Goal: Task Accomplishment & Management: Manage account settings

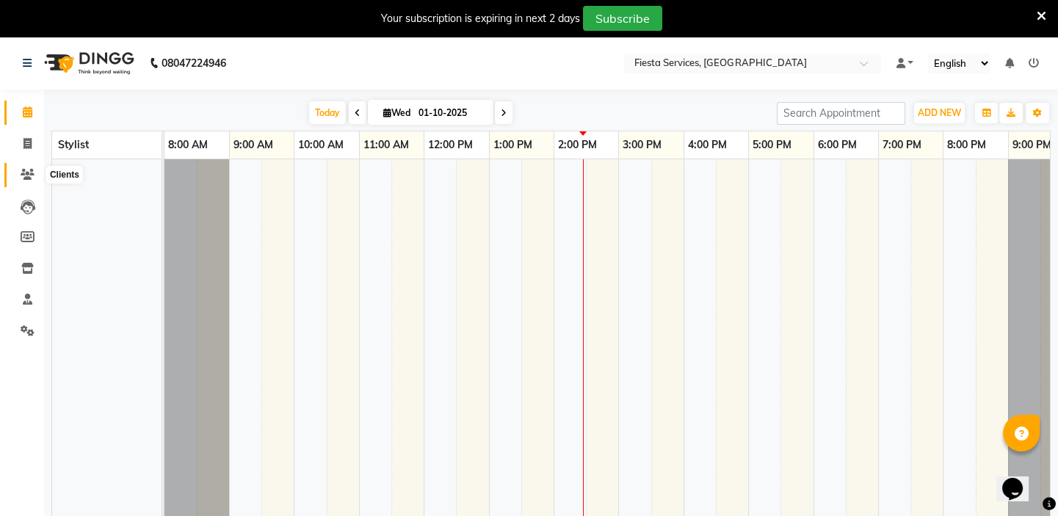
click at [26, 177] on icon at bounding box center [28, 174] width 14 height 11
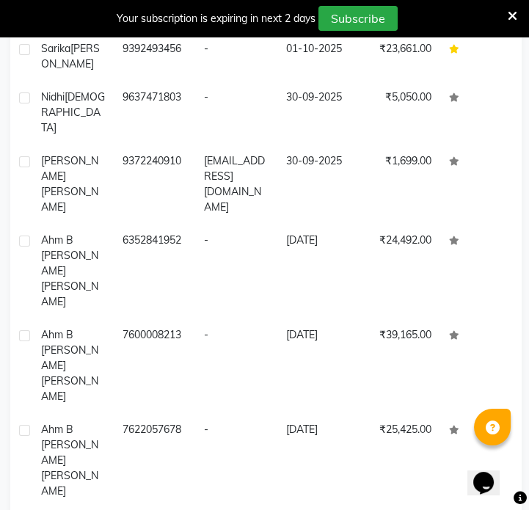
scroll to position [339, 0]
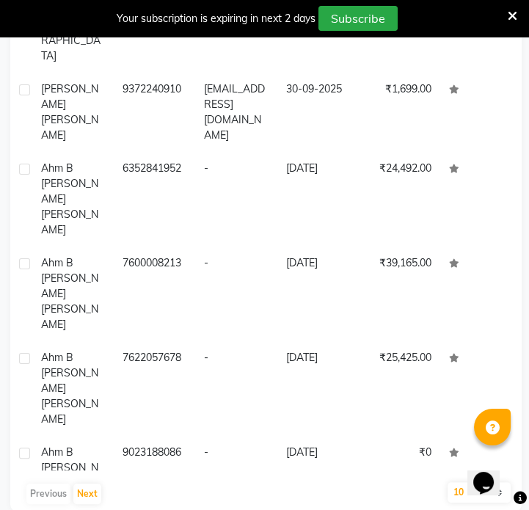
click at [201, 506] on main "Filter Add Client Total 5177 Recent 343 Lost 1810 Due 22 Male 221 Female 4879 M…" at bounding box center [264, 161] width 529 height 745
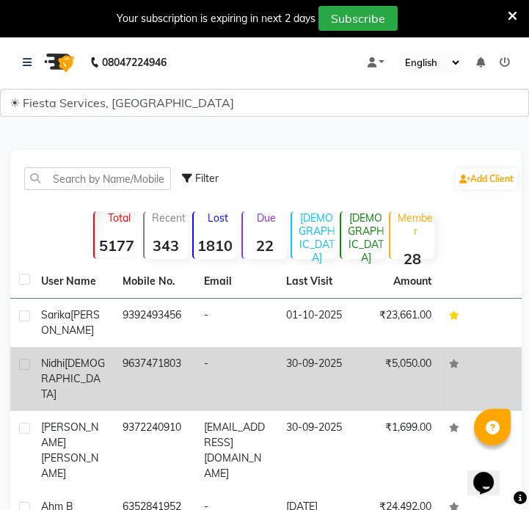
scroll to position [0, 0]
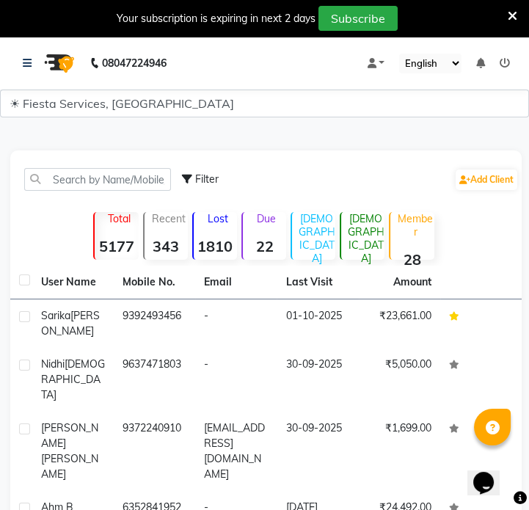
click at [23, 59] on div "08047224946" at bounding box center [95, 63] width 144 height 41
click at [24, 65] on icon at bounding box center [27, 63] width 9 height 10
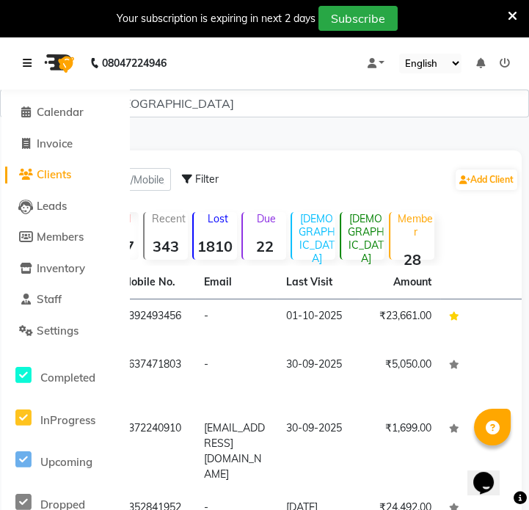
click at [24, 65] on icon at bounding box center [27, 63] width 9 height 10
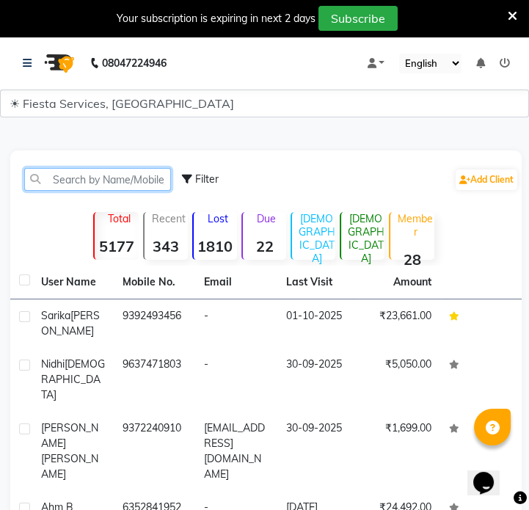
click at [118, 178] on input "text" at bounding box center [97, 179] width 147 height 23
paste input "9305450227"
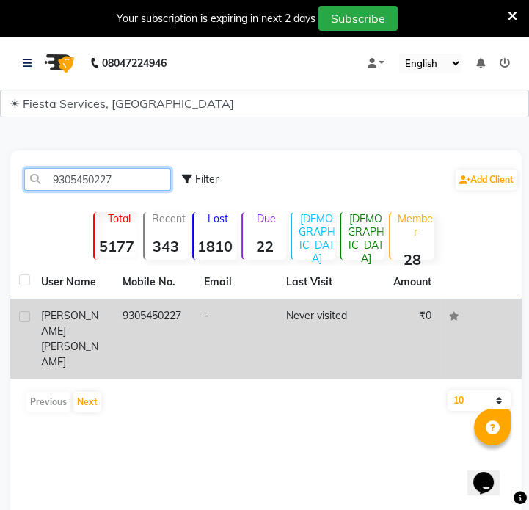
type input "9305450227"
click at [116, 329] on td "9305450227" at bounding box center [155, 339] width 82 height 79
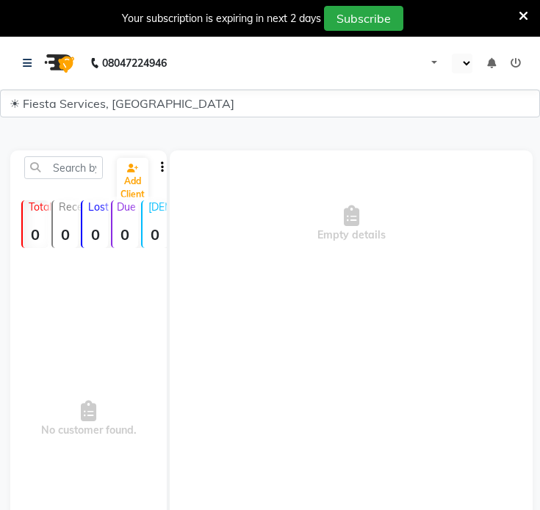
select select "en"
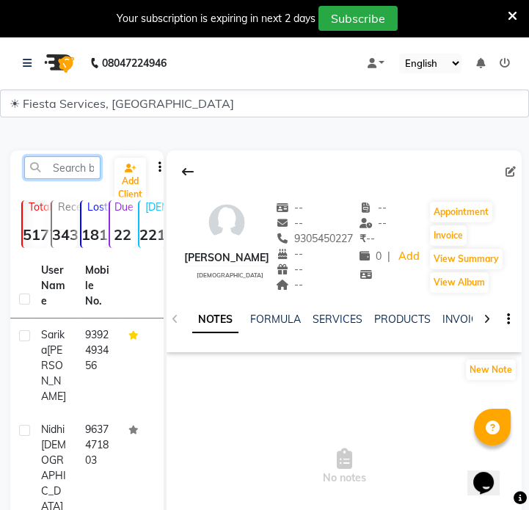
click at [90, 165] on input "text" at bounding box center [62, 167] width 76 height 23
paste input "7488814032"
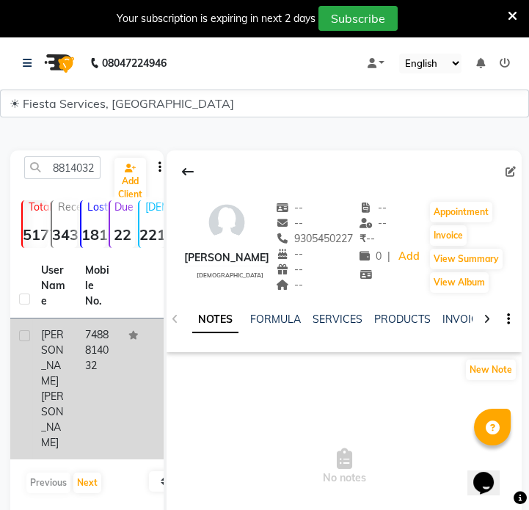
click at [89, 330] on td "7488814032" at bounding box center [98, 389] width 44 height 141
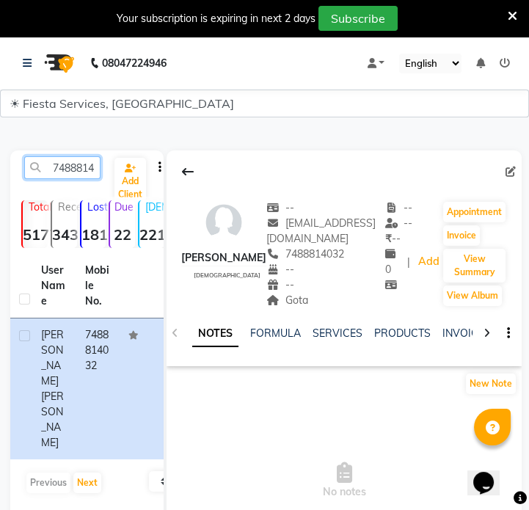
click at [91, 159] on input "7488814032" at bounding box center [62, 167] width 76 height 23
paste input "9637548984"
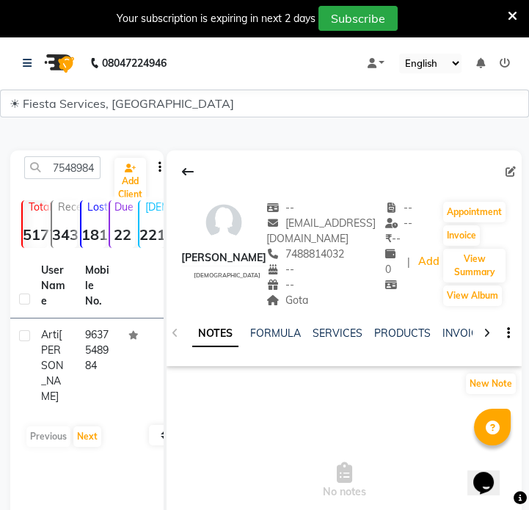
click at [80, 376] on td "9637548984" at bounding box center [98, 366] width 44 height 95
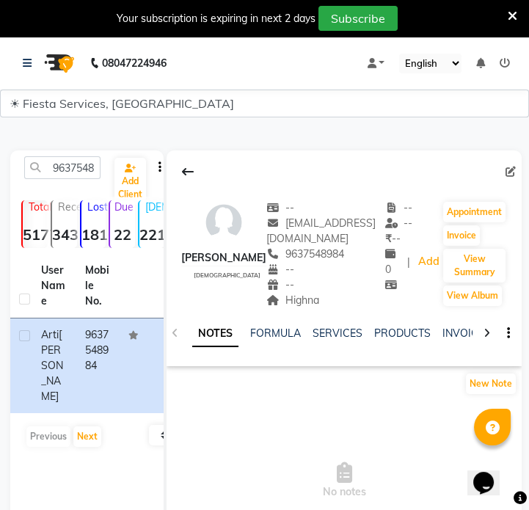
click at [101, 163] on div "9637548984" at bounding box center [62, 167] width 98 height 23
click at [72, 169] on input "9637548984" at bounding box center [62, 167] width 76 height 23
paste input "8777302133"
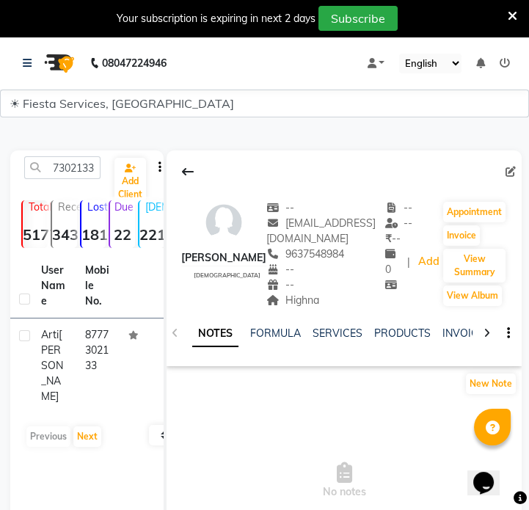
click at [70, 335] on td "Arti Giri" at bounding box center [54, 366] width 44 height 95
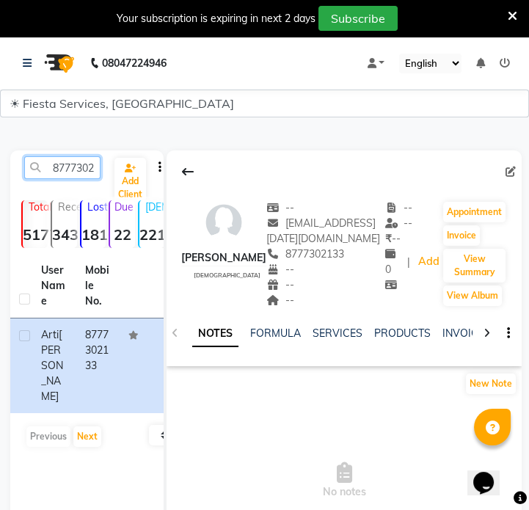
click at [68, 169] on input "8777302133" at bounding box center [62, 167] width 76 height 23
paste input "7208798131"
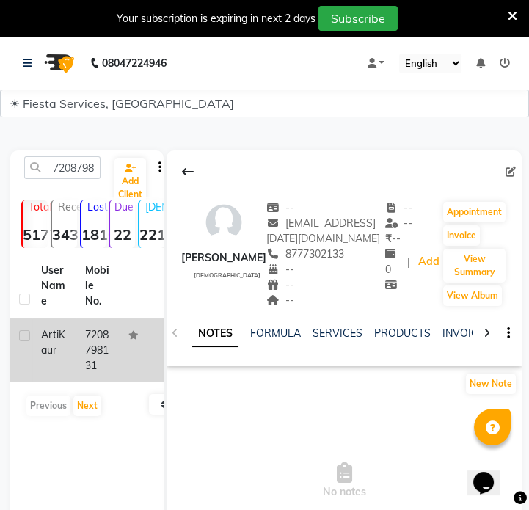
click at [99, 363] on td "7208798131" at bounding box center [98, 351] width 44 height 64
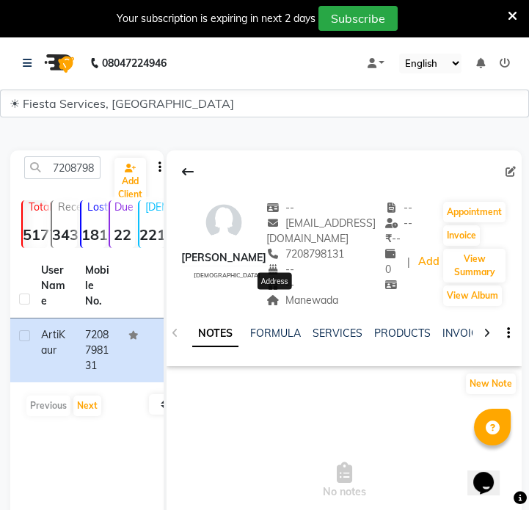
drag, startPoint x: 255, startPoint y: 303, endPoint x: 311, endPoint y: 306, distance: 55.9
click at [311, 306] on span "Manewada" at bounding box center [303, 300] width 72 height 13
copy span "Manewada"
click at [70, 171] on input "7208798131" at bounding box center [62, 167] width 76 height 23
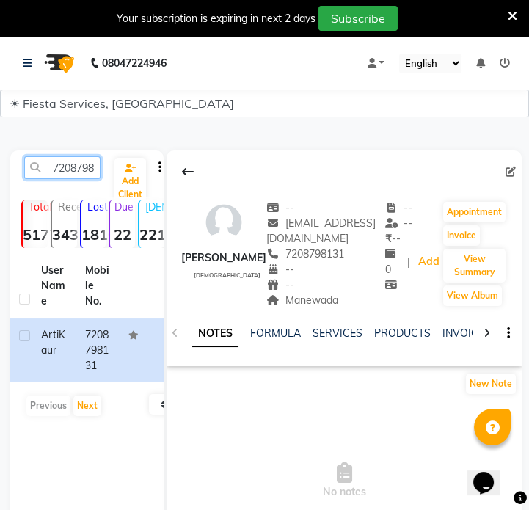
paste input "9823275188"
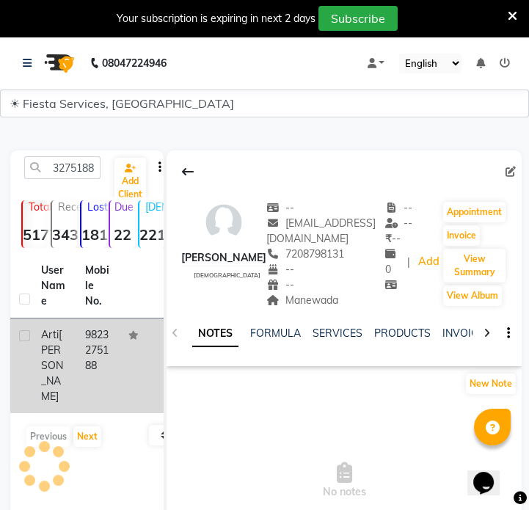
click at [90, 354] on td "9823275188" at bounding box center [98, 366] width 44 height 95
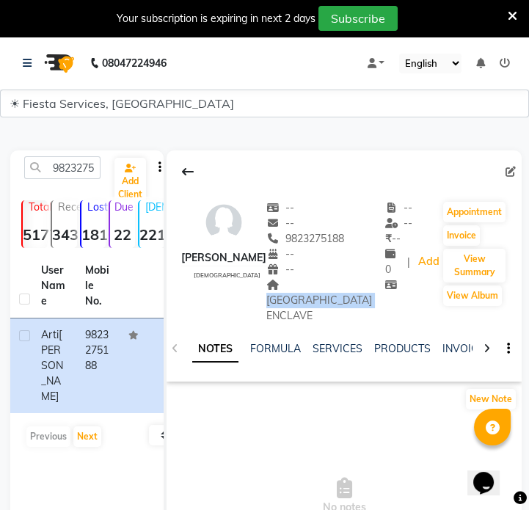
drag, startPoint x: 268, startPoint y: 286, endPoint x: 296, endPoint y: 298, distance: 30.3
click at [296, 298] on div "LAKE VIEW ENCLAVE Address" at bounding box center [326, 301] width 119 height 46
copy span "LAKE VIEW ENCLAVE"
click at [57, 154] on div "9823275188 Add Client Total 5177 Recent 343 Lost 1810 Due 22 Male 221 Female 48…" at bounding box center [86, 371] width 153 height 441
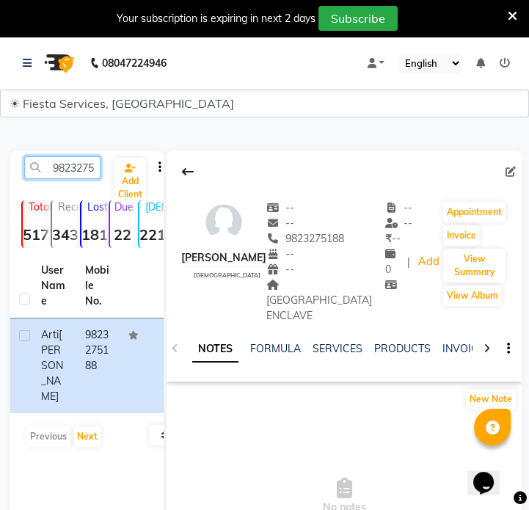
click at [67, 165] on input "9823275188" at bounding box center [62, 167] width 76 height 23
paste input "846073801"
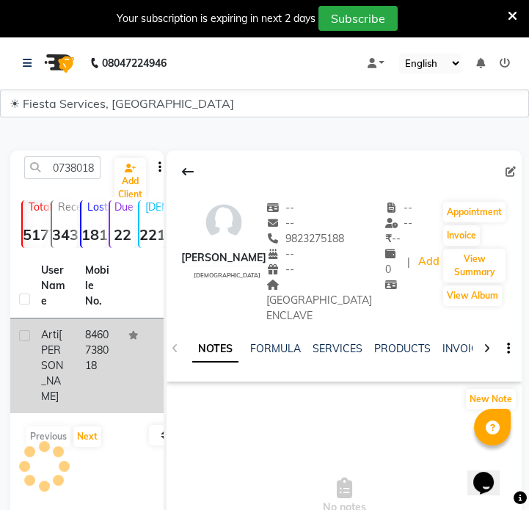
click at [84, 349] on td "8460738018" at bounding box center [98, 366] width 44 height 95
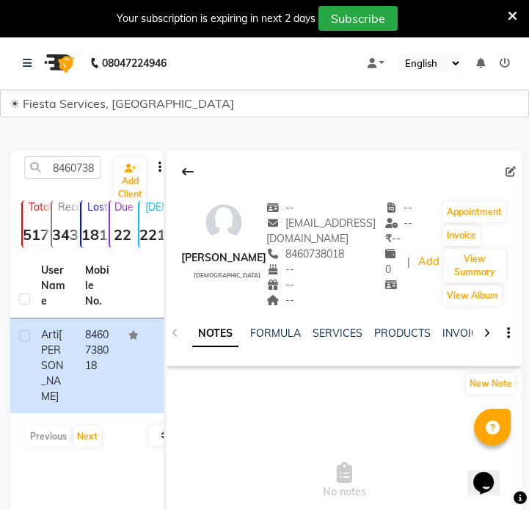
click at [75, 165] on input "8460738018" at bounding box center [62, 167] width 76 height 23
paste input "9515121291"
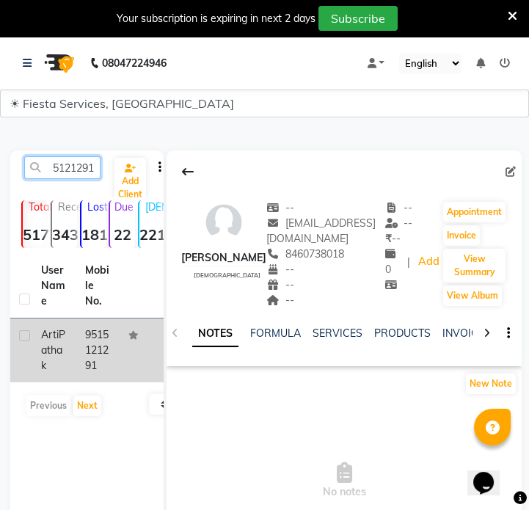
type input "9515121291"
click at [87, 341] on td "9515121291" at bounding box center [98, 351] width 44 height 64
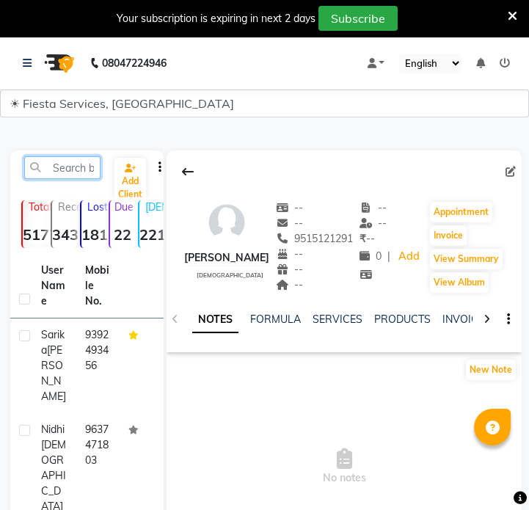
click at [73, 169] on input "text" at bounding box center [62, 167] width 76 height 23
paste input "9909995528"
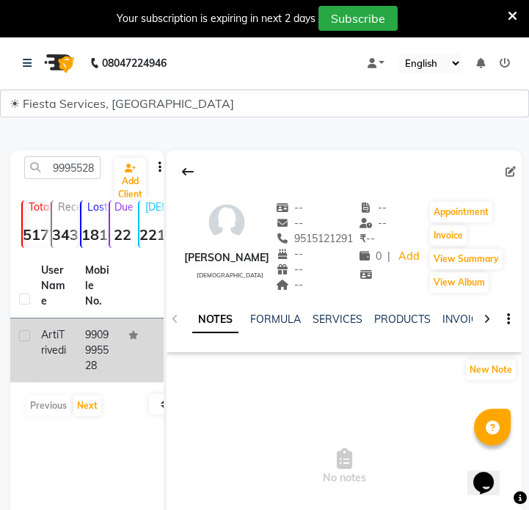
click at [104, 369] on td "9909995528" at bounding box center [98, 351] width 44 height 64
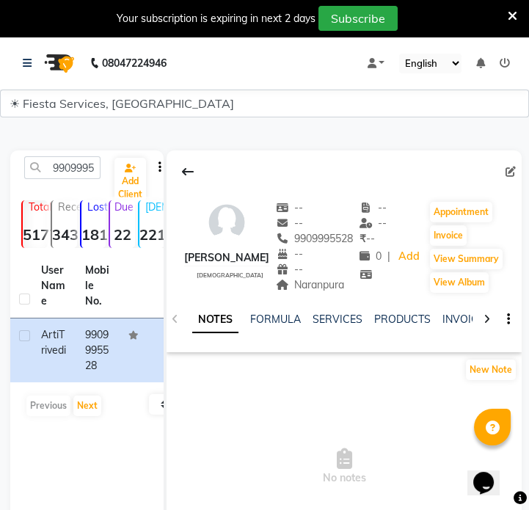
drag, startPoint x: 286, startPoint y: 283, endPoint x: 337, endPoint y: 286, distance: 50.8
click at [337, 286] on div "Naranpura" at bounding box center [315, 285] width 78 height 15
copy span "Naranpura"
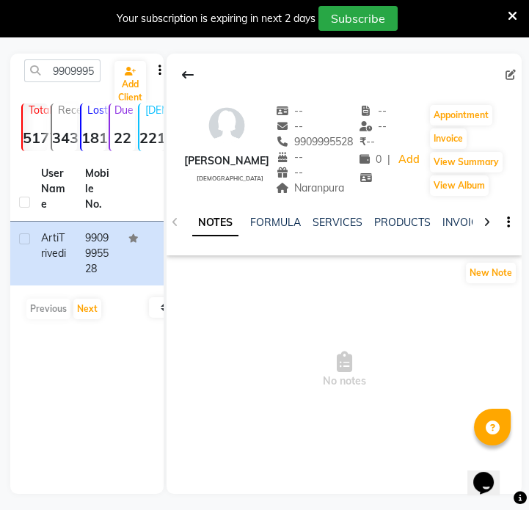
scroll to position [102, 0]
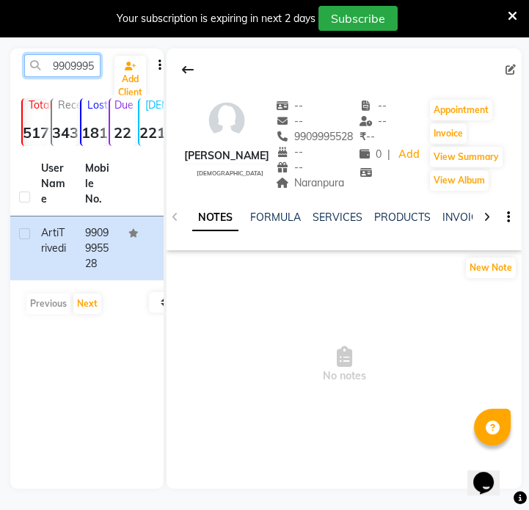
click at [81, 68] on input "9909995528" at bounding box center [62, 65] width 76 height 23
paste input "405715793"
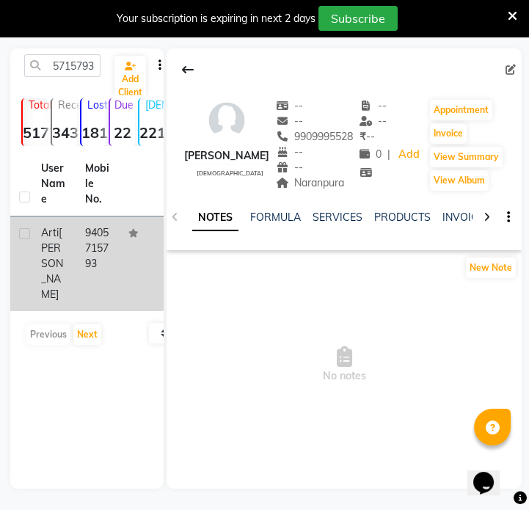
click at [110, 250] on td "9405715793" at bounding box center [98, 264] width 44 height 95
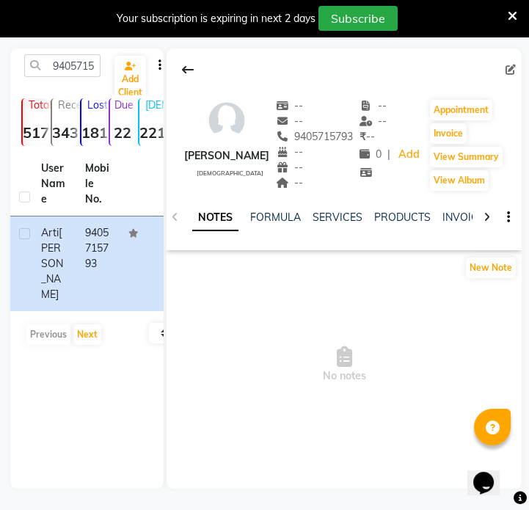
click at [72, 74] on div "9405715793 Add Client" at bounding box center [87, 71] width 148 height 35
click at [72, 71] on input "9405715793" at bounding box center [62, 65] width 76 height 23
paste input "02801265"
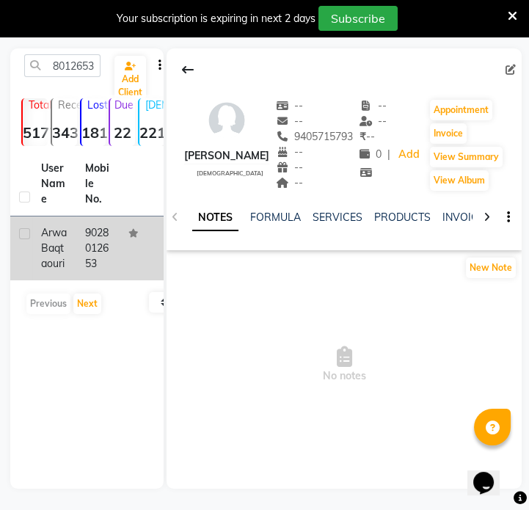
click at [126, 242] on td at bounding box center [142, 249] width 44 height 64
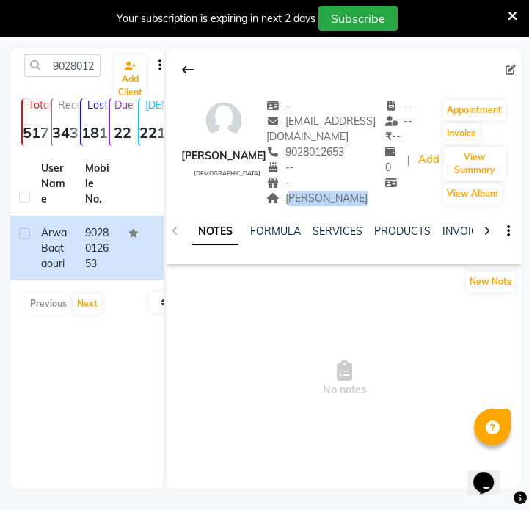
drag, startPoint x: 286, startPoint y: 198, endPoint x: 352, endPoint y: 199, distance: 65.4
click at [352, 199] on div "Shanti Nagar" at bounding box center [326, 198] width 119 height 15
copy span "Shanti Nagar"
click at [65, 73] on input "9028012653" at bounding box center [62, 65] width 76 height 23
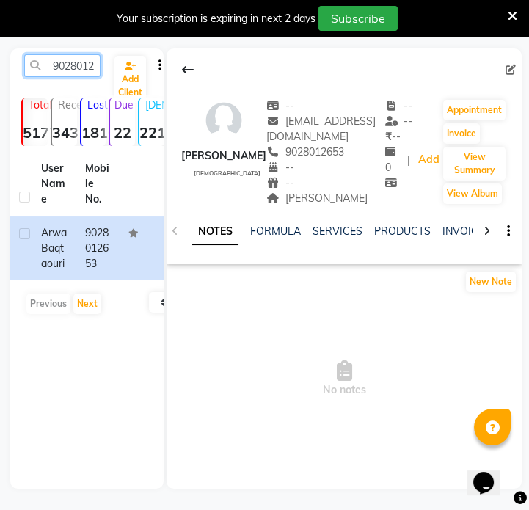
click at [65, 73] on input "9028012653" at bounding box center [62, 65] width 76 height 23
paste input "359143975"
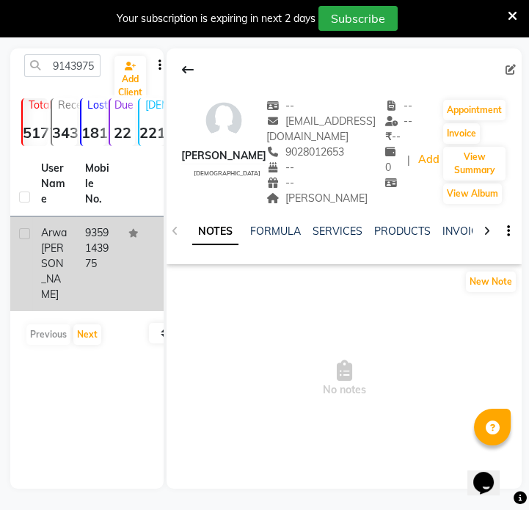
click at [109, 237] on td "9359143975" at bounding box center [98, 264] width 44 height 95
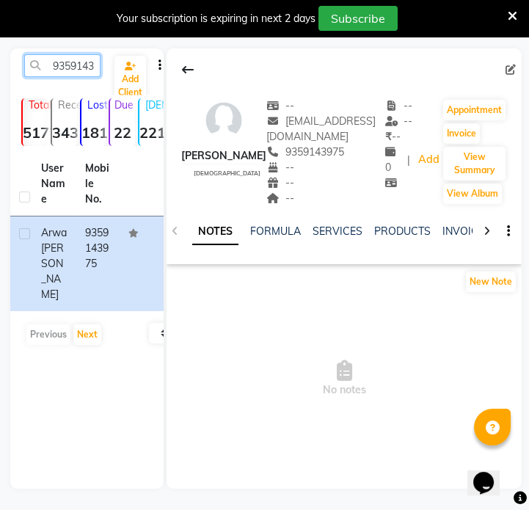
click at [84, 68] on input "9359143975" at bounding box center [62, 65] width 76 height 23
paste input "8605881706"
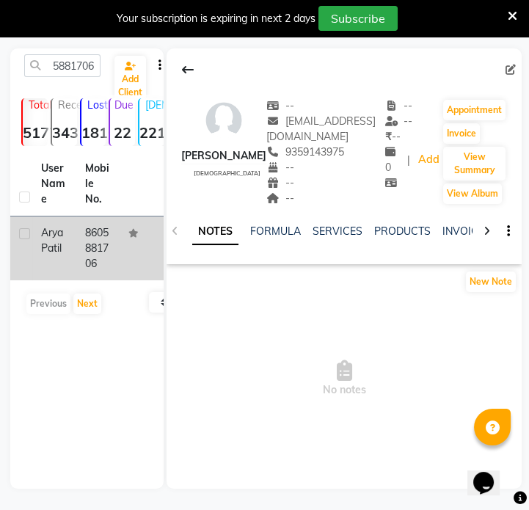
click at [71, 273] on td "Arya Patil" at bounding box center [54, 249] width 44 height 64
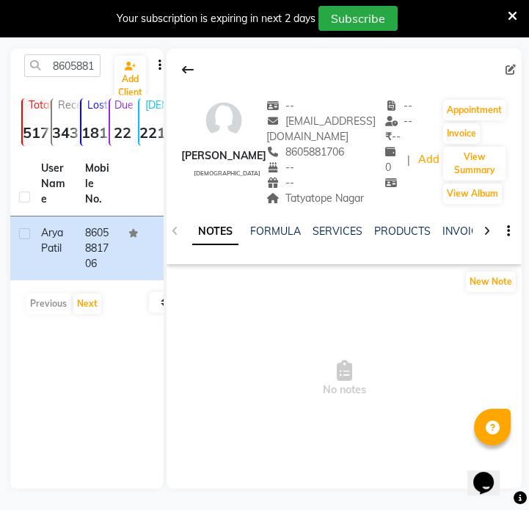
drag, startPoint x: 257, startPoint y: 193, endPoint x: 339, endPoint y: 206, distance: 82.5
click at [339, 206] on div "Tatyatope Nagar" at bounding box center [326, 198] width 119 height 15
copy span "Tatyatope Nagar"
click at [67, 72] on input "8605881706" at bounding box center [62, 65] width 76 height 23
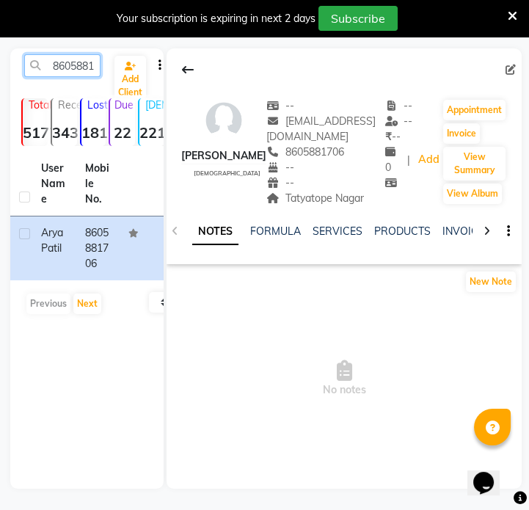
paste input "9028317693"
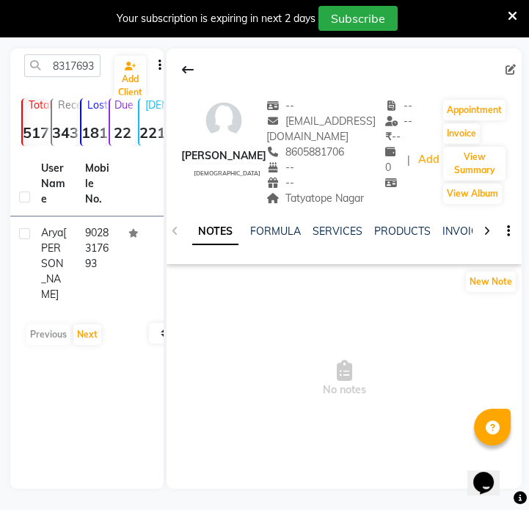
click at [104, 217] on td "9028317693" at bounding box center [98, 264] width 44 height 95
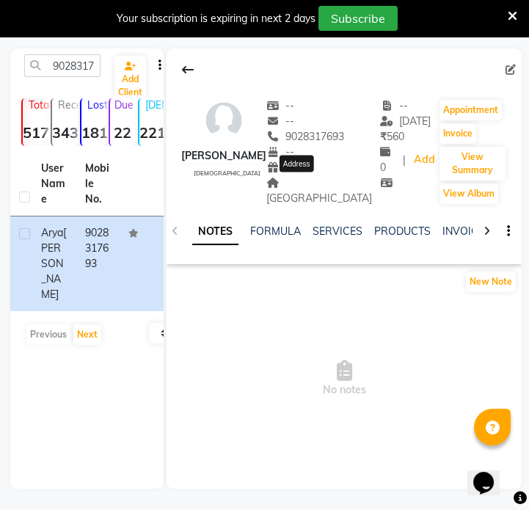
click at [278, 183] on span "Lokmanya nagar" at bounding box center [320, 190] width 106 height 29
drag, startPoint x: 281, startPoint y: 183, endPoint x: 292, endPoint y: 198, distance: 19.4
click at [292, 198] on div "Lokmanya nagar Address" at bounding box center [324, 191] width 114 height 31
copy span "Lokmanya nagar"
click at [73, 66] on input "9028317693" at bounding box center [62, 65] width 76 height 23
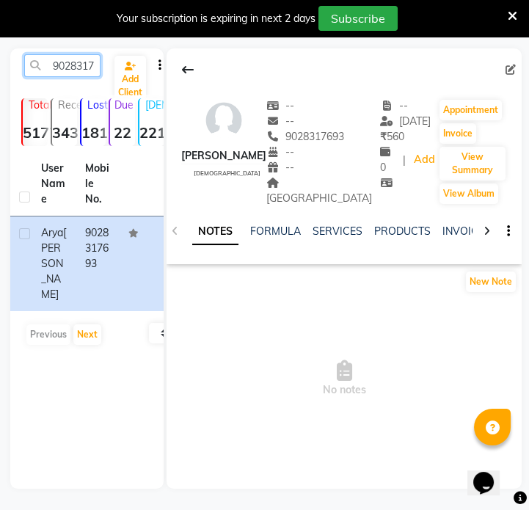
click at [73, 66] on input "9028317693" at bounding box center [62, 65] width 76 height 23
paste input "99908240"
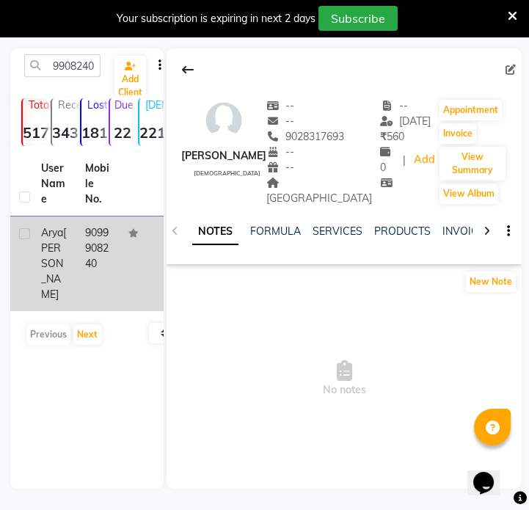
click at [73, 241] on td "Arya Singh" at bounding box center [54, 264] width 44 height 95
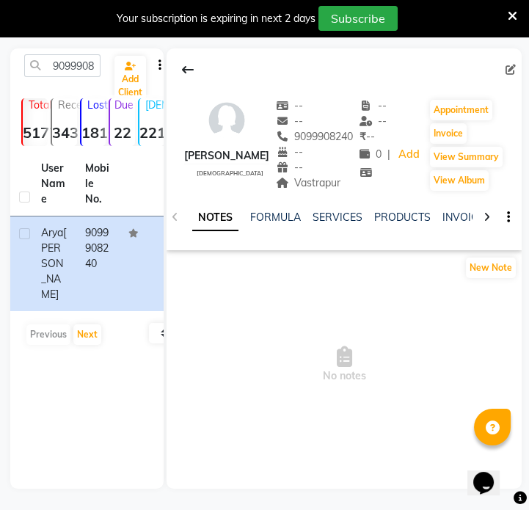
drag, startPoint x: 284, startPoint y: 187, endPoint x: 337, endPoint y: 191, distance: 53.0
click at [337, 191] on div "-- -- 9099908240 -- -- Vastrapur" at bounding box center [315, 145] width 78 height 94
copy span "Vastrapur"
click at [81, 73] on input "9099908240" at bounding box center [62, 65] width 76 height 23
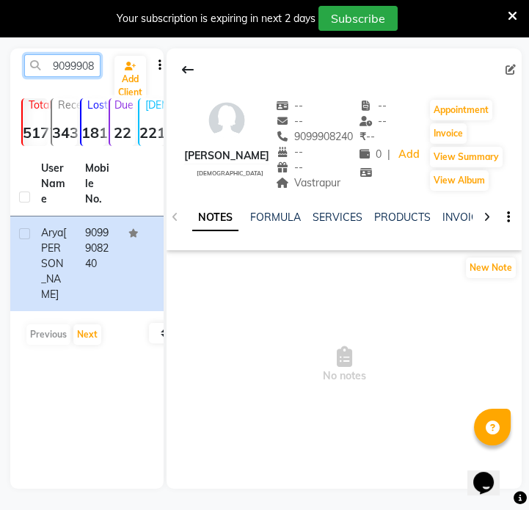
paste input "7020436847"
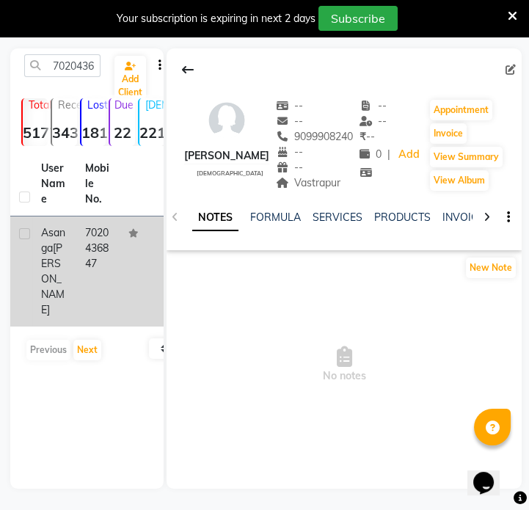
click at [110, 235] on td "7020436847" at bounding box center [98, 272] width 44 height 110
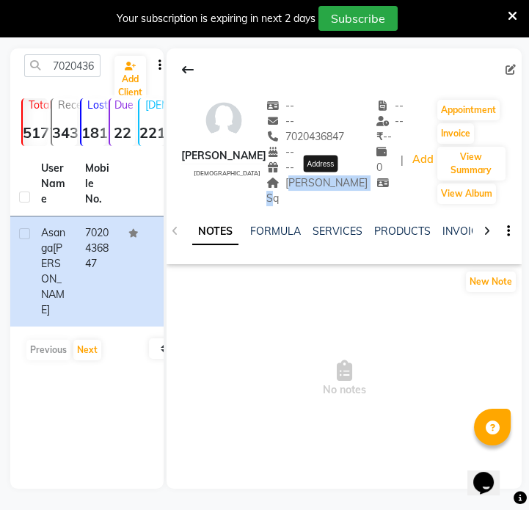
drag, startPoint x: 293, startPoint y: 183, endPoint x: 366, endPoint y: 189, distance: 73.7
click at [366, 189] on span "Mangalmurti Sq" at bounding box center [317, 190] width 101 height 29
copy span "Mangalmurti Sq"
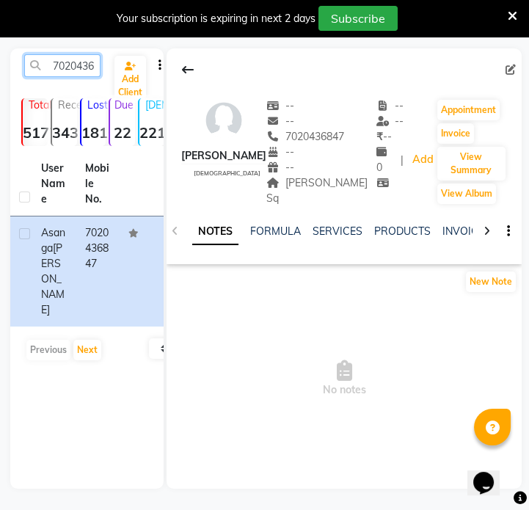
click at [82, 69] on input "7020436847" at bounding box center [62, 65] width 76 height 23
paste input "8999830426"
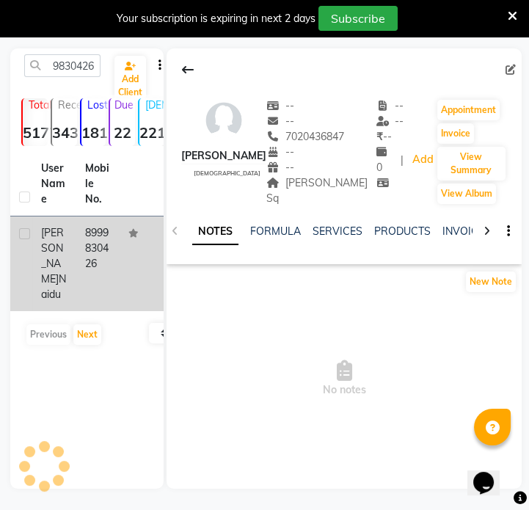
click at [132, 265] on td at bounding box center [142, 264] width 44 height 95
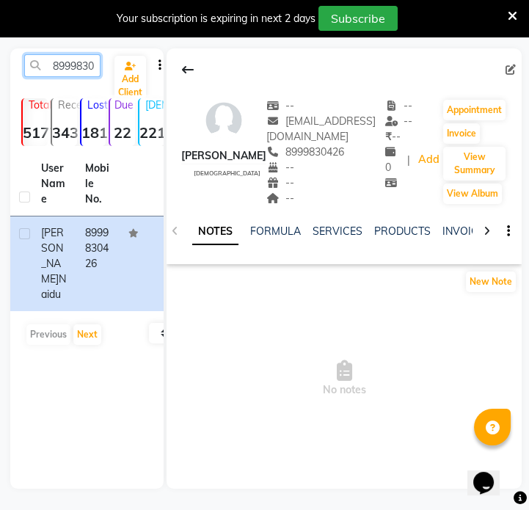
click at [86, 71] on input "8999830426" at bounding box center [62, 65] width 76 height 23
paste input "9892531615"
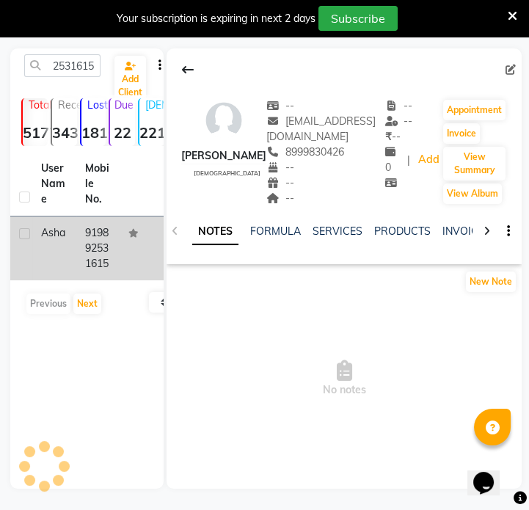
click at [120, 243] on td at bounding box center [142, 249] width 44 height 64
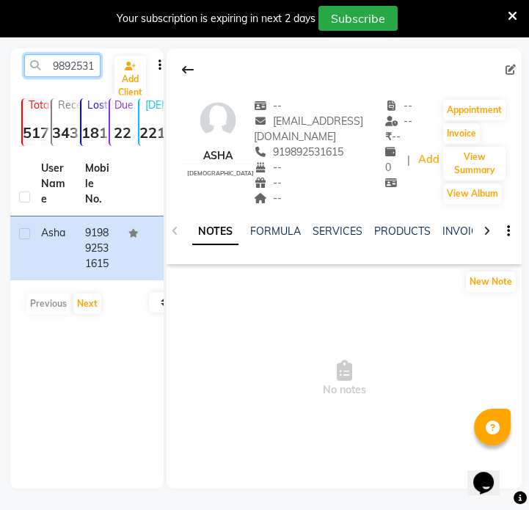
click at [76, 60] on input "9892531615" at bounding box center [62, 65] width 76 height 23
paste input "423063584"
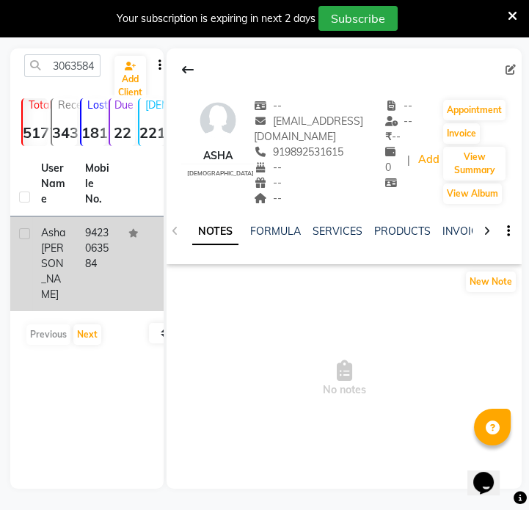
click at [125, 236] on td at bounding box center [142, 264] width 44 height 95
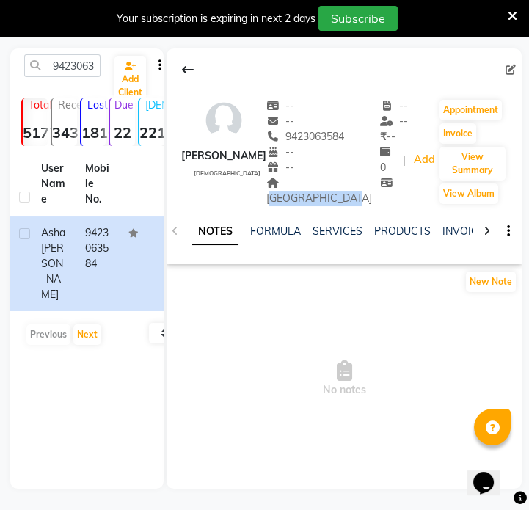
drag, startPoint x: 272, startPoint y: 184, endPoint x: 355, endPoint y: 187, distance: 82.3
click at [355, 187] on div "Asha Baid female -- -- 9423063584 -- -- PIONEER VALLEY -- -- ₹ -- 0 | Add Appoi…" at bounding box center [344, 145] width 355 height 123
copy span "PIONEER VALLEY"
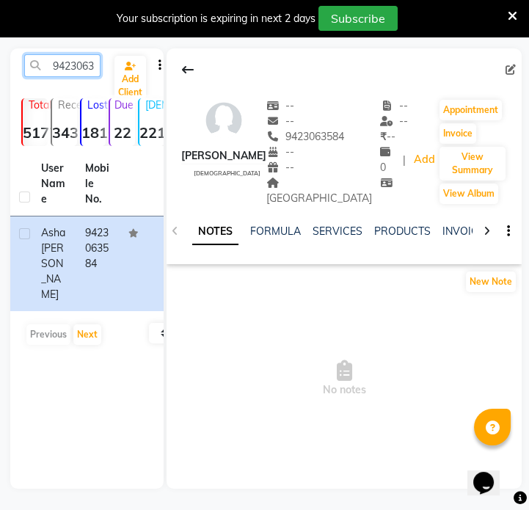
click at [52, 70] on input "9423063584" at bounding box center [62, 65] width 76 height 23
paste input "8908863"
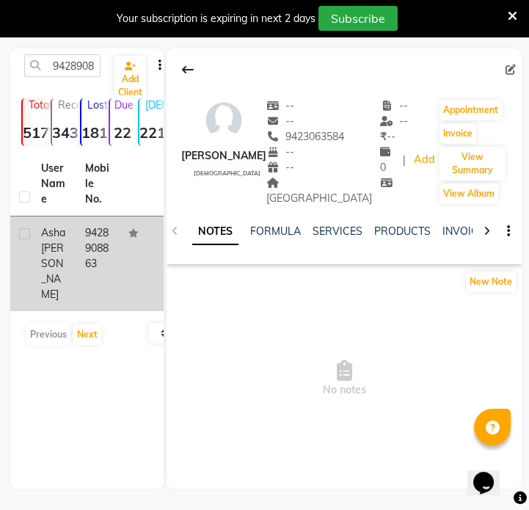
click at [80, 260] on td "9428908863" at bounding box center [98, 264] width 44 height 95
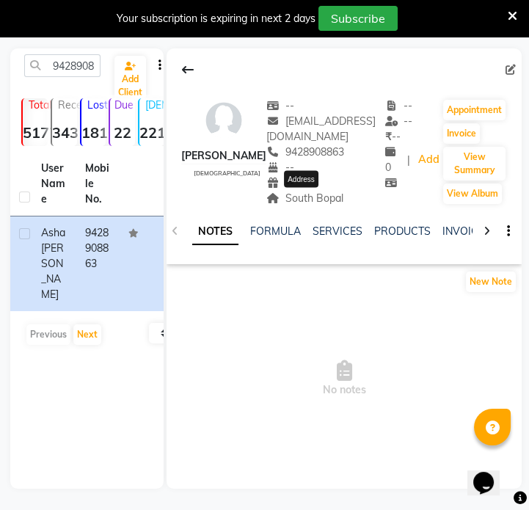
drag, startPoint x: 283, startPoint y: 201, endPoint x: 340, endPoint y: 203, distance: 56.6
click at [340, 203] on span "South Bopal" at bounding box center [305, 198] width 77 height 13
copy span "South Bopal"
click at [80, 69] on input "9428908863" at bounding box center [62, 65] width 76 height 23
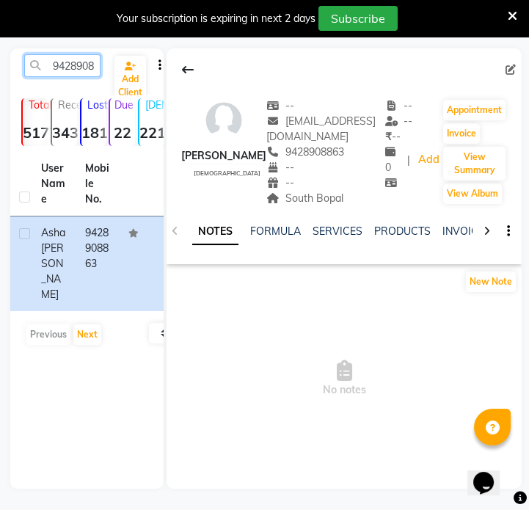
paste input "762049530"
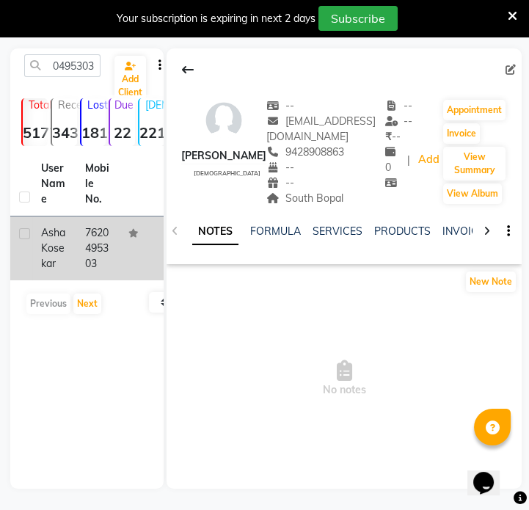
click at [118, 253] on tr "Asha Kosekar 7620495303" at bounding box center [86, 249] width 153 height 64
click at [95, 233] on td "7620495303" at bounding box center [98, 249] width 44 height 64
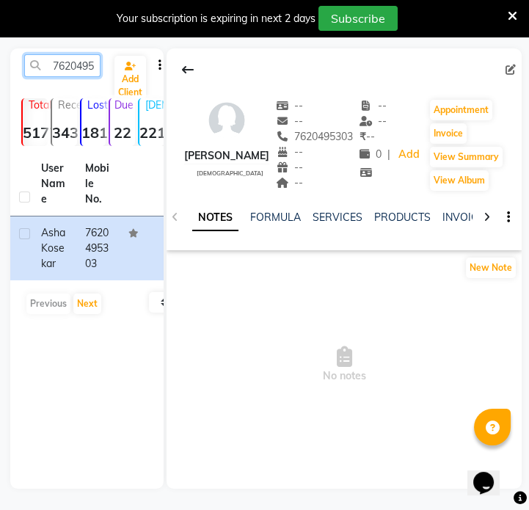
click at [87, 59] on input "7620495303" at bounding box center [62, 65] width 76 height 23
paste input "8459088956"
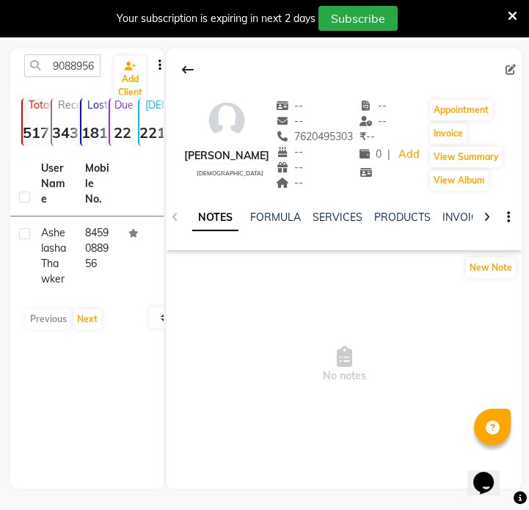
click at [83, 274] on td "8459088956" at bounding box center [98, 256] width 44 height 79
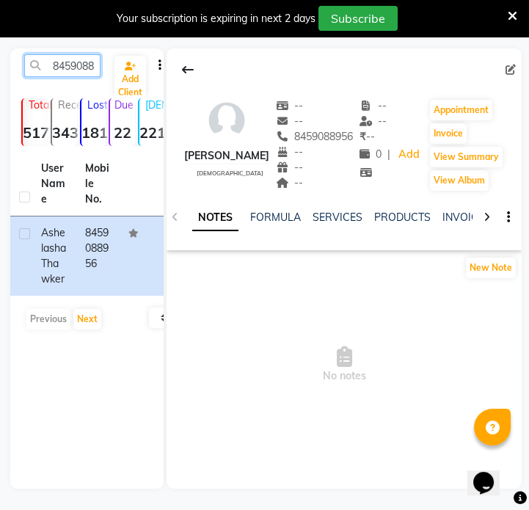
click at [90, 67] on input "8459088956" at bounding box center [62, 65] width 76 height 23
paste input "93259465"
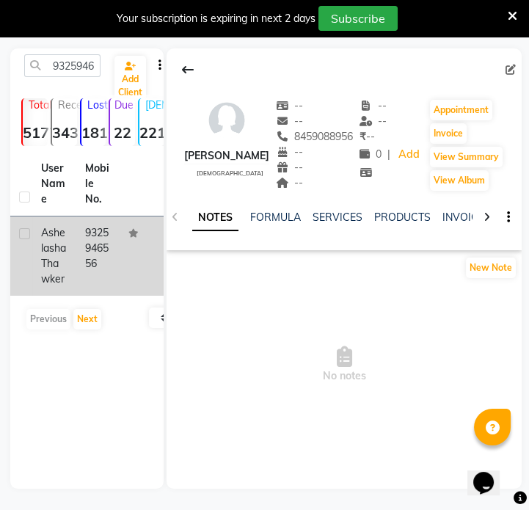
click at [80, 272] on td "9325946556" at bounding box center [98, 256] width 44 height 79
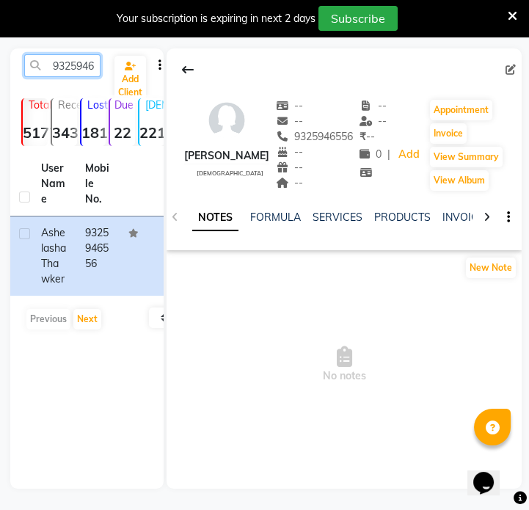
click at [72, 70] on input "9325946556" at bounding box center [62, 65] width 76 height 23
click at [71, 70] on input "9325946556" at bounding box center [62, 65] width 76 height 23
paste input "285403411"
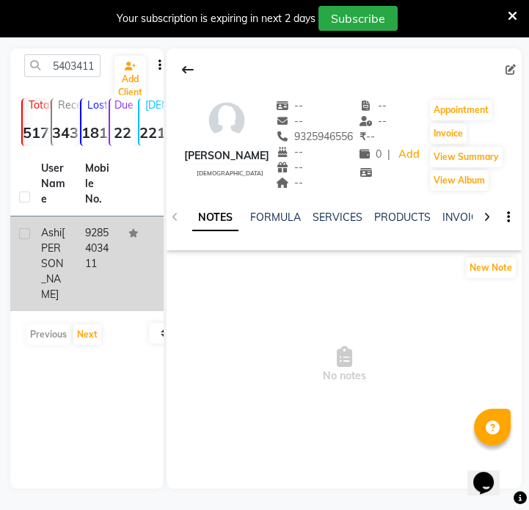
click at [100, 242] on td "9285403411" at bounding box center [98, 264] width 44 height 95
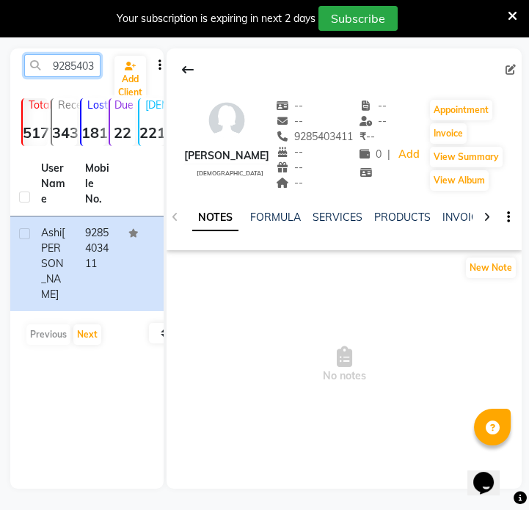
click at [84, 74] on input "9285403411" at bounding box center [62, 65] width 76 height 23
click at [84, 73] on input "9285403411" at bounding box center [62, 65] width 76 height 23
paste input "8128230557"
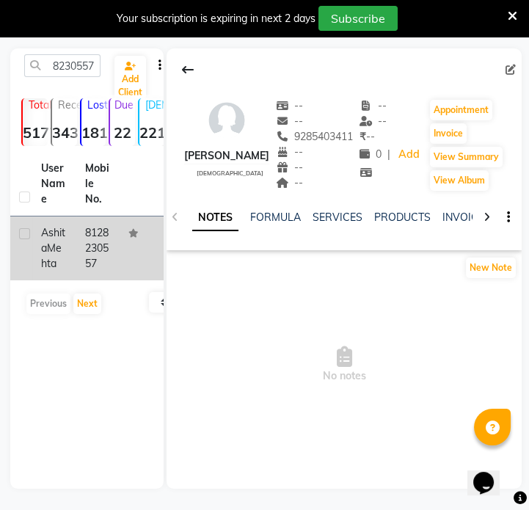
click at [131, 253] on td at bounding box center [142, 249] width 44 height 64
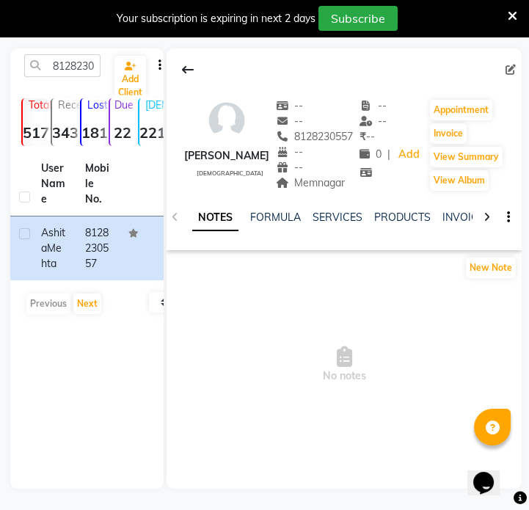
drag, startPoint x: 291, startPoint y: 183, endPoint x: 345, endPoint y: 187, distance: 54.5
click at [345, 187] on div "Memnagar Address" at bounding box center [315, 183] width 78 height 15
copy span "Memnagar"
click at [80, 60] on input "8128230557" at bounding box center [62, 65] width 76 height 23
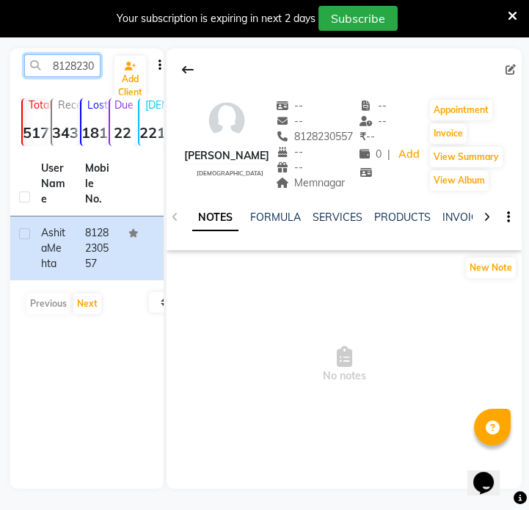
paste input "9096336073"
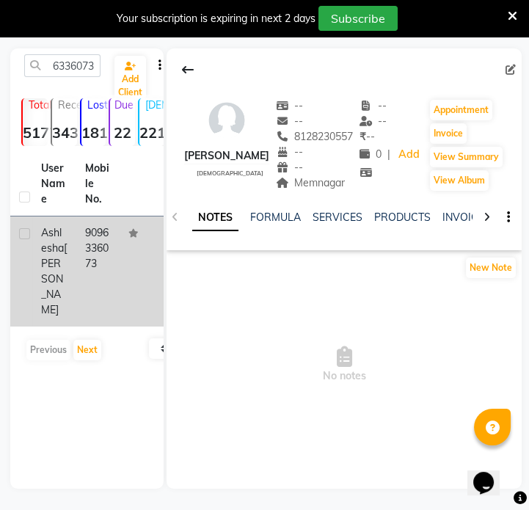
click at [82, 249] on td "9096336073" at bounding box center [98, 272] width 44 height 110
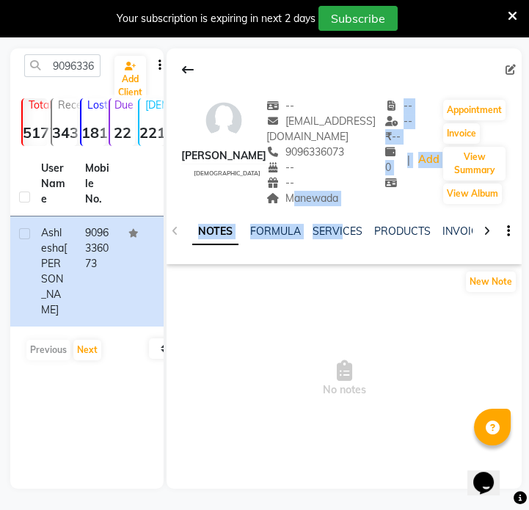
drag, startPoint x: 286, startPoint y: 200, endPoint x: 340, endPoint y: 206, distance: 53.9
click at [340, 206] on div "Ashlesha Godbole female -- ashlgodbole9@gmail.com 9096336073 -- -- Manewada -- …" at bounding box center [344, 156] width 355 height 216
click at [339, 199] on div "Manewada" at bounding box center [326, 198] width 119 height 15
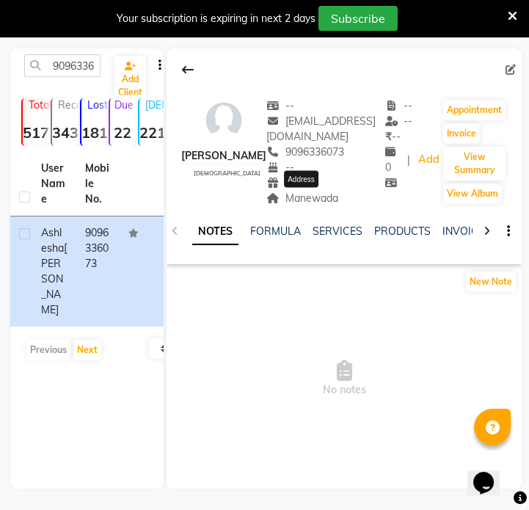
click at [301, 198] on span "Manewada" at bounding box center [303, 198] width 72 height 13
copy span "Manewada"
click at [77, 73] on input "9096336073" at bounding box center [62, 65] width 76 height 23
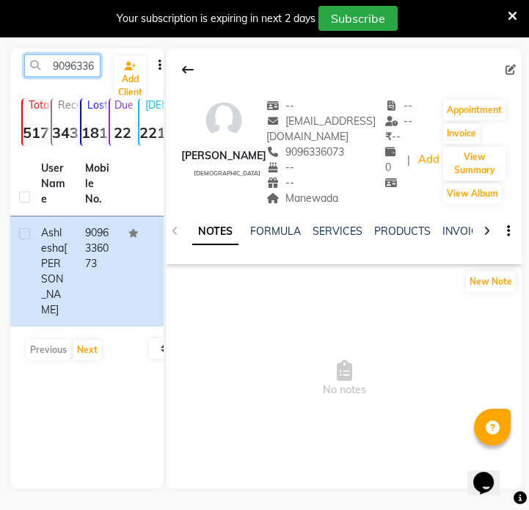
paste input "426089878"
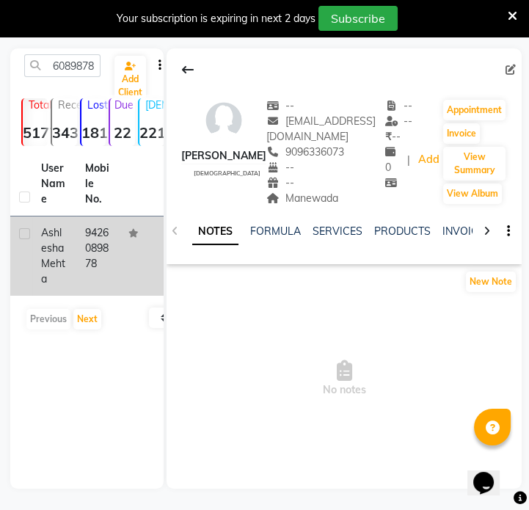
drag, startPoint x: 96, startPoint y: 233, endPoint x: 234, endPoint y: 200, distance: 141.2
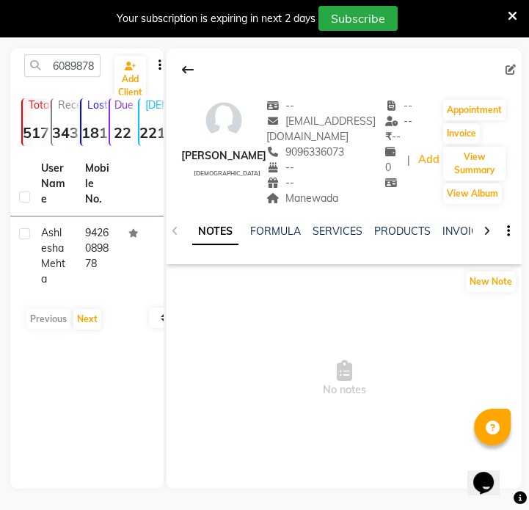
click at [96, 232] on td "9426089878" at bounding box center [98, 256] width 44 height 79
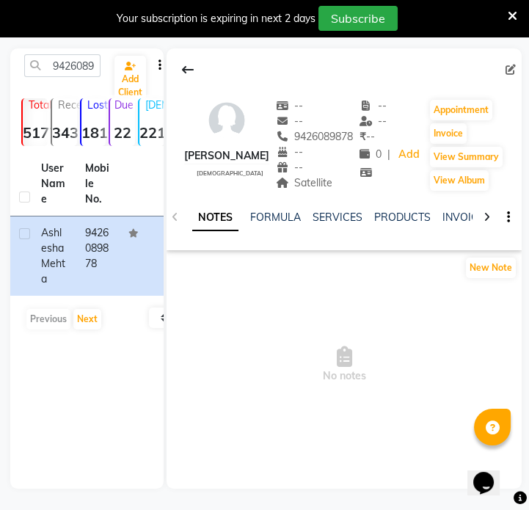
drag, startPoint x: 301, startPoint y: 183, endPoint x: 341, endPoint y: 184, distance: 39.7
click at [341, 184] on div "Satellite" at bounding box center [315, 183] width 78 height 15
click at [73, 59] on input "9426089878" at bounding box center [62, 65] width 76 height 23
paste input "798789506"
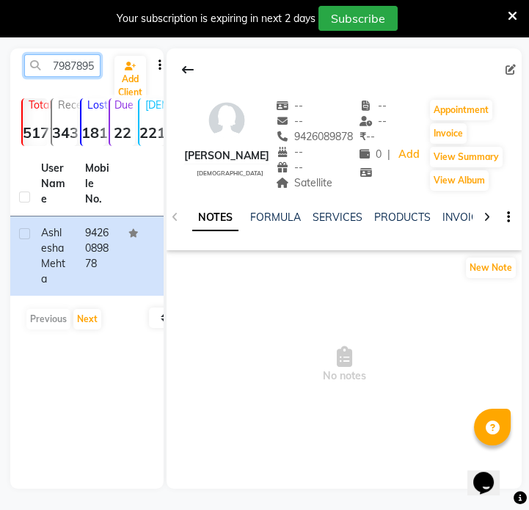
scroll to position [0, 20]
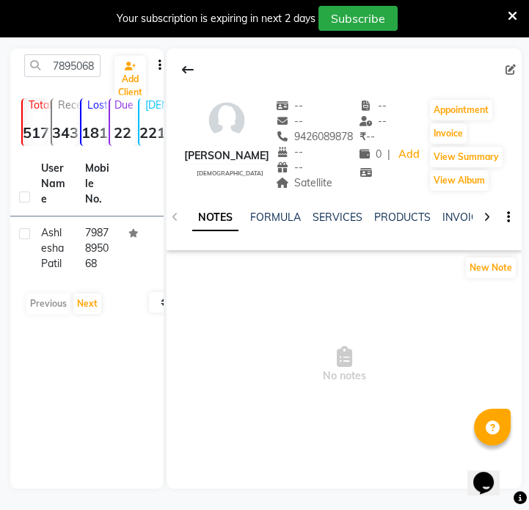
click at [98, 247] on td "7987895068" at bounding box center [98, 249] width 44 height 64
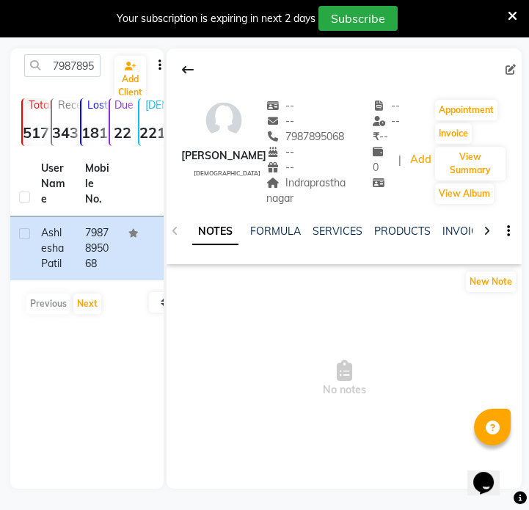
click at [292, 191] on div "Indraprastha nagar" at bounding box center [320, 191] width 106 height 31
drag, startPoint x: 286, startPoint y: 184, endPoint x: 294, endPoint y: 198, distance: 16.1
click at [294, 198] on div "Indraprastha nagar" at bounding box center [320, 191] width 106 height 31
click at [82, 73] on input "7987895068" at bounding box center [62, 65] width 76 height 23
click at [82, 72] on input "7987895068" at bounding box center [62, 65] width 76 height 23
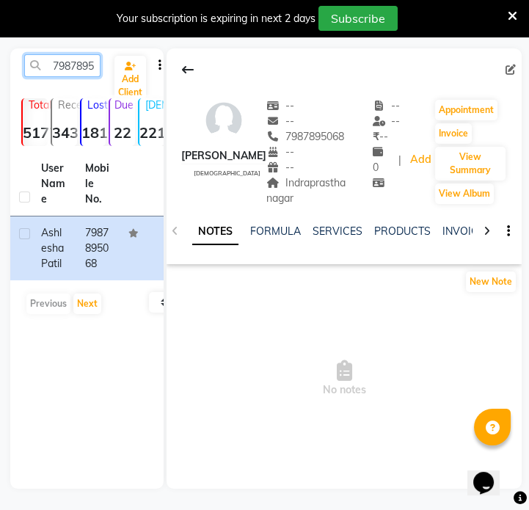
paste input "9511674211"
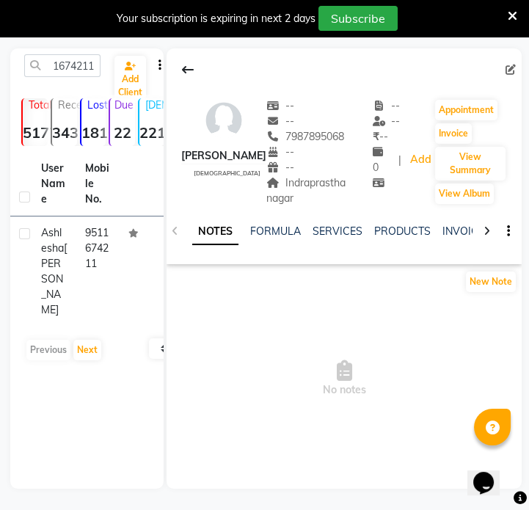
click at [99, 213] on th "Mobile No." at bounding box center [98, 184] width 44 height 65
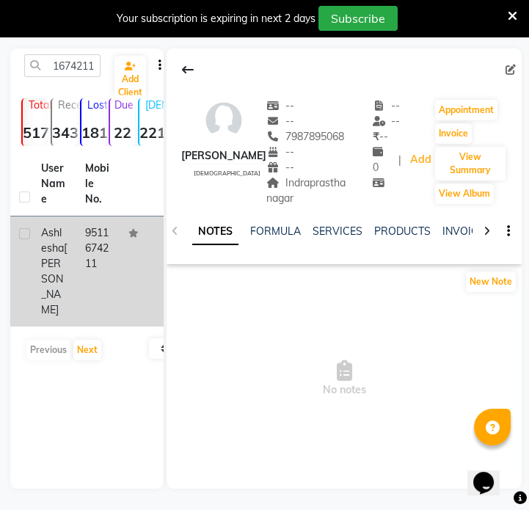
scroll to position [0, 0]
click at [123, 278] on td at bounding box center [142, 272] width 44 height 110
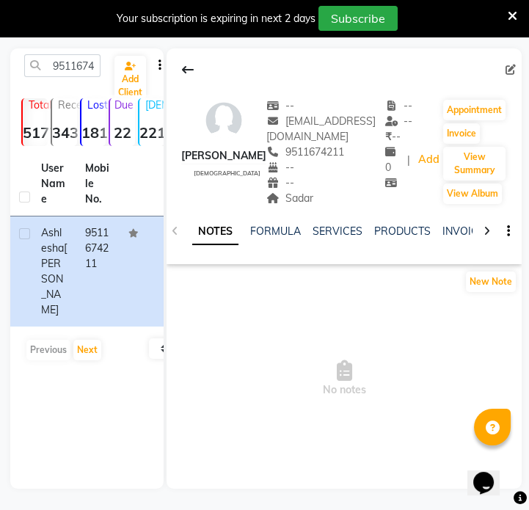
drag, startPoint x: 278, startPoint y: 200, endPoint x: 310, endPoint y: 202, distance: 31.6
click at [310, 202] on div "Sadar Address" at bounding box center [326, 198] width 119 height 15
click at [82, 71] on input "9511674211" at bounding box center [62, 65] width 76 height 23
paste input "7420948053"
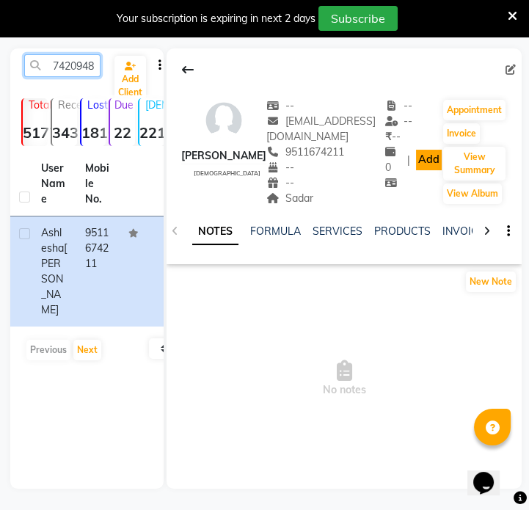
scroll to position [0, 20]
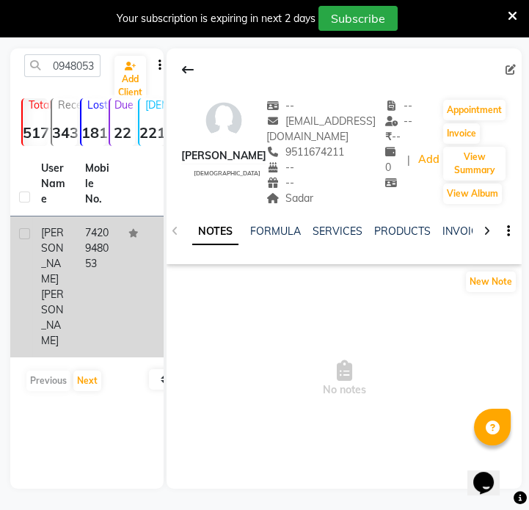
click at [102, 272] on td "7420948053" at bounding box center [98, 287] width 44 height 141
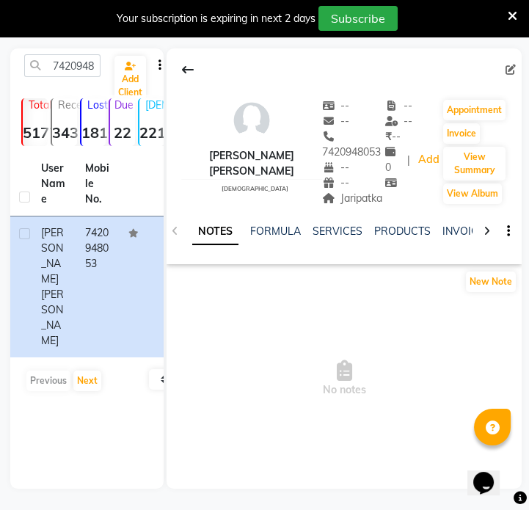
drag, startPoint x: 337, startPoint y: 200, endPoint x: 380, endPoint y: 203, distance: 43.4
click at [380, 203] on div "Jaripatka" at bounding box center [353, 198] width 63 height 15
click at [68, 70] on input "7420948053" at bounding box center [62, 65] width 76 height 23
paste input "99744764"
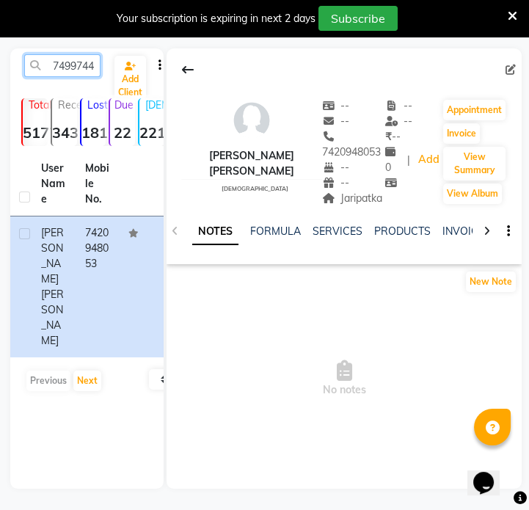
scroll to position [0, 20]
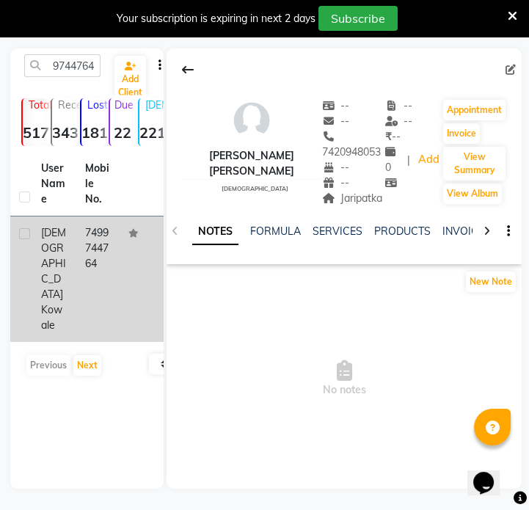
click at [80, 234] on td "7499744764" at bounding box center [98, 280] width 44 height 126
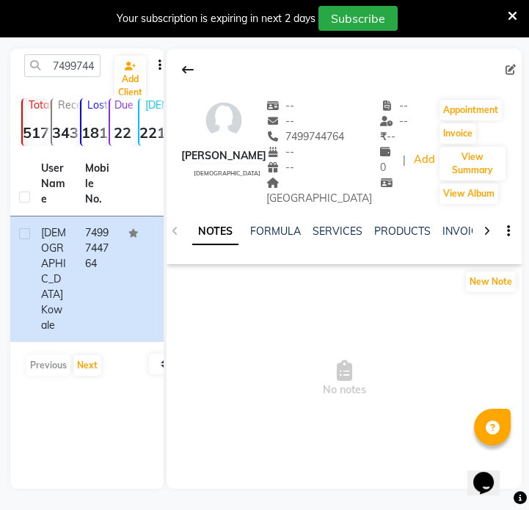
drag, startPoint x: 281, startPoint y: 187, endPoint x: 367, endPoint y: 186, distance: 85.9
click at [367, 186] on div "Ashu Kowale female -- -- 7499744764 -- -- Chatraprati nagar Address -- -- ₹ -- …" at bounding box center [344, 145] width 355 height 123
click at [84, 70] on input "7499744764" at bounding box center [62, 65] width 76 height 23
click at [84, 69] on input "7499744764" at bounding box center [62, 65] width 76 height 23
paste input "9548672568"
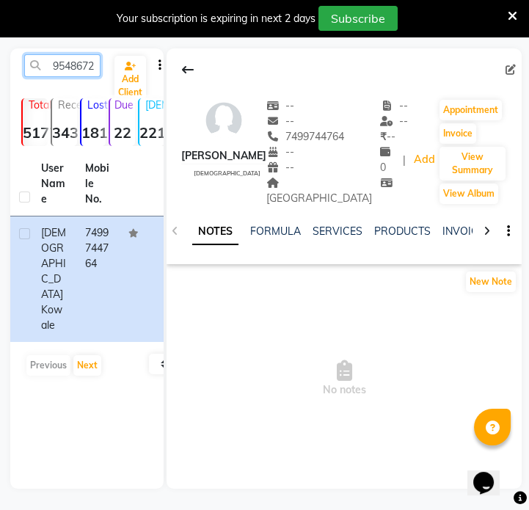
scroll to position [0, 20]
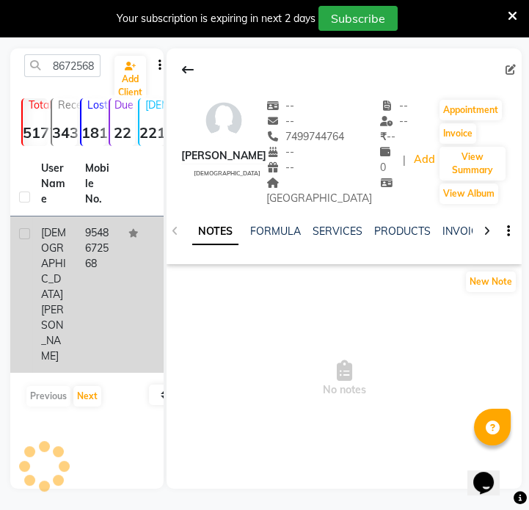
click at [57, 257] on div "Ashu Sharma" at bounding box center [54, 294] width 26 height 139
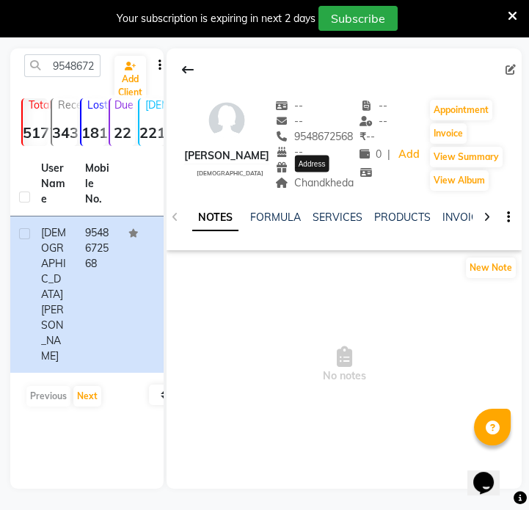
drag, startPoint x: 292, startPoint y: 187, endPoint x: 352, endPoint y: 188, distance: 60.2
click at [352, 188] on span "Chandkheda" at bounding box center [314, 182] width 79 height 13
click at [80, 73] on input "9548672568" at bounding box center [62, 65] width 76 height 23
paste input "661236333"
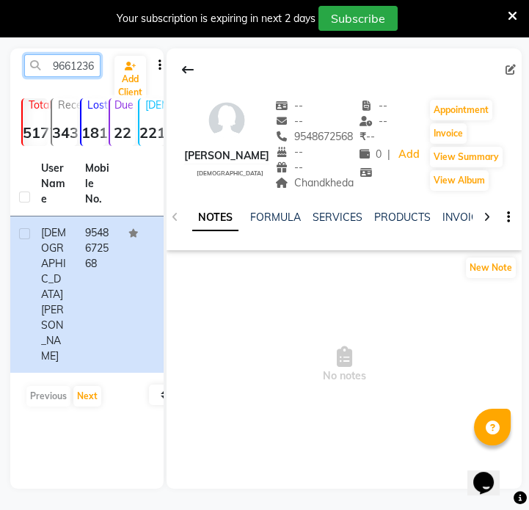
scroll to position [0, 20]
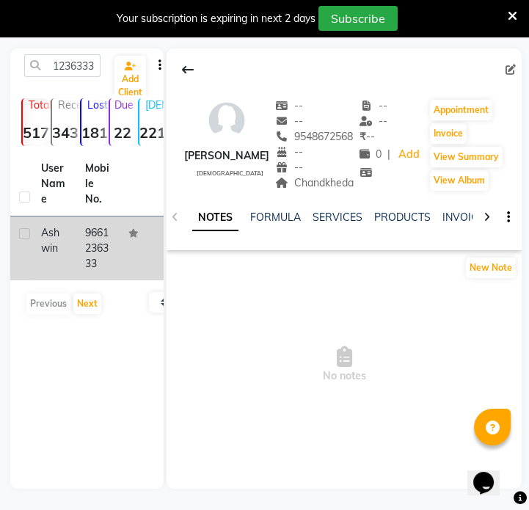
click at [103, 250] on td "9661236333" at bounding box center [98, 249] width 44 height 64
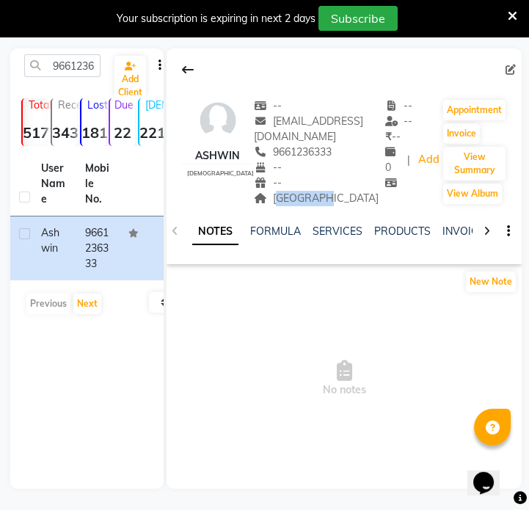
drag, startPoint x: 250, startPoint y: 199, endPoint x: 300, endPoint y: 202, distance: 50.8
click at [300, 202] on div "Ramnagar Address" at bounding box center [319, 198] width 131 height 15
click at [62, 69] on input "9661236333" at bounding box center [62, 65] width 76 height 23
paste input "8076998209"
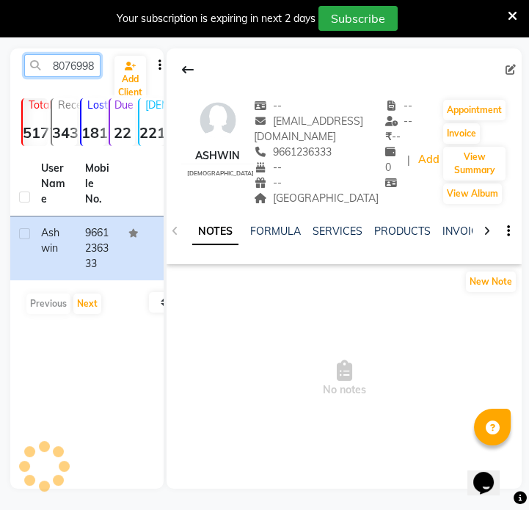
scroll to position [0, 20]
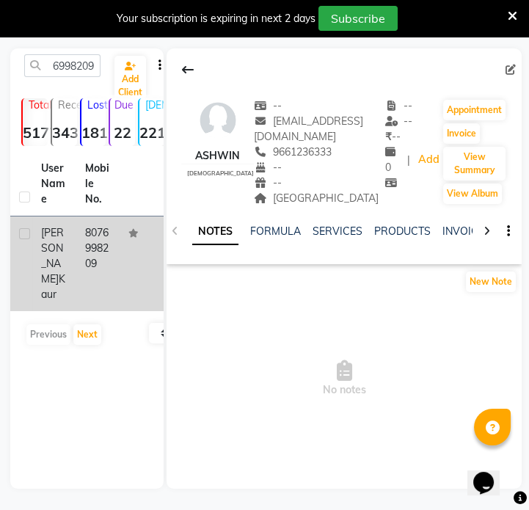
click at [90, 243] on td "8076998209" at bounding box center [98, 264] width 44 height 95
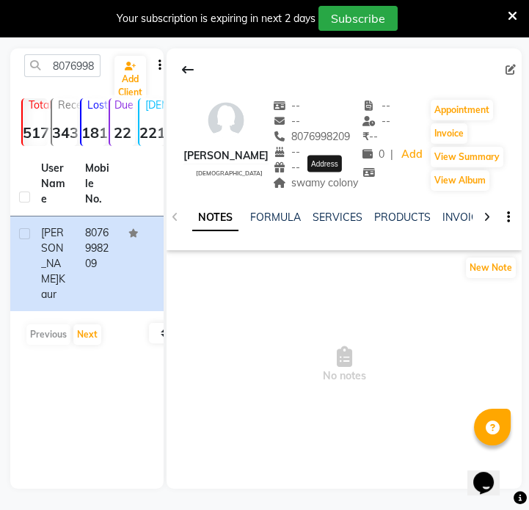
drag, startPoint x: 300, startPoint y: 183, endPoint x: 368, endPoint y: 186, distance: 68.4
click at [359, 186] on span "swamy colony" at bounding box center [316, 182] width 86 height 13
click at [73, 72] on input "8076998209" at bounding box center [62, 65] width 76 height 23
paste input "9325292938"
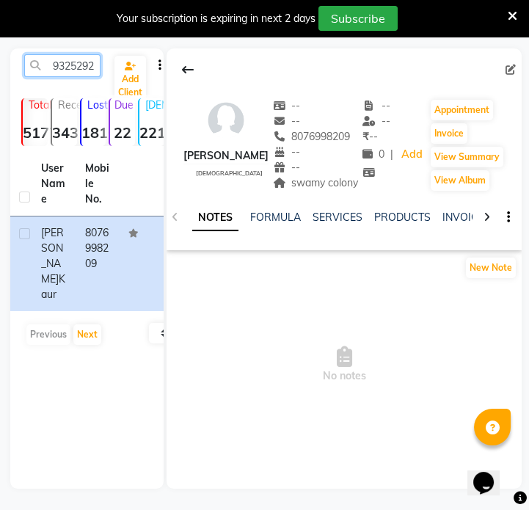
scroll to position [0, 20]
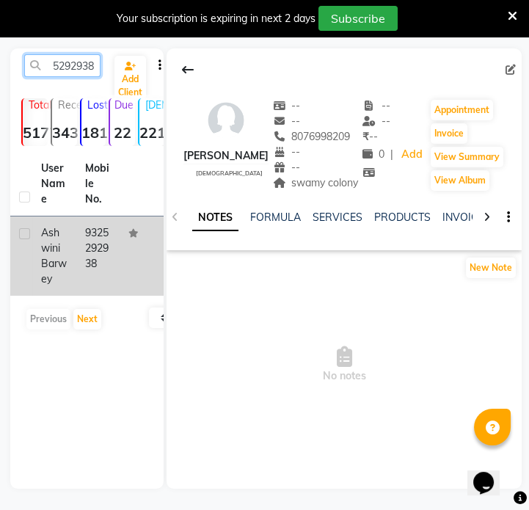
type input "9325292938"
click at [106, 250] on td "9325292938" at bounding box center [98, 256] width 44 height 79
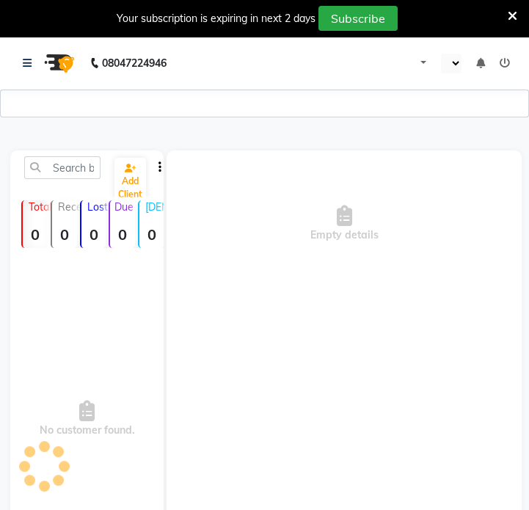
select select "en"
select select "2078"
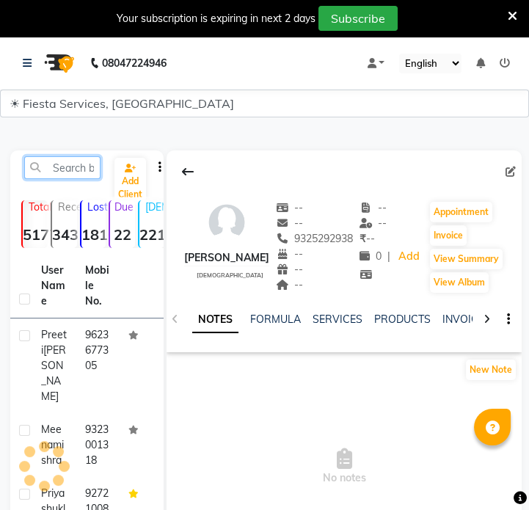
click at [77, 167] on input "text" at bounding box center [62, 167] width 76 height 23
paste input "9834431503"
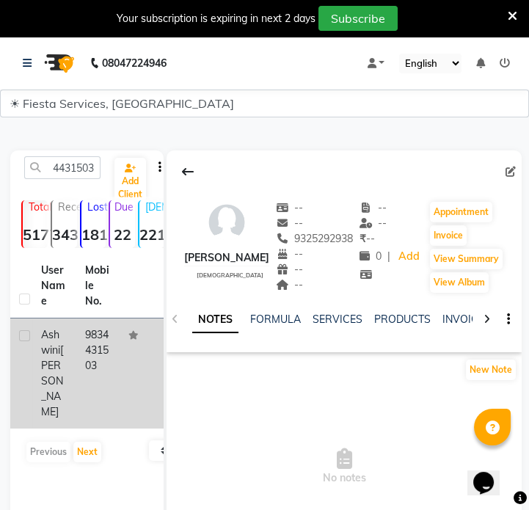
click at [95, 350] on td "9834431503" at bounding box center [98, 374] width 44 height 110
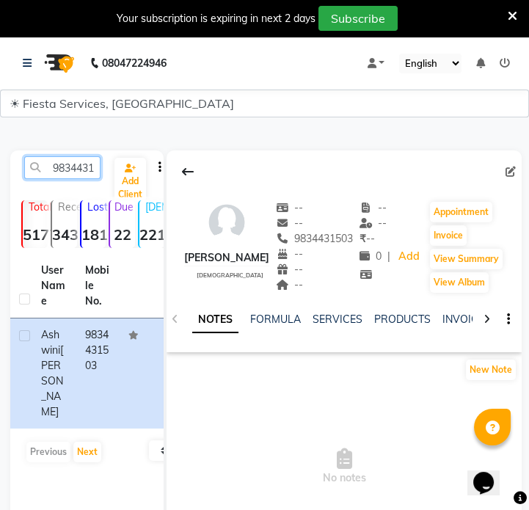
click at [66, 163] on input "9834431503" at bounding box center [62, 167] width 76 height 23
paste input "359538630"
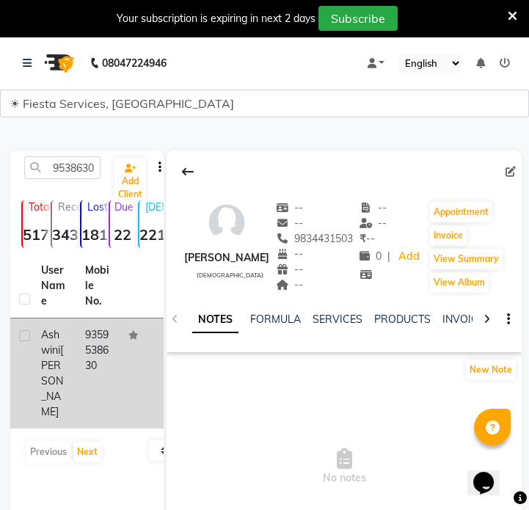
click at [98, 351] on td "9359538630" at bounding box center [98, 374] width 44 height 110
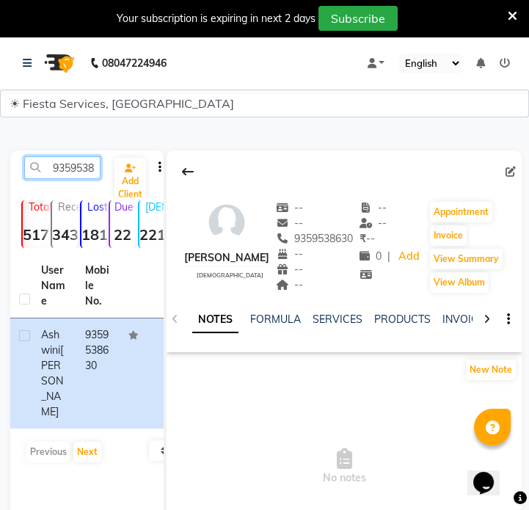
click at [76, 166] on input "9359538630" at bounding box center [62, 167] width 76 height 23
paste input "8793155972"
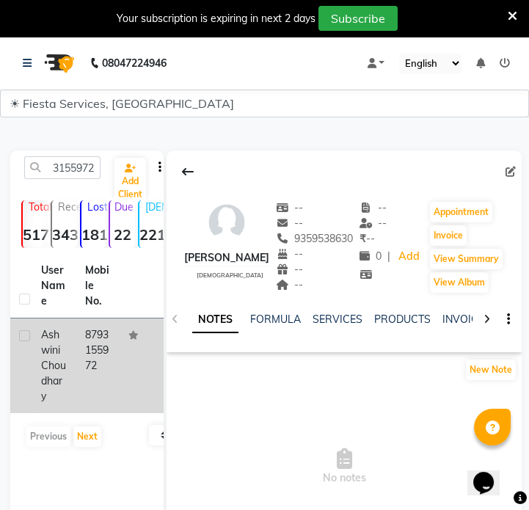
click at [101, 349] on td "8793155972" at bounding box center [98, 366] width 44 height 95
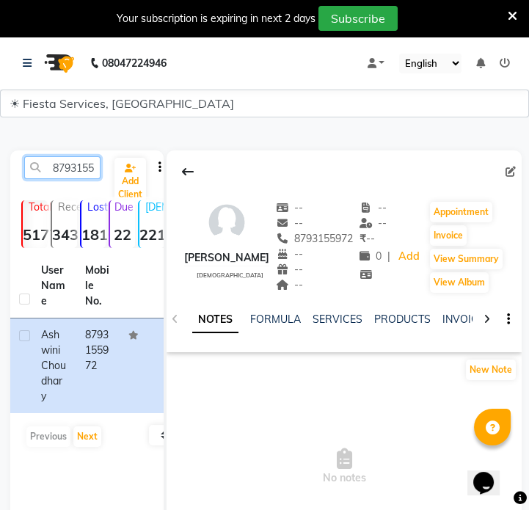
click at [78, 169] on input "8793155972" at bounding box center [62, 167] width 76 height 23
click at [77, 169] on input "8793155972" at bounding box center [62, 167] width 76 height 23
paste input "7720833158"
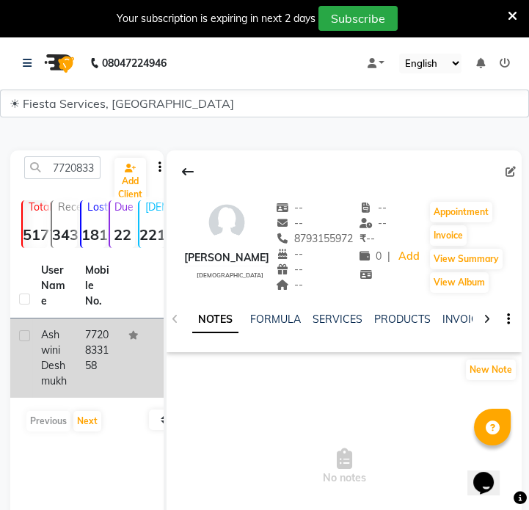
click at [98, 353] on td "7720833158" at bounding box center [98, 358] width 44 height 79
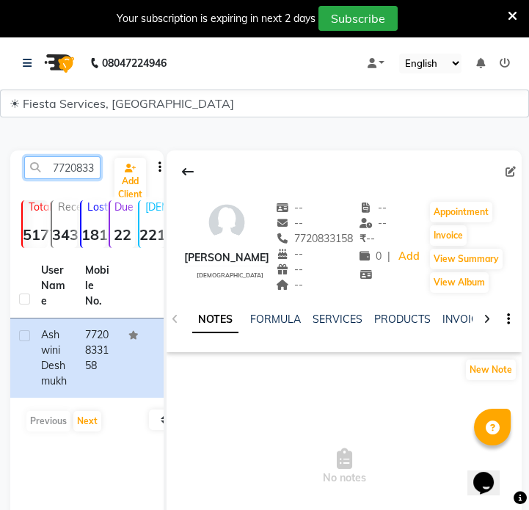
click at [88, 168] on input "7720833158" at bounding box center [62, 167] width 76 height 23
paste input "410074444"
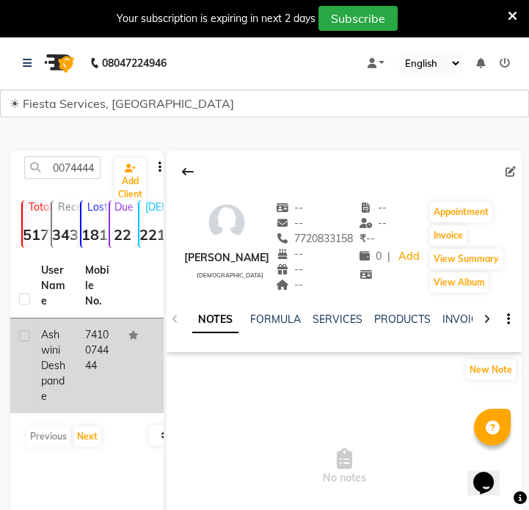
click at [110, 344] on td "7410074444" at bounding box center [98, 366] width 44 height 95
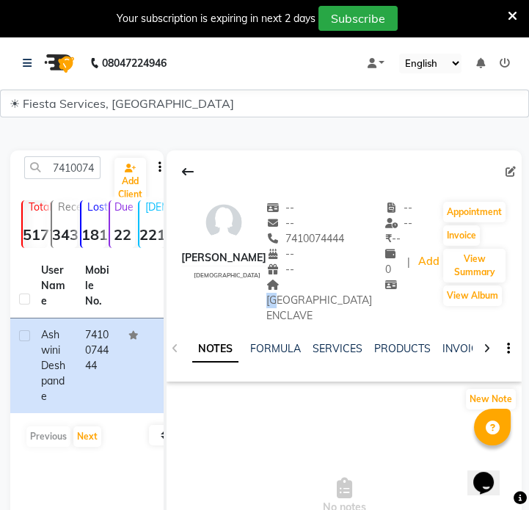
drag, startPoint x: 295, startPoint y: 283, endPoint x: 306, endPoint y: 286, distance: 11.4
click at [306, 286] on span "LAKE VIEW ENCLAVE" at bounding box center [320, 300] width 106 height 44
click at [322, 297] on span "LAKE VIEW ENCLAVE" at bounding box center [320, 300] width 106 height 44
click at [307, 285] on span "LAKE VIEW ENCLAVE" at bounding box center [320, 300] width 106 height 44
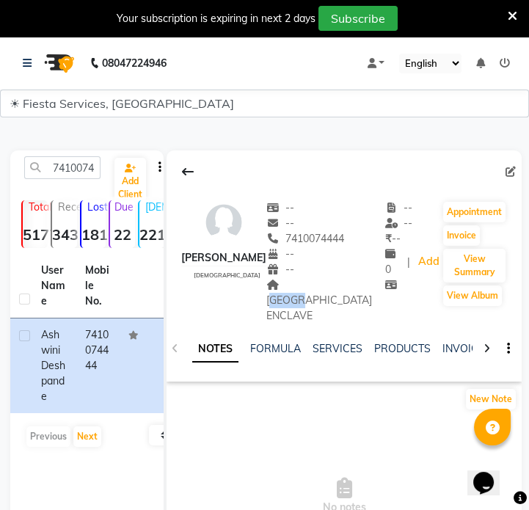
click at [307, 285] on span "LAKE VIEW ENCLAVE" at bounding box center [320, 300] width 106 height 44
drag, startPoint x: 300, startPoint y: 285, endPoint x: 330, endPoint y: 300, distance: 33.8
click at [330, 300] on div "LAKE VIEW ENCLAVE" at bounding box center [326, 301] width 119 height 46
copy span "LAKE VIEW ENCLAVE"
click at [73, 171] on input "7410074444" at bounding box center [62, 167] width 76 height 23
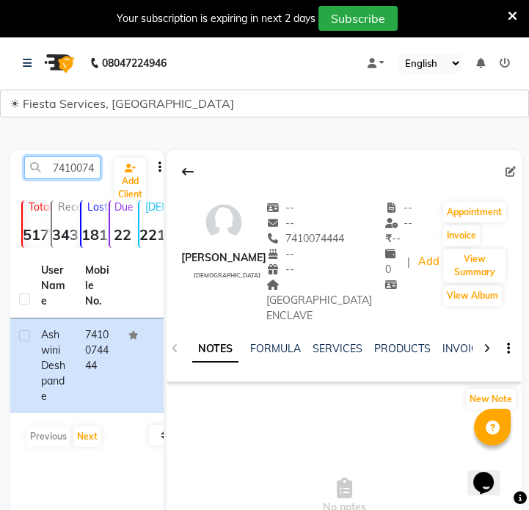
click at [73, 171] on input "7410074444" at bounding box center [62, 167] width 76 height 23
paste input "9130254099"
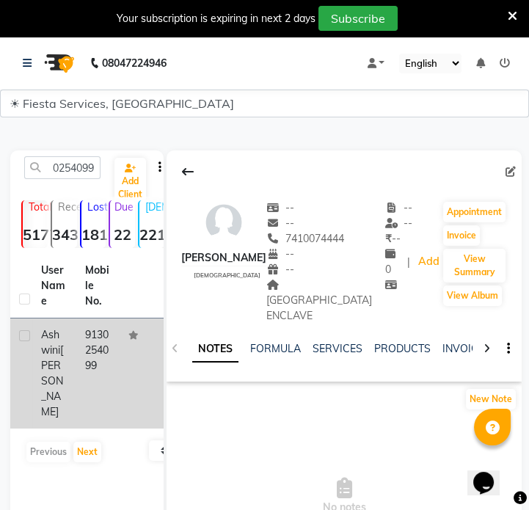
click at [101, 350] on td "9130254099" at bounding box center [98, 374] width 44 height 110
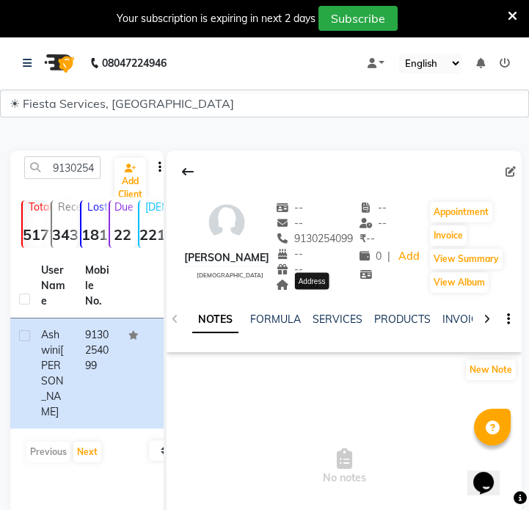
drag, startPoint x: 311, startPoint y: 301, endPoint x: 334, endPoint y: 299, distance: 22.9
click at [334, 293] on div "Besa Address" at bounding box center [315, 285] width 78 height 15
copy span "Besa"
drag, startPoint x: 82, startPoint y: 156, endPoint x: 80, endPoint y: 171, distance: 14.8
click at [80, 170] on div "9130254099 Add Client Total 5177 Recent 343 Lost 1810 Due 22 Male 221 Female 48…" at bounding box center [86, 371] width 153 height 441
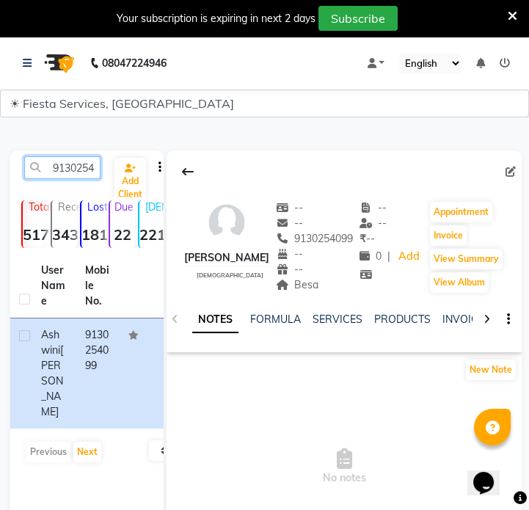
click at [80, 171] on input "9130254099" at bounding box center [62, 167] width 76 height 23
paste input "691625455"
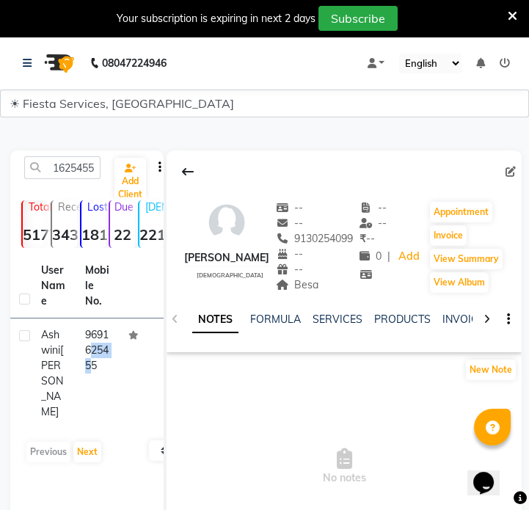
drag, startPoint x: 103, startPoint y: 343, endPoint x: 201, endPoint y: 375, distance: 103.3
click at [103, 342] on td "9691625455" at bounding box center [98, 374] width 44 height 110
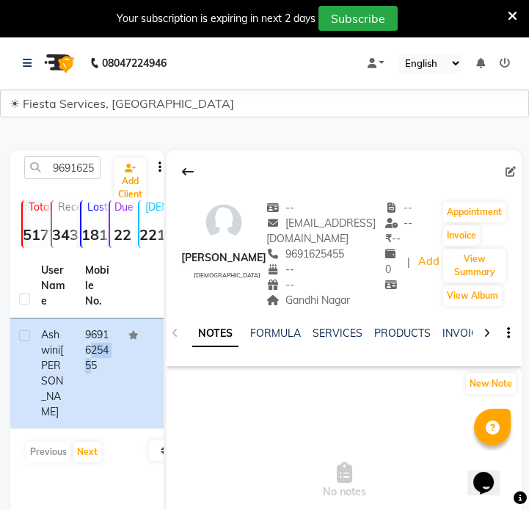
drag, startPoint x: 264, startPoint y: 300, endPoint x: 332, endPoint y: 304, distance: 67.7
click at [332, 304] on div "Gandhi Nagar" at bounding box center [326, 300] width 119 height 15
copy span "Gandhi Nagar"
click at [49, 165] on input "9691625455" at bounding box center [62, 167] width 76 height 23
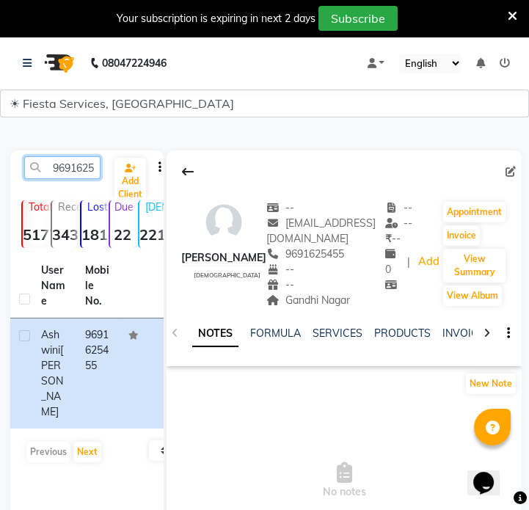
paste input "7709450668"
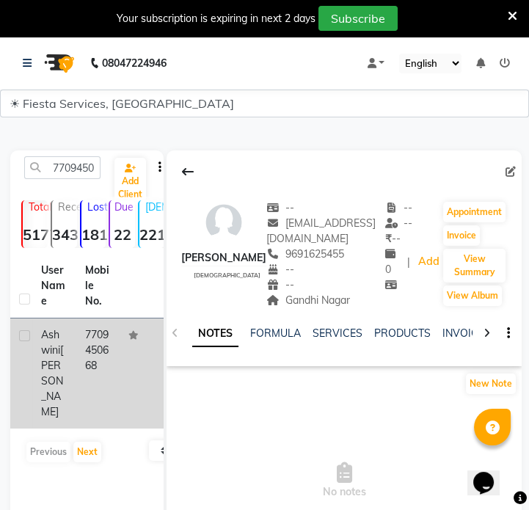
click at [104, 363] on td "7709450668" at bounding box center [98, 374] width 44 height 110
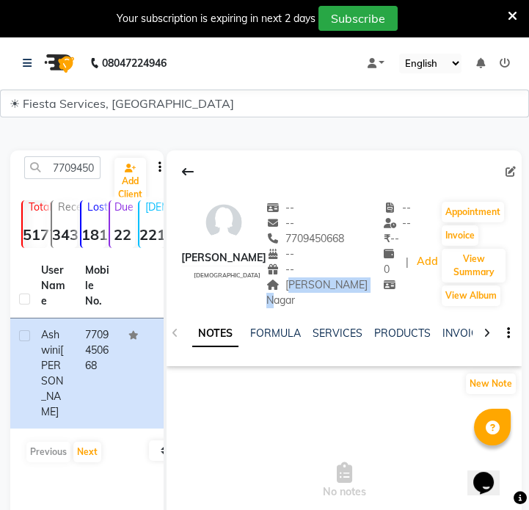
drag, startPoint x: 293, startPoint y: 289, endPoint x: 363, endPoint y: 286, distance: 69.8
click at [363, 286] on div "Ashwini Konde female -- -- 7709450668 -- -- Trimurti Nagar -- -- ₹ -- 0 | Add A…" at bounding box center [344, 247] width 355 height 123
copy span "Trimurti Nagar"
click at [62, 171] on input "7709450668" at bounding box center [62, 167] width 76 height 23
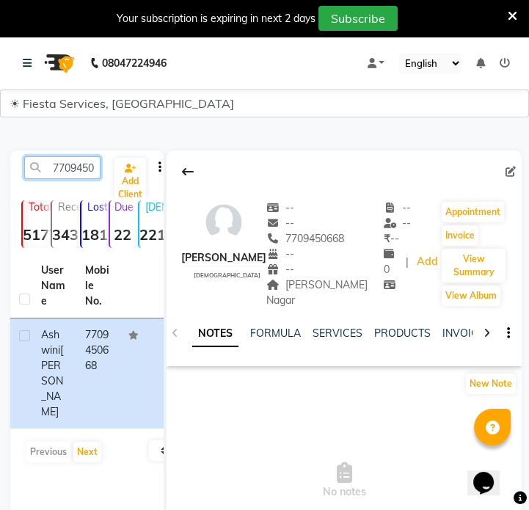
paste input "976615294"
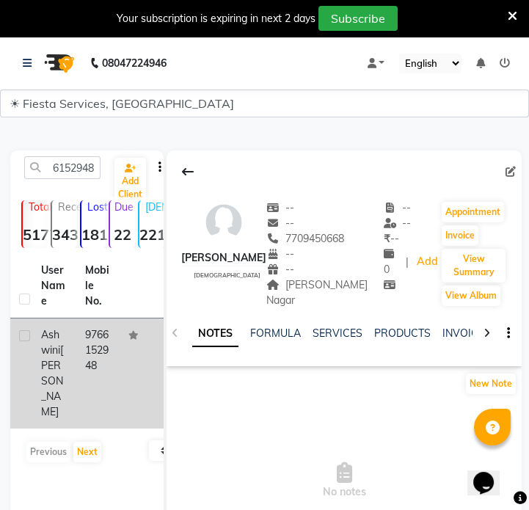
click at [136, 344] on td at bounding box center [142, 374] width 44 height 110
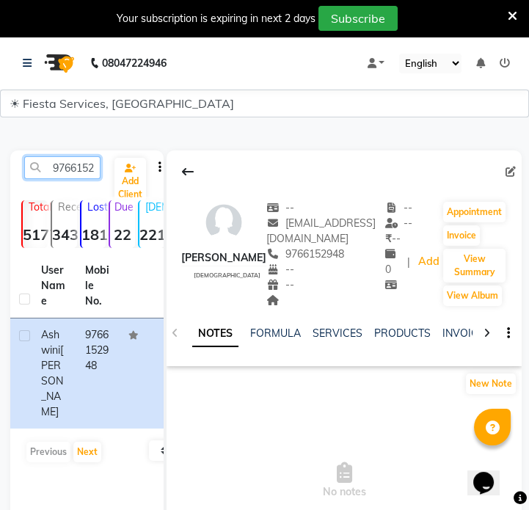
click at [87, 169] on input "9766152948" at bounding box center [62, 167] width 76 height 23
paste input "7987805042"
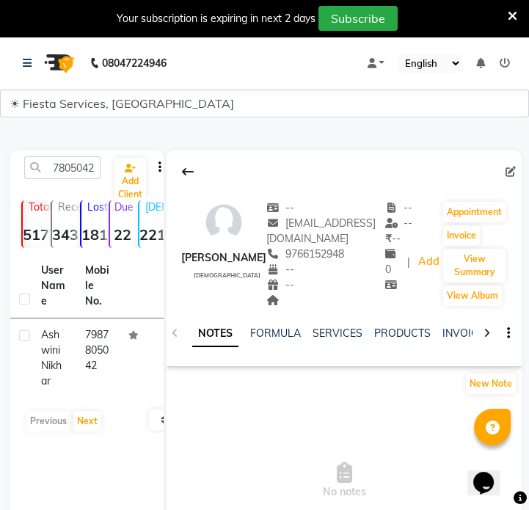
click at [111, 356] on td "7987805042" at bounding box center [98, 358] width 44 height 79
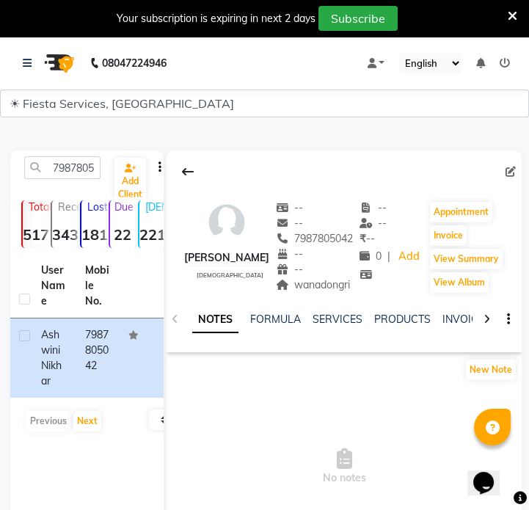
drag, startPoint x: 300, startPoint y: 289, endPoint x: 359, endPoint y: 286, distance: 59.6
click at [354, 286] on div "wanadongri" at bounding box center [315, 285] width 78 height 15
copy span "wanadongri"
click at [66, 169] on input "7987805042" at bounding box center [62, 167] width 76 height 23
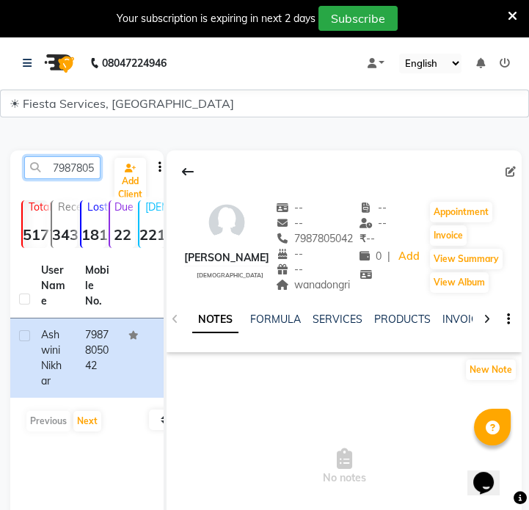
paste input "9422906567"
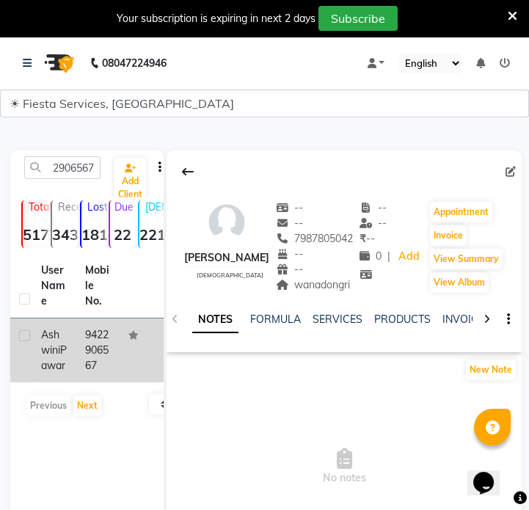
click at [96, 347] on td "9422906567" at bounding box center [98, 351] width 44 height 64
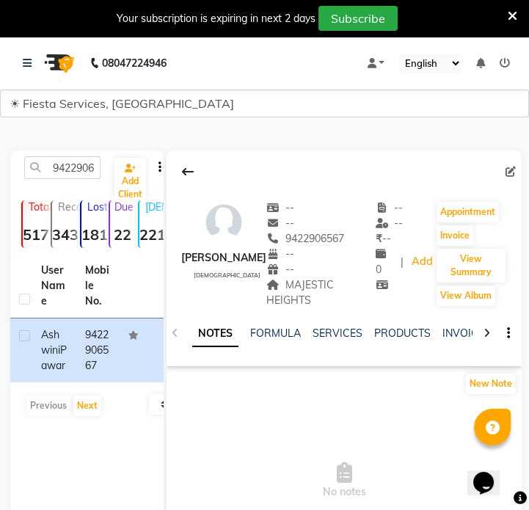
drag, startPoint x: 303, startPoint y: 297, endPoint x: 317, endPoint y: 305, distance: 15.8
click at [317, 305] on div "MAJESTIC HEIGHTS" at bounding box center [321, 293] width 109 height 31
click at [90, 170] on input "9422906567" at bounding box center [62, 167] width 76 height 23
paste input "545152515"
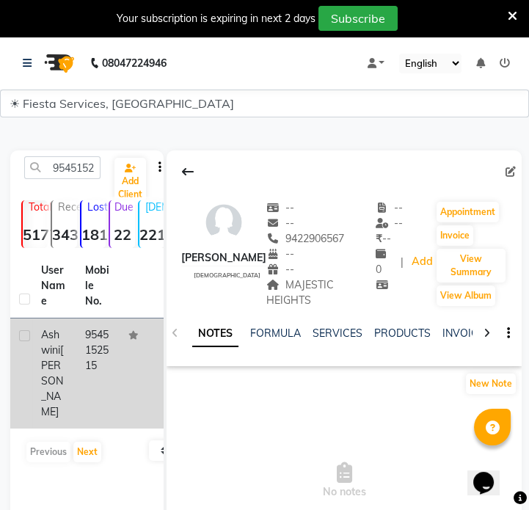
drag, startPoint x: 104, startPoint y: 339, endPoint x: 115, endPoint y: 337, distance: 10.4
click at [105, 339] on td "9545152515" at bounding box center [98, 374] width 44 height 110
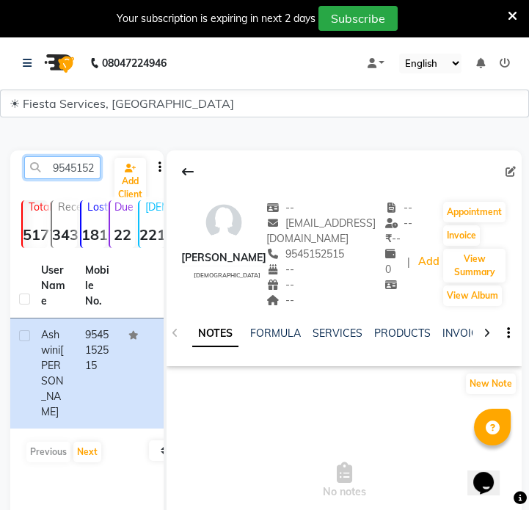
click at [71, 169] on input "9545152515" at bounding box center [62, 167] width 76 height 23
paste input "8600982821"
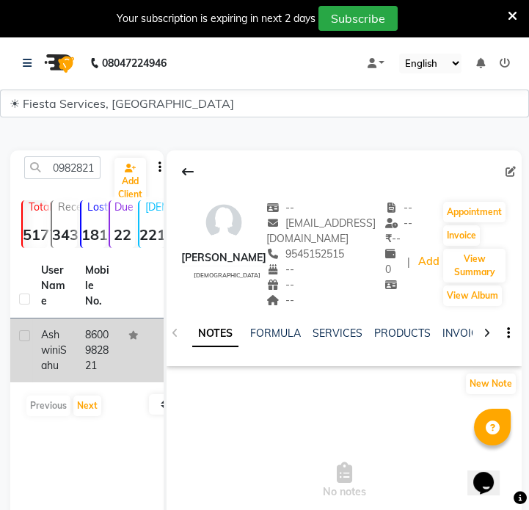
click at [103, 334] on td "8600982821" at bounding box center [98, 351] width 44 height 64
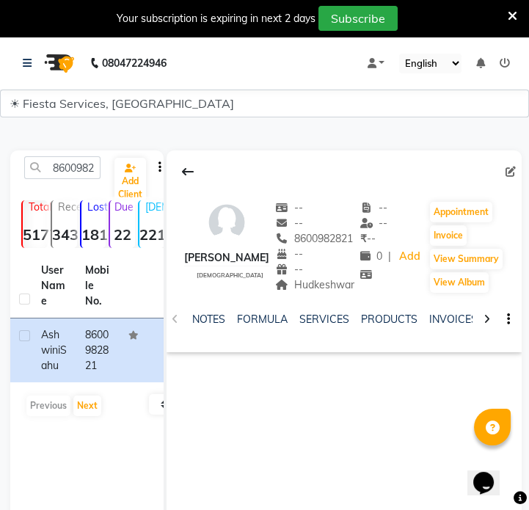
drag, startPoint x: 292, startPoint y: 286, endPoint x: 356, endPoint y: 292, distance: 64.2
click at [356, 292] on div "Ashwini Sahu female -- -- 8600982821 -- -- Hudkeshwar -- -- ₹ -- 0 | Add Appoin…" at bounding box center [344, 240] width 355 height 109
copy span "Hudkeshwar"
click at [59, 167] on input "8600982821" at bounding box center [62, 167] width 76 height 23
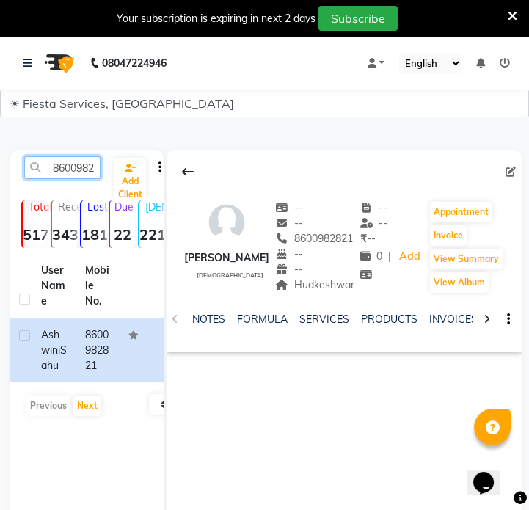
paste input "9158106817"
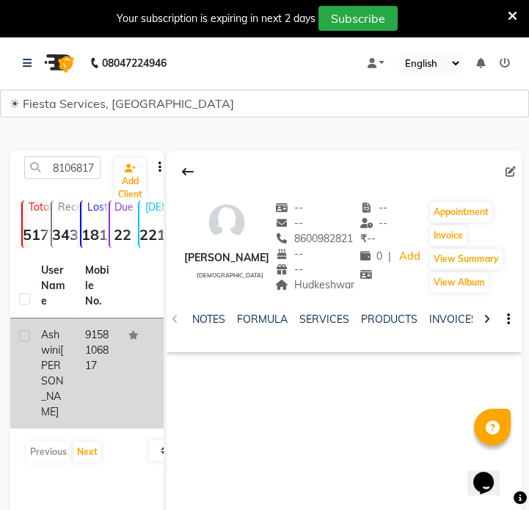
click at [120, 363] on td at bounding box center [142, 374] width 44 height 110
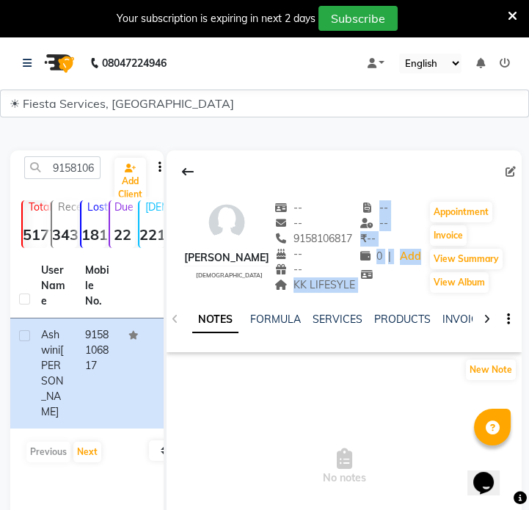
drag, startPoint x: 303, startPoint y: 289, endPoint x: 371, endPoint y: 292, distance: 68.4
click at [371, 292] on div "Ashwini Sakhare female -- -- 9158106817 -- -- KK LIFESYLE Address -- -- ₹ -- 0 …" at bounding box center [344, 240] width 355 height 109
click at [332, 286] on span "KK LIFESYLE" at bounding box center [315, 284] width 81 height 13
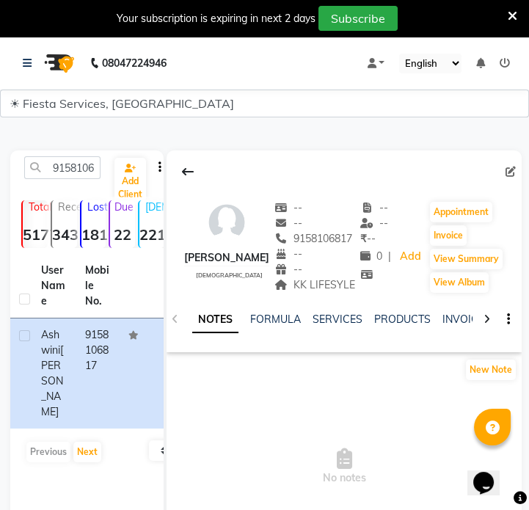
click at [281, 340] on div "NOTES FORMULA SERVICES PRODUCTS INVOICES APPOINTMENTS MEMBERSHIP PACKAGES VOUCH…" at bounding box center [330, 328] width 286 height 33
click at [93, 165] on input "9158106817" at bounding box center [62, 167] width 76 height 23
paste input "28889"
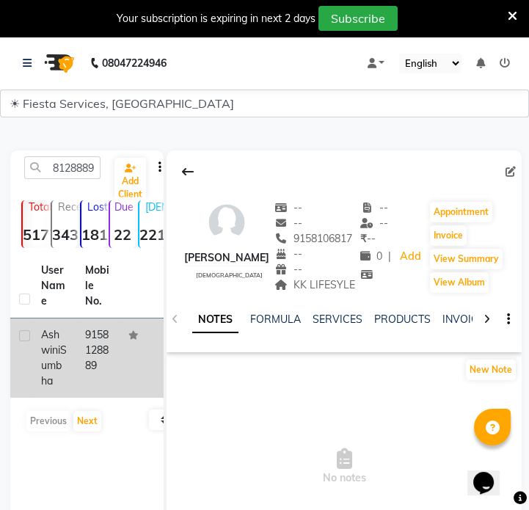
click at [66, 336] on div "Ashwini Sumbha" at bounding box center [54, 359] width 26 height 62
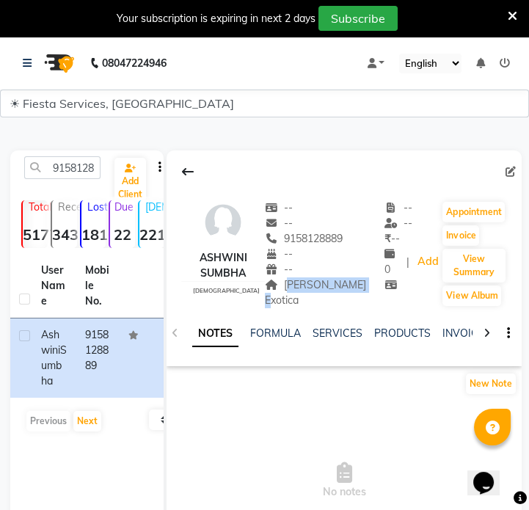
drag, startPoint x: 297, startPoint y: 283, endPoint x: 312, endPoint y: 301, distance: 24.0
click at [312, 301] on div "Satyam Exotica" at bounding box center [325, 293] width 120 height 31
copy span "Satyam Exotica"
click at [52, 167] on input "9158128889" at bounding box center [62, 167] width 76 height 23
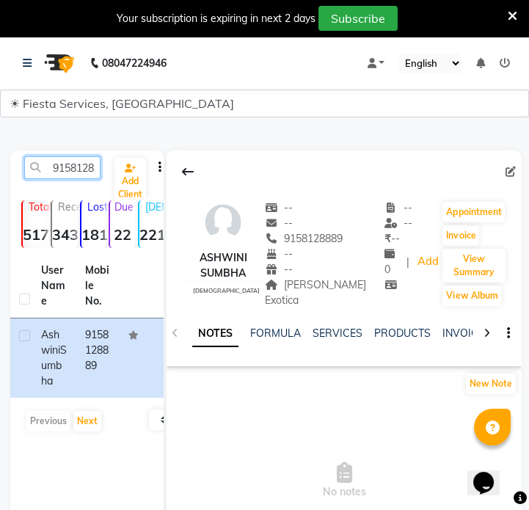
paste input "7249098242"
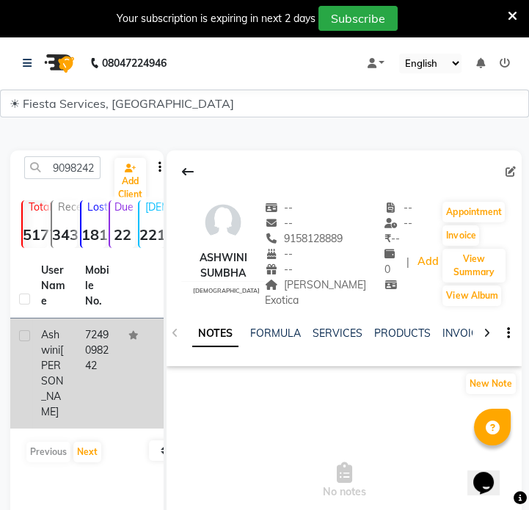
click at [55, 348] on span "Ashwini" at bounding box center [50, 342] width 19 height 29
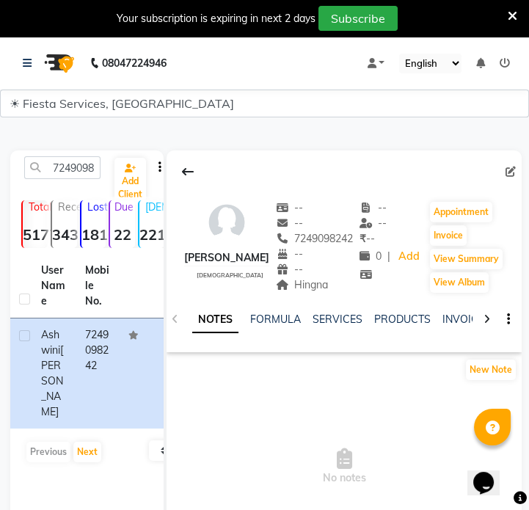
drag, startPoint x: 312, startPoint y: 302, endPoint x: 352, endPoint y: 300, distance: 39.7
click at [352, 293] on div "Hingna" at bounding box center [315, 285] width 78 height 15
copy span "Hingna"
click at [83, 164] on input "7249098242" at bounding box center [62, 167] width 76 height 23
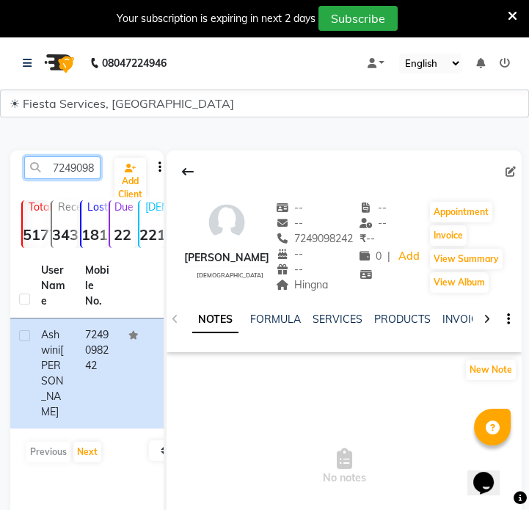
paste input "8788710336"
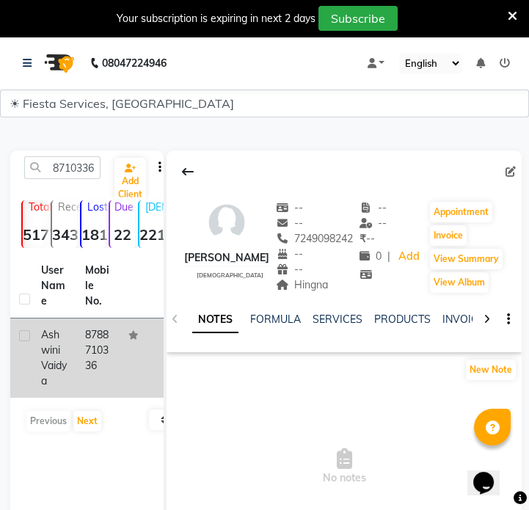
click at [75, 365] on td "Ashwini Vaidya" at bounding box center [54, 358] width 44 height 79
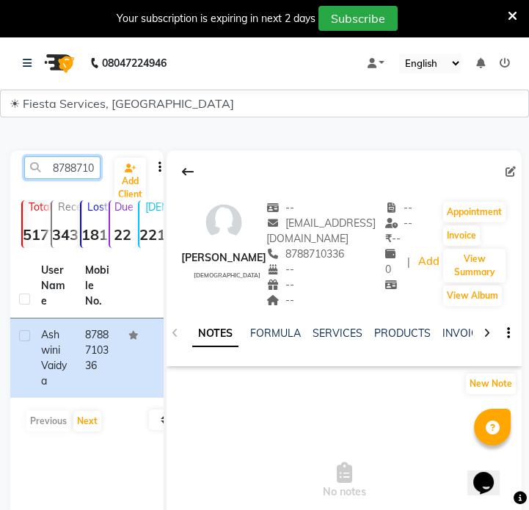
click at [86, 165] on input "8788710336" at bounding box center [62, 167] width 76 height 23
paste input "407961099"
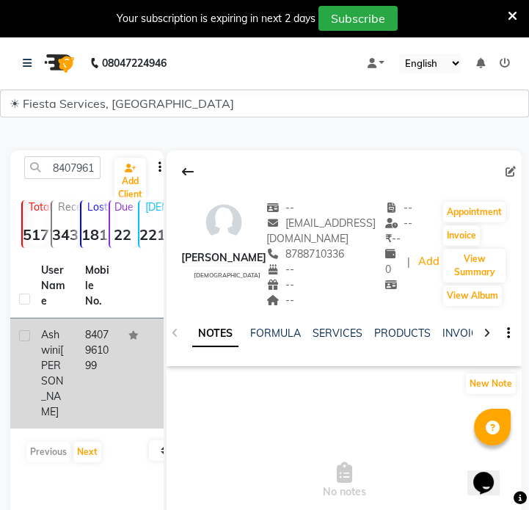
click at [72, 348] on td "Ashwini Wanjari" at bounding box center [54, 374] width 44 height 110
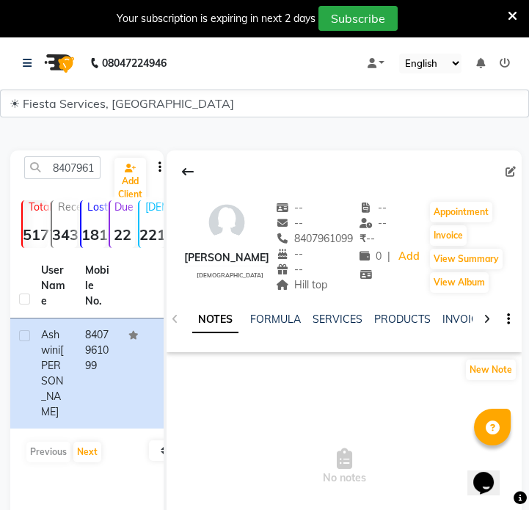
drag, startPoint x: 294, startPoint y: 289, endPoint x: 352, endPoint y: 286, distance: 57.4
click at [352, 286] on div "Hill top" at bounding box center [315, 285] width 78 height 15
copy span "Hill top"
click at [95, 154] on div "8407961099 Add Client Total 5177 Recent 343 Lost 1810 Due 22 Male 221 Female 48…" at bounding box center [86, 371] width 153 height 441
click at [90, 165] on input "8407961099" at bounding box center [62, 167] width 76 height 23
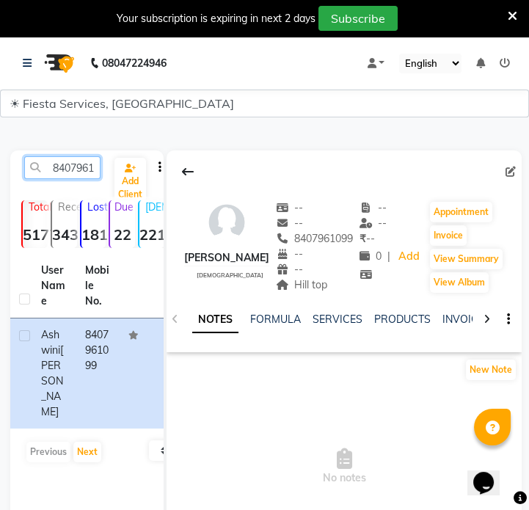
click at [90, 165] on input "8407961099" at bounding box center [62, 167] width 76 height 23
paste input "9518722672"
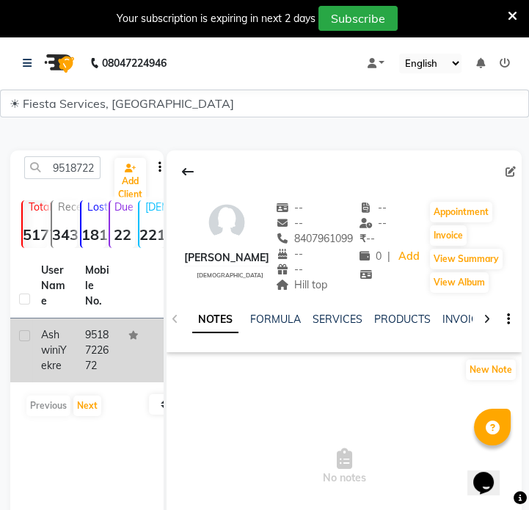
click at [73, 353] on td "Ashwini Yekre" at bounding box center [54, 351] width 44 height 64
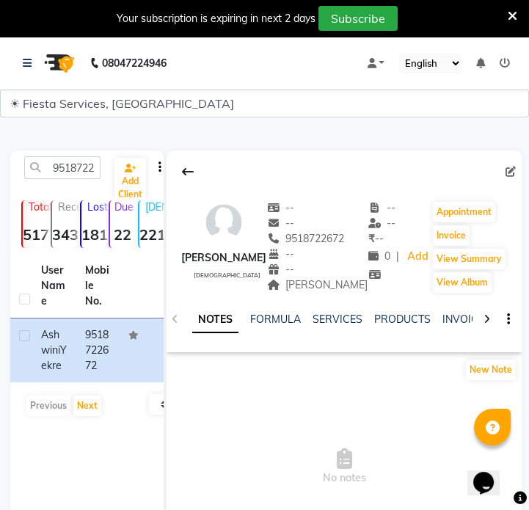
drag, startPoint x: 284, startPoint y: 286, endPoint x: 300, endPoint y: 298, distance: 20.0
click at [300, 293] on div "Indraprasth Nagar" at bounding box center [317, 285] width 101 height 15
copy span "Indraprasth Nagar"
click at [73, 159] on input "9518722672" at bounding box center [62, 167] width 76 height 23
click at [73, 163] on input "9518722672" at bounding box center [62, 167] width 76 height 23
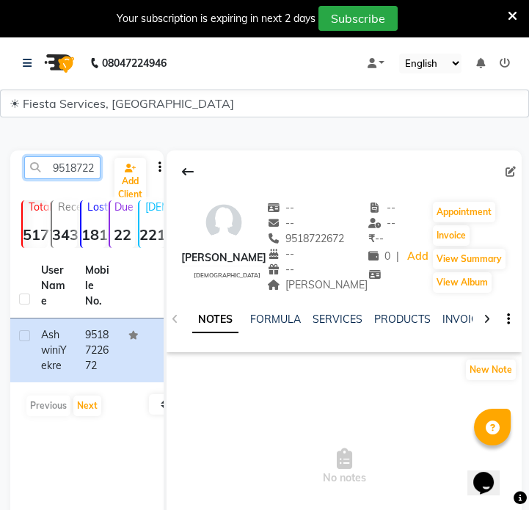
click at [73, 163] on input "9518722672" at bounding box center [62, 167] width 76 height 23
paste input "767934564"
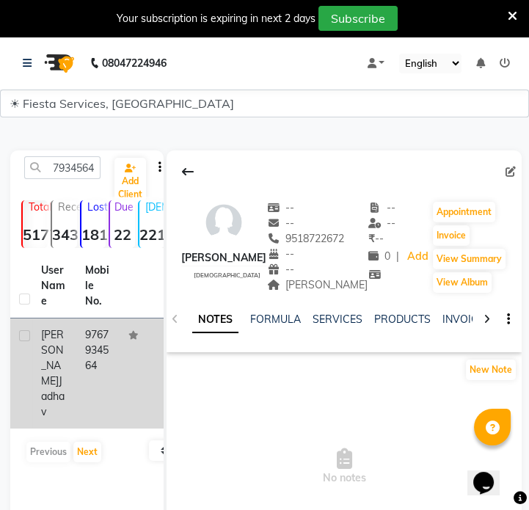
click at [137, 366] on td at bounding box center [142, 374] width 44 height 110
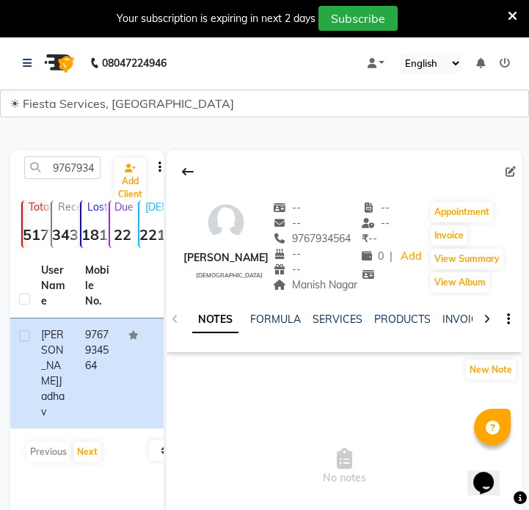
drag, startPoint x: 330, startPoint y: 301, endPoint x: 347, endPoint y: 322, distance: 27.2
click at [347, 293] on div "Manish Nagar" at bounding box center [315, 285] width 84 height 15
click at [66, 168] on input "9767934564" at bounding box center [62, 167] width 76 height 23
paste input "825986182"
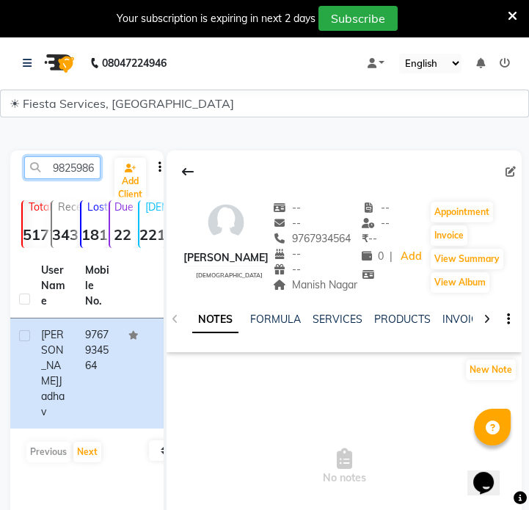
scroll to position [0, 20]
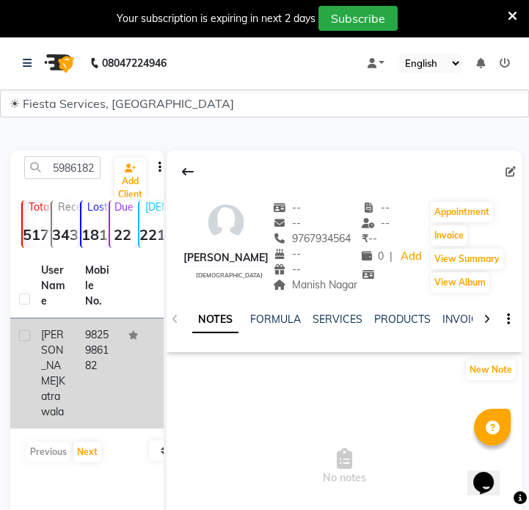
click at [107, 369] on td "9825986182" at bounding box center [98, 374] width 44 height 110
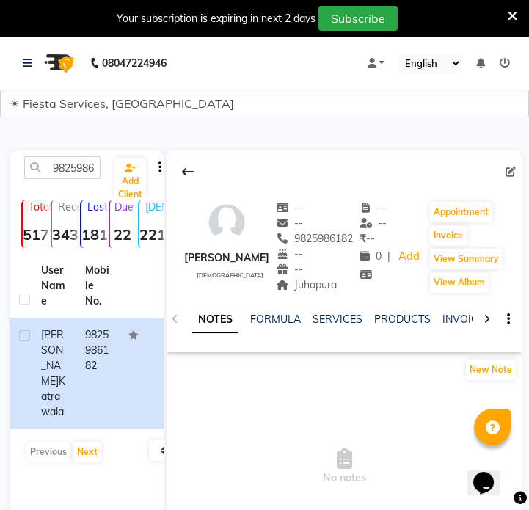
drag, startPoint x: 304, startPoint y: 286, endPoint x: 354, endPoint y: 293, distance: 50.4
click at [354, 293] on div "-- -- 9825986182 -- -- Juhapura" at bounding box center [315, 247] width 78 height 94
click at [74, 169] on input "9825986182" at bounding box center [62, 167] width 76 height 23
paste input "60330225"
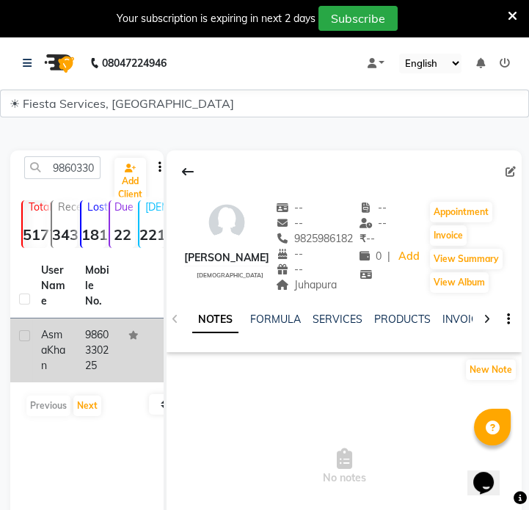
click at [59, 376] on td "Asma Khan" at bounding box center [54, 351] width 44 height 64
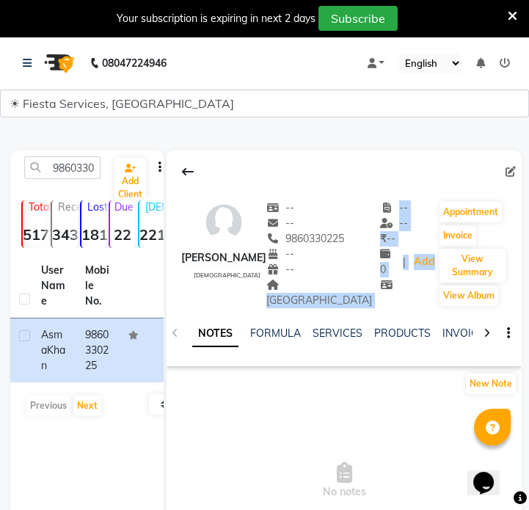
drag, startPoint x: 278, startPoint y: 288, endPoint x: 349, endPoint y: 291, distance: 71.3
click at [349, 291] on div "Asma Khan female -- -- 9860330225 -- -- Anant nagar Address -- -- ₹ -- 0 | Add …" at bounding box center [344, 247] width 355 height 123
click at [349, 291] on div "Asma Khan female -- -- 9860330225 -- -- Anant nagar -- -- ₹ -- 0 | Add Appointm…" at bounding box center [344, 247] width 355 height 123
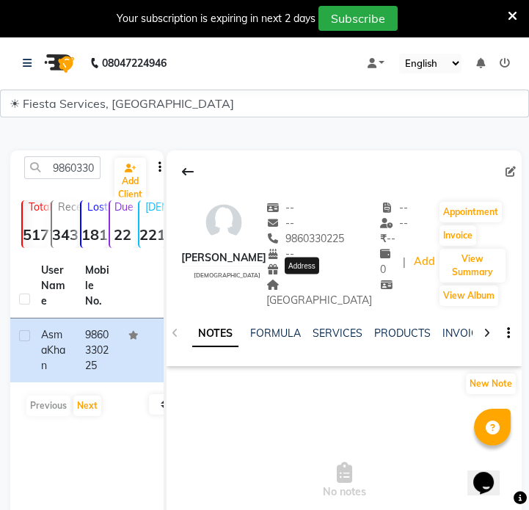
click at [285, 287] on span "Anant nagar" at bounding box center [320, 292] width 106 height 29
click at [311, 286] on span "Anant nagar" at bounding box center [320, 292] width 106 height 29
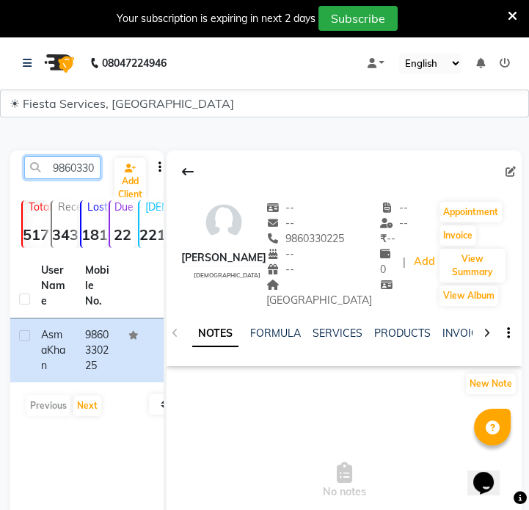
click at [82, 171] on input "9860330225" at bounding box center [62, 167] width 76 height 23
paste input "8451056901"
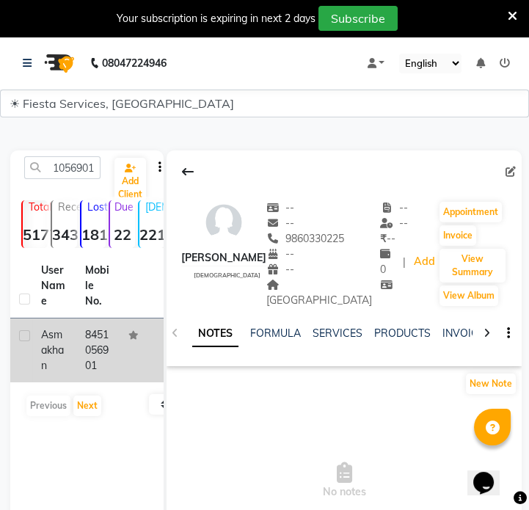
click at [85, 358] on td "8451056901" at bounding box center [98, 351] width 44 height 64
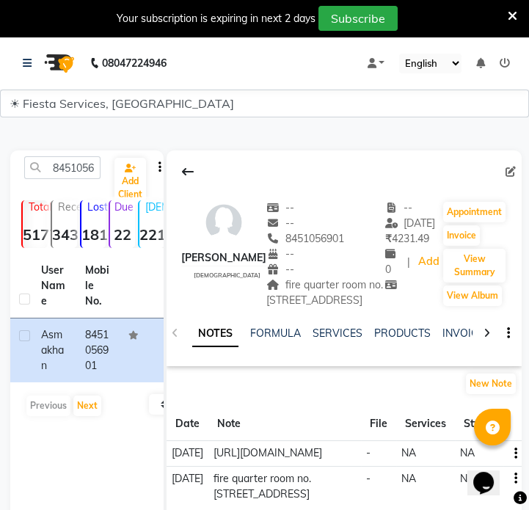
drag, startPoint x: 244, startPoint y: 285, endPoint x: 334, endPoint y: 304, distance: 92.3
click at [334, 304] on div "fire quarter room no. 303, opp vnit, gopal nagar" at bounding box center [326, 293] width 119 height 31
click at [70, 162] on input "8451056901" at bounding box center [62, 167] width 76 height 23
paste input "733961776"
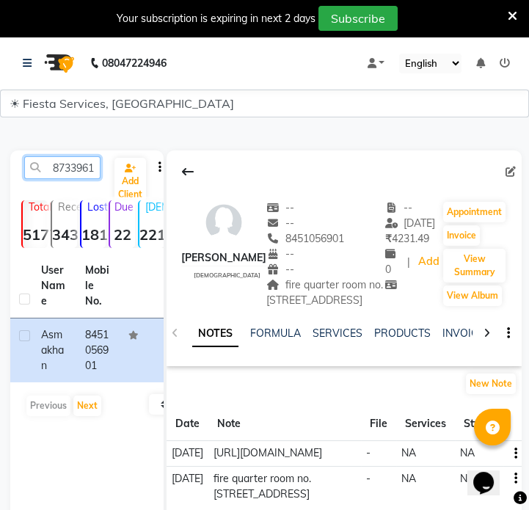
scroll to position [0, 20]
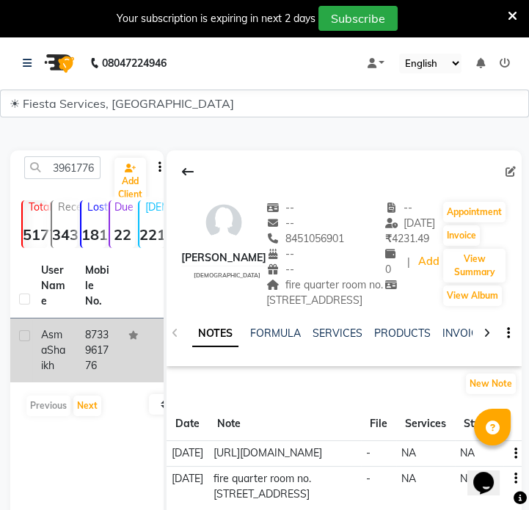
click at [82, 353] on td "8733961776" at bounding box center [98, 351] width 44 height 64
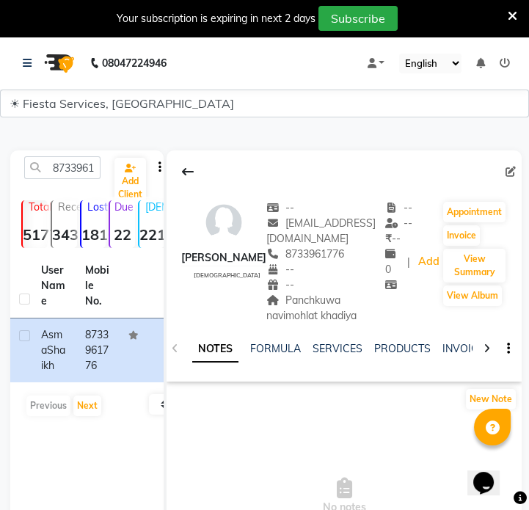
drag, startPoint x: 250, startPoint y: 306, endPoint x: 278, endPoint y: 315, distance: 30.2
click at [278, 315] on div "Panchkuwa navimohlat khadiya" at bounding box center [326, 308] width 119 height 31
click at [75, 171] on input "8733961776" at bounding box center [62, 167] width 76 height 23
click at [76, 170] on input "8733961776" at bounding box center [62, 167] width 76 height 23
paste input "7709606479"
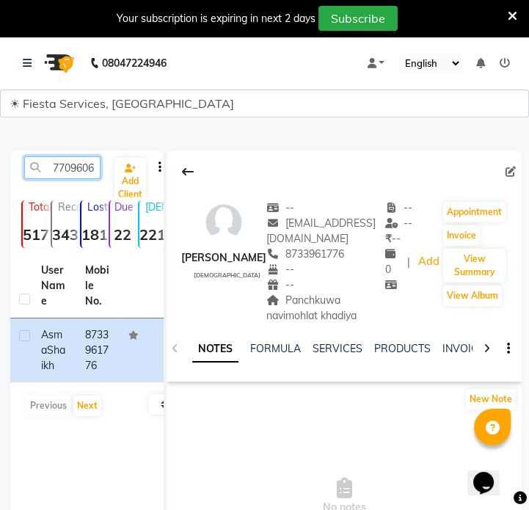
scroll to position [0, 20]
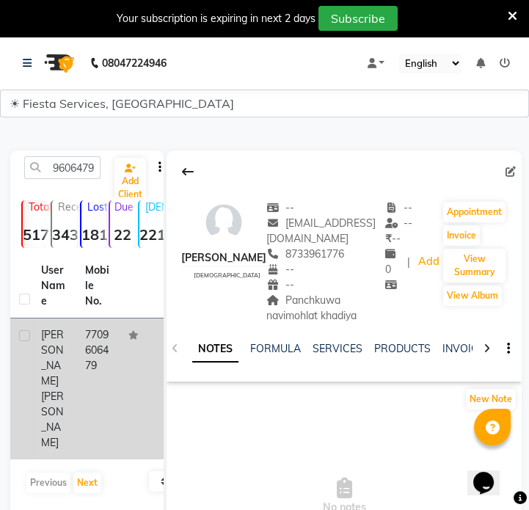
click at [71, 366] on td "Asmita Bankar" at bounding box center [54, 389] width 44 height 141
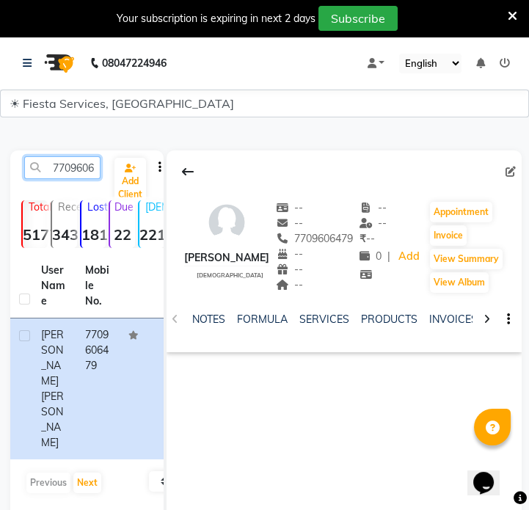
click at [88, 168] on input "7709606479" at bounding box center [62, 167] width 76 height 23
paste input "9307481435"
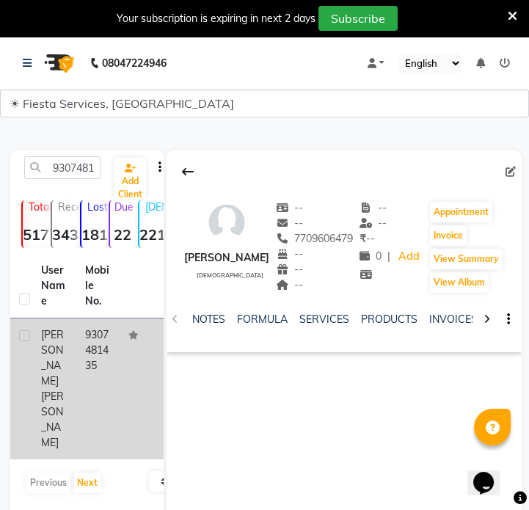
click at [92, 344] on td "9307481435" at bounding box center [98, 389] width 44 height 141
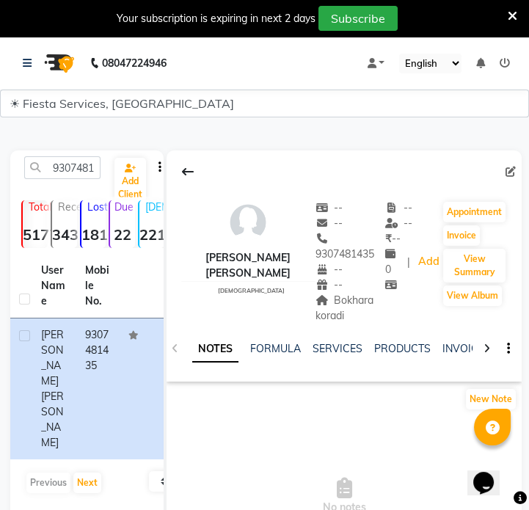
drag, startPoint x: 319, startPoint y: 285, endPoint x: 336, endPoint y: 304, distance: 25.5
click at [336, 304] on div "Bokhara koradi" at bounding box center [351, 308] width 70 height 31
click at [87, 162] on input "9307481435" at bounding box center [62, 167] width 76 height 23
paste input "8855905684"
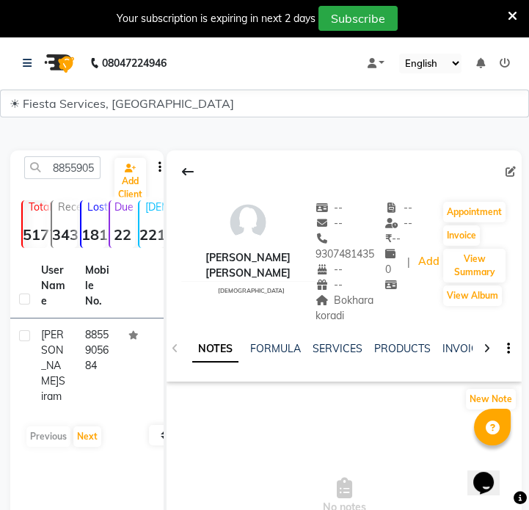
click at [100, 400] on div "User Name Mobile No. Aswini Siram 8855905684 Previous Next 10 50 100" at bounding box center [86, 354] width 153 height 200
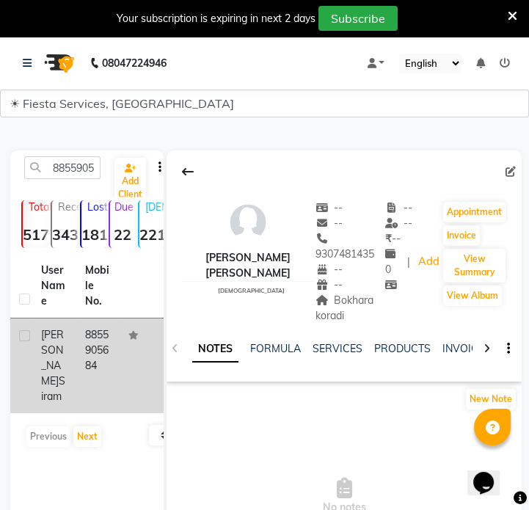
click at [85, 392] on td "8855905684" at bounding box center [98, 366] width 44 height 95
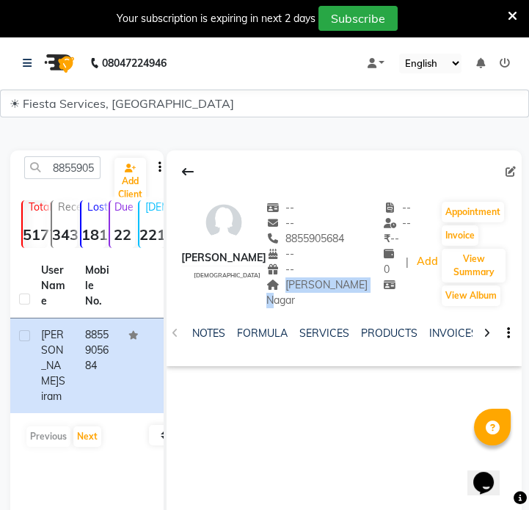
drag, startPoint x: 283, startPoint y: 289, endPoint x: 349, endPoint y: 275, distance: 66.7
click at [366, 278] on div "Aswini Siram female -- -- 8855905684 -- -- Trimurti Nagar -- -- ₹ -- 0 | Add Ap…" at bounding box center [344, 247] width 355 height 123
click at [321, 286] on span "[PERSON_NAME] Nagar" at bounding box center [317, 292] width 101 height 29
click at [322, 285] on span "[PERSON_NAME] Nagar" at bounding box center [317, 292] width 101 height 29
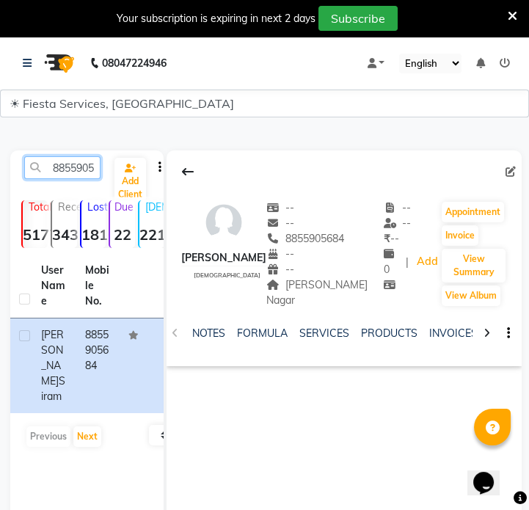
click at [73, 167] on input "8855905684" at bounding box center [62, 167] width 76 height 23
paste input "976791934"
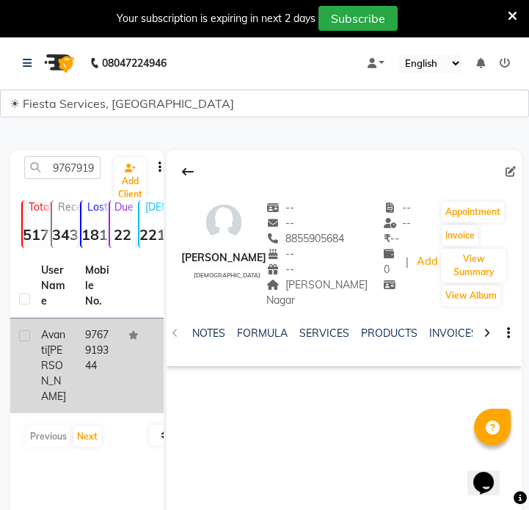
drag, startPoint x: 73, startPoint y: 347, endPoint x: 68, endPoint y: 337, distance: 11.5
click at [73, 346] on td "Avanti Parate" at bounding box center [54, 366] width 44 height 95
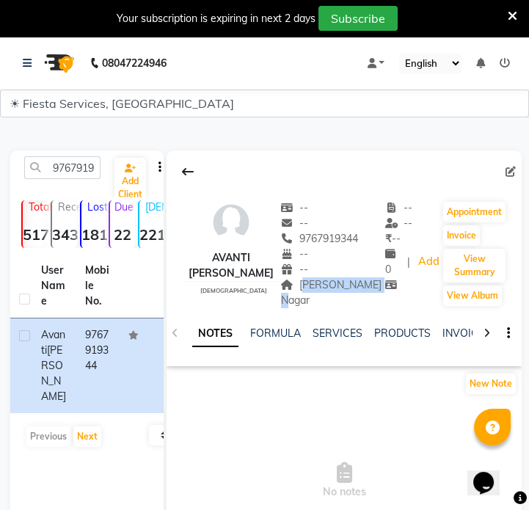
drag, startPoint x: 289, startPoint y: 280, endPoint x: 361, endPoint y: 291, distance: 72.1
click at [361, 291] on div "Avanti Parate female -- -- 9767919344 -- -- Vaishali Nagar -- -- ₹ -- 0 | Add A…" at bounding box center [344, 247] width 355 height 123
click at [91, 162] on input "9767919344" at bounding box center [62, 167] width 76 height 23
paste input "970468799"
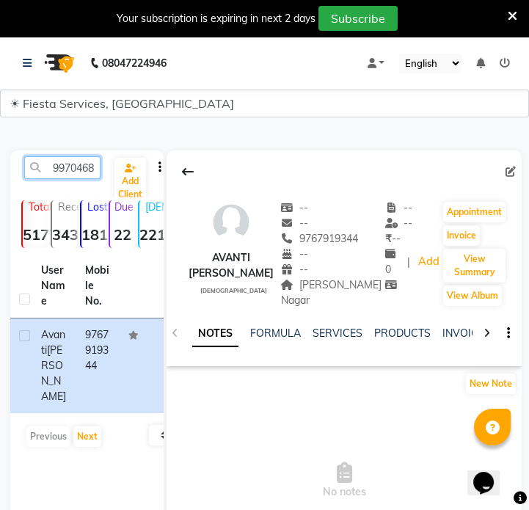
scroll to position [0, 20]
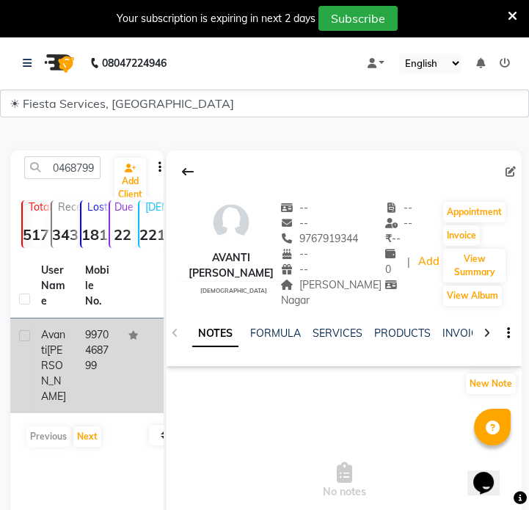
click at [68, 347] on td "Avanti Tijare" at bounding box center [54, 366] width 44 height 95
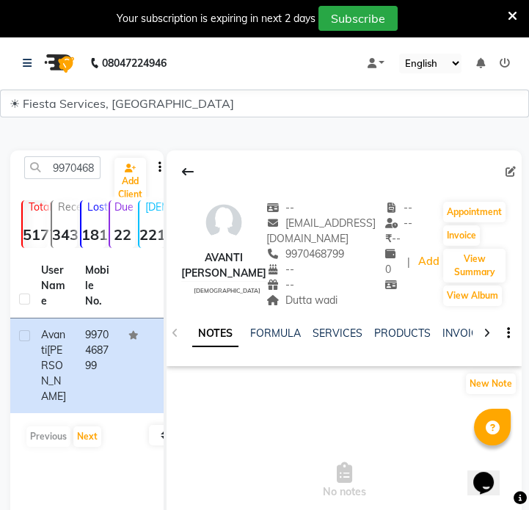
drag, startPoint x: 272, startPoint y: 305, endPoint x: 332, endPoint y: 300, distance: 60.4
click at [332, 300] on div "Dutta wadi" at bounding box center [326, 300] width 119 height 15
click at [82, 151] on div "9970468799 Add Client Total 5177 Recent 343 Lost 1810 Due 22 Male 221 Female 48…" at bounding box center [86, 371] width 153 height 441
click at [80, 168] on input "9970468799" at bounding box center [62, 167] width 76 height 23
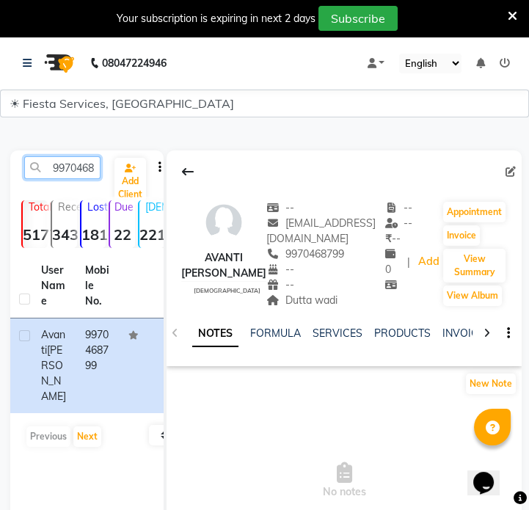
paste input "021567321"
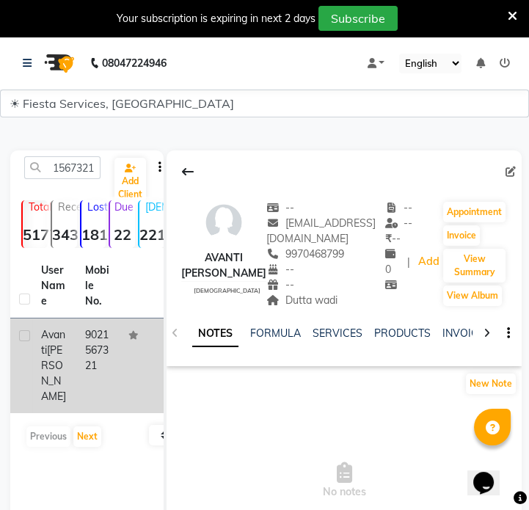
click at [73, 367] on td "Avanti Vastani" at bounding box center [54, 366] width 44 height 95
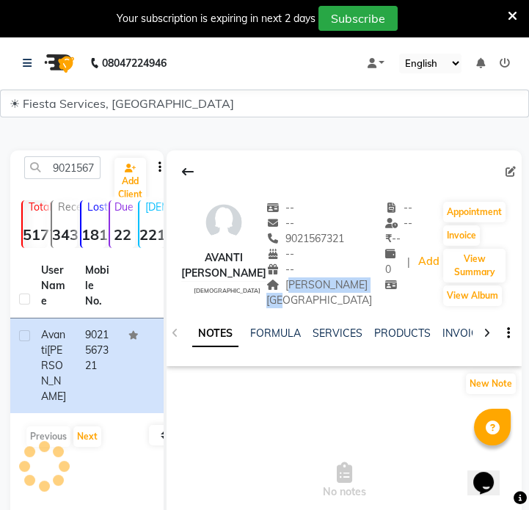
drag, startPoint x: 285, startPoint y: 288, endPoint x: 295, endPoint y: 302, distance: 17.3
click at [295, 302] on div "Wardhaman nagar" at bounding box center [326, 293] width 119 height 31
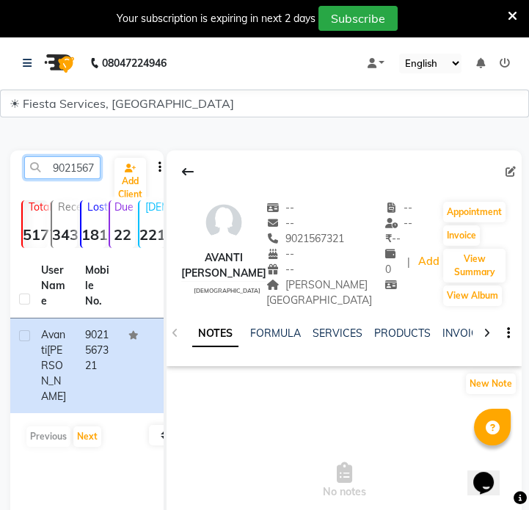
click at [95, 168] on input "9021567321" at bounding box center [62, 167] width 76 height 23
paste input "8329538280"
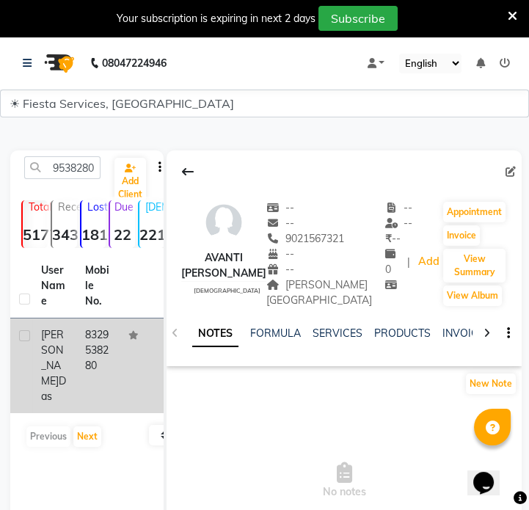
click at [115, 347] on td "8329538280" at bounding box center [98, 366] width 44 height 95
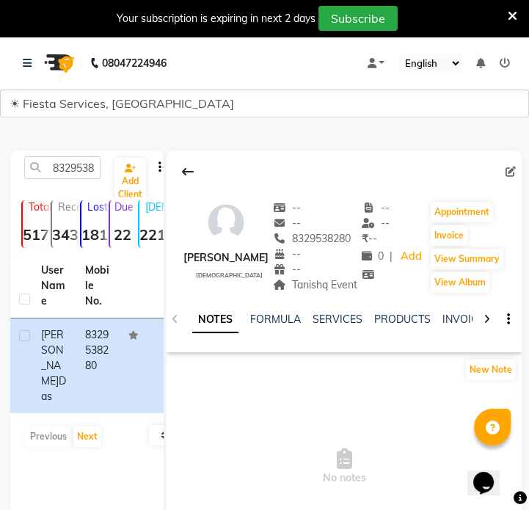
drag, startPoint x: 287, startPoint y: 289, endPoint x: 358, endPoint y: 292, distance: 70.6
click at [358, 292] on div "Avantika Das female -- -- 8329538280 -- -- Tanishq Event -- -- ₹ -- 0 | Add App…" at bounding box center [344, 240] width 355 height 109
click at [54, 162] on input "8329538280" at bounding box center [62, 167] width 76 height 23
paste input "08866336"
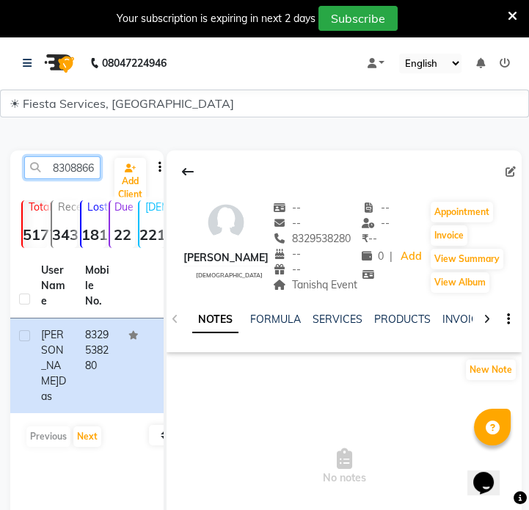
scroll to position [0, 20]
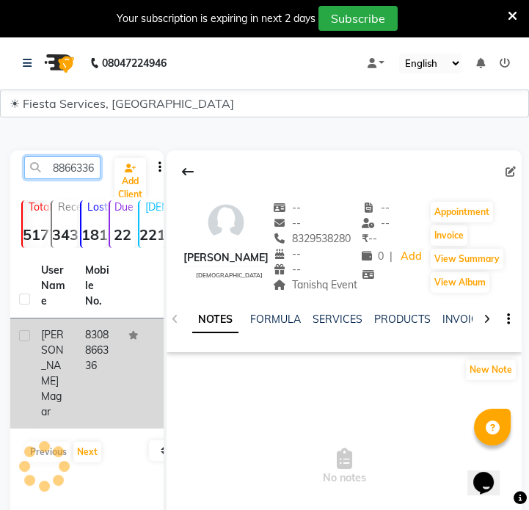
type input "8308866336"
click at [86, 369] on td "8308866336" at bounding box center [98, 374] width 44 height 110
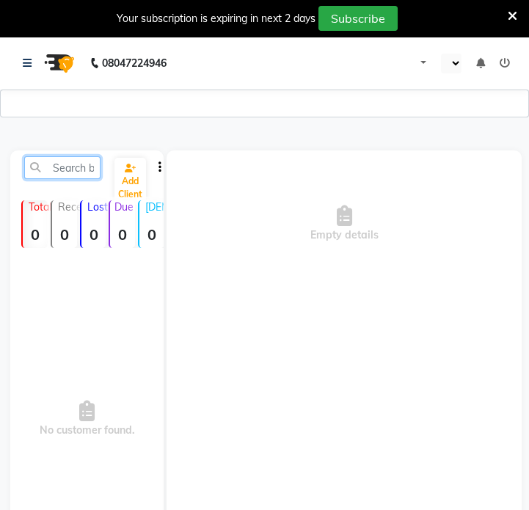
click at [85, 162] on input "text" at bounding box center [62, 167] width 76 height 23
paste input "9764882698"
type input "9764882698"
select select "en"
select select "2078"
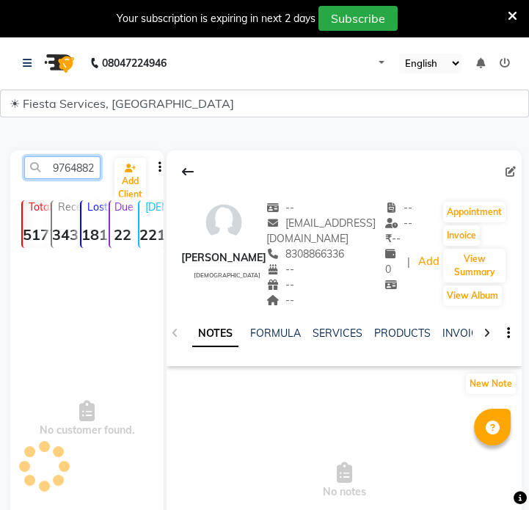
scroll to position [0, 20]
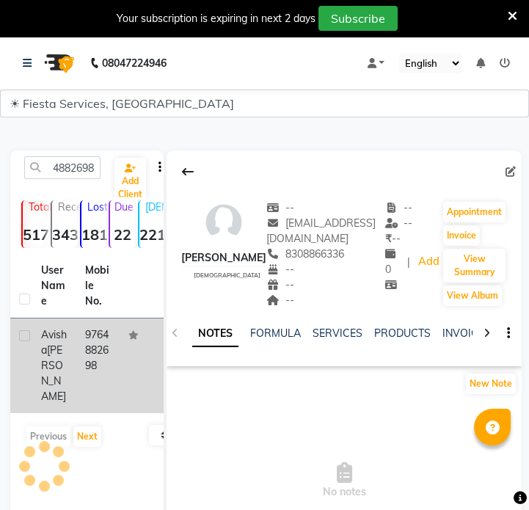
click at [109, 374] on td "9764882698" at bounding box center [98, 366] width 44 height 95
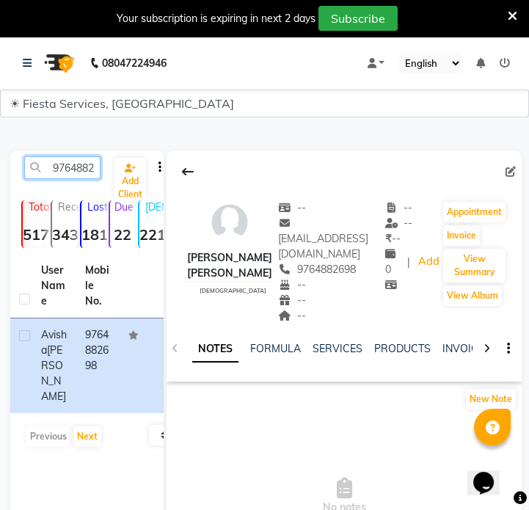
click at [87, 170] on input "9764882698" at bounding box center [62, 167] width 76 height 23
paste input "83485245"
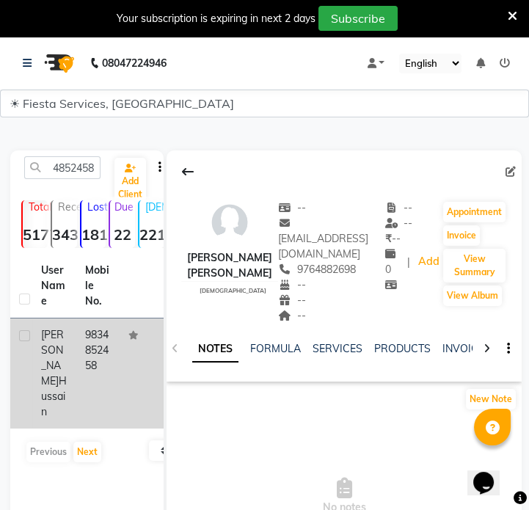
click at [82, 327] on td "9834852458" at bounding box center [98, 374] width 44 height 110
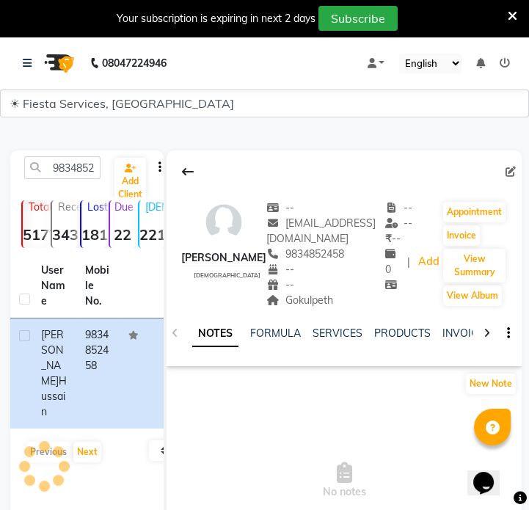
drag, startPoint x: 264, startPoint y: 303, endPoint x: 316, endPoint y: 306, distance: 52.2
click at [316, 306] on div "Gokulpeth" at bounding box center [326, 300] width 119 height 15
copy span "Gokulpeth"
click at [83, 168] on input "9834852458" at bounding box center [62, 167] width 76 height 23
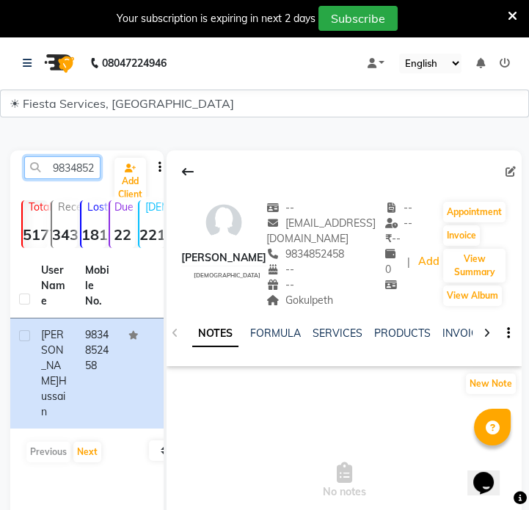
paste input "7499425609"
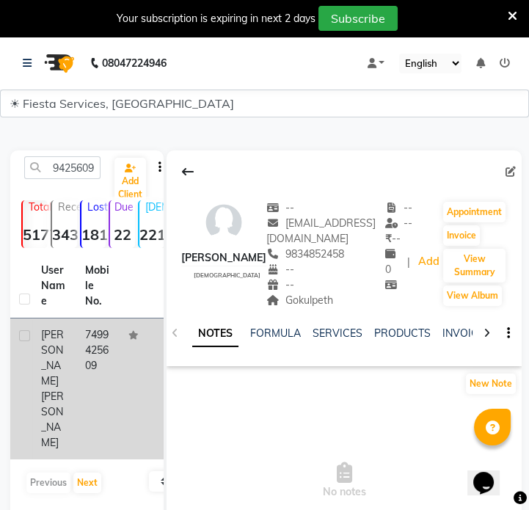
click at [63, 390] on span "Qureshi" at bounding box center [52, 419] width 23 height 59
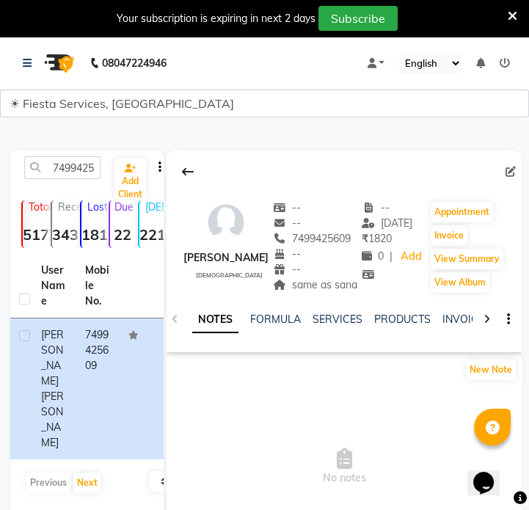
drag, startPoint x: 291, startPoint y: 287, endPoint x: 303, endPoint y: 300, distance: 17.7
click at [303, 293] on div "same as sana" at bounding box center [315, 285] width 84 height 15
copy span "same as sana"
click at [66, 170] on input "7499425609" at bounding box center [62, 167] width 76 height 23
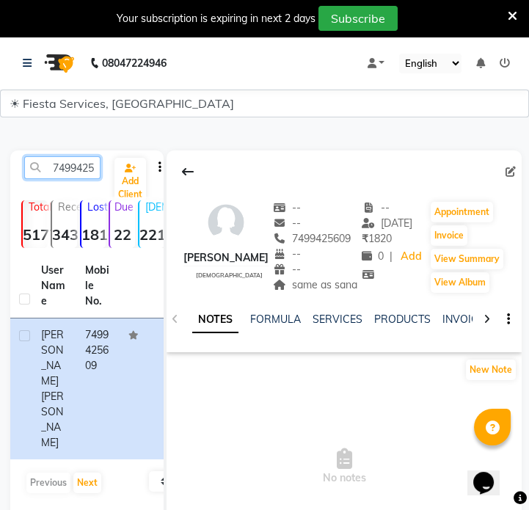
paste input "913047729"
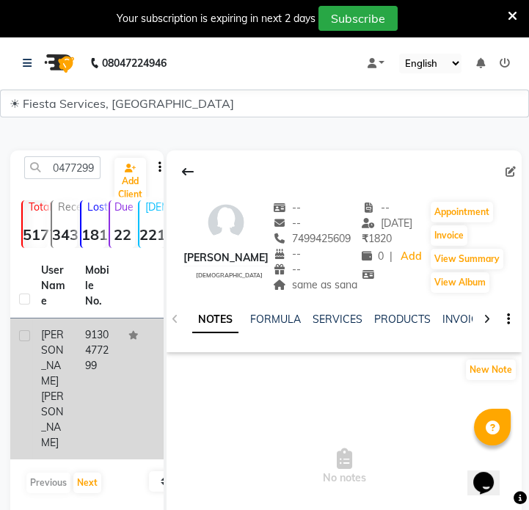
click at [93, 372] on td "9130477299" at bounding box center [98, 389] width 44 height 141
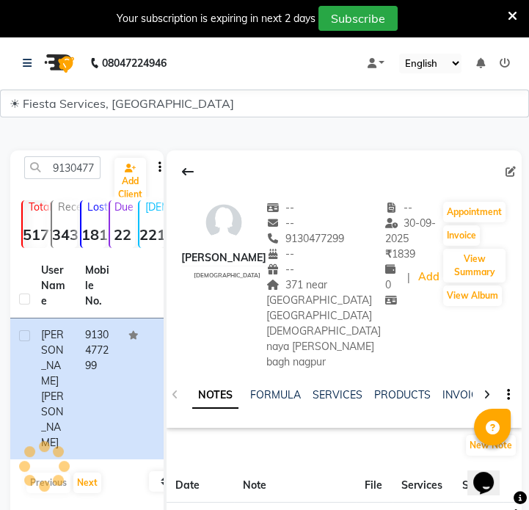
drag, startPoint x: 256, startPoint y: 281, endPoint x: 303, endPoint y: 334, distance: 71.8
click at [303, 334] on div "371 near quidwai ground Ashraful badi masjid quidwai ground naya nakasha Lashka…" at bounding box center [326, 324] width 119 height 93
copy span "371 near quidwai ground Ashraful badi masjid quidwai ground naya nakasha Lashka…"
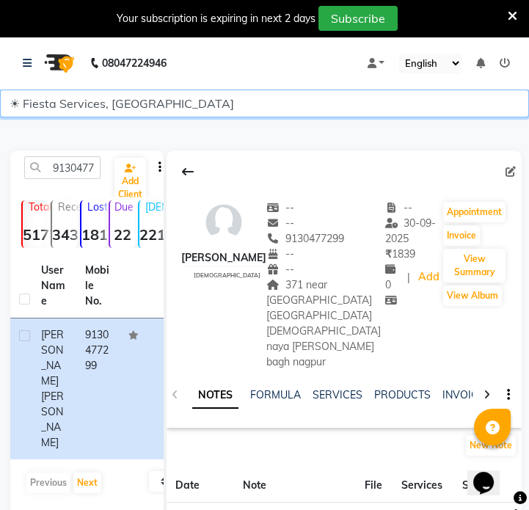
click at [73, 106] on select "☀ Fiesta Services, [GEOGRAPHIC_DATA]" at bounding box center [264, 104] width 529 height 28
click at [73, 101] on select "☀ Fiesta Services, [GEOGRAPHIC_DATA]" at bounding box center [264, 104] width 529 height 28
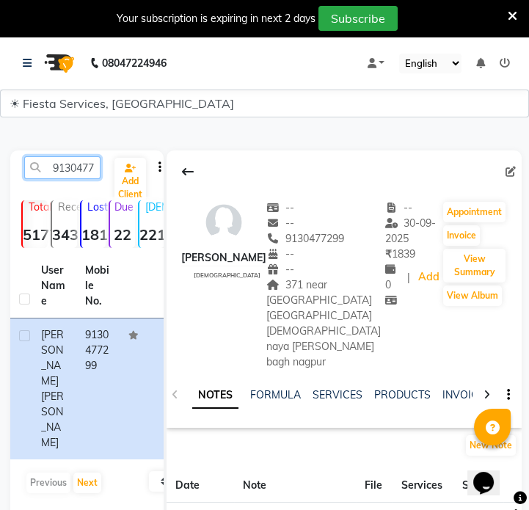
click at [65, 169] on input "9130477299" at bounding box center [62, 167] width 76 height 23
paste input "40812114"
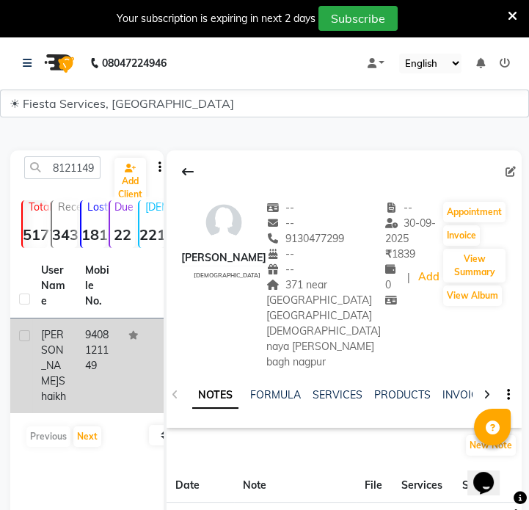
click at [91, 389] on td "9408121149" at bounding box center [98, 366] width 44 height 95
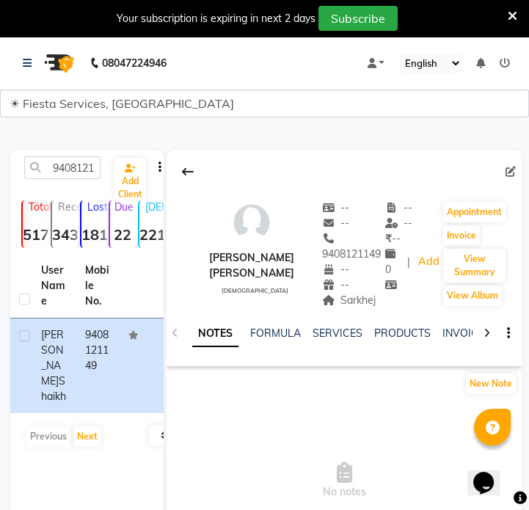
drag, startPoint x: 338, startPoint y: 306, endPoint x: 375, endPoint y: 304, distance: 36.7
click at [375, 304] on div "Sarkhej" at bounding box center [353, 300] width 63 height 15
copy span "Sarkhej"
click at [95, 159] on input "9408121149" at bounding box center [62, 167] width 76 height 23
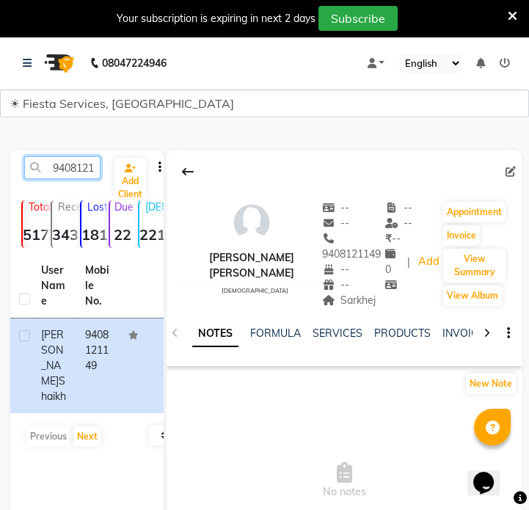
paste input "7499873427"
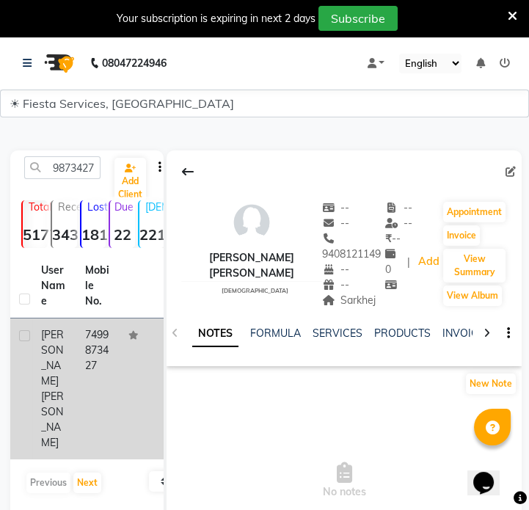
click at [110, 340] on td "7499873427" at bounding box center [98, 389] width 44 height 141
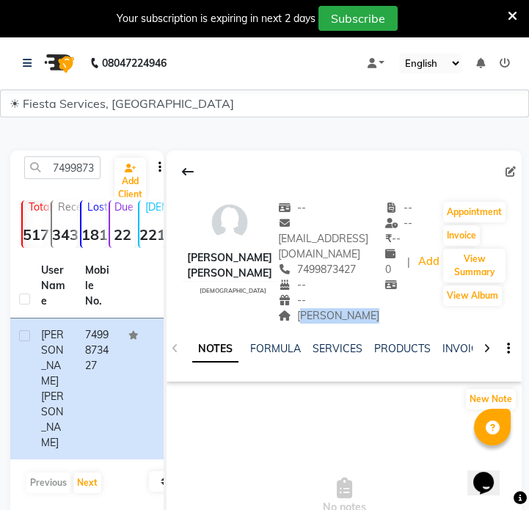
drag, startPoint x: 308, startPoint y: 301, endPoint x: 369, endPoint y: 305, distance: 60.3
click at [369, 308] on div "Jaffar Nagar" at bounding box center [331, 315] width 107 height 15
copy span "Jaffar Nagar"
click at [90, 163] on input "7499873427" at bounding box center [62, 167] width 76 height 23
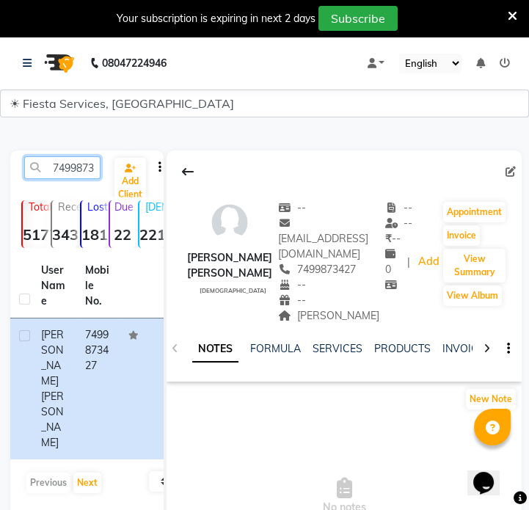
paste input "9510414228"
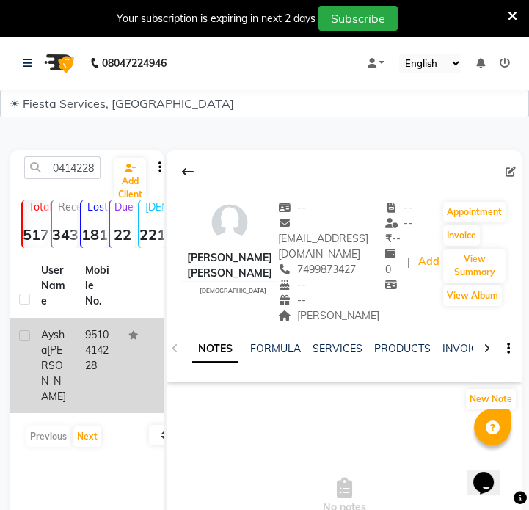
click at [79, 382] on td "9510414228" at bounding box center [98, 366] width 44 height 95
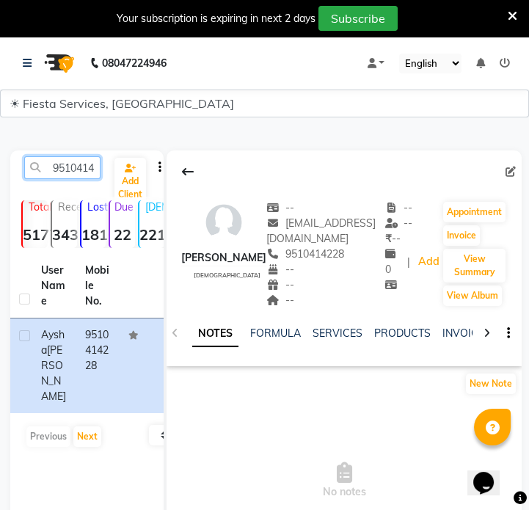
click at [50, 170] on input "9510414228" at bounding box center [62, 167] width 76 height 23
paste input "8830648803"
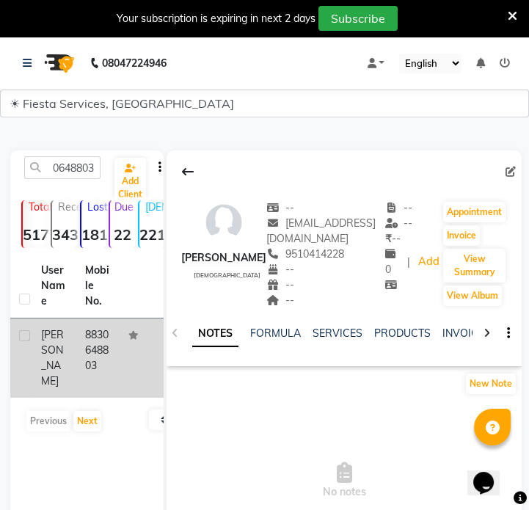
click at [93, 339] on td "8830648803" at bounding box center [98, 358] width 44 height 79
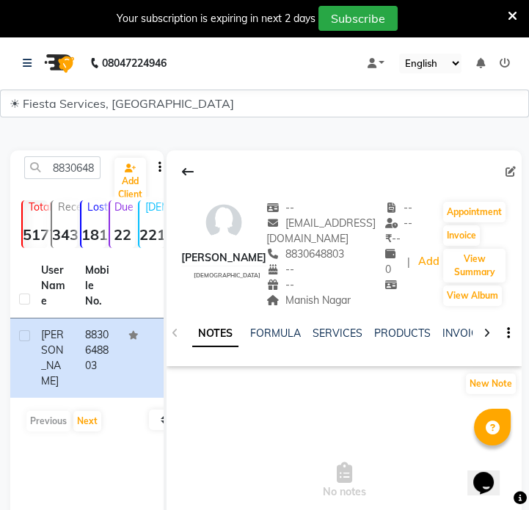
drag, startPoint x: 239, startPoint y: 299, endPoint x: 317, endPoint y: 308, distance: 79.1
click at [317, 308] on div "Manish Nagar" at bounding box center [326, 300] width 119 height 15
copy span "Manish Nagar"
click at [69, 167] on input "8830648803" at bounding box center [62, 167] width 76 height 23
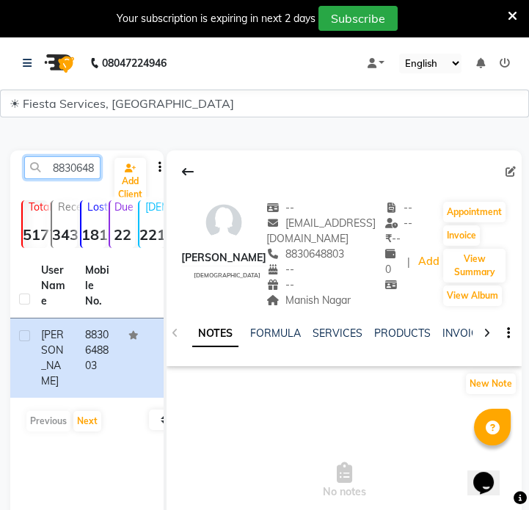
paste input "7378880069"
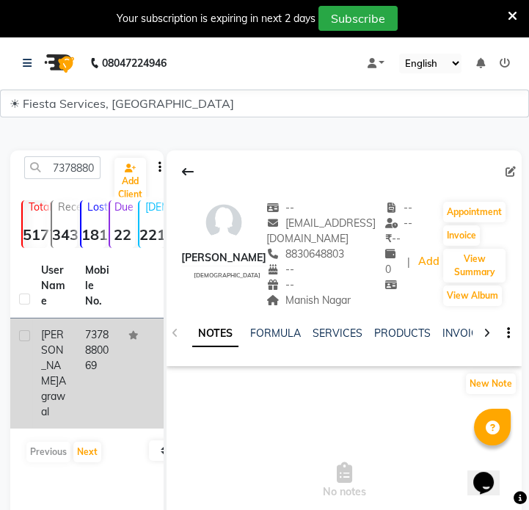
click at [104, 361] on td "7378880069" at bounding box center [98, 374] width 44 height 110
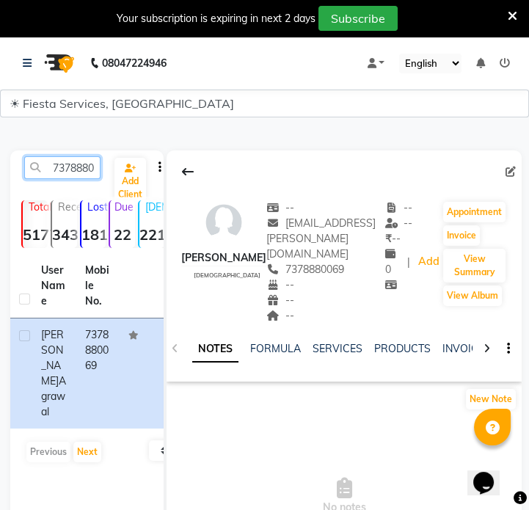
click at [81, 165] on input "7378880069" at bounding box center [62, 167] width 76 height 23
paste input "9179833151"
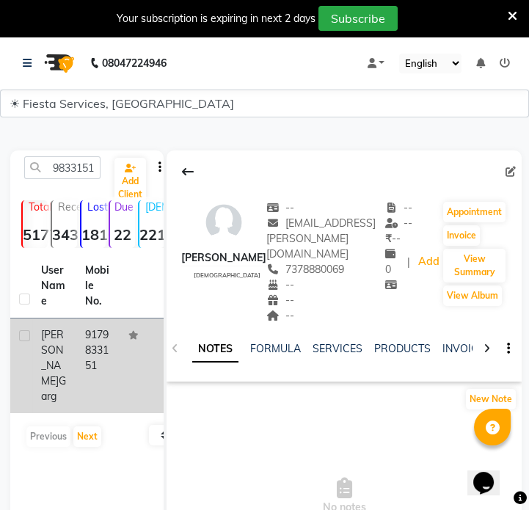
click at [78, 342] on td "9179833151" at bounding box center [98, 366] width 44 height 95
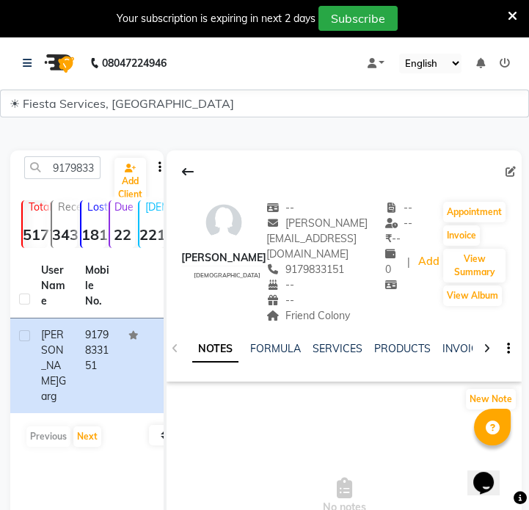
drag, startPoint x: 241, startPoint y: 304, endPoint x: 315, endPoint y: 306, distance: 74.2
click at [315, 308] on div "Friend Colony" at bounding box center [326, 315] width 119 height 15
copy span "Friend Colony"
click at [75, 178] on input "9179833151" at bounding box center [62, 167] width 76 height 23
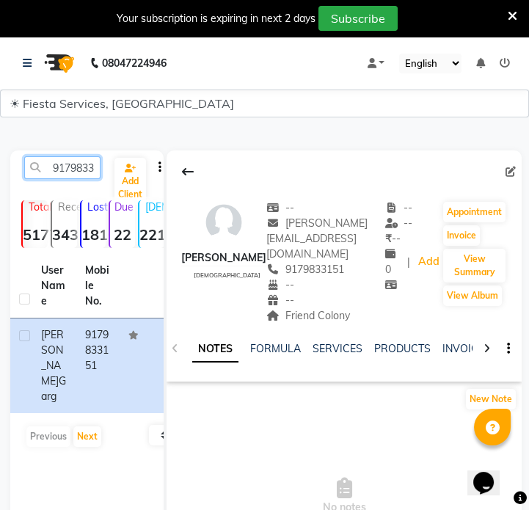
paste input "16953483"
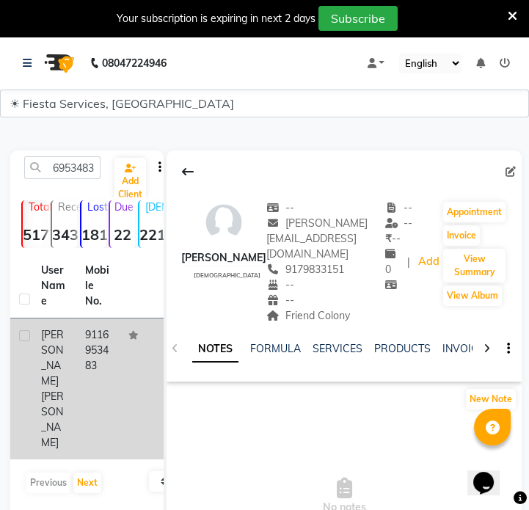
click at [115, 350] on td "9116953483" at bounding box center [98, 389] width 44 height 141
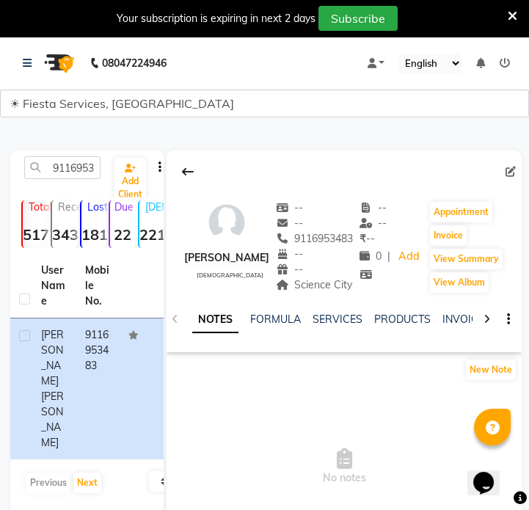
drag, startPoint x: 291, startPoint y: 286, endPoint x: 352, endPoint y: 288, distance: 61.0
click at [352, 288] on div "Science City" at bounding box center [315, 285] width 78 height 15
copy span "Science City"
click at [76, 170] on input "9116953483" at bounding box center [62, 167] width 76 height 23
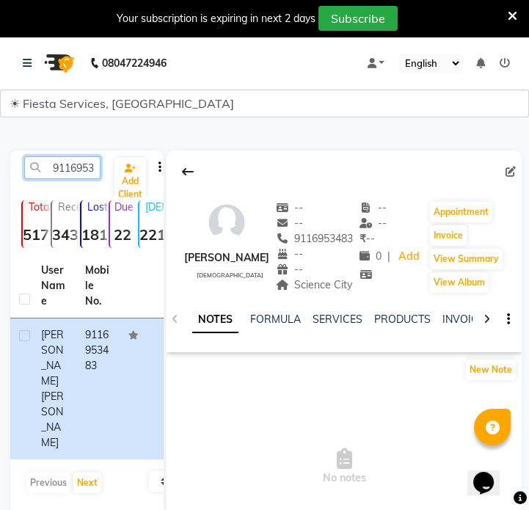
paste input "096697607"
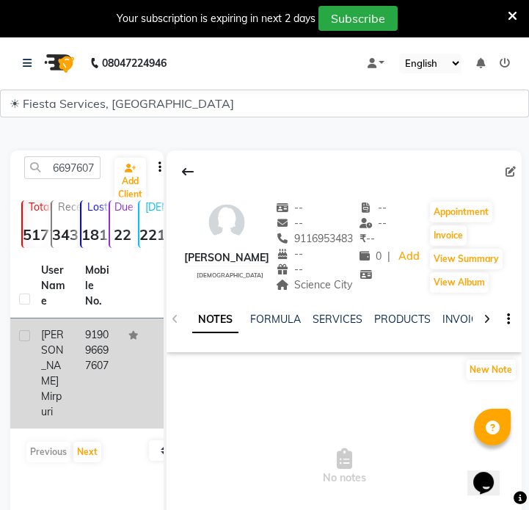
click at [68, 366] on td "Ayushi Mirpuri" at bounding box center [54, 374] width 44 height 110
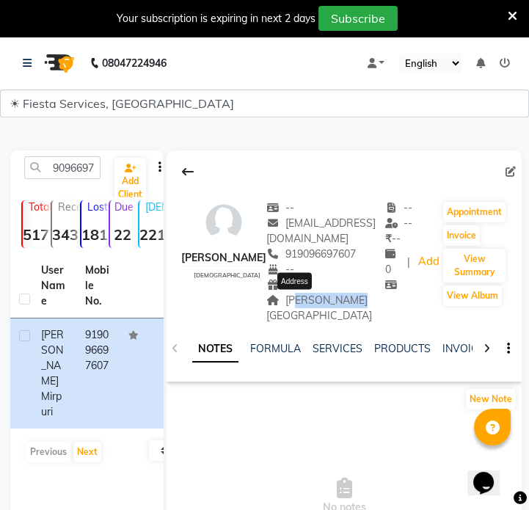
drag, startPoint x: 275, startPoint y: 303, endPoint x: 328, endPoint y: 303, distance: 52.9
click at [336, 303] on span "Rahate Colony" at bounding box center [320, 308] width 106 height 29
drag, startPoint x: 267, startPoint y: 299, endPoint x: 347, endPoint y: 298, distance: 80.1
click at [347, 298] on div "Rahate Colony" at bounding box center [326, 308] width 119 height 31
copy span "Rahate Colony"
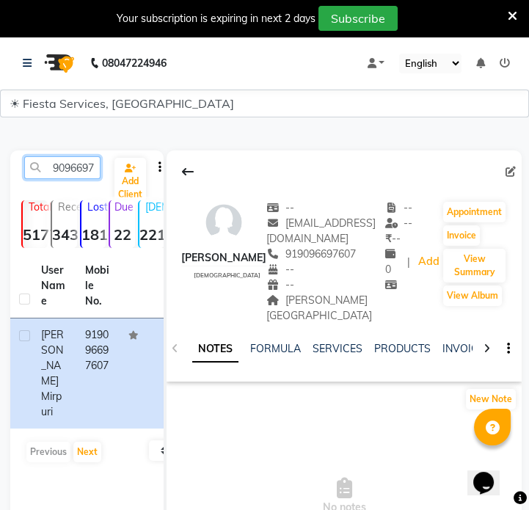
click at [57, 170] on input "9096697607" at bounding box center [62, 167] width 76 height 23
paste input "712982623"
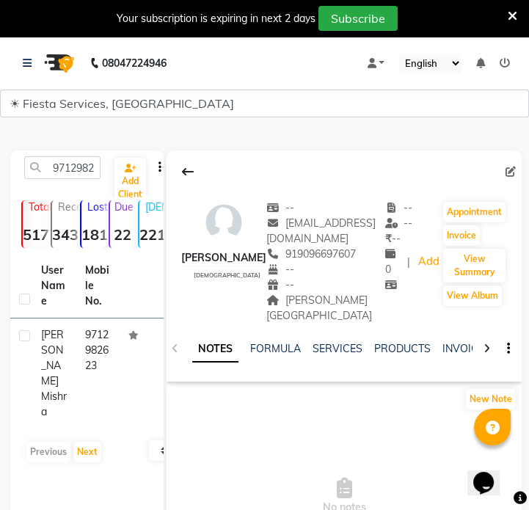
click at [74, 383] on td "Ayushi Mishra" at bounding box center [54, 374] width 44 height 110
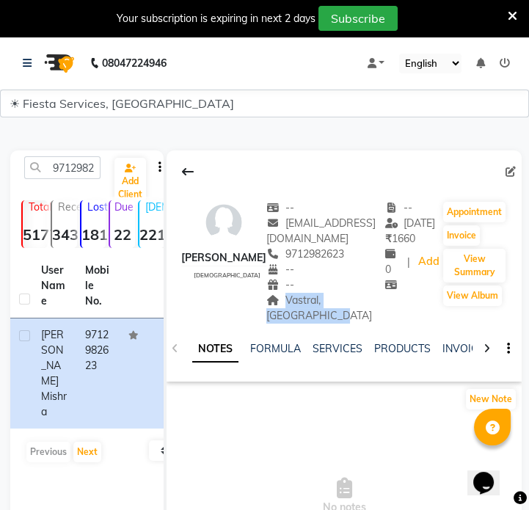
drag, startPoint x: 262, startPoint y: 300, endPoint x: 366, endPoint y: 308, distance: 103.8
click at [366, 308] on div "Vastral, SP ring road" at bounding box center [326, 308] width 119 height 31
copy span "Vastral, SP ring road"
click at [73, 161] on input "9712982623" at bounding box center [62, 167] width 76 height 23
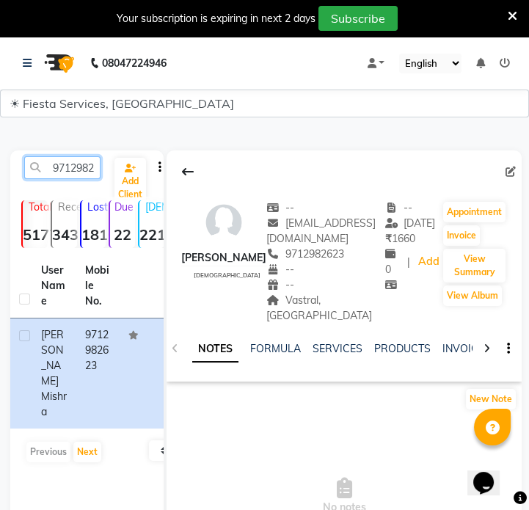
click at [73, 161] on input "9712982623" at bounding box center [62, 167] width 76 height 23
paste input "8530250899"
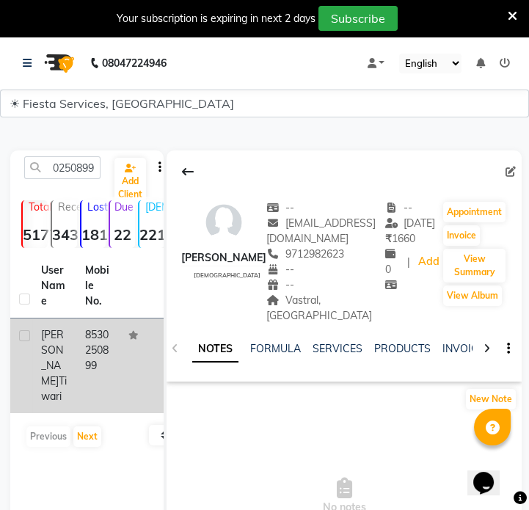
click at [135, 369] on td at bounding box center [142, 366] width 44 height 95
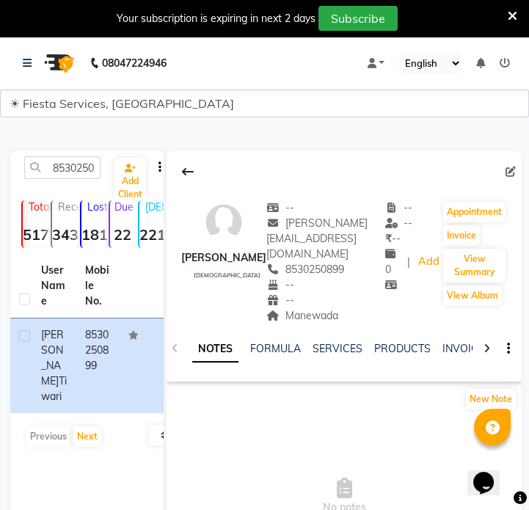
drag, startPoint x: 247, startPoint y: 294, endPoint x: 322, endPoint y: 306, distance: 75.7
click at [322, 308] on div "Manewada" at bounding box center [326, 315] width 119 height 15
click at [82, 166] on input "8530250899" at bounding box center [62, 167] width 76 height 23
paste input "857837501"
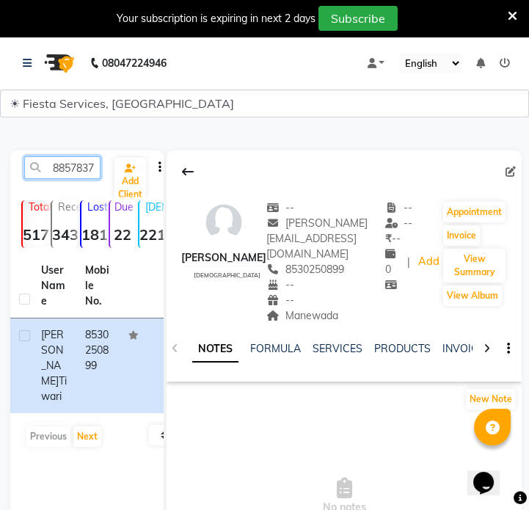
scroll to position [0, 20]
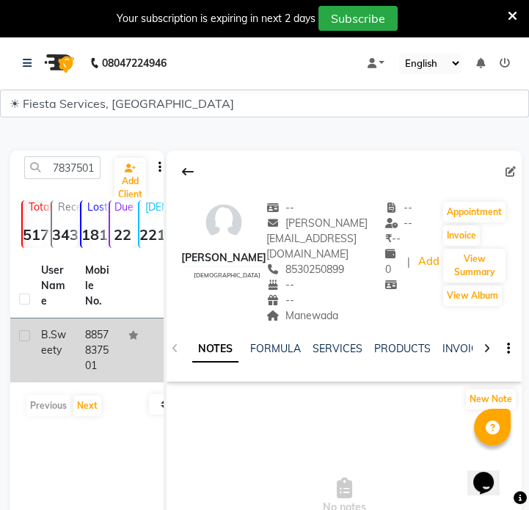
click at [77, 361] on td "8857837501" at bounding box center [98, 351] width 44 height 64
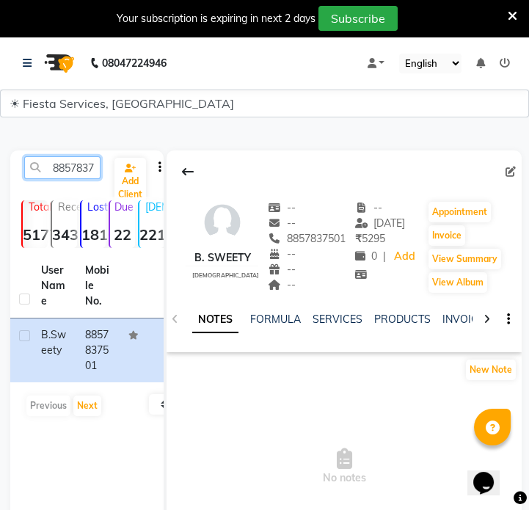
click at [66, 160] on input "8857837501" at bounding box center [62, 167] width 76 height 23
paste input "7572863593"
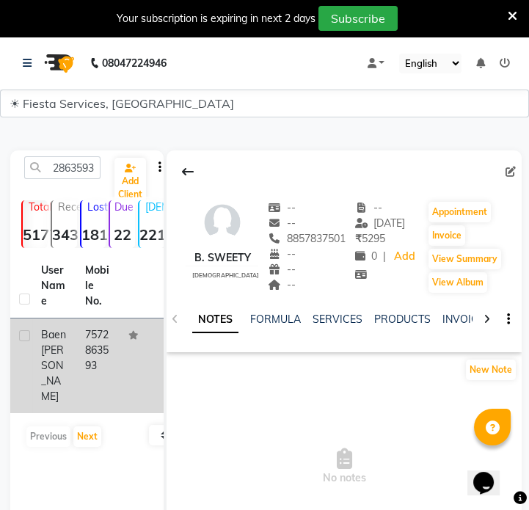
click at [41, 328] on span "Baen" at bounding box center [53, 334] width 25 height 13
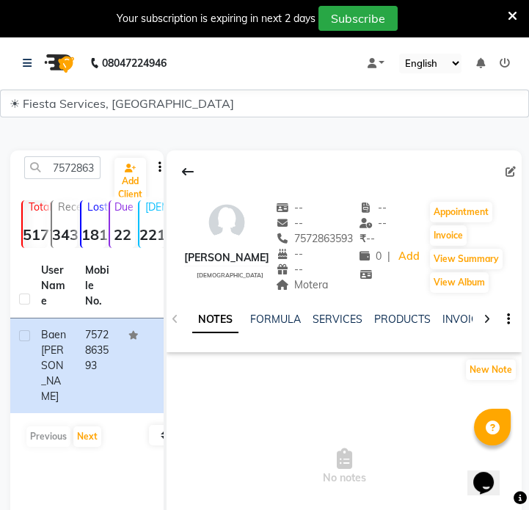
drag, startPoint x: 282, startPoint y: 286, endPoint x: 330, endPoint y: 284, distance: 48.5
click at [330, 284] on div "Motera" at bounding box center [315, 285] width 78 height 15
click at [72, 172] on input "7572863593" at bounding box center [62, 167] width 76 height 23
paste input "8469116554"
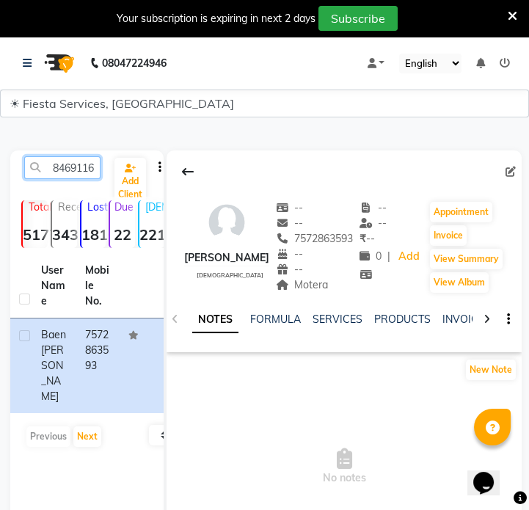
scroll to position [0, 20]
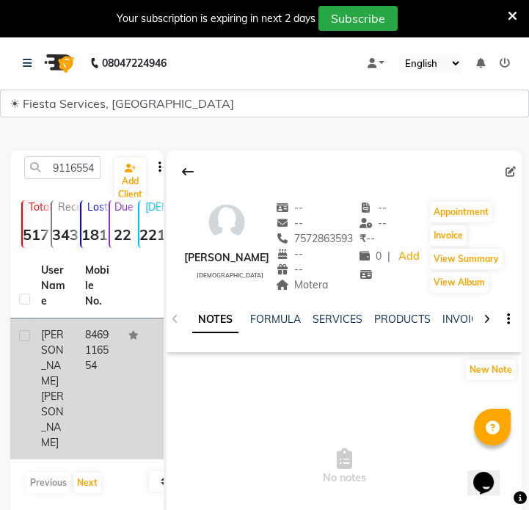
click at [103, 347] on td "8469116554" at bounding box center [98, 389] width 44 height 141
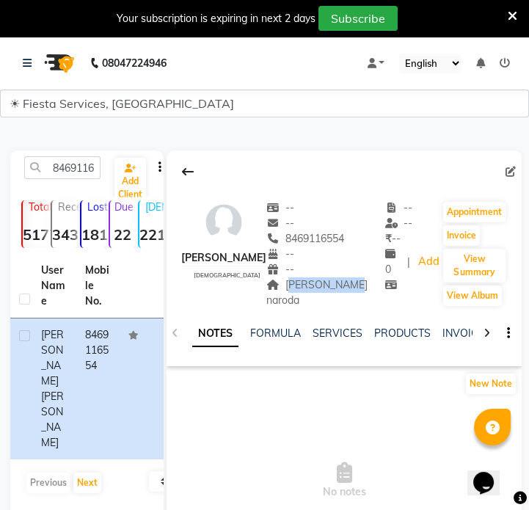
drag, startPoint x: 290, startPoint y: 289, endPoint x: 355, endPoint y: 289, distance: 65.4
click at [355, 289] on div "Baishali Jalui female -- -- 8469116554 -- -- Nava naroda -- -- ₹ -- 0 | Add App…" at bounding box center [344, 247] width 355 height 123
click at [51, 169] on input "8469116554" at bounding box center [62, 167] width 76 height 23
paste input "9860190000"
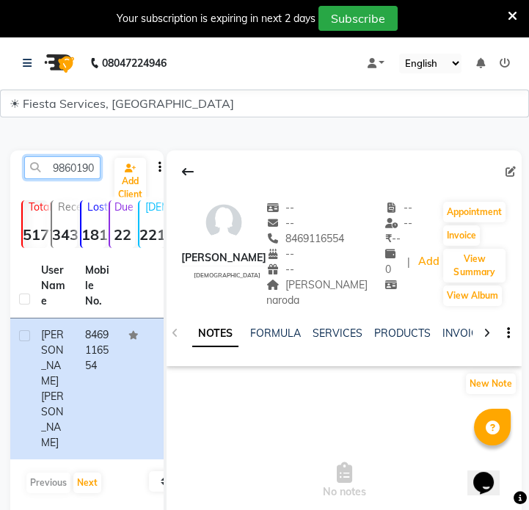
scroll to position [0, 20]
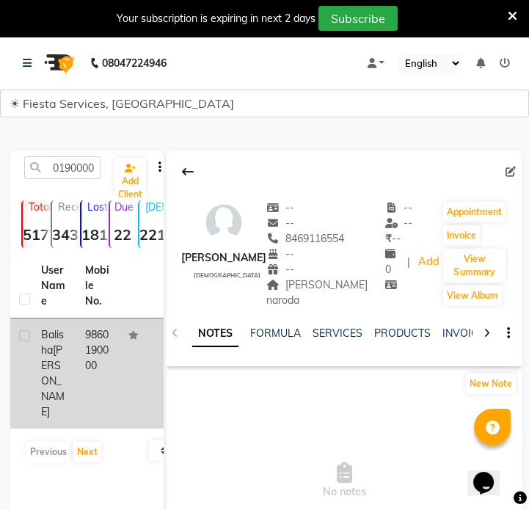
click at [82, 340] on td "9860190000" at bounding box center [98, 374] width 44 height 110
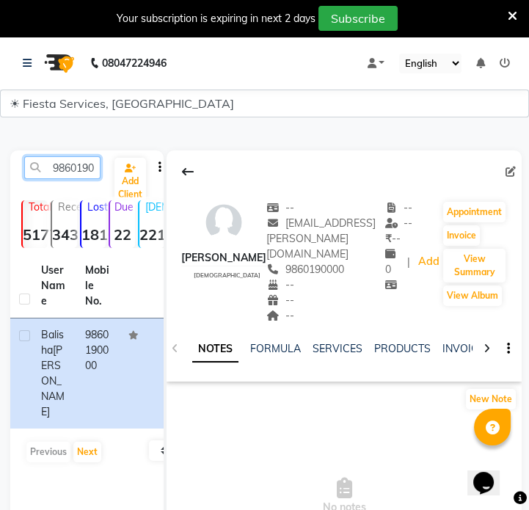
click at [88, 169] on input "9860190000" at bounding box center [62, 167] width 76 height 23
paste input "7755974484"
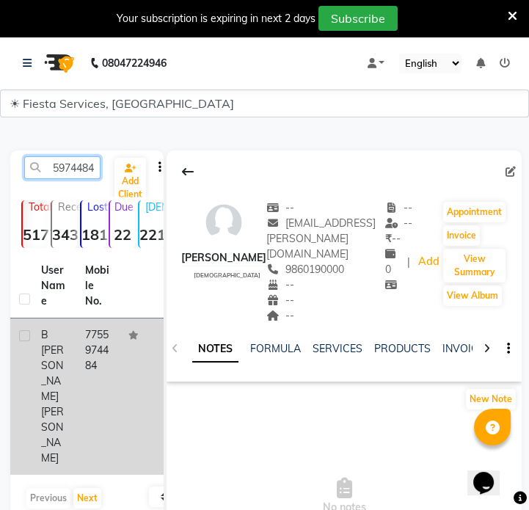
type input "7755974484"
click at [74, 341] on td "B Amruta Landge" at bounding box center [54, 397] width 44 height 156
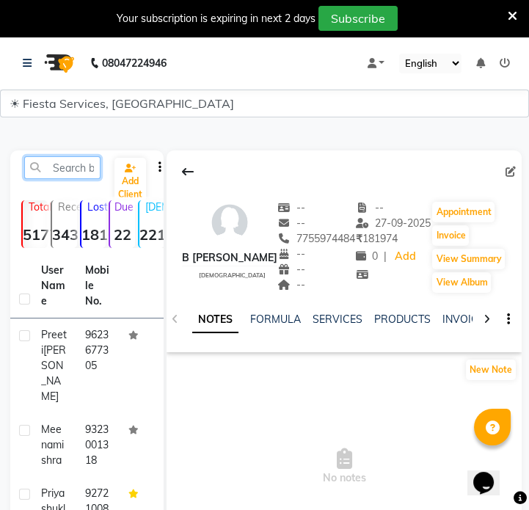
drag, startPoint x: 76, startPoint y: 168, endPoint x: 1, endPoint y: 184, distance: 76.6
click at [68, 172] on input "text" at bounding box center [62, 167] width 76 height 23
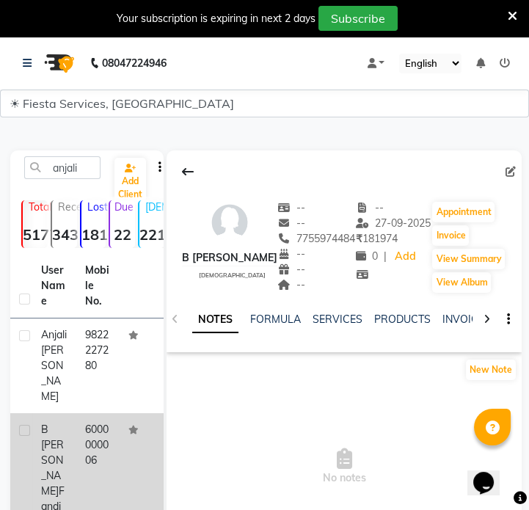
click at [79, 463] on td "6000000006" at bounding box center [98, 468] width 44 height 110
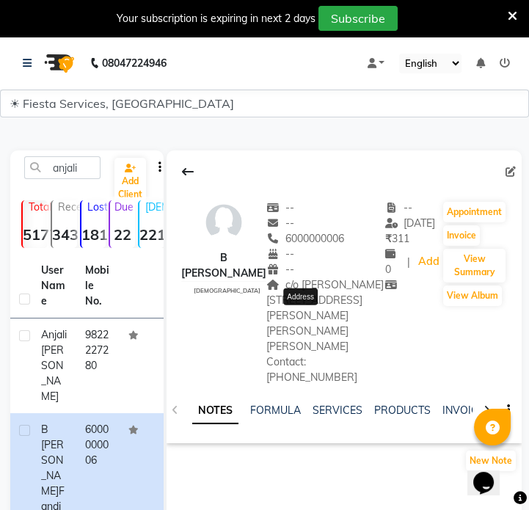
drag, startPoint x: 239, startPoint y: 288, endPoint x: 307, endPoint y: 329, distance: 79.7
click at [307, 329] on span "c/o [PERSON_NAME][STREET_ADDRESS][PERSON_NAME][PERSON_NAME][PERSON_NAME] Contac…" at bounding box center [326, 331] width 118 height 106
copy span "c/o [PERSON_NAME][STREET_ADDRESS][PERSON_NAME][PERSON_NAME][PERSON_NAME]"
drag, startPoint x: 218, startPoint y: 344, endPoint x: 278, endPoint y: 352, distance: 59.9
click at [278, 352] on div "c/o [PERSON_NAME][STREET_ADDRESS][PERSON_NAME][PERSON_NAME][PERSON_NAME] Contac…" at bounding box center [326, 332] width 119 height 108
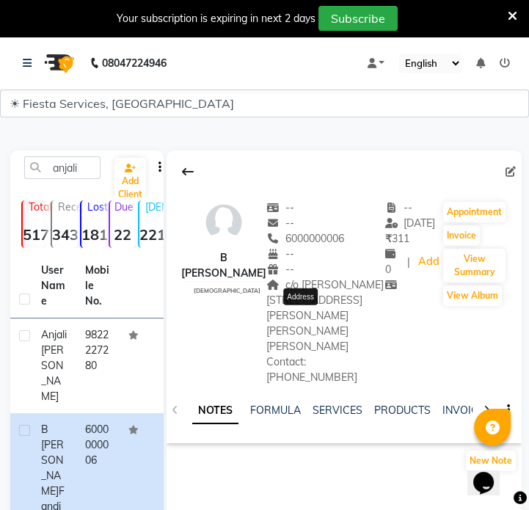
copy span "8080561948"
click at [76, 155] on div "anjali Add Client Total 5177 Recent 343 Lost 1810 Due 22 [DEMOGRAPHIC_DATA] 221…" at bounding box center [86, 511] width 153 height 720
click at [76, 159] on input "anjali" at bounding box center [62, 167] width 76 height 23
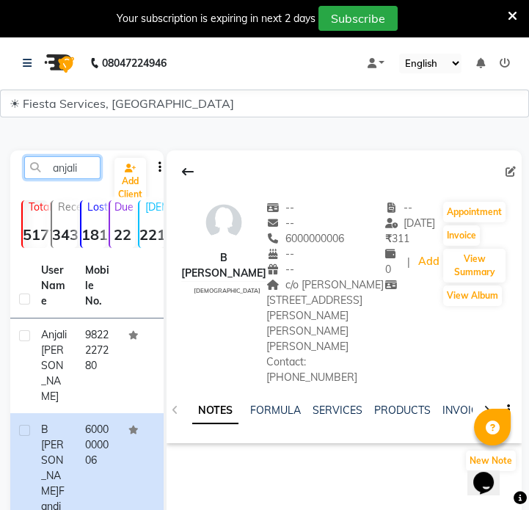
click at [76, 159] on input "anjali" at bounding box center [62, 167] width 76 height 23
paste input "7265882166"
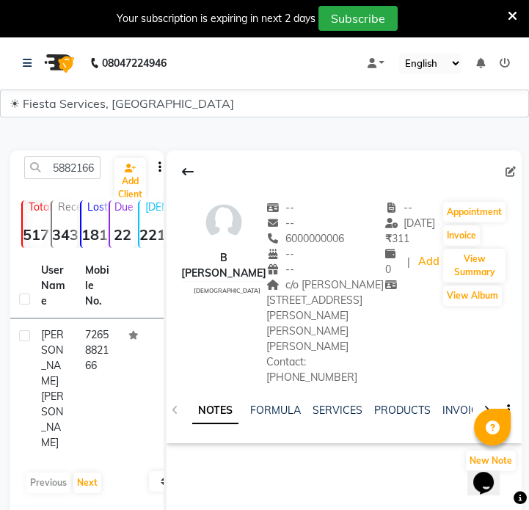
click at [76, 314] on th "Mobile No." at bounding box center [98, 286] width 44 height 65
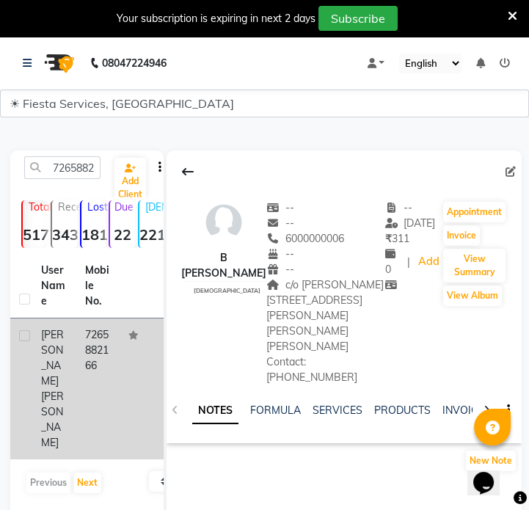
click at [82, 352] on td "7265882166" at bounding box center [98, 389] width 44 height 141
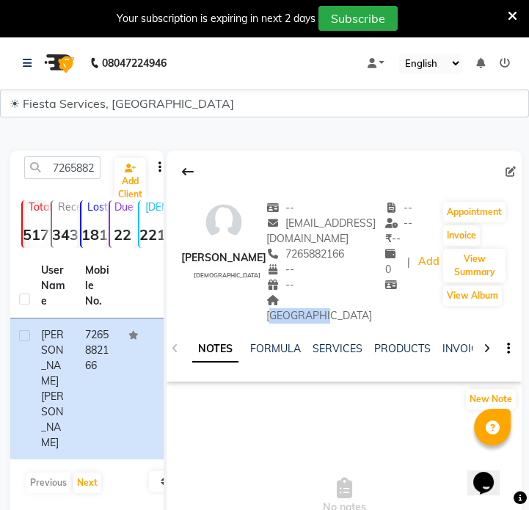
drag, startPoint x: 258, startPoint y: 303, endPoint x: 326, endPoint y: 306, distance: 68.4
click at [326, 306] on div "[GEOGRAPHIC_DATA]" at bounding box center [326, 308] width 119 height 31
copy span "[GEOGRAPHIC_DATA]"
click at [87, 164] on input "7265882166" at bounding box center [62, 167] width 76 height 23
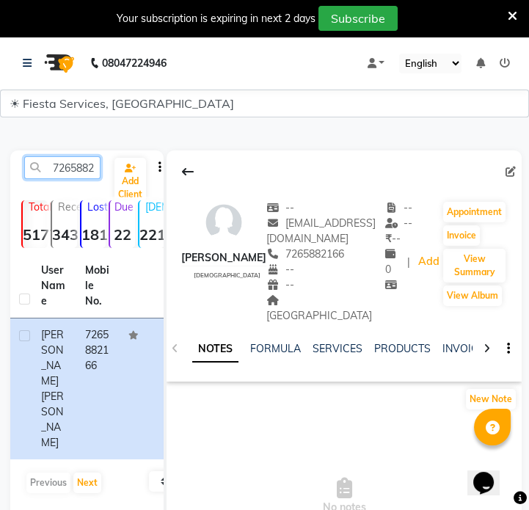
paste input "9033090315"
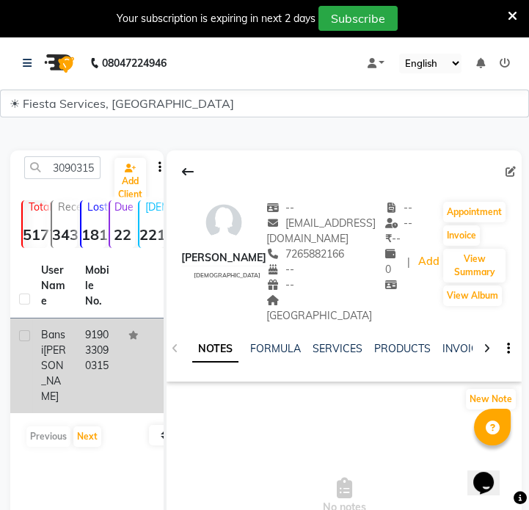
click at [97, 371] on td "919033090315" at bounding box center [98, 366] width 44 height 95
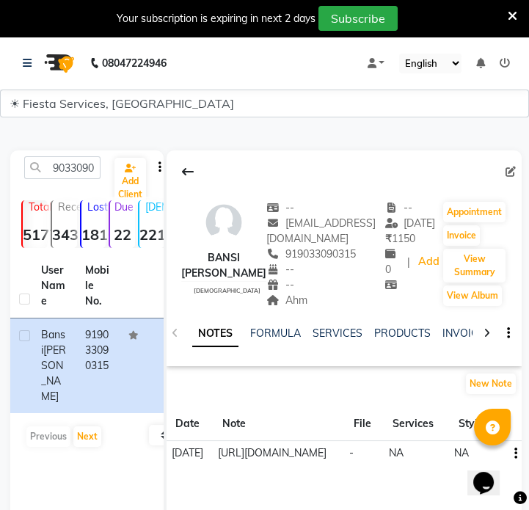
drag, startPoint x: 273, startPoint y: 301, endPoint x: 301, endPoint y: 298, distance: 28.1
click at [301, 298] on div "Ahm" at bounding box center [326, 300] width 119 height 15
copy span "Ahm"
click at [80, 173] on input "9033090315" at bounding box center [62, 167] width 76 height 23
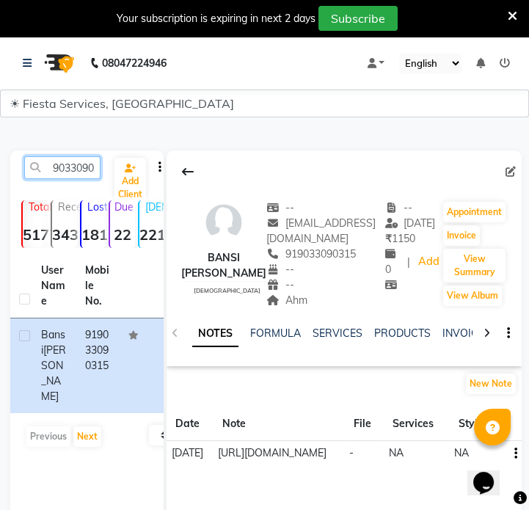
paste input "99625777"
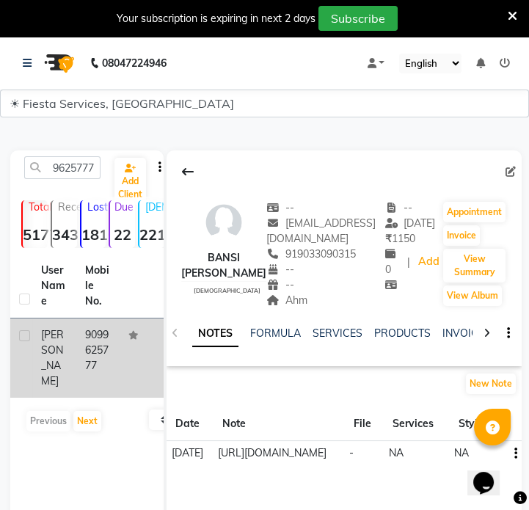
click at [75, 365] on td "Barkha" at bounding box center [54, 358] width 44 height 79
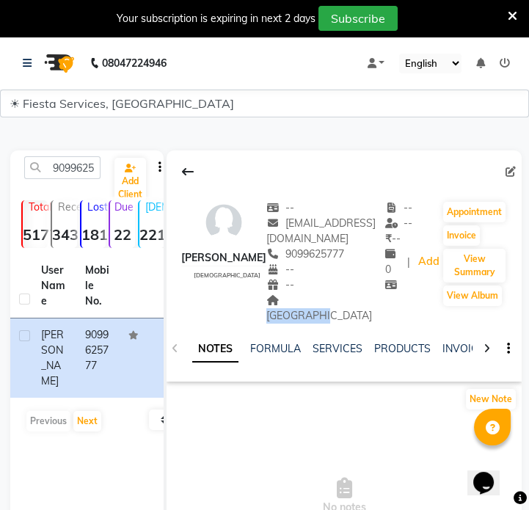
drag, startPoint x: 249, startPoint y: 284, endPoint x: 314, endPoint y: 288, distance: 65.5
click at [314, 293] on div "[GEOGRAPHIC_DATA]" at bounding box center [326, 308] width 119 height 31
copy span "[GEOGRAPHIC_DATA]"
click at [51, 165] on input "9099625777" at bounding box center [62, 167] width 76 height 23
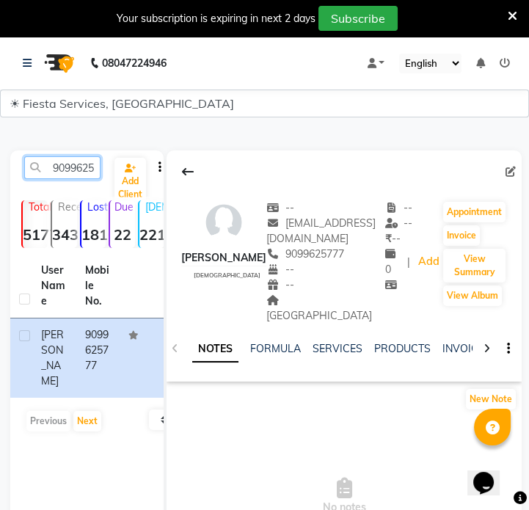
click at [52, 165] on input "9099625777" at bounding box center [62, 167] width 76 height 23
paste input "7359000014"
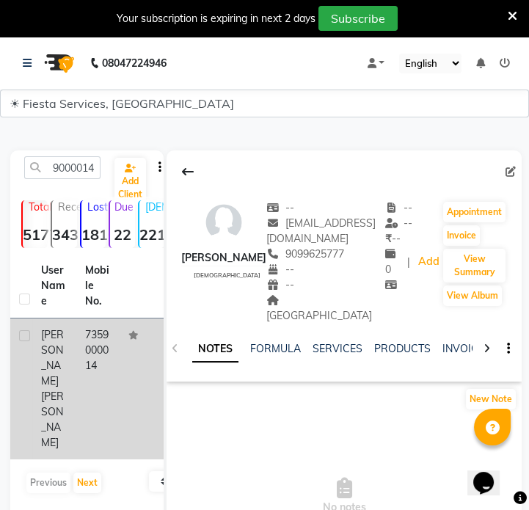
click at [125, 347] on td at bounding box center [142, 389] width 44 height 141
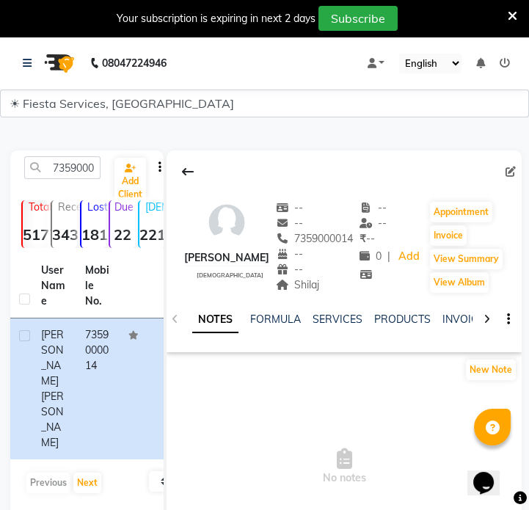
drag, startPoint x: 300, startPoint y: 286, endPoint x: 344, endPoint y: 286, distance: 44.1
click at [344, 286] on div "Shilaj Address" at bounding box center [315, 285] width 78 height 15
copy span "Shilaj"
click at [77, 160] on input "7359000014" at bounding box center [62, 167] width 76 height 23
click at [77, 162] on input "7359000014" at bounding box center [62, 167] width 76 height 23
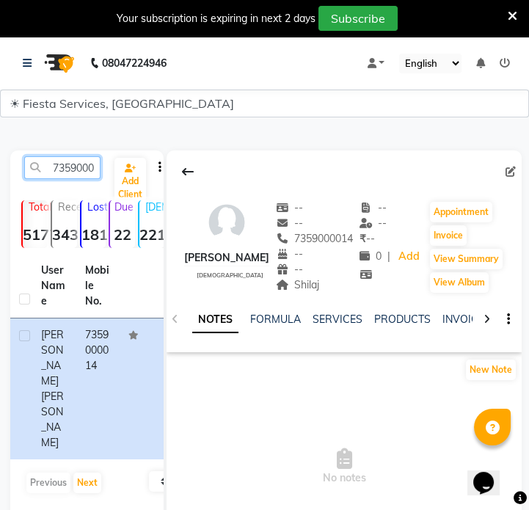
click at [79, 166] on input "7359000014" at bounding box center [62, 167] width 76 height 23
paste input "8983245486"
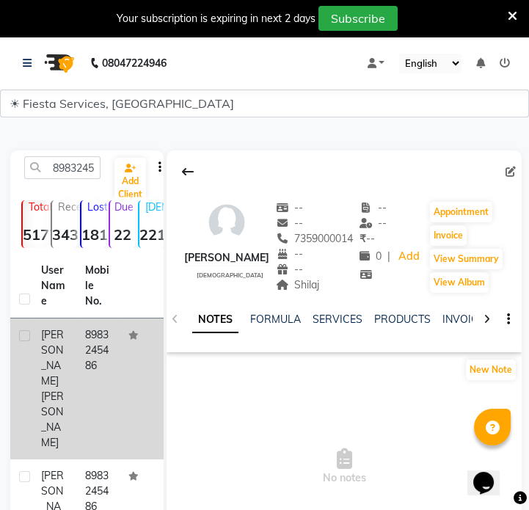
click at [118, 359] on td "8983245486" at bounding box center [98, 389] width 44 height 141
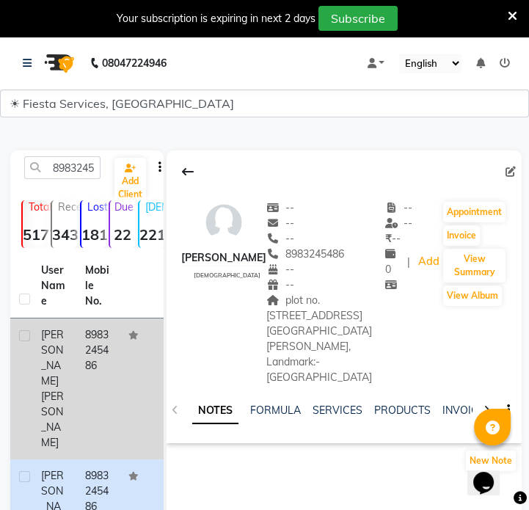
click at [87, 350] on td "8983245486" at bounding box center [98, 389] width 44 height 141
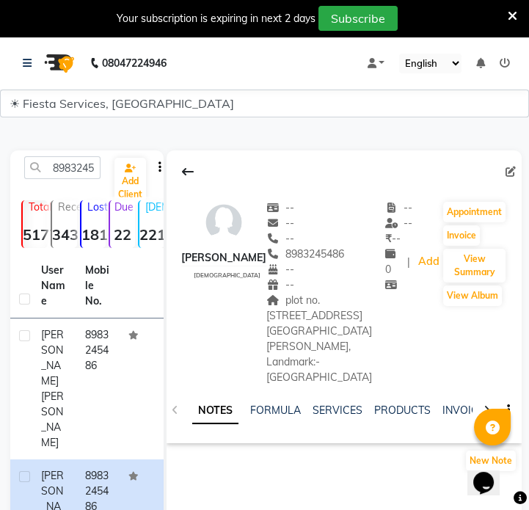
drag, startPoint x: 237, startPoint y: 300, endPoint x: 361, endPoint y: 330, distance: 127.9
click at [361, 330] on div "plot no. 537, 3rd Floor, Itwari Road, Godewala Galli, Landmark:- Husaima Urdu P…" at bounding box center [326, 339] width 119 height 93
copy span "plot no. 537, 3rd Floor, Itwari Road, Godewala Galli, Landmark:- Husaima Urdu P…"
click at [49, 167] on input "8983245486" at bounding box center [62, 167] width 76 height 23
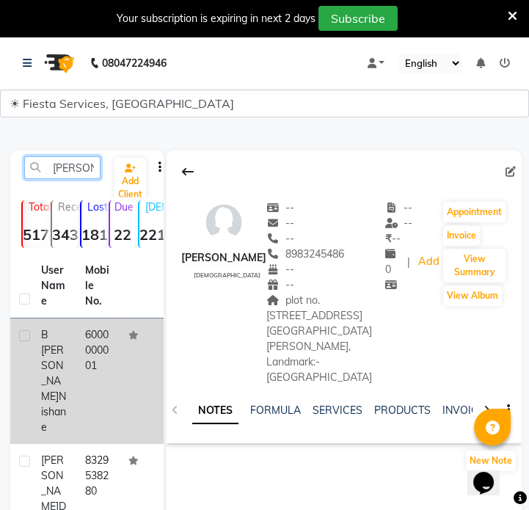
type input "avantika"
click at [80, 405] on td "6000000001" at bounding box center [98, 382] width 44 height 126
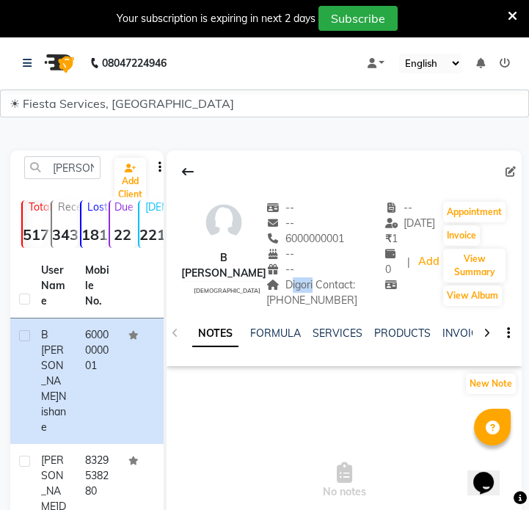
drag, startPoint x: 286, startPoint y: 284, endPoint x: 314, endPoint y: 286, distance: 27.9
click at [314, 286] on span "Digori Contact: 9322133776" at bounding box center [312, 292] width 91 height 29
copy span "Digor"
click at [271, 301] on div "Digori Contact: 9322133776 Address" at bounding box center [326, 293] width 119 height 31
click at [307, 302] on span "Digori Contact: 9322133776" at bounding box center [312, 292] width 91 height 29
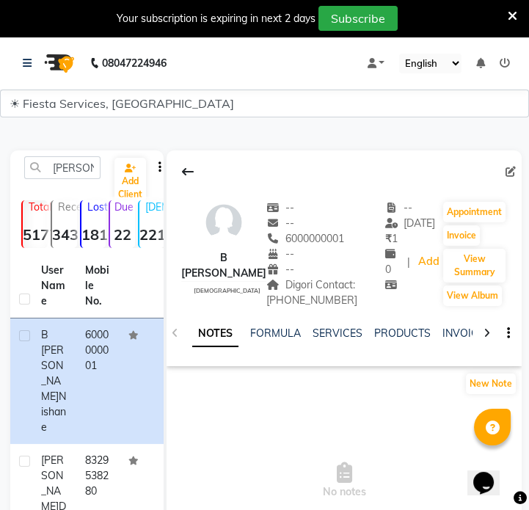
click at [264, 299] on div "B Avantika Nishane female" at bounding box center [223, 254] width 85 height 108
drag, startPoint x: 266, startPoint y: 299, endPoint x: 328, endPoint y: 305, distance: 62.7
click at [328, 305] on div "Digori Contact: 9322133776 Address" at bounding box center [326, 293] width 119 height 31
copy span "9322133776"
click at [507, 175] on icon at bounding box center [511, 172] width 10 height 10
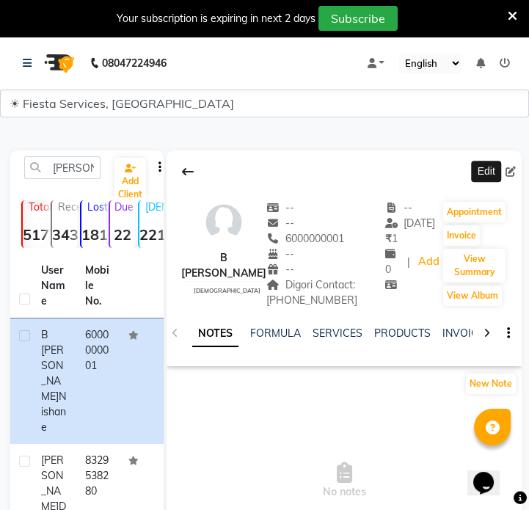
select select "[DEMOGRAPHIC_DATA]"
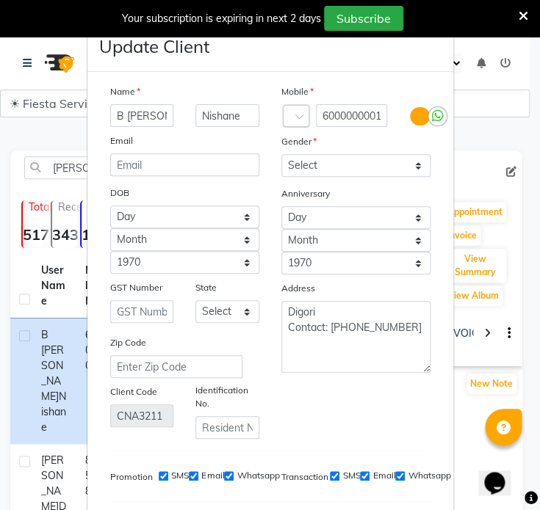
click at [295, 123] on span at bounding box center [301, 120] width 13 height 15
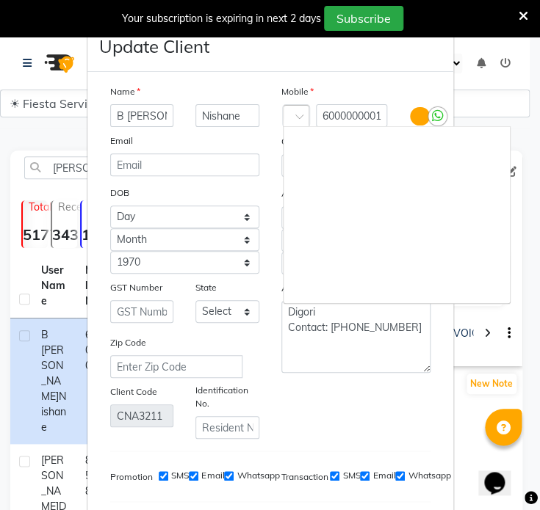
scroll to position [2663, 0]
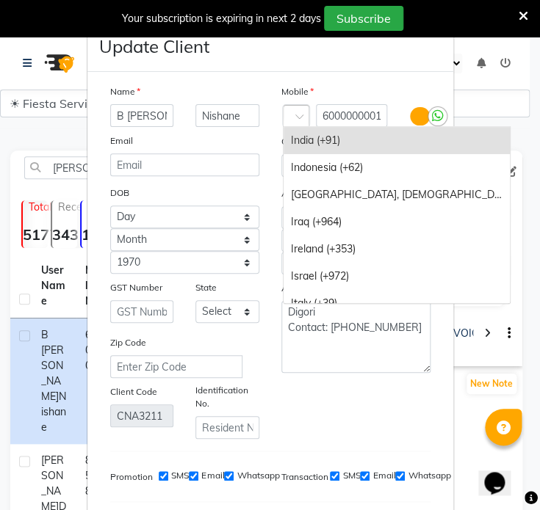
drag, startPoint x: 304, startPoint y: 141, endPoint x: 339, endPoint y: 126, distance: 38.2
click at [307, 140] on div "India (+91)" at bounding box center [396, 140] width 226 height 27
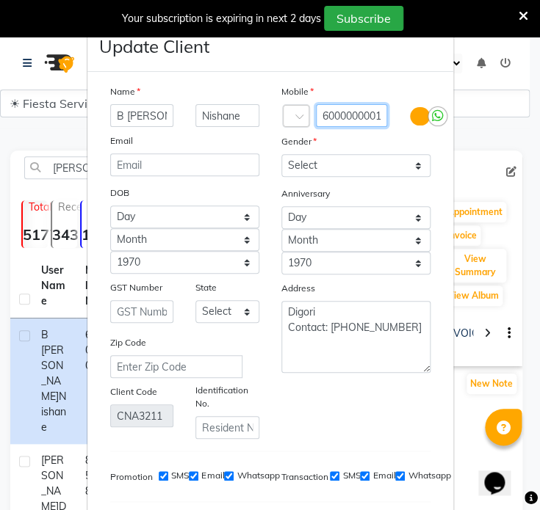
click at [344, 110] on input "6000000001" at bounding box center [352, 115] width 72 height 23
paste input "9322133776"
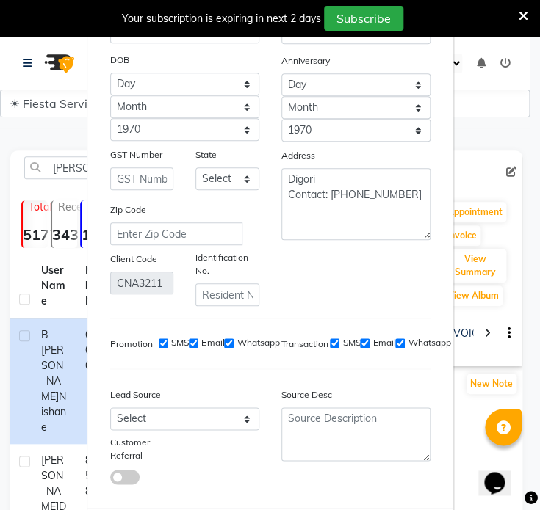
scroll to position [213, 0]
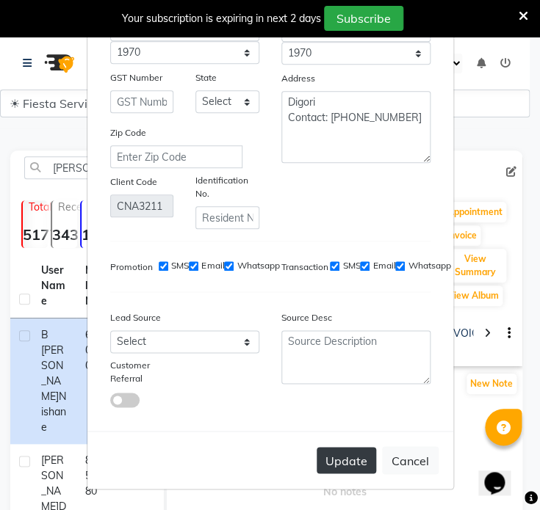
type input "9322133776"
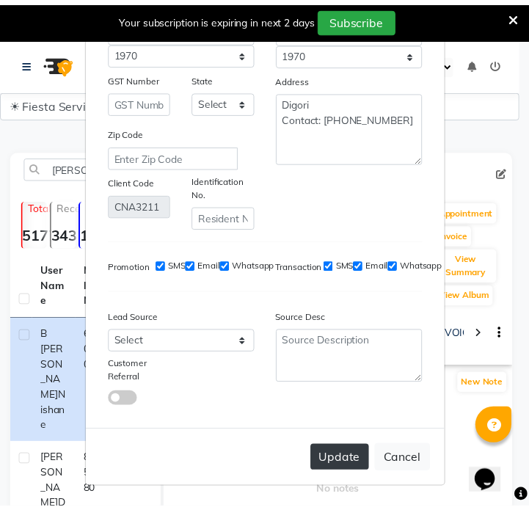
scroll to position [0, 0]
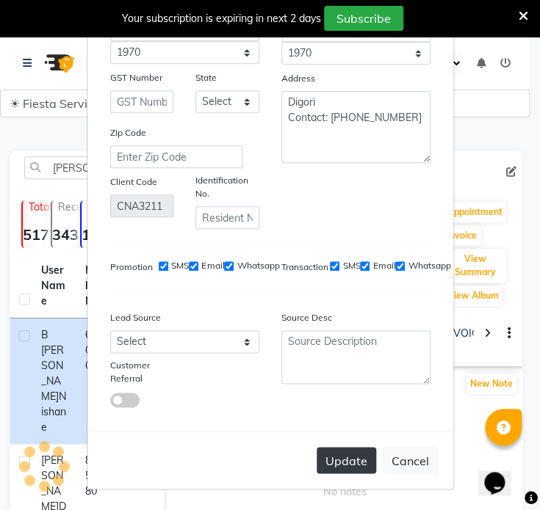
click at [348, 460] on button "Update" at bounding box center [346, 460] width 59 height 26
select select
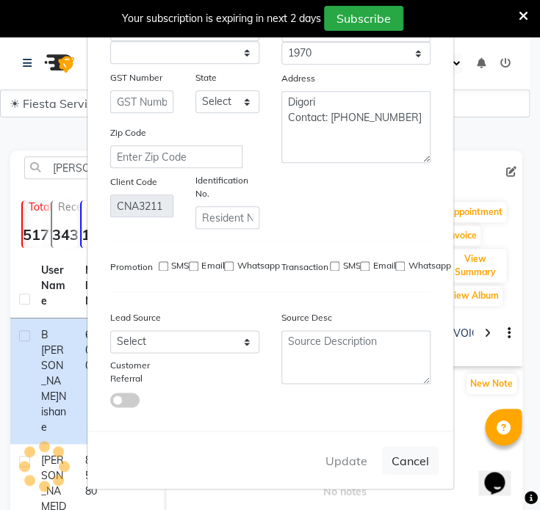
select select
checkbox input "false"
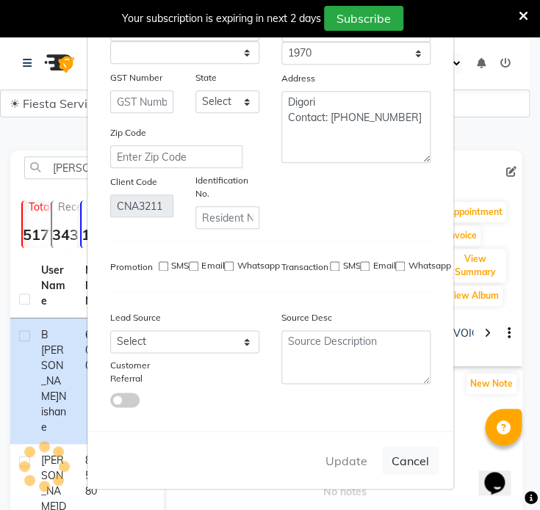
checkbox input "false"
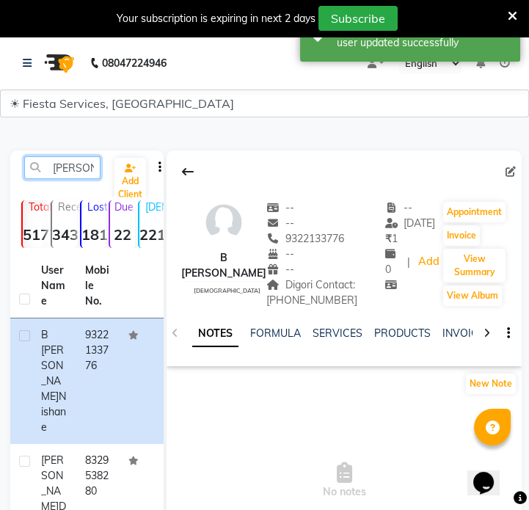
click at [87, 169] on input "avantika" at bounding box center [62, 167] width 76 height 23
paste input "8080561948"
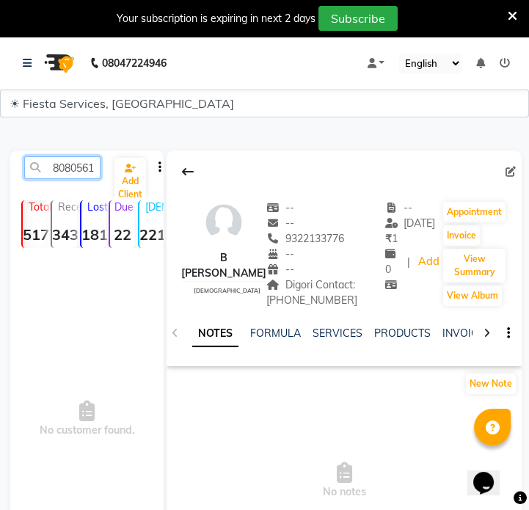
drag, startPoint x: 80, startPoint y: 171, endPoint x: 19, endPoint y: 178, distance: 61.3
click at [19, 178] on div "8080561948" at bounding box center [62, 167] width 98 height 23
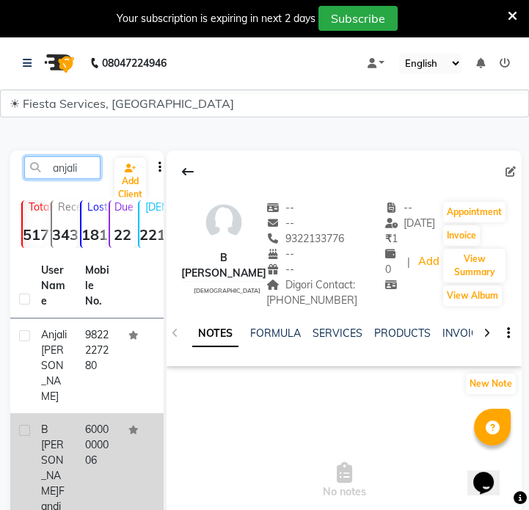
type input "anjali"
click at [88, 443] on td "6000000006" at bounding box center [98, 468] width 44 height 110
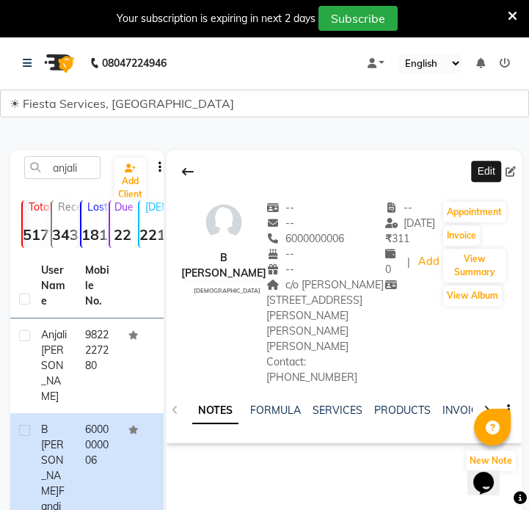
click at [513, 170] on icon at bounding box center [511, 172] width 10 height 10
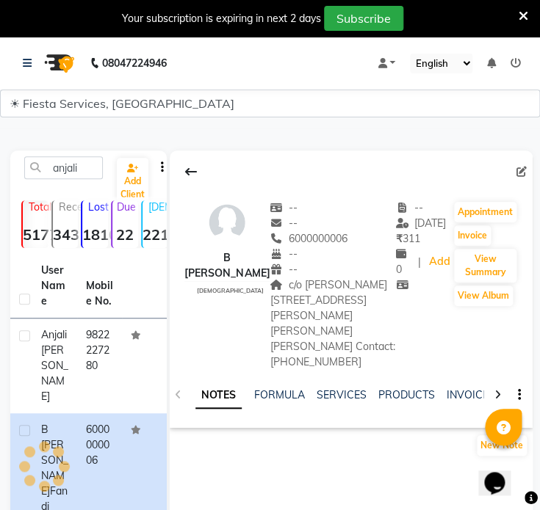
select select "[DEMOGRAPHIC_DATA]"
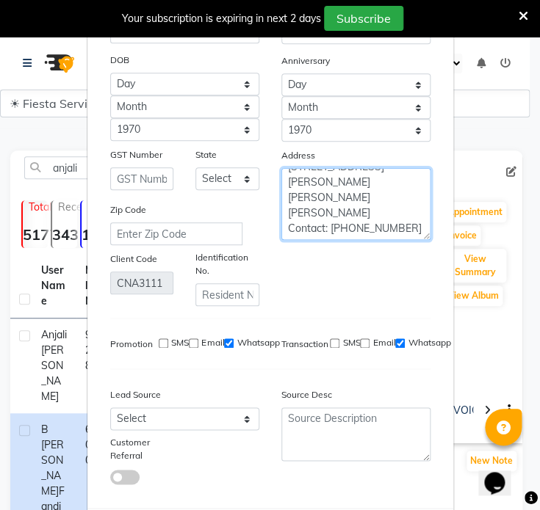
scroll to position [43, 0]
drag, startPoint x: 326, startPoint y: 232, endPoint x: 389, endPoint y: 235, distance: 63.2
click at [389, 235] on textarea "c/o Wamanrao Fandi Plot No. 73 K.D.K college , Road Galli No. 15 Near shittla M…" at bounding box center [355, 204] width 149 height 72
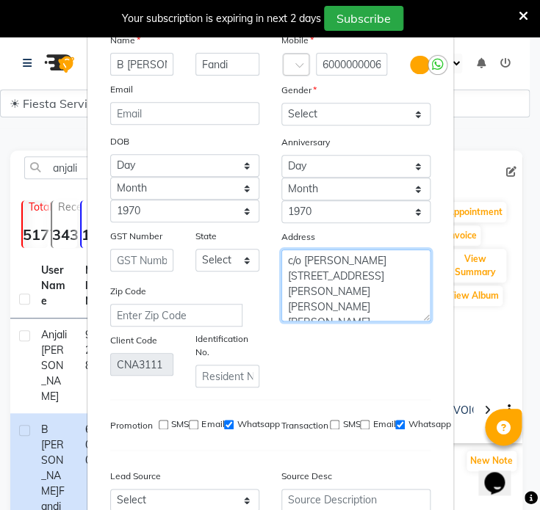
scroll to position [0, 0]
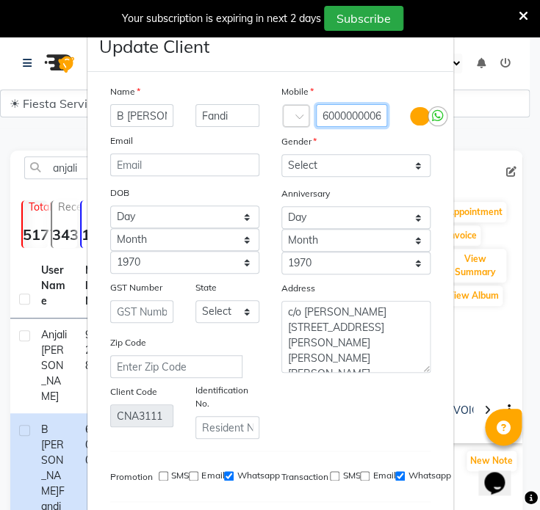
click at [360, 119] on input "6000000006" at bounding box center [352, 115] width 72 height 23
paste input "8080561948"
type input "8080561948"
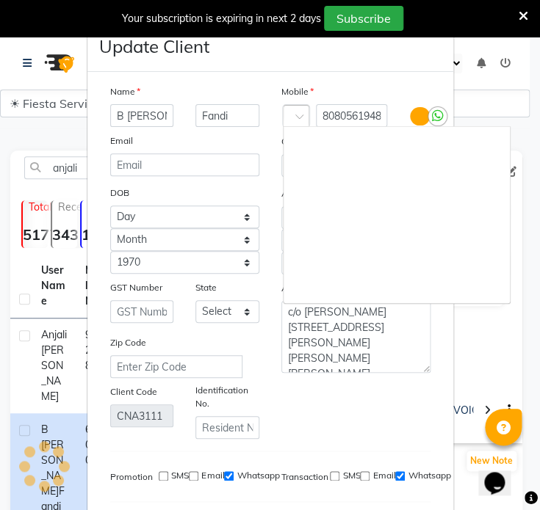
click at [288, 116] on div at bounding box center [305, 116] width 44 height 15
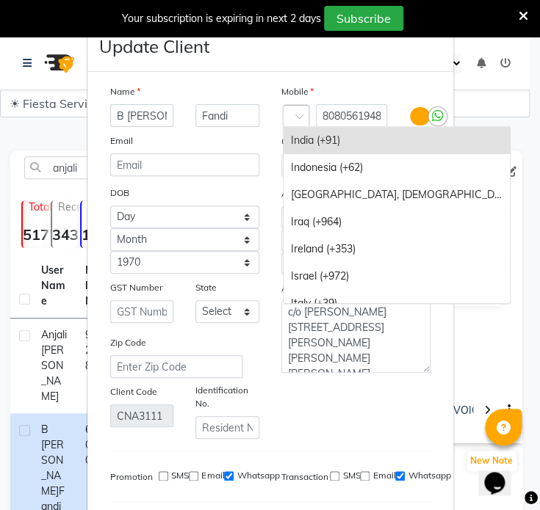
click at [313, 145] on div "India (+91)" at bounding box center [396, 140] width 226 height 27
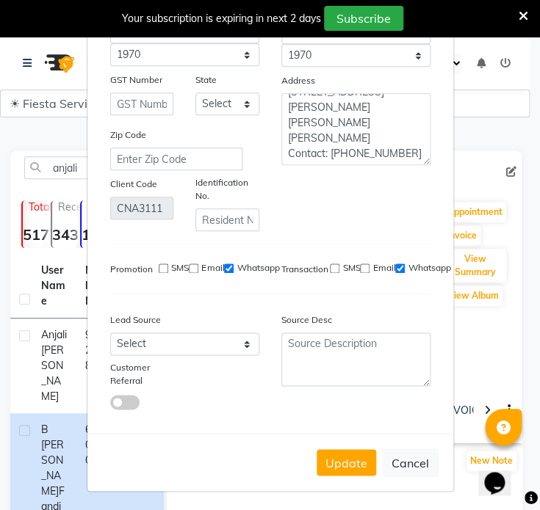
scroll to position [213, 0]
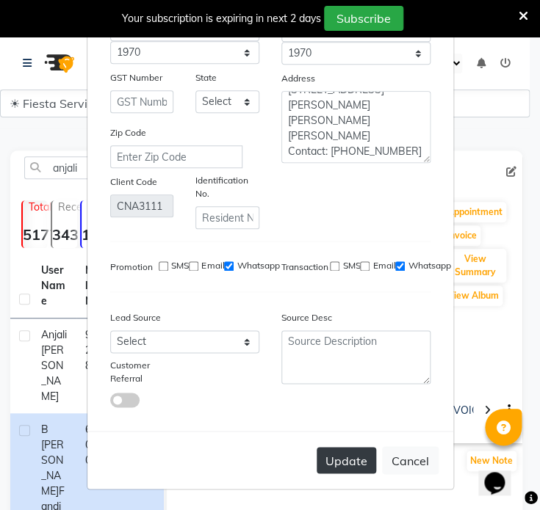
click at [354, 464] on button "Update" at bounding box center [346, 460] width 59 height 26
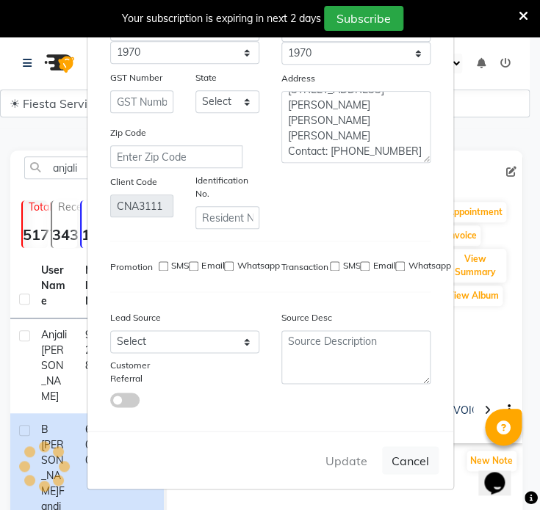
select select
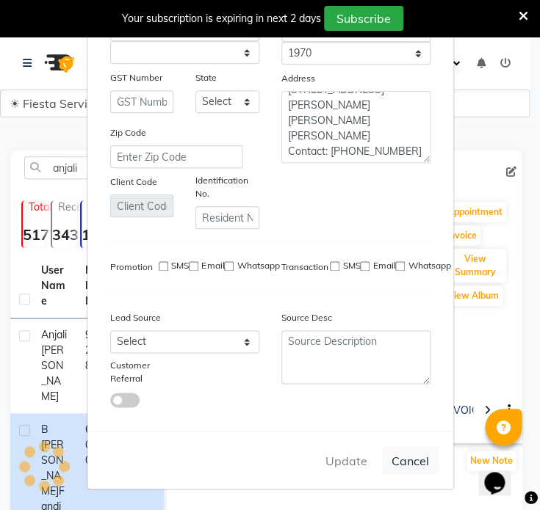
select select
checkbox input "false"
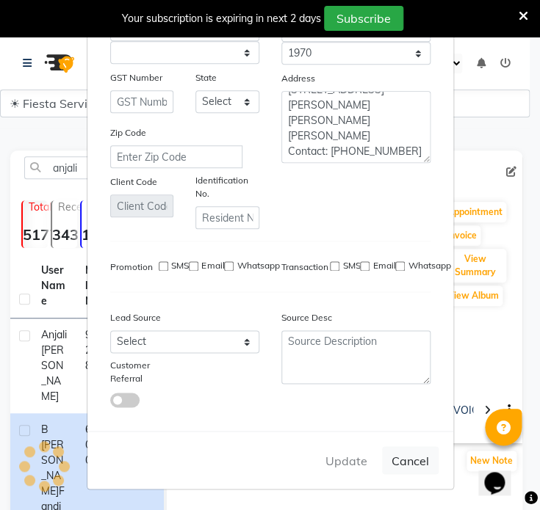
checkbox input "false"
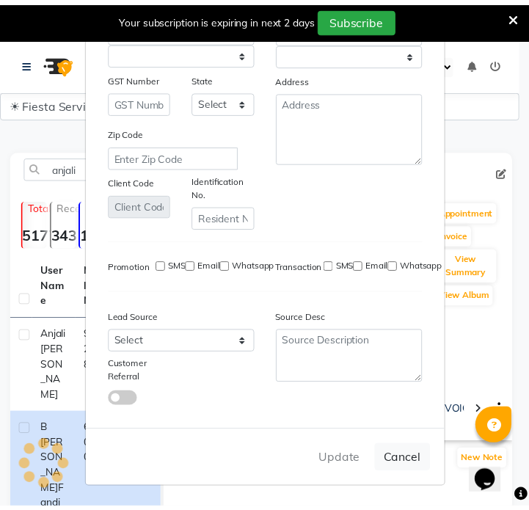
scroll to position [0, 0]
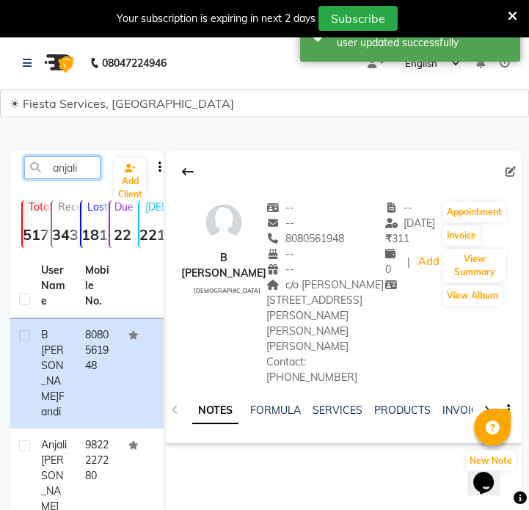
click at [80, 174] on input "anjali" at bounding box center [62, 167] width 76 height 23
paste input "9689000734"
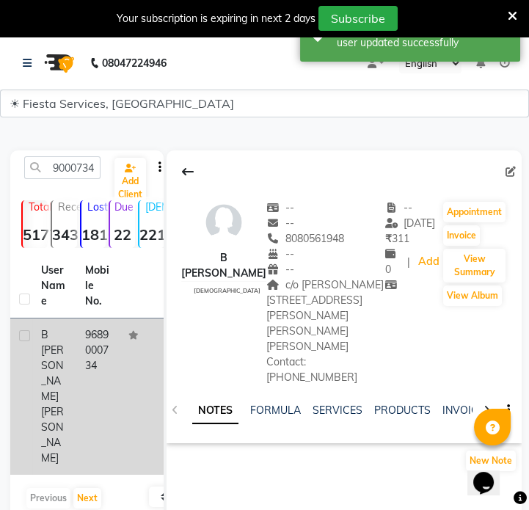
click at [64, 352] on span "B Bhagyashri" at bounding box center [52, 365] width 23 height 75
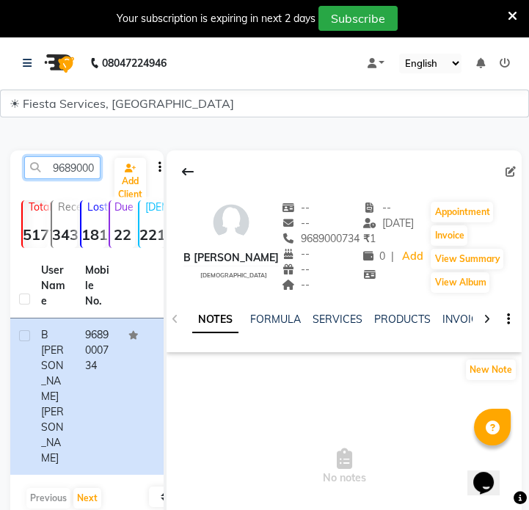
click at [68, 164] on input "9689000734" at bounding box center [62, 167] width 76 height 23
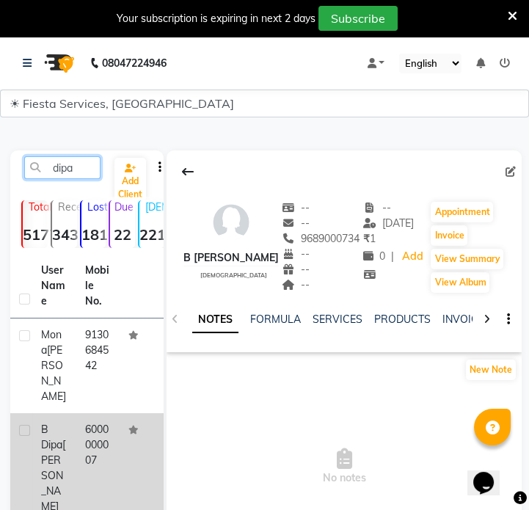
type input "dipa"
click at [76, 459] on td "6000000007" at bounding box center [98, 468] width 44 height 110
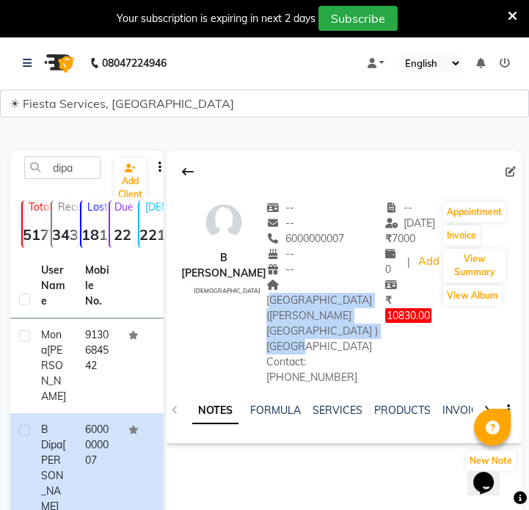
drag, startPoint x: 245, startPoint y: 282, endPoint x: 384, endPoint y: 300, distance: 139.9
click at [378, 300] on span "Raju nagar (shubham nagar )Wanadongri hingna road Nagpur Contact: 8856879211" at bounding box center [323, 331] width 112 height 106
copy span "Raju nagar (shubham nagar )Wanadongri hingna road Nagpur"
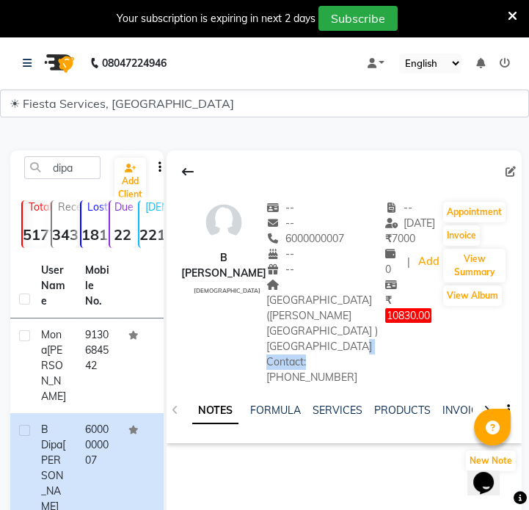
drag, startPoint x: 272, startPoint y: 318, endPoint x: 341, endPoint y: 322, distance: 69.9
click at [341, 322] on div "Raju nagar (shubham nagar )Wanadongri hingna road Nagpur Contact: 8856879211" at bounding box center [326, 332] width 119 height 108
click at [511, 174] on icon at bounding box center [511, 172] width 10 height 10
select select "[DEMOGRAPHIC_DATA]"
select select "32808"
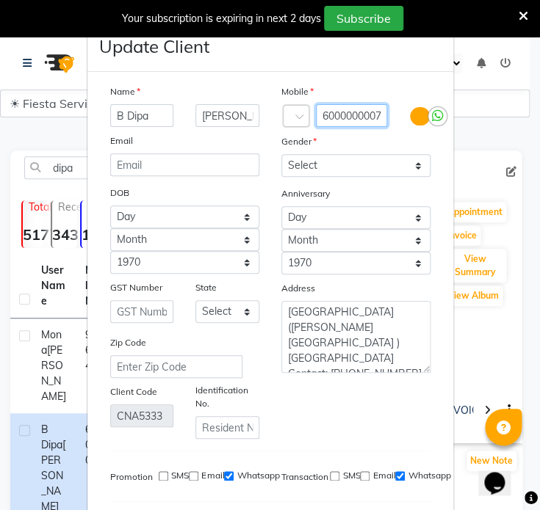
click at [333, 120] on input "6000000007" at bounding box center [352, 115] width 72 height 23
paste input "8856879211"
type input "8856879211"
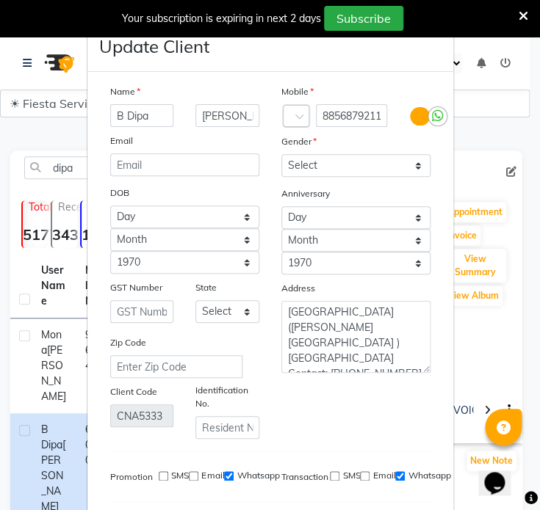
click at [301, 115] on span at bounding box center [301, 120] width 13 height 15
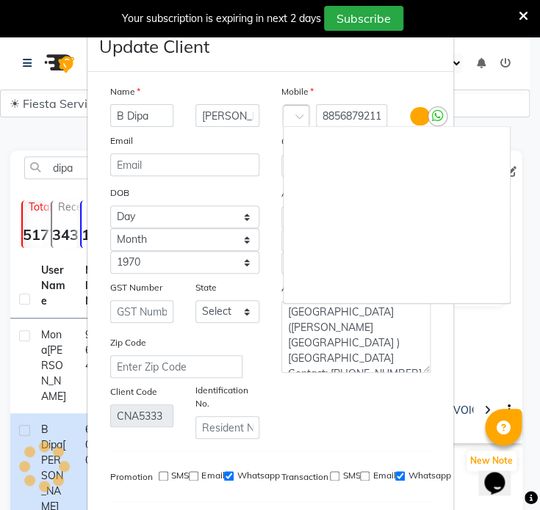
scroll to position [2663, 0]
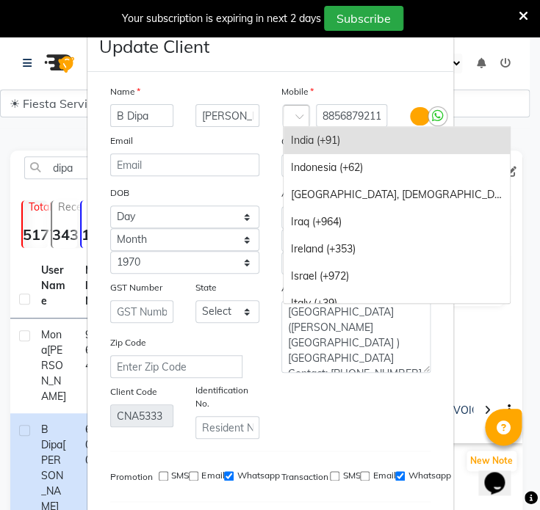
click at [294, 140] on div "India (+91)" at bounding box center [396, 140] width 226 height 27
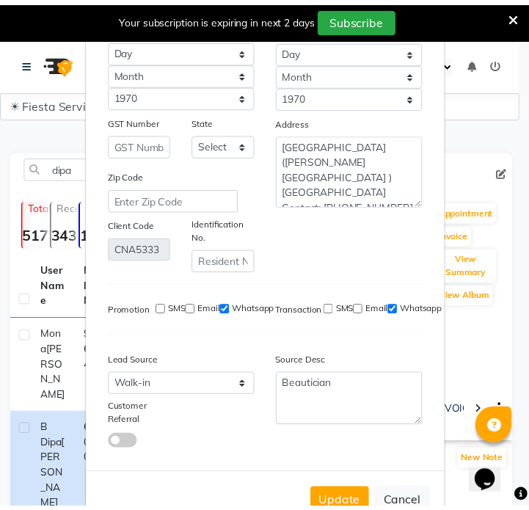
scroll to position [213, 0]
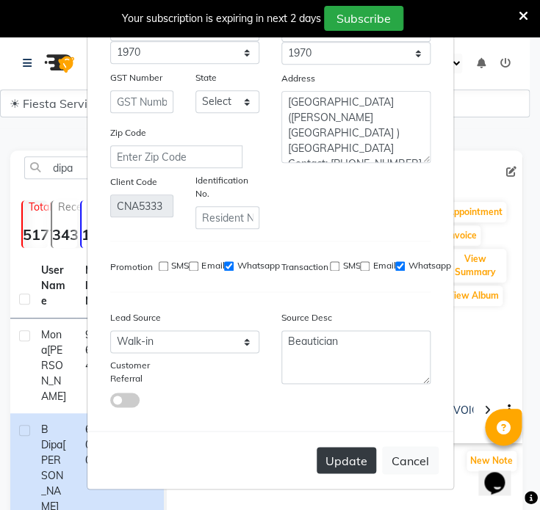
click at [331, 459] on button "Update" at bounding box center [346, 460] width 59 height 26
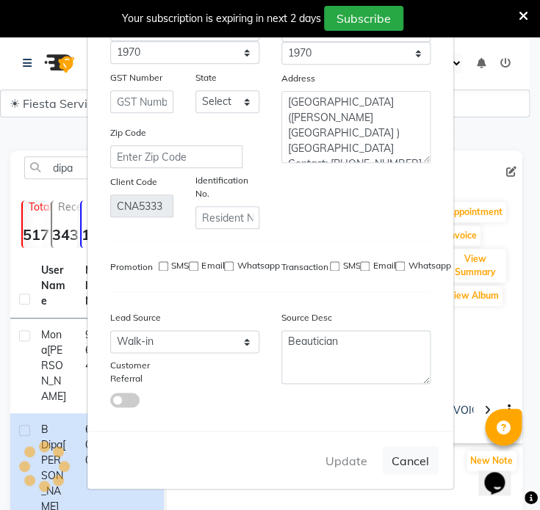
select select
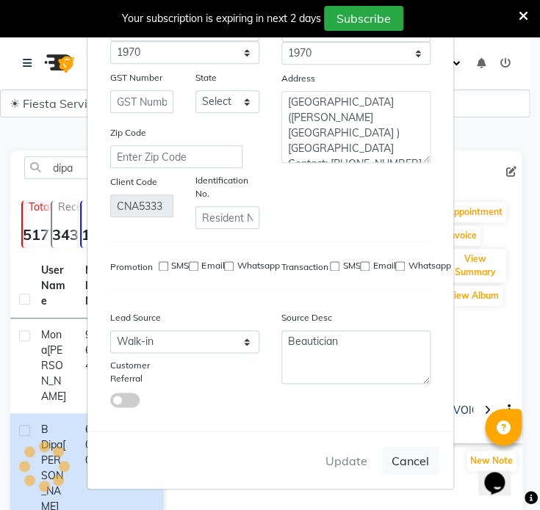
select select
checkbox input "false"
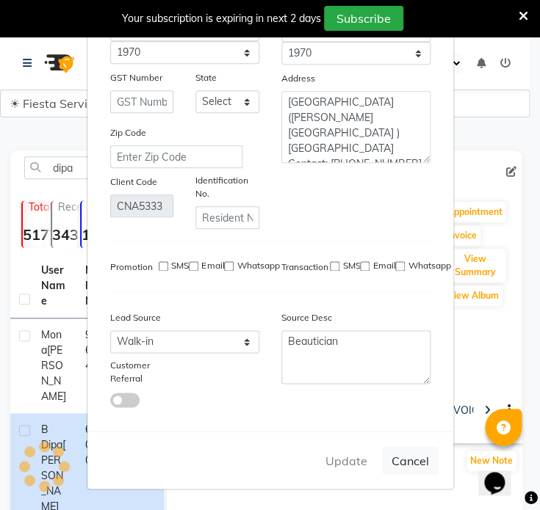
checkbox input "false"
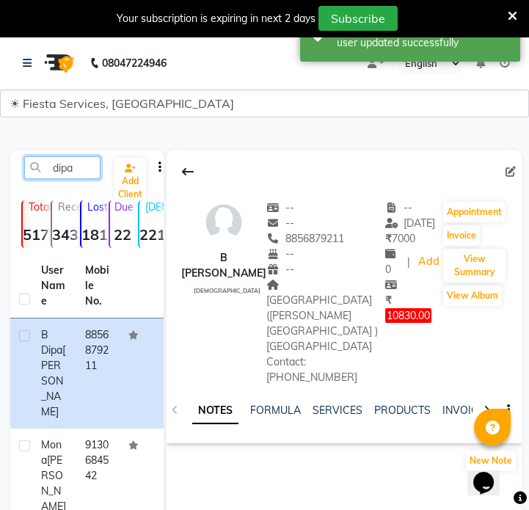
click at [86, 175] on input "dipa" at bounding box center [62, 167] width 76 height 23
paste input "8788156584"
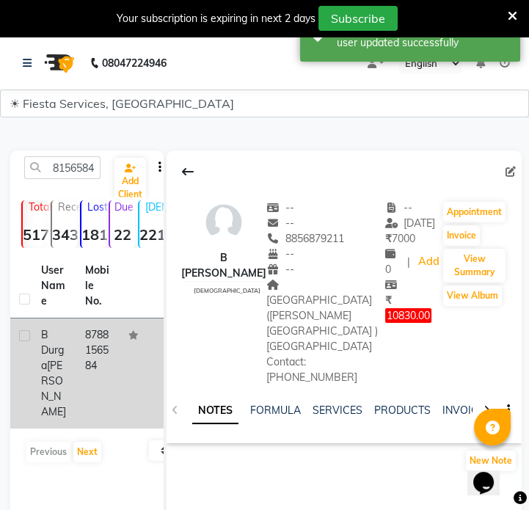
click at [91, 377] on td "8788156584" at bounding box center [98, 374] width 44 height 110
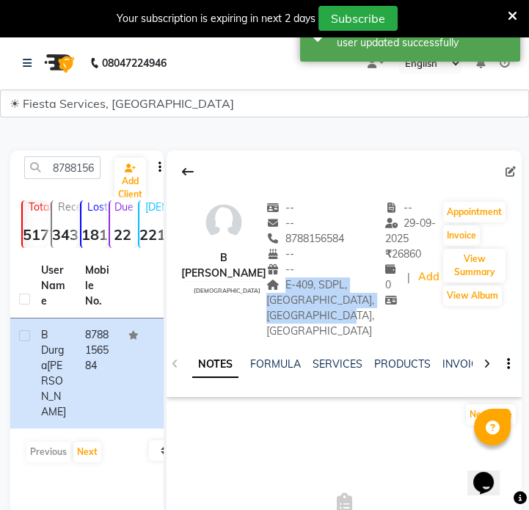
drag, startPoint x: 252, startPoint y: 286, endPoint x: 369, endPoint y: 300, distance: 118.3
click at [369, 300] on div "E-409, SDPL, Aashray Apartment, Dabha, Nagpur" at bounding box center [326, 309] width 119 height 62
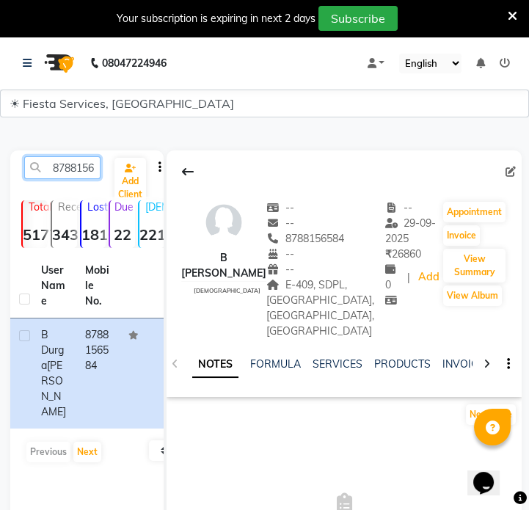
click at [62, 161] on input "8788156584" at bounding box center [62, 167] width 76 height 23
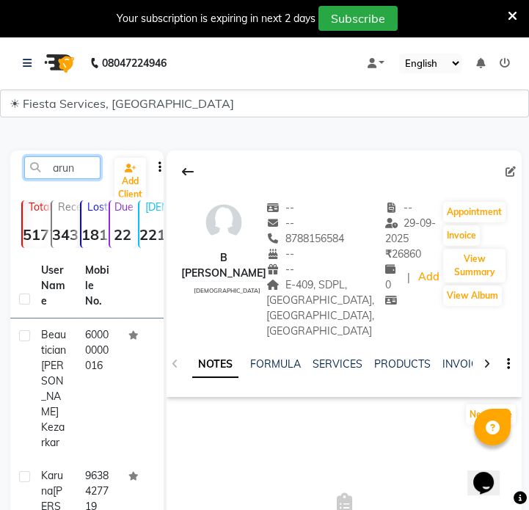
type input "arun"
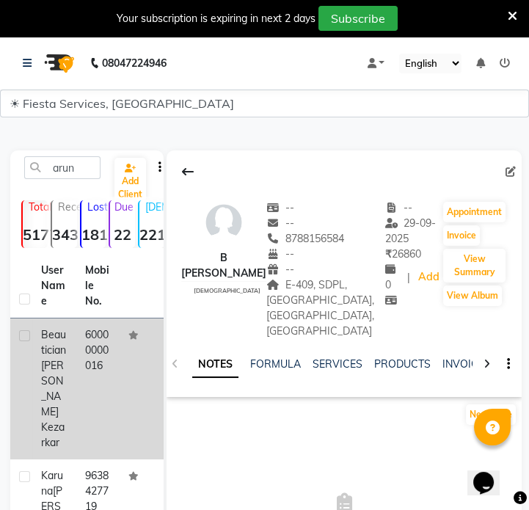
click at [92, 369] on td "60000000016" at bounding box center [98, 389] width 44 height 141
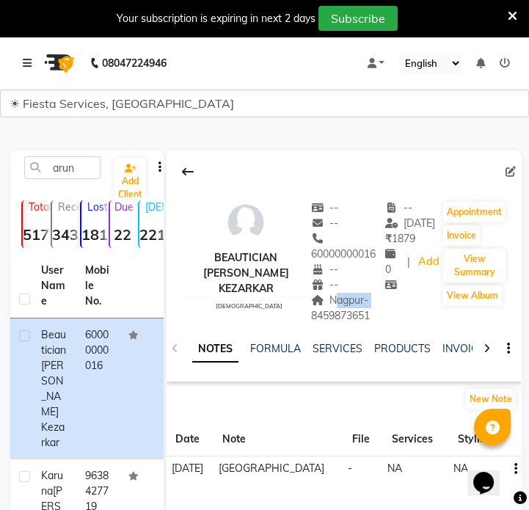
drag, startPoint x: 324, startPoint y: 299, endPoint x: 366, endPoint y: 300, distance: 41.9
click at [366, 300] on div "Nagpur- 8459873651" at bounding box center [348, 308] width 74 height 31
drag, startPoint x: 303, startPoint y: 316, endPoint x: 364, endPoint y: 317, distance: 61.7
click at [364, 317] on div "Nagpur- 8459873651 Address" at bounding box center [348, 308] width 74 height 31
click at [519, 174] on span at bounding box center [514, 172] width 16 height 15
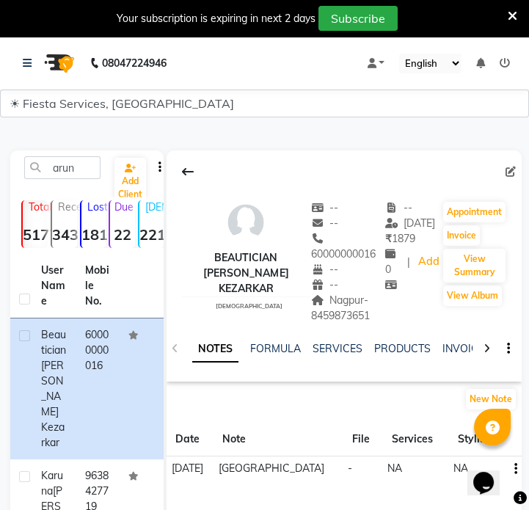
click at [507, 176] on icon at bounding box center [511, 172] width 10 height 10
select select "[DEMOGRAPHIC_DATA]"
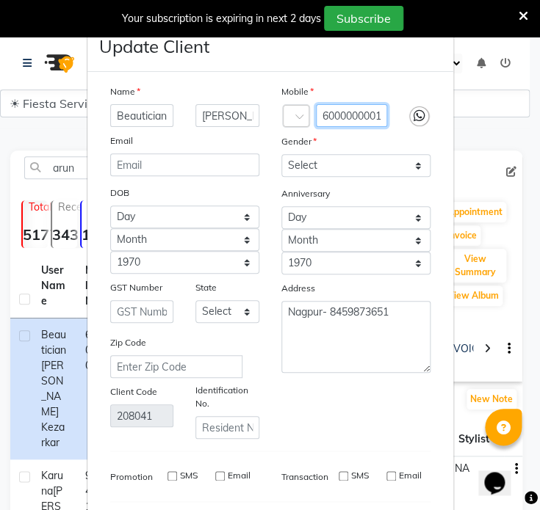
click at [324, 120] on input "60000000016" at bounding box center [352, 115] width 72 height 23
paste input "8459873651"
type input "8459873651"
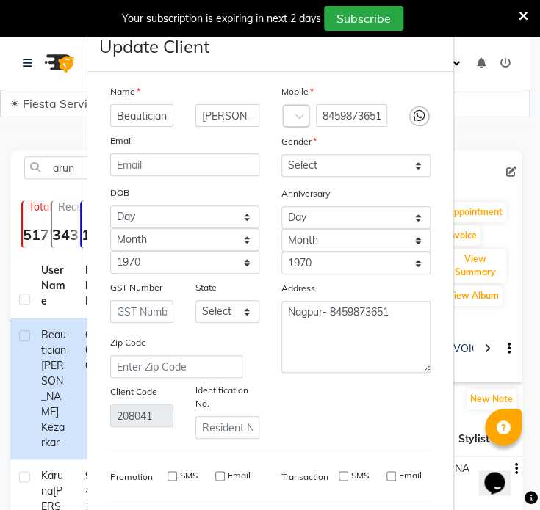
click at [295, 119] on span at bounding box center [301, 120] width 13 height 15
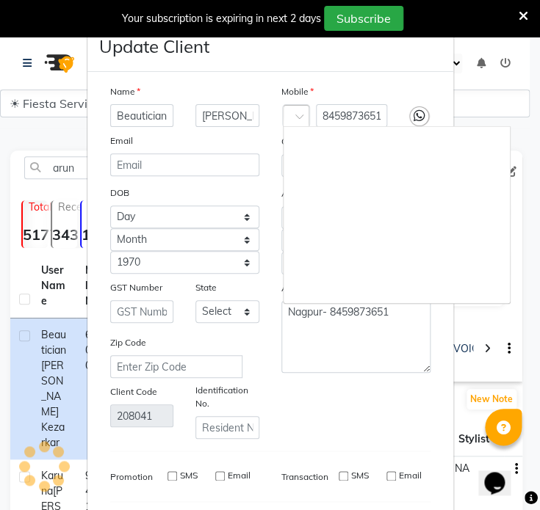
scroll to position [2663, 0]
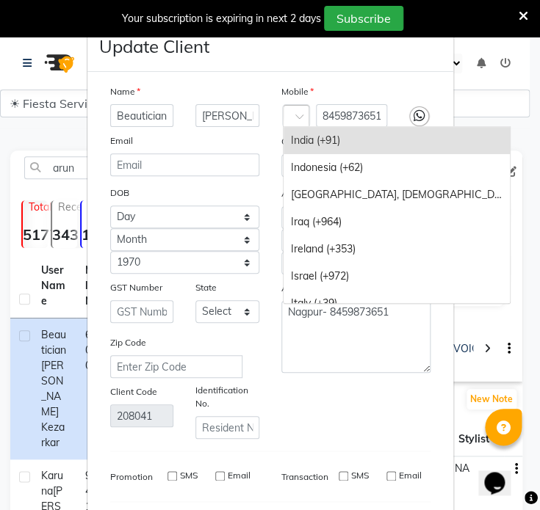
click at [300, 146] on div "India (+91)" at bounding box center [396, 140] width 226 height 27
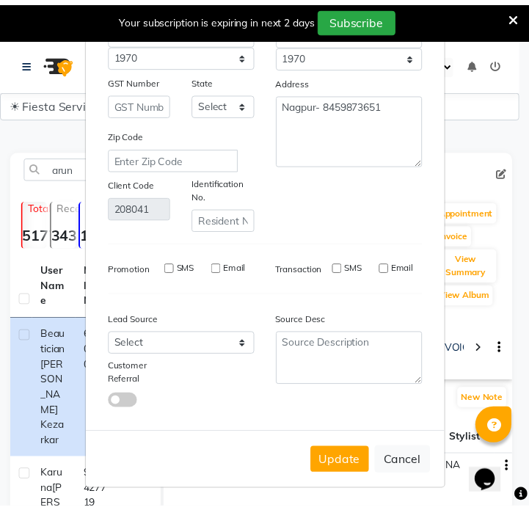
scroll to position [213, 0]
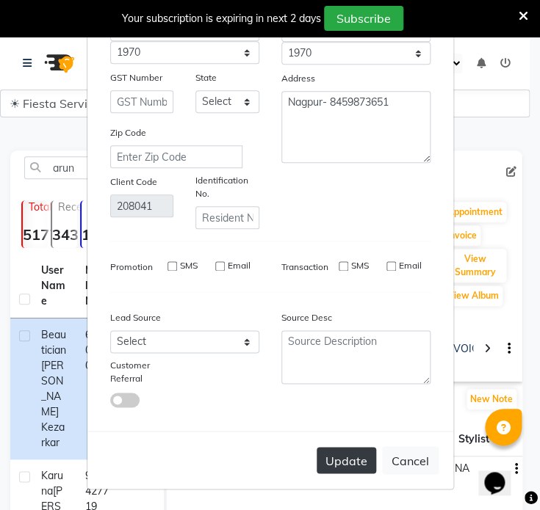
click at [357, 465] on button "Update" at bounding box center [346, 460] width 59 height 26
select select
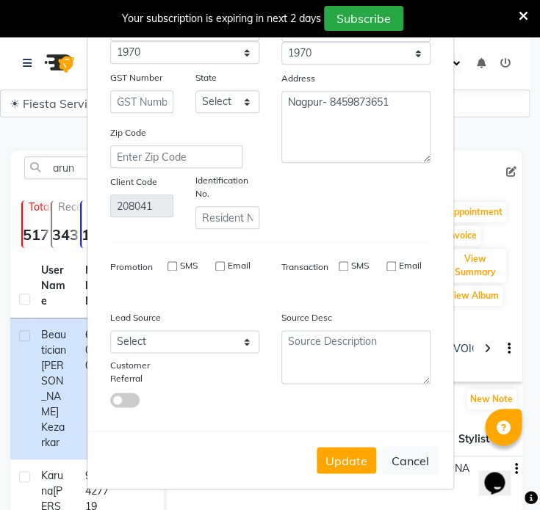
select select
checkbox input "false"
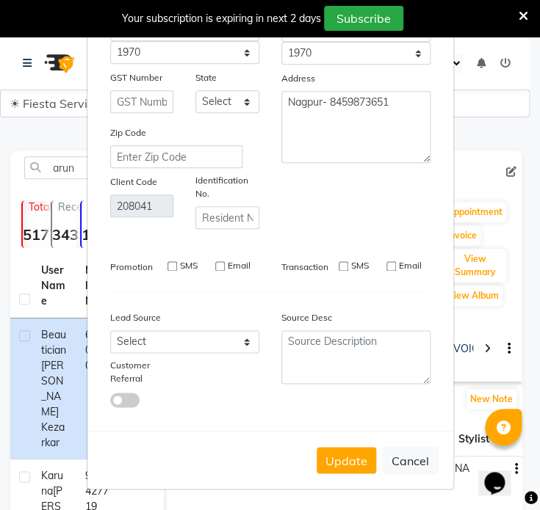
checkbox input "false"
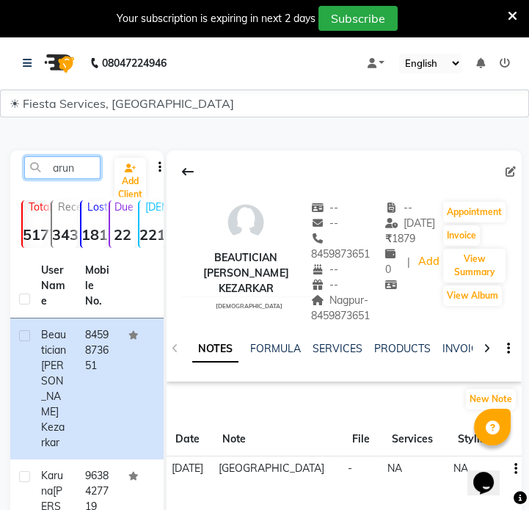
click at [57, 179] on div "arun Add Client" at bounding box center [87, 173] width 148 height 35
click at [58, 171] on input "arun" at bounding box center [62, 167] width 76 height 23
click at [58, 173] on input "arun" at bounding box center [62, 167] width 76 height 23
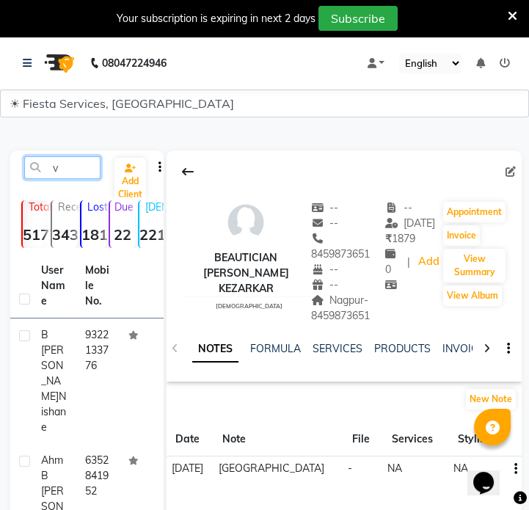
drag, startPoint x: 58, startPoint y: 173, endPoint x: 43, endPoint y: 181, distance: 16.4
click at [43, 181] on div "v Add Client" at bounding box center [87, 173] width 148 height 35
paste input "7623857593"
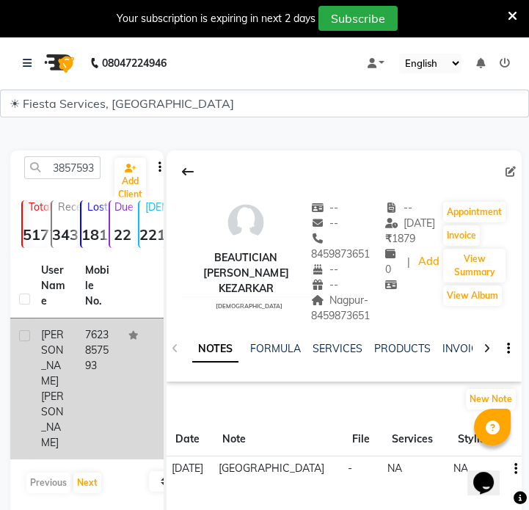
scroll to position [0, 0]
click at [90, 377] on td "7623857593" at bounding box center [98, 389] width 44 height 141
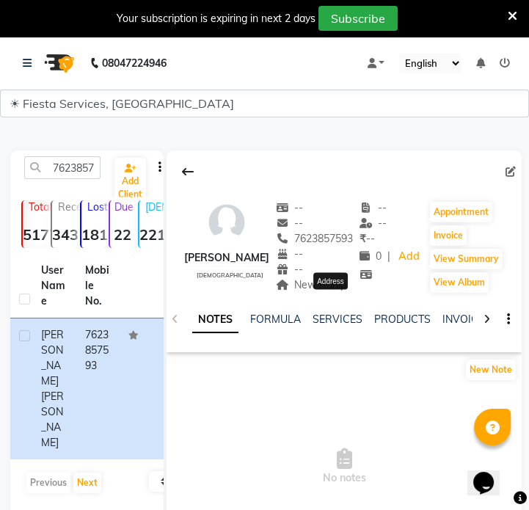
drag, startPoint x: 314, startPoint y: 304, endPoint x: 365, endPoint y: 297, distance: 51.8
click at [347, 292] on span "New Ranip" at bounding box center [311, 284] width 71 height 13
click at [84, 170] on input "7623857593" at bounding box center [62, 167] width 76 height 23
paste input "709016465"
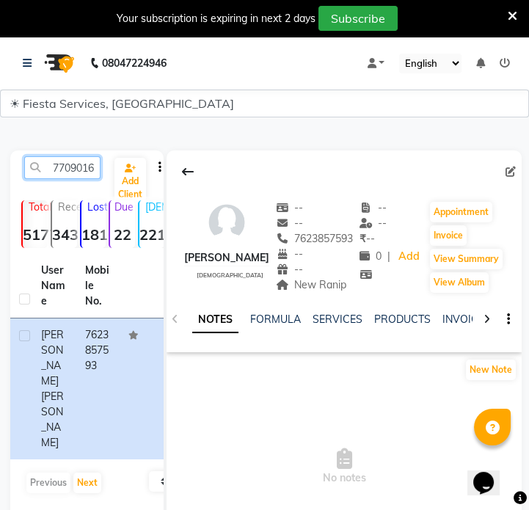
scroll to position [0, 20]
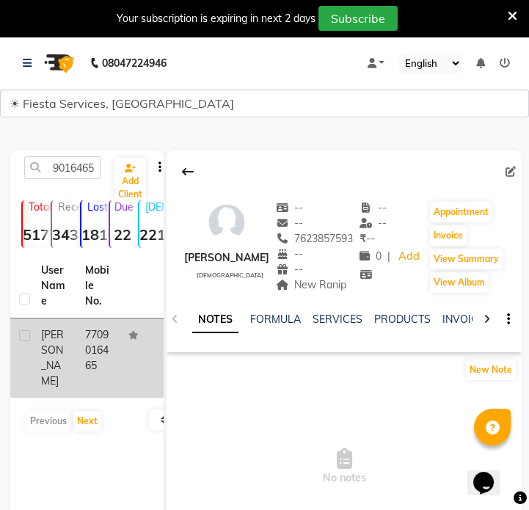
click at [73, 363] on td "Bhagyashree" at bounding box center [54, 358] width 44 height 79
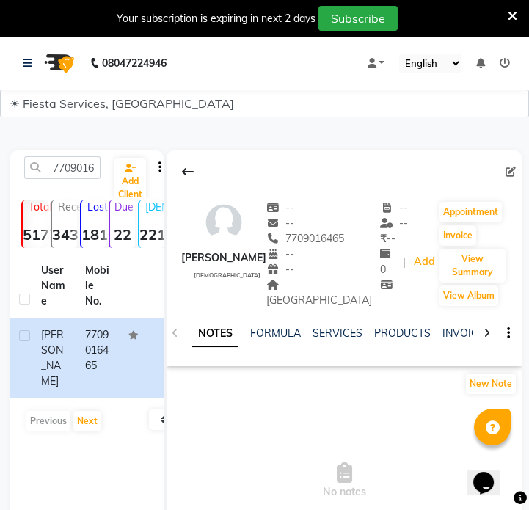
drag, startPoint x: 281, startPoint y: 283, endPoint x: 302, endPoint y: 297, distance: 25.5
click at [302, 297] on div "Shivaji Nagar Nagpur" at bounding box center [324, 293] width 114 height 31
click at [58, 172] on input "7709016465" at bounding box center [62, 167] width 76 height 23
paste input "8899539551"
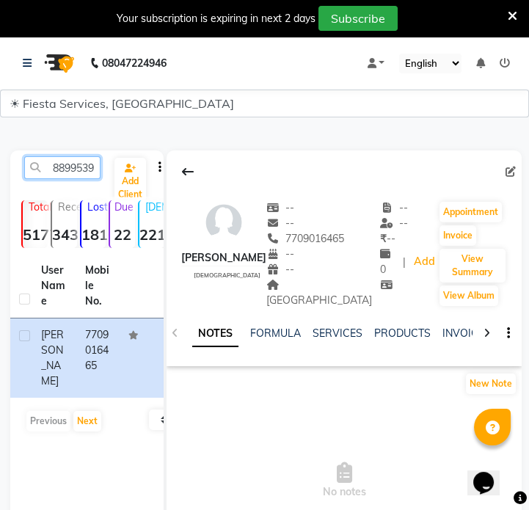
scroll to position [0, 20]
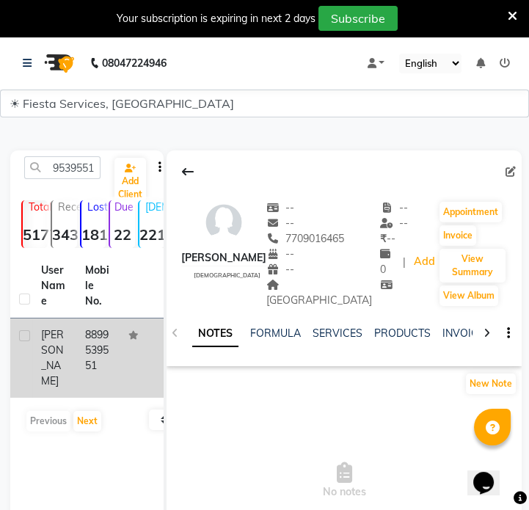
click at [80, 336] on td "8899539551" at bounding box center [98, 358] width 44 height 79
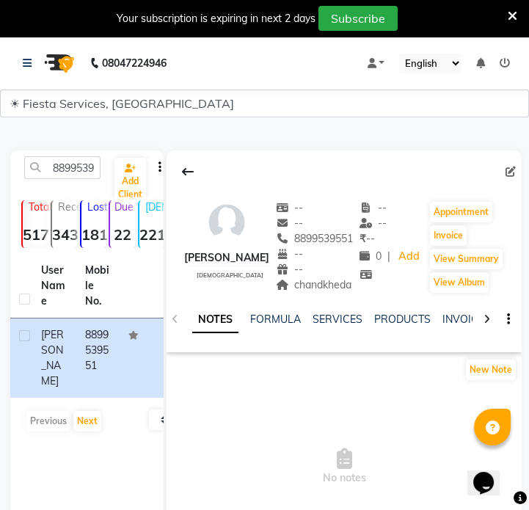
drag, startPoint x: 293, startPoint y: 285, endPoint x: 351, endPoint y: 289, distance: 58.2
click at [351, 289] on div "chandkheda Address" at bounding box center [315, 285] width 78 height 15
click at [79, 162] on input "8899539551" at bounding box center [62, 167] width 76 height 23
paste input "9518562675"
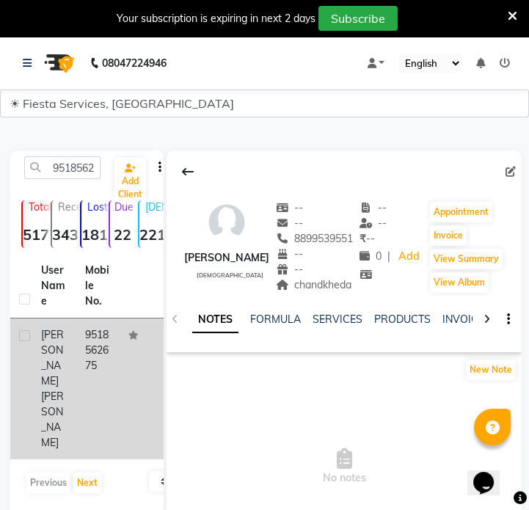
click at [68, 369] on td "Bhagyashree Giradkar" at bounding box center [54, 389] width 44 height 141
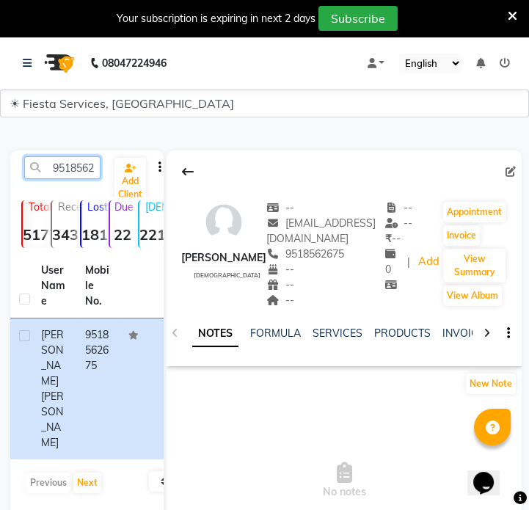
click at [80, 170] on input "9518562675" at bounding box center [62, 167] width 76 height 23
paste input "890608988"
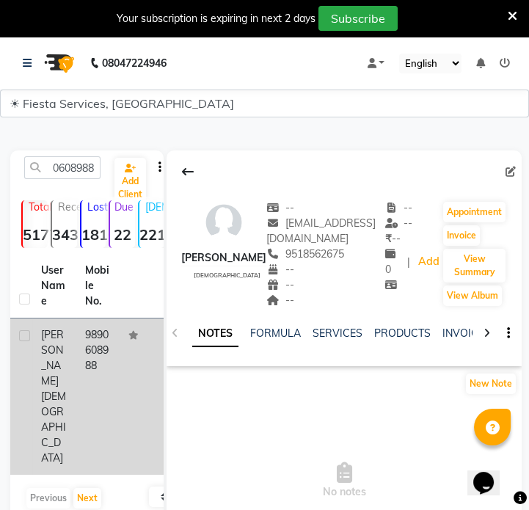
click at [78, 336] on td "9890608988" at bounding box center [98, 397] width 44 height 156
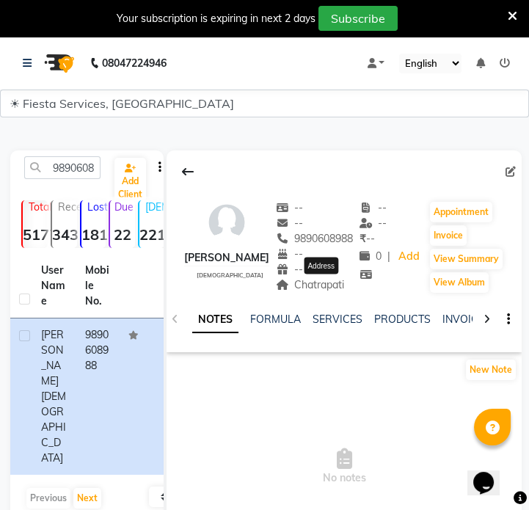
drag, startPoint x: 306, startPoint y: 287, endPoint x: 356, endPoint y: 288, distance: 49.9
click at [345, 288] on span "Chatrapati" at bounding box center [310, 284] width 69 height 13
click at [335, 284] on span "Chatrapati" at bounding box center [310, 284] width 69 height 13
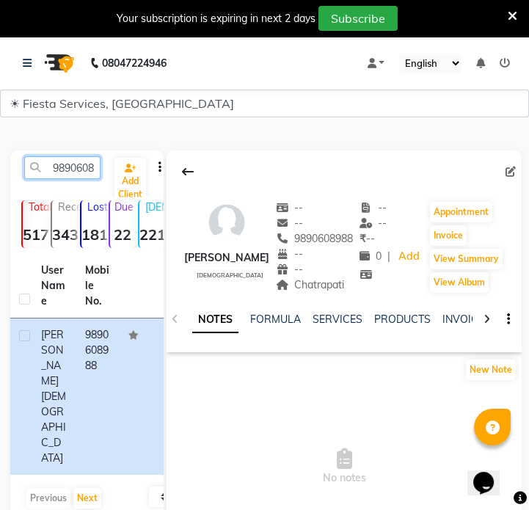
click at [87, 167] on input "9890608988" at bounding box center [62, 167] width 76 height 23
paste input "7248983934"
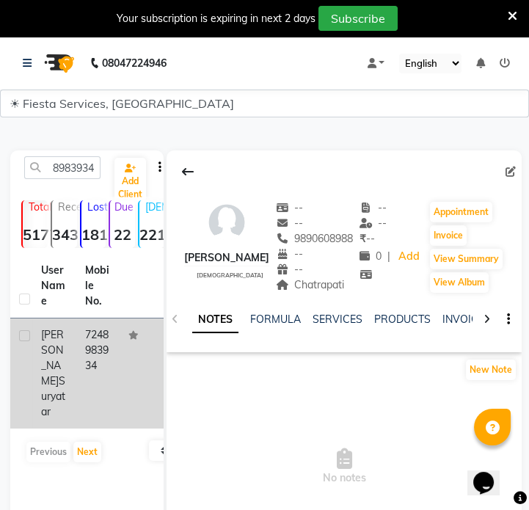
click at [87, 355] on td "7248983934" at bounding box center [98, 374] width 44 height 110
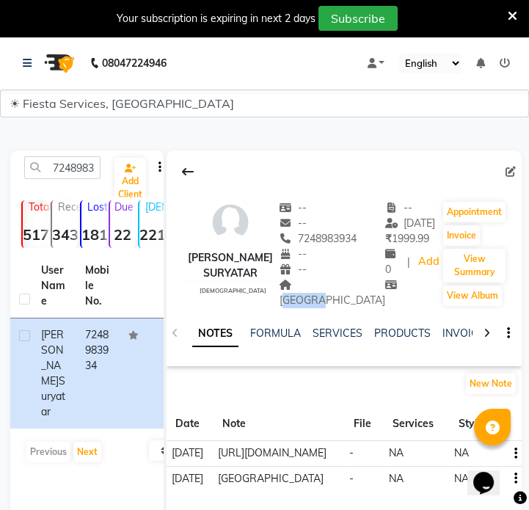
drag, startPoint x: 322, startPoint y: 302, endPoint x: 361, endPoint y: 298, distance: 39.8
click at [361, 298] on div "Nagpur Address" at bounding box center [333, 293] width 106 height 31
click at [59, 173] on input "7248983934" at bounding box center [62, 167] width 76 height 23
paste input "9833303961"
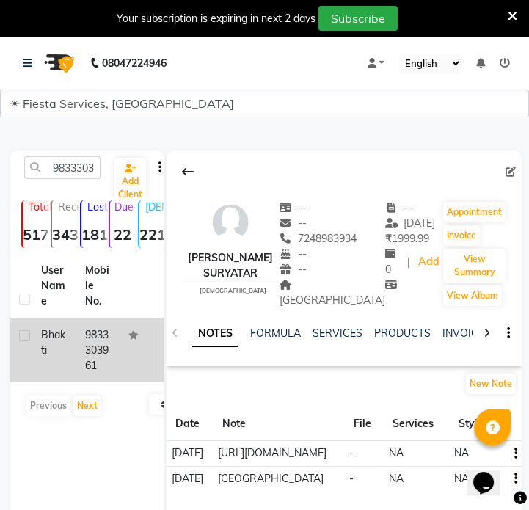
click at [104, 345] on td "9833303961" at bounding box center [98, 351] width 44 height 64
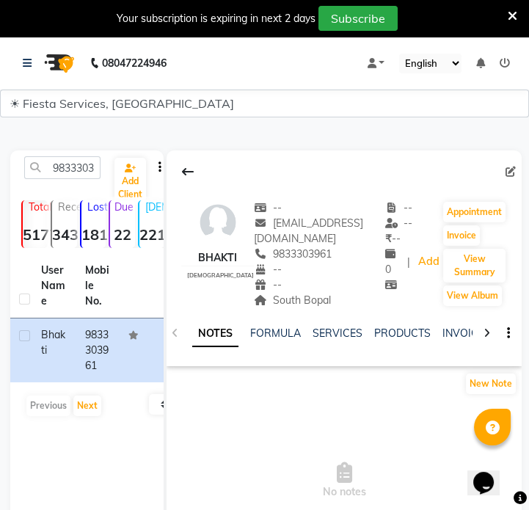
drag, startPoint x: 248, startPoint y: 286, endPoint x: 306, endPoint y: 289, distance: 57.4
click at [306, 293] on div "South Bopal" at bounding box center [319, 300] width 131 height 15
click at [80, 167] on input "9833303961" at bounding box center [62, 167] width 76 height 23
paste input "7058889064"
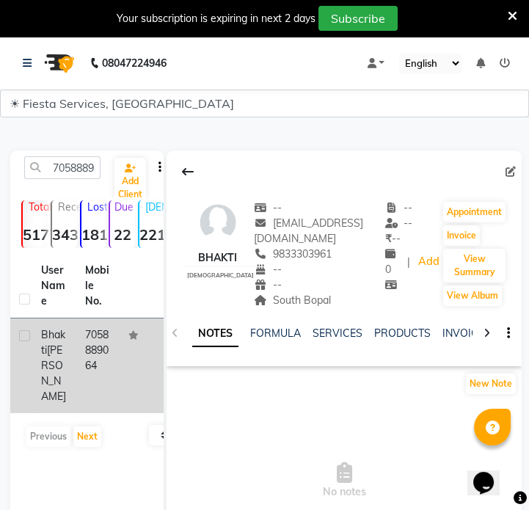
drag, startPoint x: 95, startPoint y: 352, endPoint x: 211, endPoint y: 333, distance: 116.9
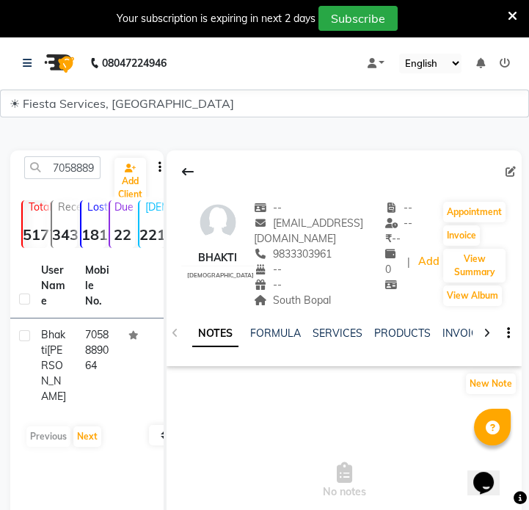
click at [95, 352] on td "7058889064" at bounding box center [98, 366] width 44 height 95
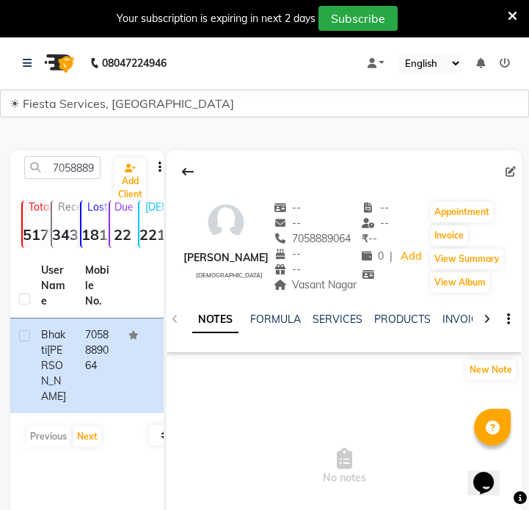
drag, startPoint x: 297, startPoint y: 289, endPoint x: 364, endPoint y: 286, distance: 66.9
click at [358, 286] on div "Vasant Nagar Address" at bounding box center [316, 285] width 84 height 15
click at [89, 161] on input "7058889064" at bounding box center [62, 167] width 76 height 23
paste input "9503070355"
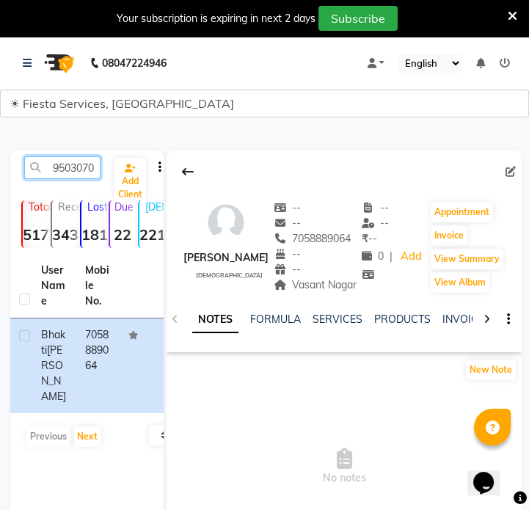
scroll to position [0, 20]
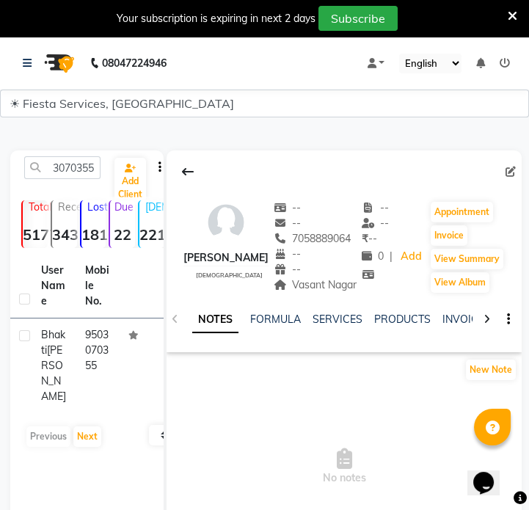
click at [94, 343] on td "9503070355" at bounding box center [98, 366] width 44 height 95
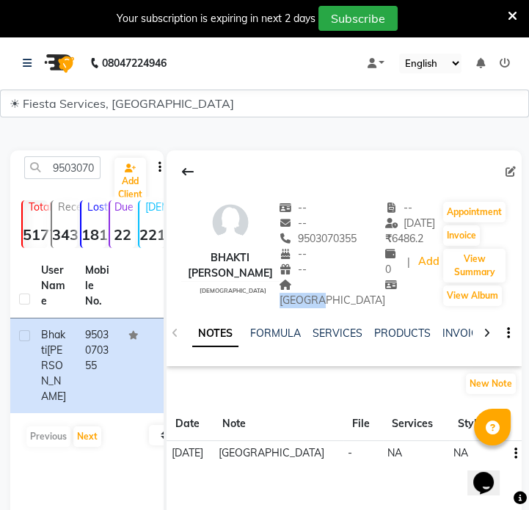
drag, startPoint x: 286, startPoint y: 285, endPoint x: 336, endPoint y: 286, distance: 50.0
click at [336, 286] on div "Nagpur" at bounding box center [333, 293] width 106 height 31
click at [60, 176] on input "9503070355" at bounding box center [62, 167] width 76 height 23
paste input "099303192"
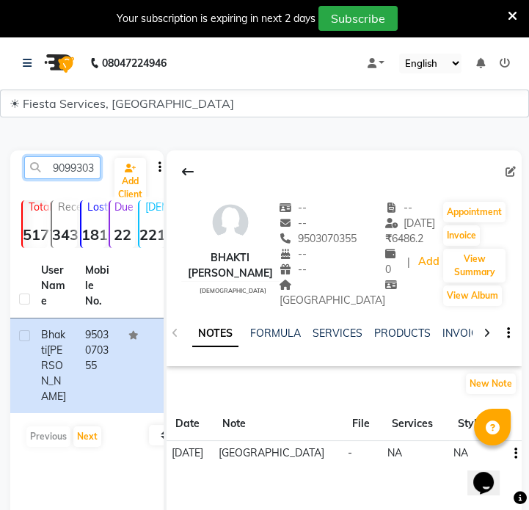
scroll to position [0, 20]
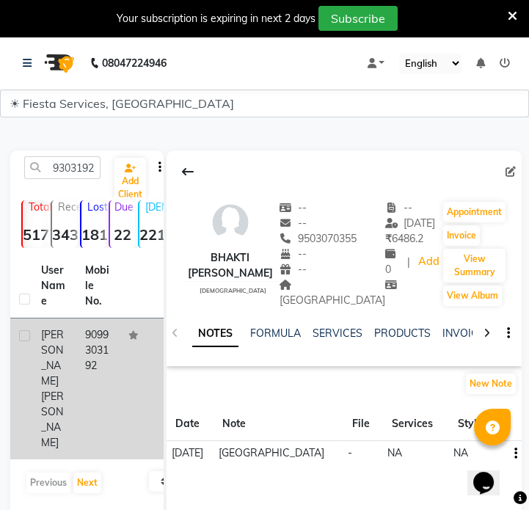
click at [120, 340] on td at bounding box center [142, 389] width 44 height 141
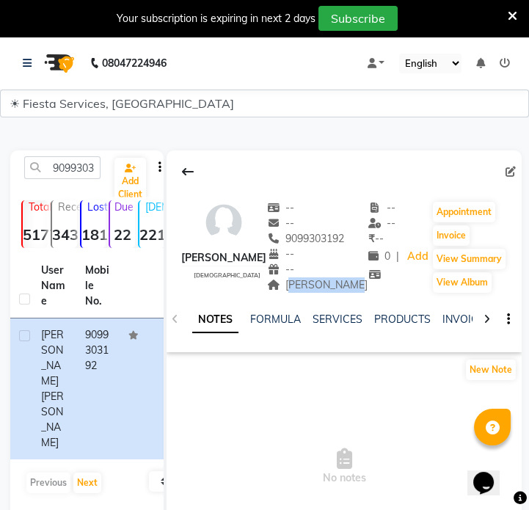
drag, startPoint x: 306, startPoint y: 286, endPoint x: 368, endPoint y: 289, distance: 62.5
click at [368, 289] on div "Ghuma Bopal Address" at bounding box center [317, 285] width 101 height 15
click at [67, 178] on input "9099303192" at bounding box center [62, 167] width 76 height 23
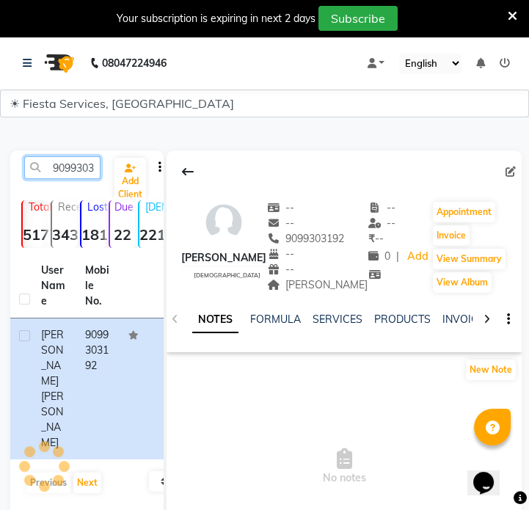
click at [67, 178] on input "9099303192" at bounding box center [62, 167] width 76 height 23
paste input "81044323"
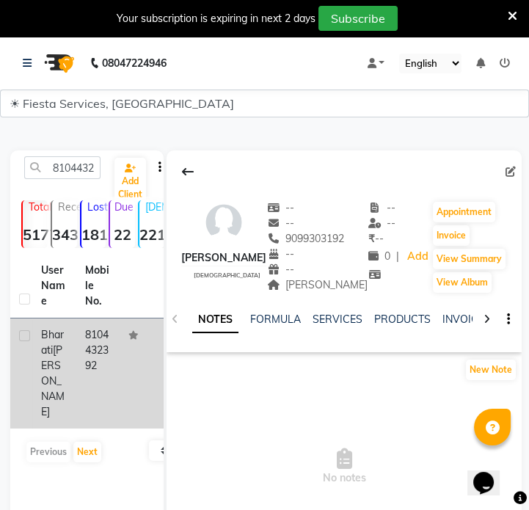
click at [104, 366] on td "8104432392" at bounding box center [98, 374] width 44 height 110
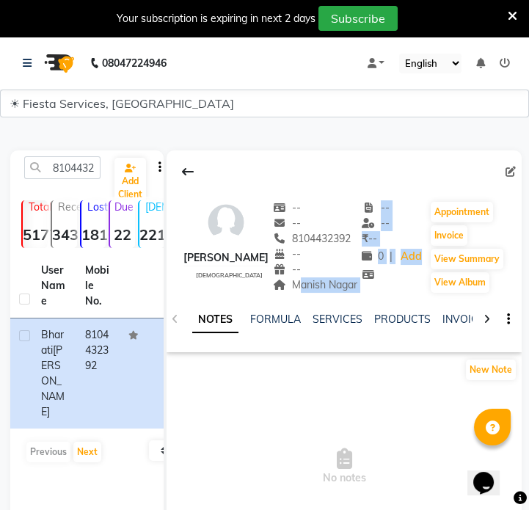
drag, startPoint x: 305, startPoint y: 288, endPoint x: 372, endPoint y: 288, distance: 67.6
click at [372, 288] on div "Bharati Shahare female -- -- 8104432392 -- -- Manish Nagar -- -- ₹ -- 0 | Add A…" at bounding box center [344, 240] width 355 height 109
click at [358, 290] on span "Manish Nagar" at bounding box center [315, 284] width 84 height 13
click at [349, 287] on span "Manish Nagar" at bounding box center [315, 284] width 84 height 13
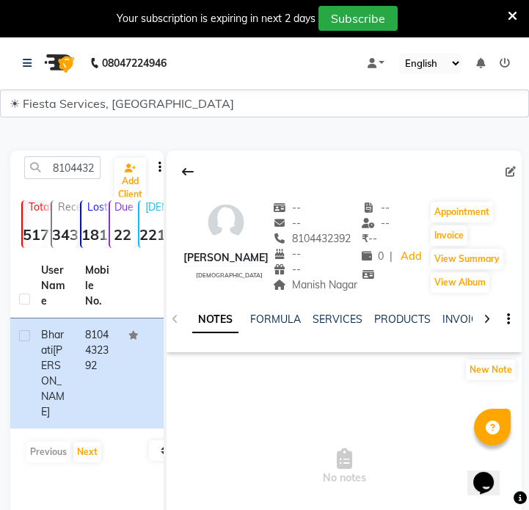
click at [349, 287] on span "Manish Nagar" at bounding box center [315, 284] width 84 height 13
click at [76, 174] on input "8104432392" at bounding box center [62, 167] width 76 height 23
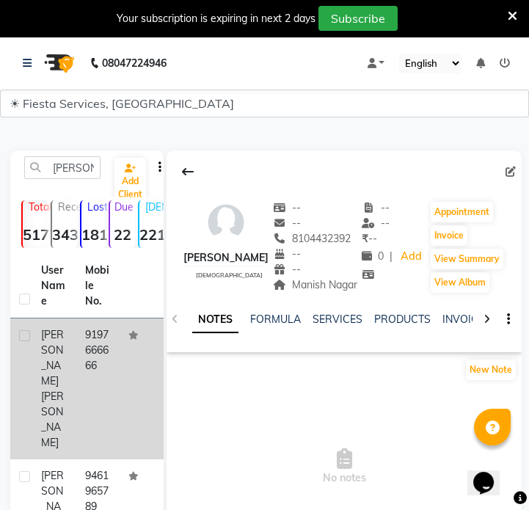
click at [87, 380] on td "9197666666" at bounding box center [98, 389] width 44 height 141
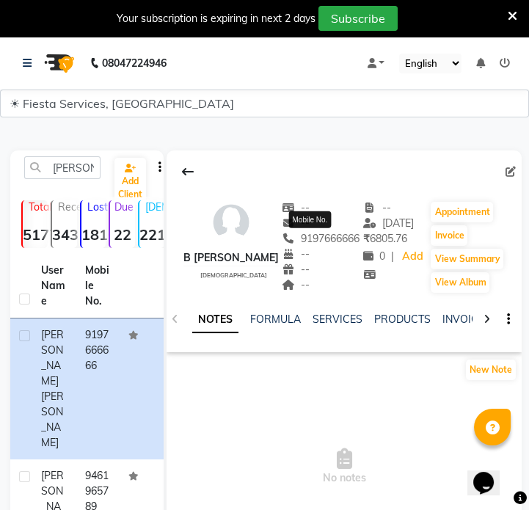
drag, startPoint x: 309, startPoint y: 252, endPoint x: 336, endPoint y: 250, distance: 27.2
click at [336, 245] on span "9197666666" at bounding box center [322, 238] width 78 height 13
drag, startPoint x: 280, startPoint y: 254, endPoint x: 347, endPoint y: 253, distance: 66.8
click at [347, 247] on div "9197666666 Mobile No." at bounding box center [322, 238] width 78 height 15
click at [61, 168] on input "harshita" at bounding box center [62, 167] width 76 height 23
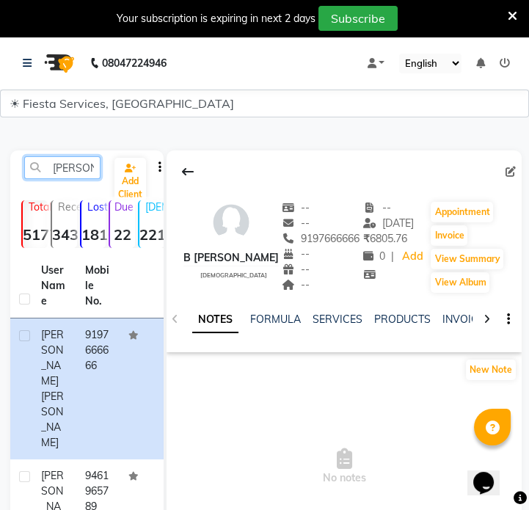
click at [61, 168] on input "harshita" at bounding box center [62, 167] width 76 height 23
paste input "9265168971"
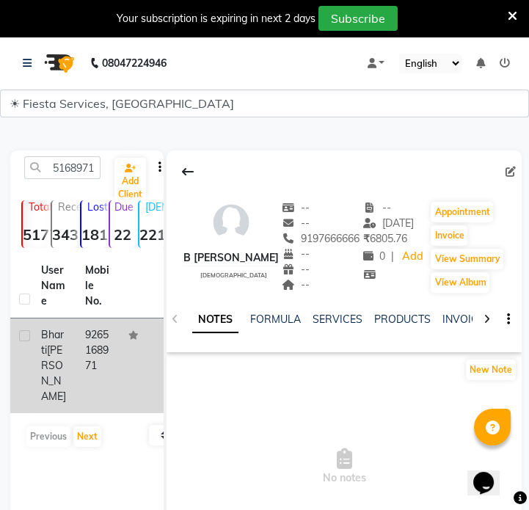
click at [98, 332] on td "9265168971" at bounding box center [98, 366] width 44 height 95
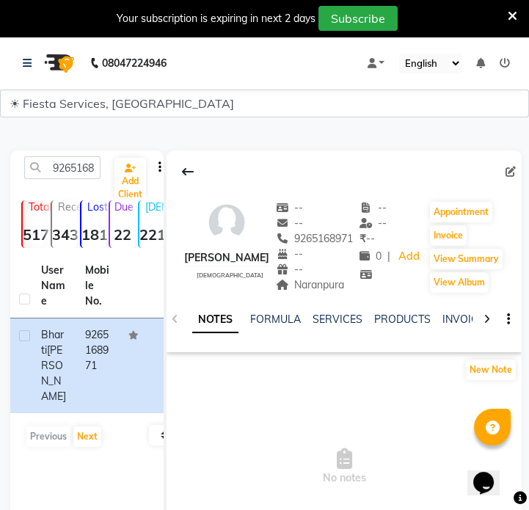
drag, startPoint x: 292, startPoint y: 287, endPoint x: 355, endPoint y: 288, distance: 62.4
click at [354, 288] on div "Naranpura" at bounding box center [315, 285] width 78 height 15
click at [55, 164] on input "9265168971" at bounding box center [62, 167] width 76 height 23
click at [56, 164] on input "9265168971" at bounding box center [62, 167] width 76 height 23
paste input "730755255"
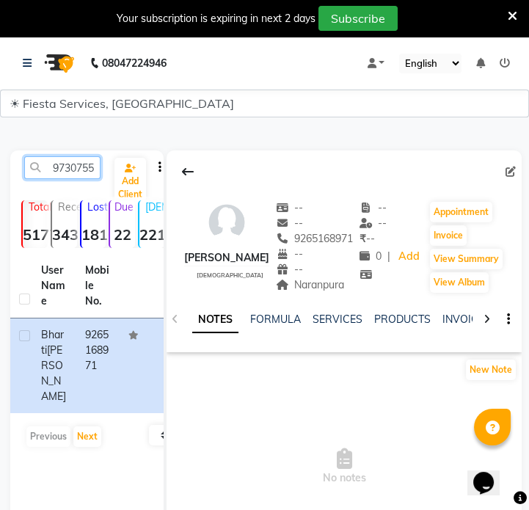
scroll to position [0, 20]
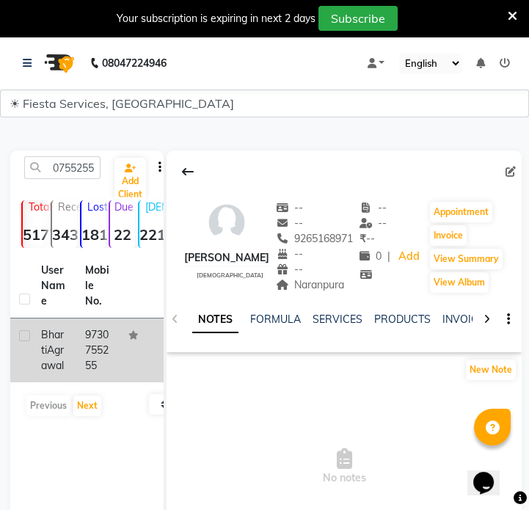
click at [85, 340] on td "9730755255" at bounding box center [98, 351] width 44 height 64
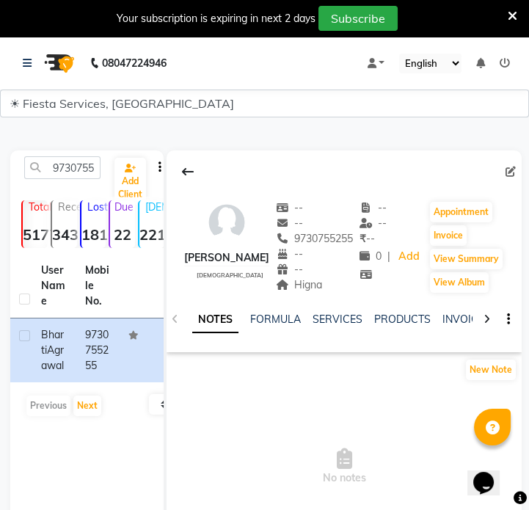
drag, startPoint x: 318, startPoint y: 286, endPoint x: 303, endPoint y: 286, distance: 14.7
click at [345, 286] on div "Higna" at bounding box center [315, 285] width 78 height 15
drag, startPoint x: 300, startPoint y: 285, endPoint x: 336, endPoint y: 286, distance: 36.0
click at [336, 286] on div "Higna Address" at bounding box center [315, 285] width 78 height 15
click at [79, 162] on input "9730755255" at bounding box center [62, 167] width 76 height 23
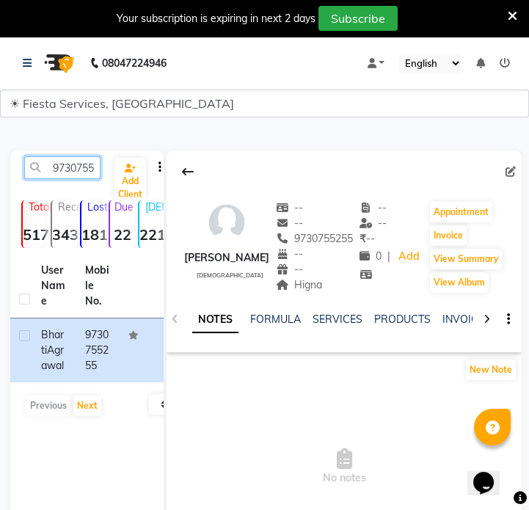
click at [79, 162] on input "9730755255" at bounding box center [62, 167] width 76 height 23
paste input "318375874"
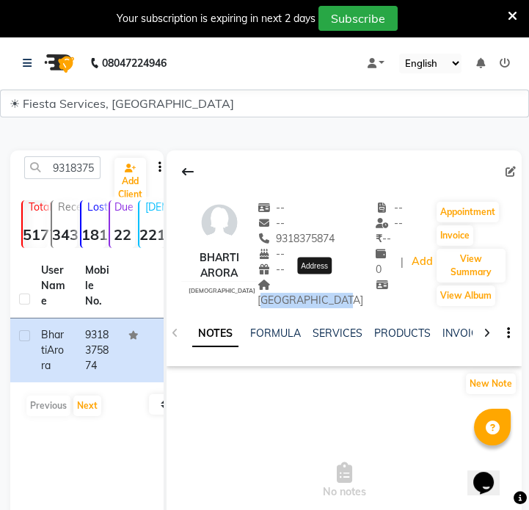
drag, startPoint x: 286, startPoint y: 283, endPoint x: 361, endPoint y: 285, distance: 74.9
click at [361, 285] on span "Narendra nagar" at bounding box center [311, 292] width 106 height 29
click at [85, 168] on input "9318375874" at bounding box center [62, 167] width 76 height 23
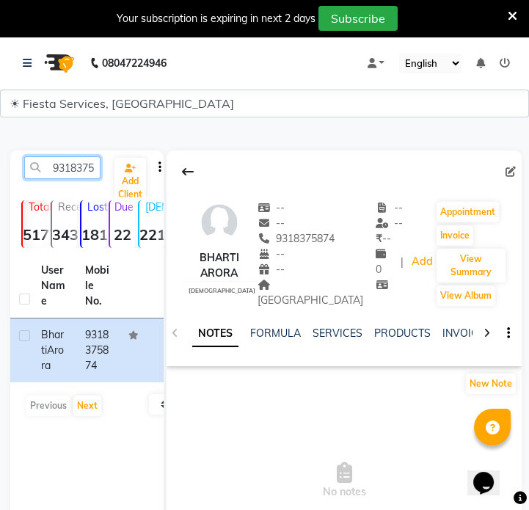
click at [85, 168] on input "9318375874" at bounding box center [62, 167] width 76 height 23
paste input "7387632095"
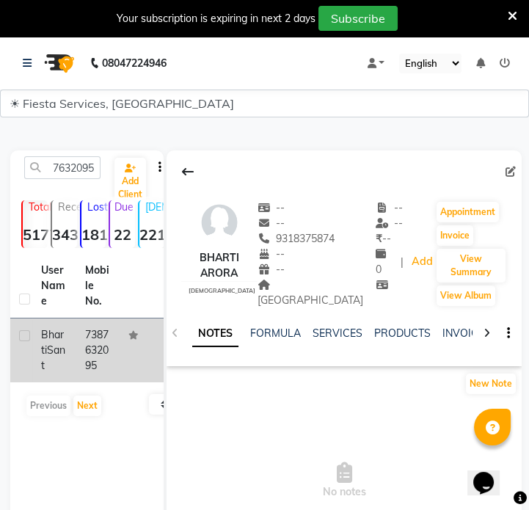
click at [92, 338] on td "7387632095" at bounding box center [98, 351] width 44 height 64
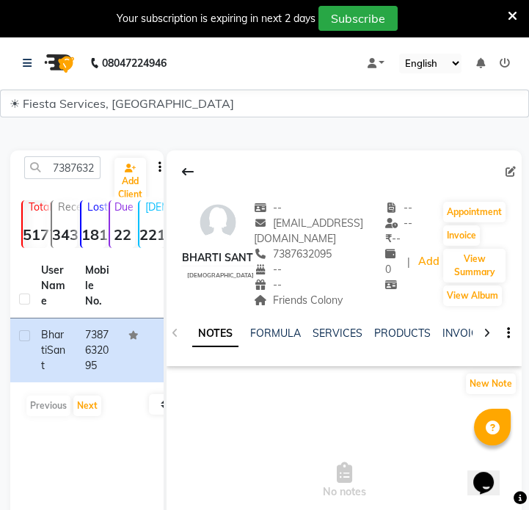
drag, startPoint x: 268, startPoint y: 301, endPoint x: 342, endPoint y: 303, distance: 74.2
click at [342, 303] on div "Friends Colony" at bounding box center [319, 300] width 131 height 15
click at [81, 172] on input "7387632095" at bounding box center [62, 167] width 76 height 23
paste input "9860705142"
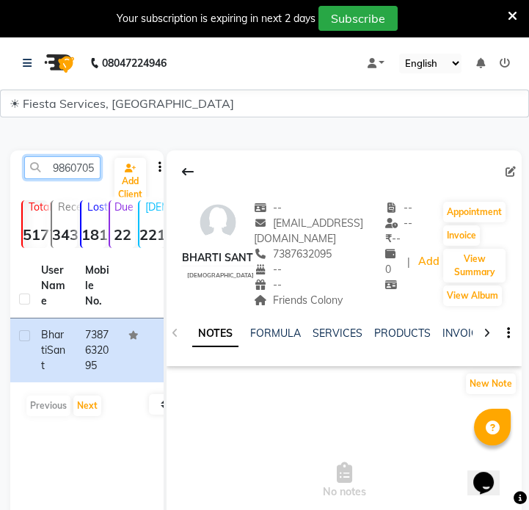
scroll to position [0, 20]
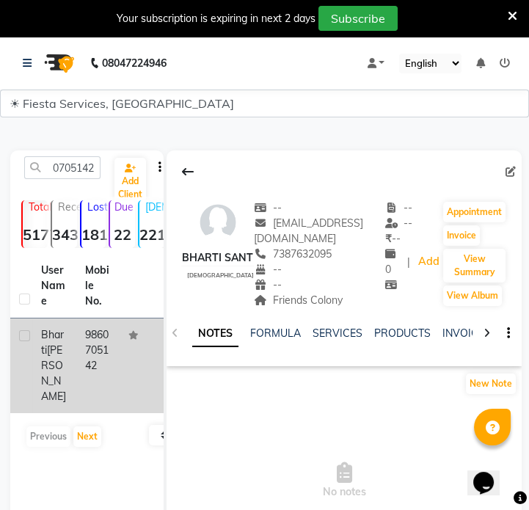
click at [111, 353] on td "9860705142" at bounding box center [98, 366] width 44 height 95
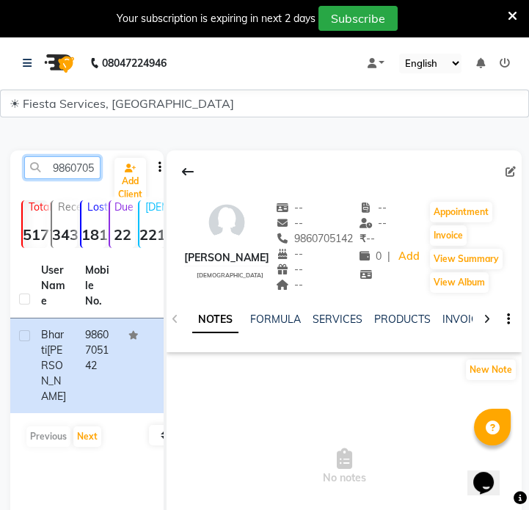
click at [81, 170] on input "9860705142" at bounding box center [62, 167] width 76 height 23
paste input "8799131440"
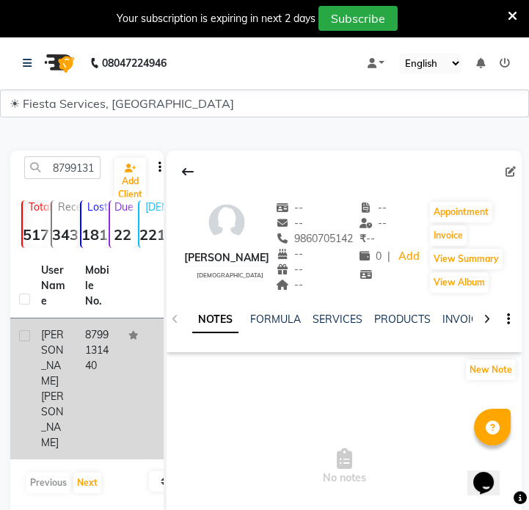
click at [83, 359] on td "8799131440" at bounding box center [98, 389] width 44 height 141
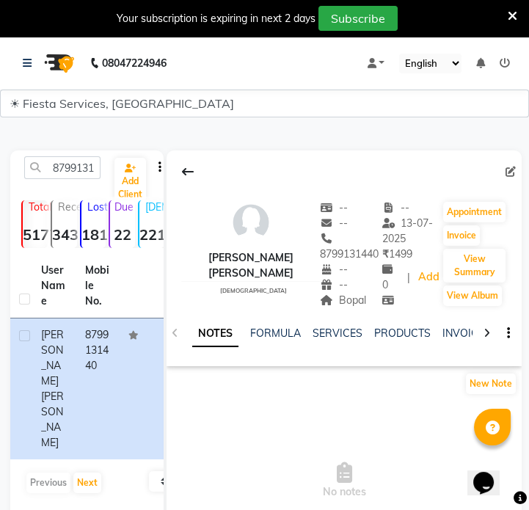
drag, startPoint x: 314, startPoint y: 299, endPoint x: 343, endPoint y: 301, distance: 29.5
click at [343, 301] on div "Bopal" at bounding box center [351, 300] width 62 height 15
click at [62, 169] on input "8799131440" at bounding box center [62, 167] width 76 height 23
paste input "8460359350"
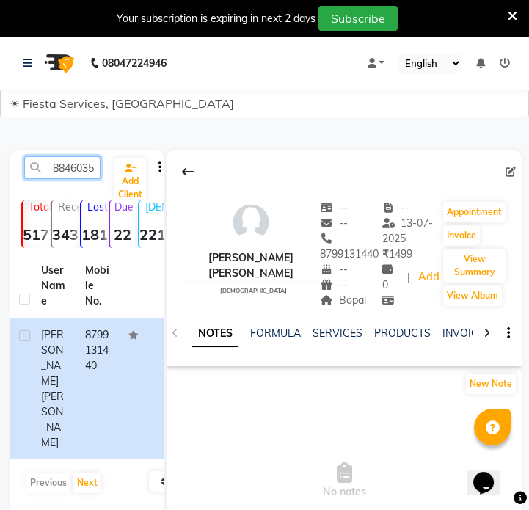
scroll to position [0, 27]
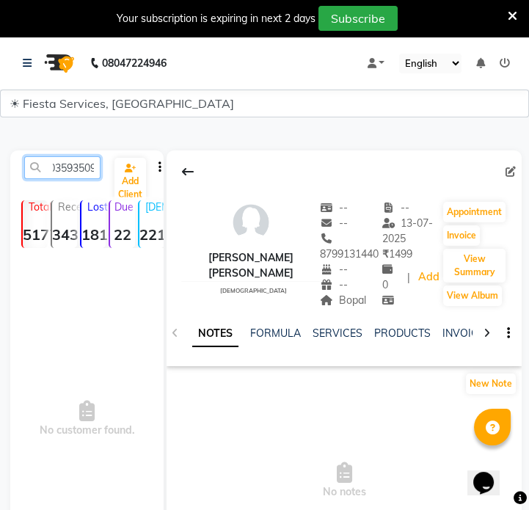
click at [63, 173] on input "8846035935099131440" at bounding box center [62, 167] width 76 height 23
paste input "46035935"
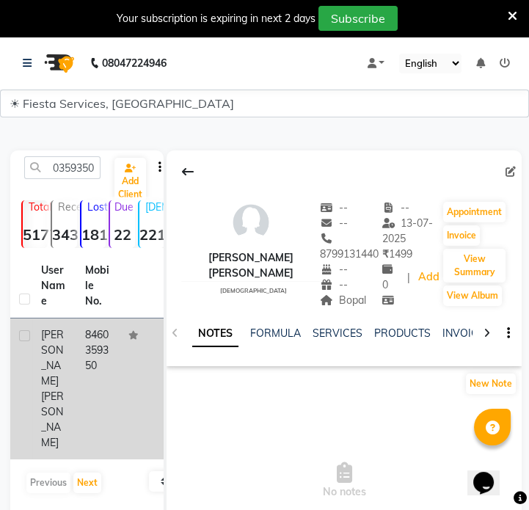
click at [87, 366] on td "8460359350" at bounding box center [98, 389] width 44 height 141
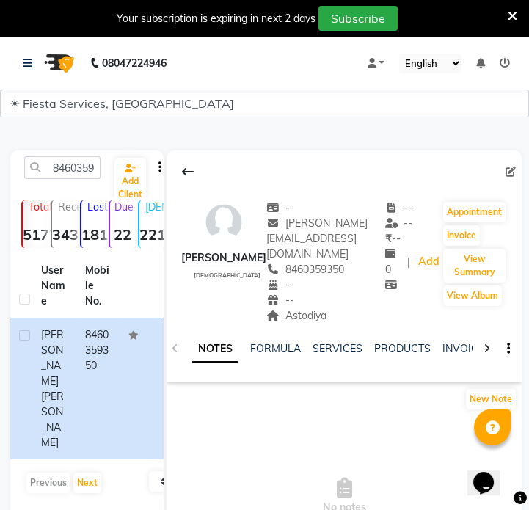
drag, startPoint x: 273, startPoint y: 302, endPoint x: 319, endPoint y: 300, distance: 45.6
click at [319, 308] on div "Astodiya" at bounding box center [326, 315] width 119 height 15
click at [80, 171] on input "8460359350" at bounding box center [62, 167] width 76 height 23
paste input "9025974377"
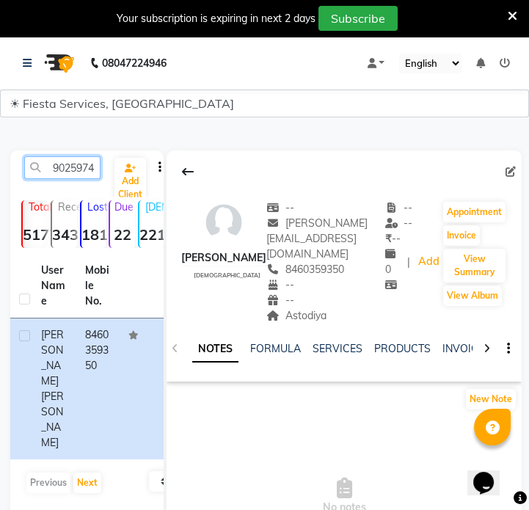
scroll to position [0, 20]
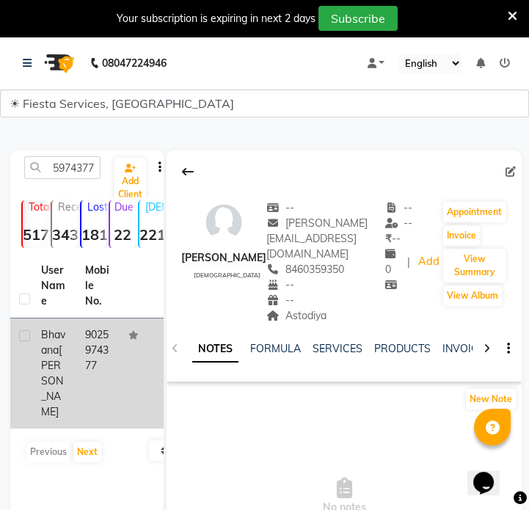
click at [127, 352] on td at bounding box center [142, 374] width 44 height 110
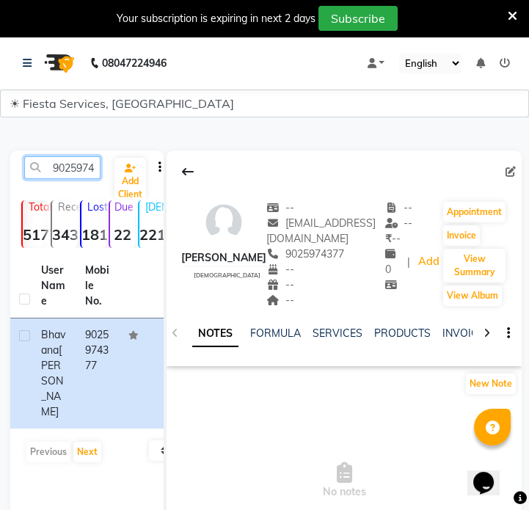
click at [63, 167] on input "9025974377" at bounding box center [62, 167] width 76 height 23
paste input "158080232"
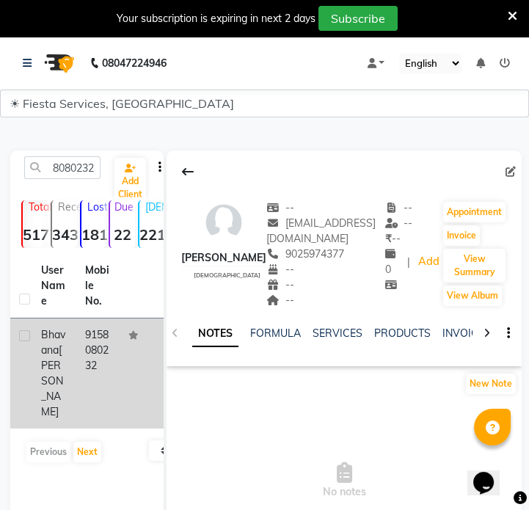
click at [101, 353] on td "9158080232" at bounding box center [98, 374] width 44 height 110
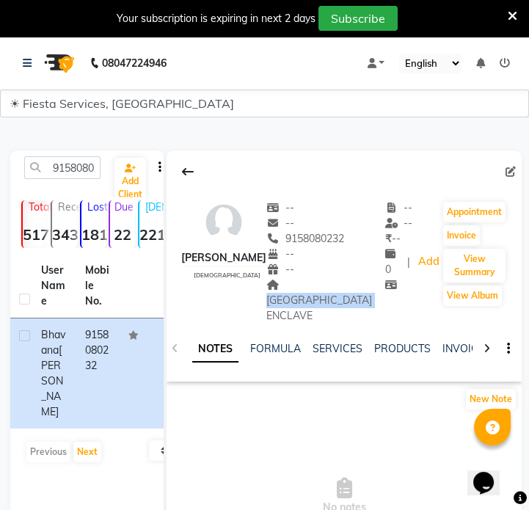
drag, startPoint x: 297, startPoint y: 286, endPoint x: 323, endPoint y: 297, distance: 27.7
click at [323, 297] on div "LAKE VIEW ENCLAVE" at bounding box center [326, 301] width 119 height 46
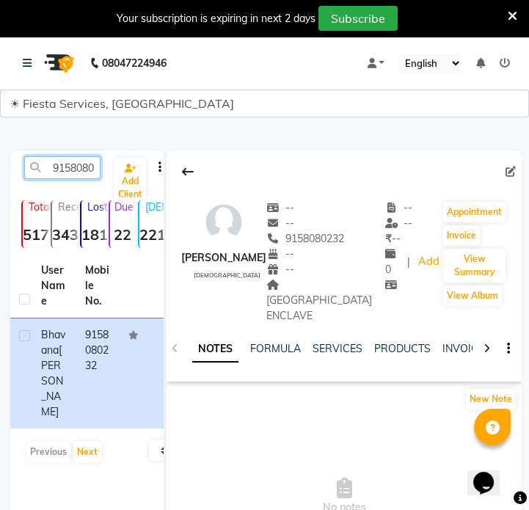
click at [57, 170] on input "9158080232" at bounding box center [62, 167] width 76 height 23
paste input "30880276"
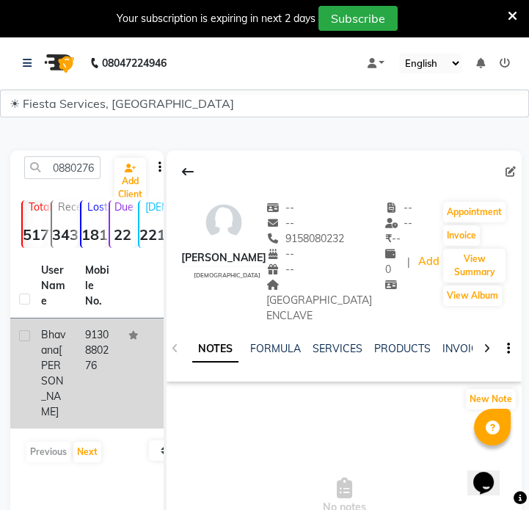
drag, startPoint x: 112, startPoint y: 339, endPoint x: 167, endPoint y: 322, distance: 57.6
click at [112, 339] on td "9130880276" at bounding box center [98, 374] width 44 height 110
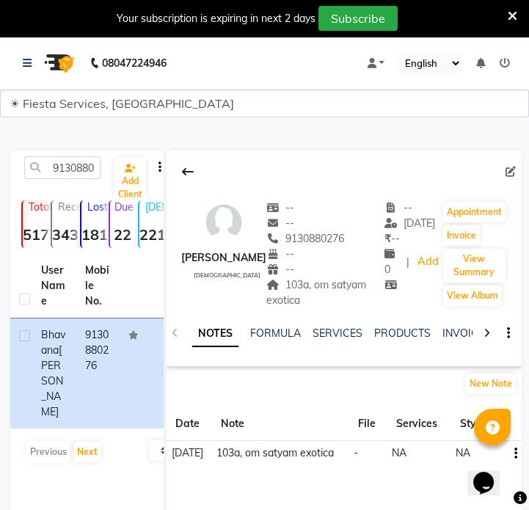
drag, startPoint x: 290, startPoint y: 284, endPoint x: 301, endPoint y: 297, distance: 17.2
click at [301, 297] on div "103a, om satyam exotica" at bounding box center [326, 293] width 118 height 31
click at [81, 167] on input "9130880276" at bounding box center [62, 167] width 76 height 23
paste input "7721914629"
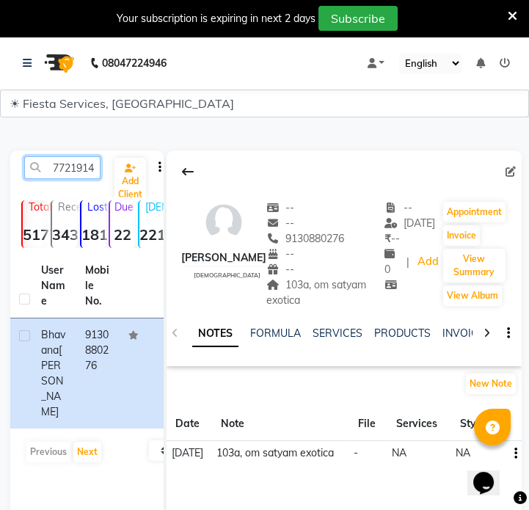
scroll to position [0, 20]
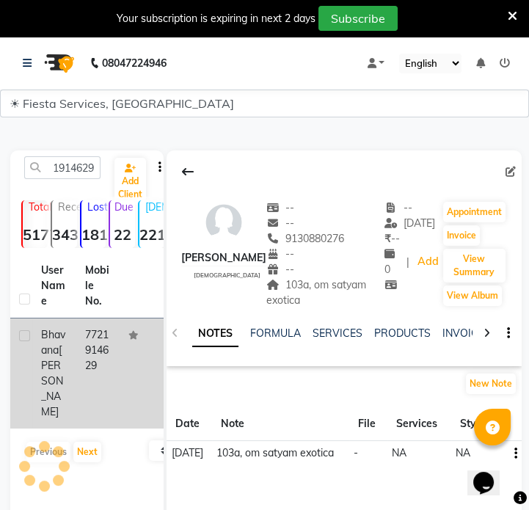
click at [108, 366] on td "7721914629" at bounding box center [98, 374] width 44 height 110
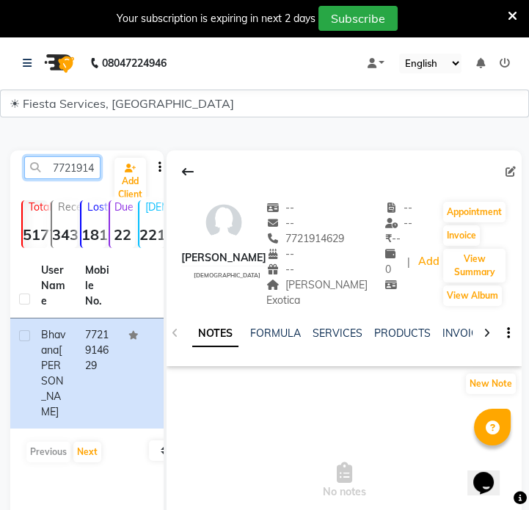
click at [73, 164] on input "7721914629" at bounding box center [62, 167] width 76 height 23
paste input "9823156187"
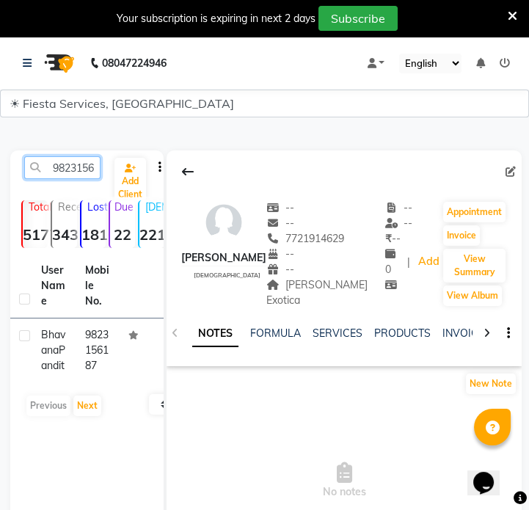
click at [85, 162] on input "9823156187" at bounding box center [62, 167] width 76 height 23
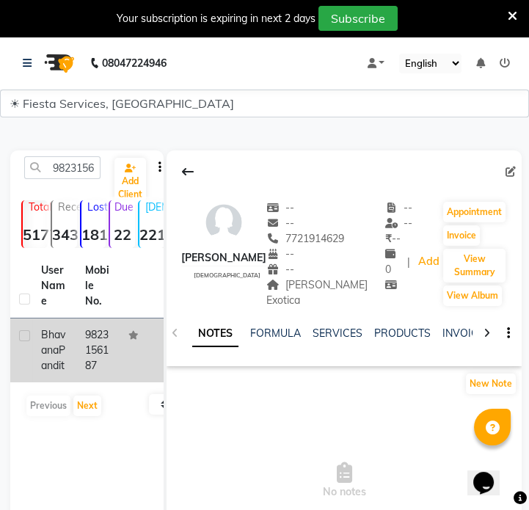
click at [59, 374] on div "Bhavana Pandit" at bounding box center [54, 351] width 26 height 46
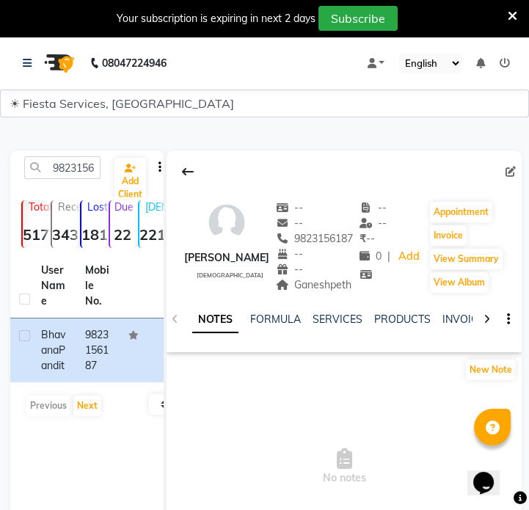
drag, startPoint x: 300, startPoint y: 288, endPoint x: 359, endPoint y: 286, distance: 58.8
click at [354, 286] on div "Ganeshpeth" at bounding box center [315, 285] width 78 height 15
click at [61, 161] on input "9823156187" at bounding box center [62, 167] width 76 height 23
click at [61, 162] on input "9823156187" at bounding box center [62, 167] width 76 height 23
paste input "9822555995"
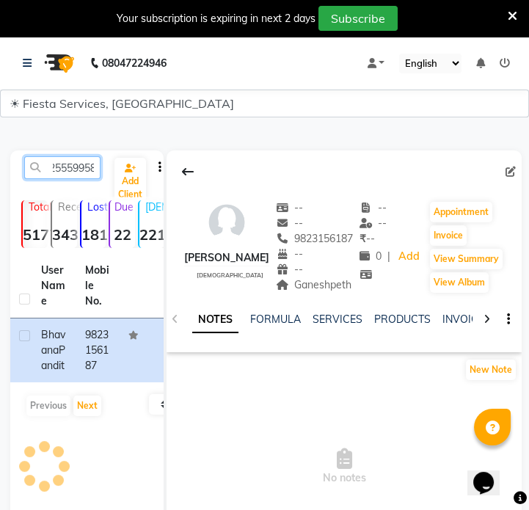
click at [63, 173] on input "99822555995823156187" at bounding box center [62, 167] width 76 height 23
paste input "822555995"
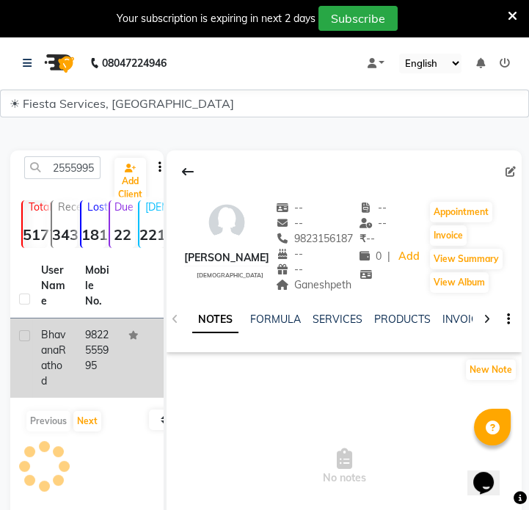
click at [87, 344] on td "9822555995" at bounding box center [98, 358] width 44 height 79
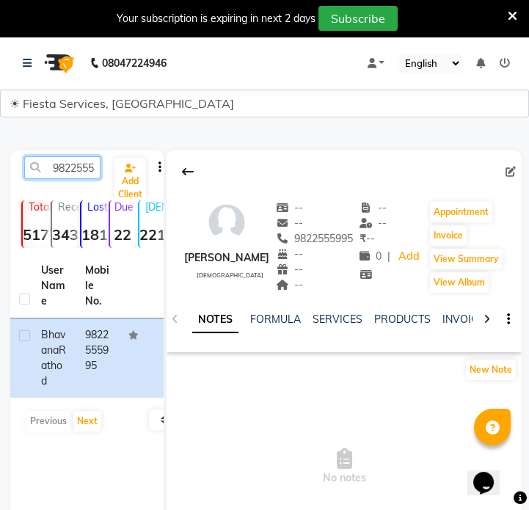
click at [83, 170] on input "9822555995" at bounding box center [62, 167] width 76 height 23
paste input "371635694"
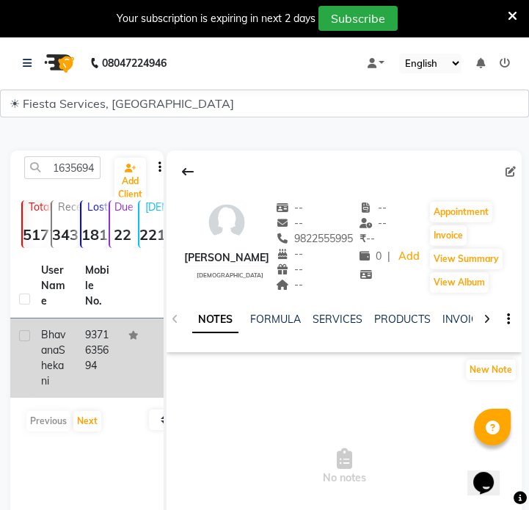
click at [98, 369] on td "9371635694" at bounding box center [98, 358] width 44 height 79
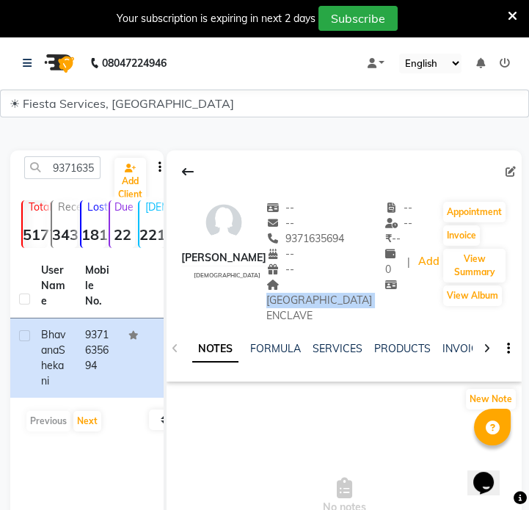
drag, startPoint x: 290, startPoint y: 284, endPoint x: 318, endPoint y: 300, distance: 31.9
click at [318, 300] on div "LAKE VIEW ENCLAVE" at bounding box center [326, 301] width 119 height 46
click at [70, 168] on input "9371635694" at bounding box center [62, 167] width 76 height 23
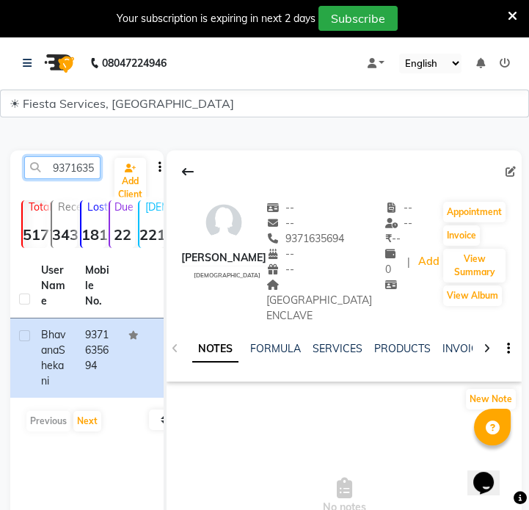
click at [70, 168] on input "9371635694" at bounding box center [62, 167] width 76 height 23
paste input "8905596450"
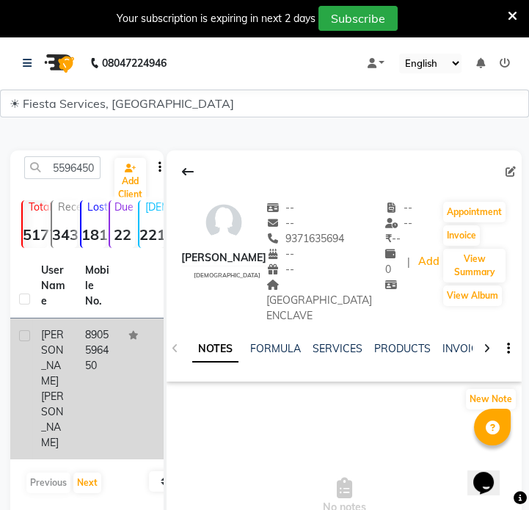
click at [81, 372] on td "8905596450" at bounding box center [98, 389] width 44 height 141
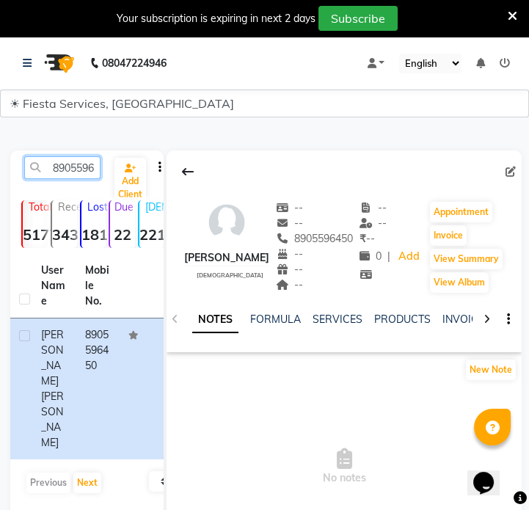
click at [87, 172] on input "8905596450" at bounding box center [62, 167] width 76 height 23
paste input "141910655"
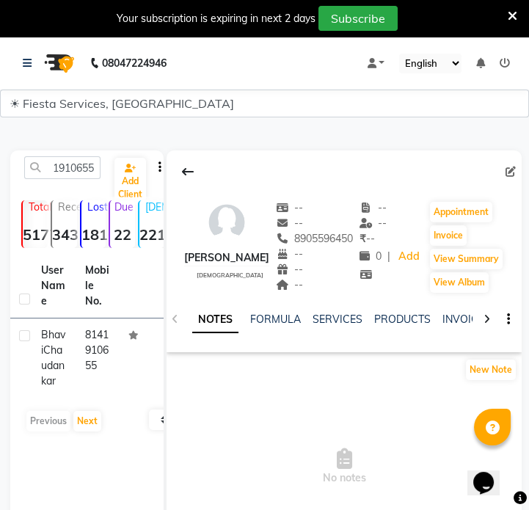
click at [84, 397] on td "8141910655" at bounding box center [98, 358] width 44 height 79
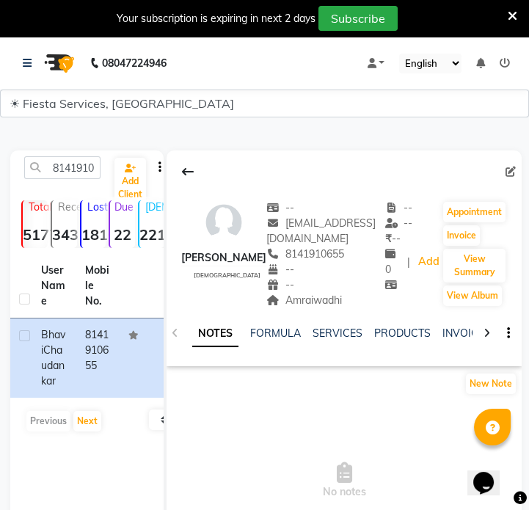
drag, startPoint x: 289, startPoint y: 304, endPoint x: 355, endPoint y: 305, distance: 65.4
click at [355, 305] on div "Amraiwadhi" at bounding box center [326, 300] width 119 height 15
click at [51, 165] on input "8141910655" at bounding box center [62, 167] width 76 height 23
paste input "080873253"
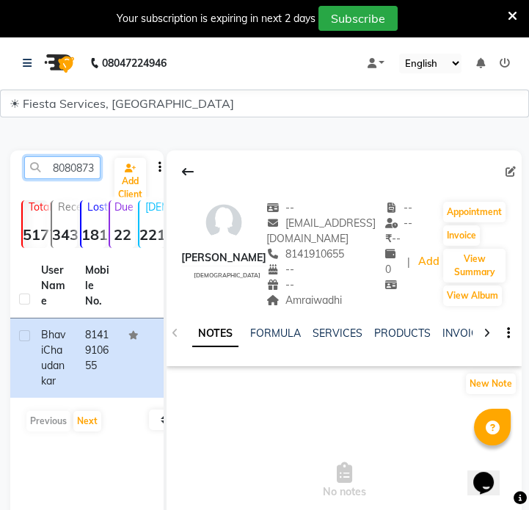
scroll to position [0, 20]
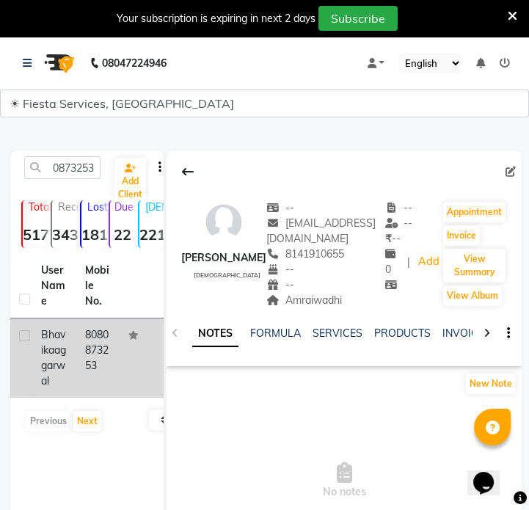
click at [117, 348] on td "8080873253" at bounding box center [98, 358] width 44 height 79
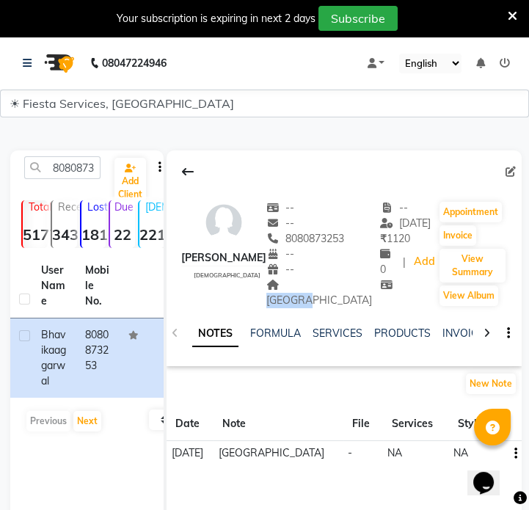
drag, startPoint x: 305, startPoint y: 300, endPoint x: 355, endPoint y: 307, distance: 50.5
click at [355, 307] on div "Nagpur" at bounding box center [324, 293] width 114 height 31
click at [82, 178] on input "8080873253" at bounding box center [62, 167] width 76 height 23
paste input "9326168555"
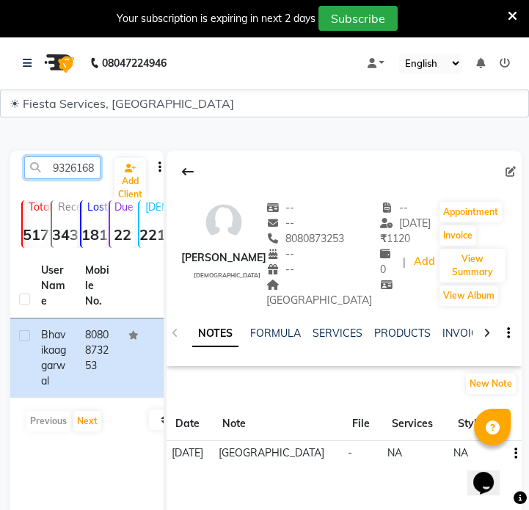
scroll to position [0, 20]
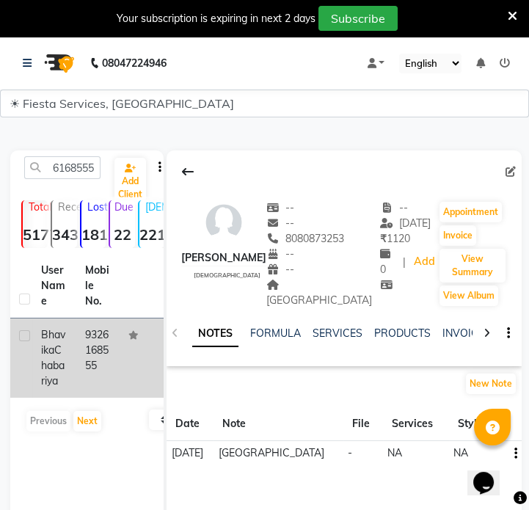
click at [84, 387] on td "9326168555" at bounding box center [98, 358] width 44 height 79
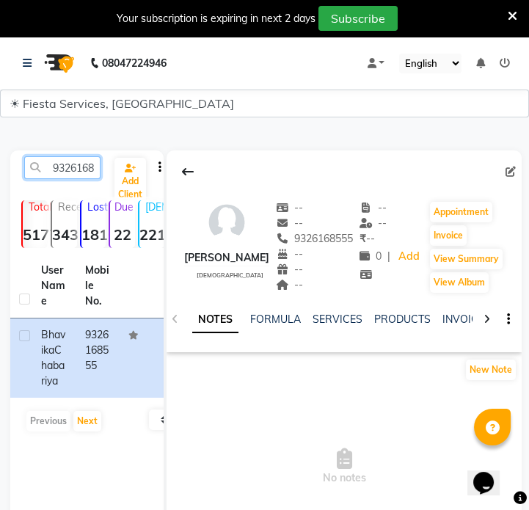
click at [75, 171] on input "9326168555" at bounding box center [62, 167] width 76 height 23
paste input "7620574810"
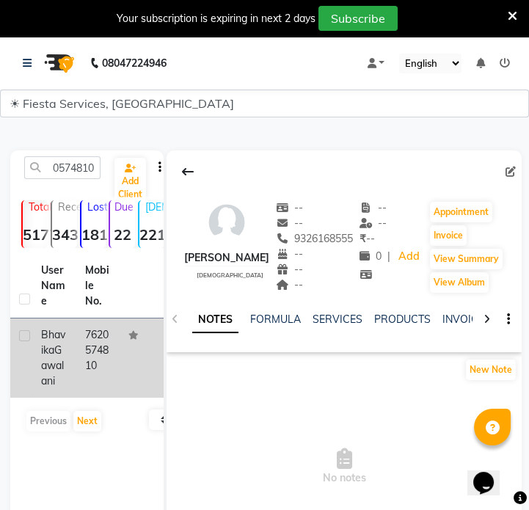
click at [109, 343] on td "7620574810" at bounding box center [98, 358] width 44 height 79
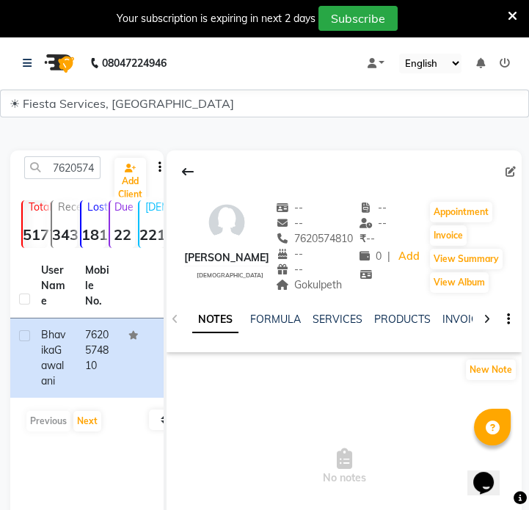
drag, startPoint x: 310, startPoint y: 305, endPoint x: 358, endPoint y: 301, distance: 48.6
click at [354, 293] on div "Gokulpeth" at bounding box center [315, 285] width 78 height 15
click at [55, 173] on input "7620574810" at bounding box center [62, 167] width 76 height 23
paste input "8855893576"
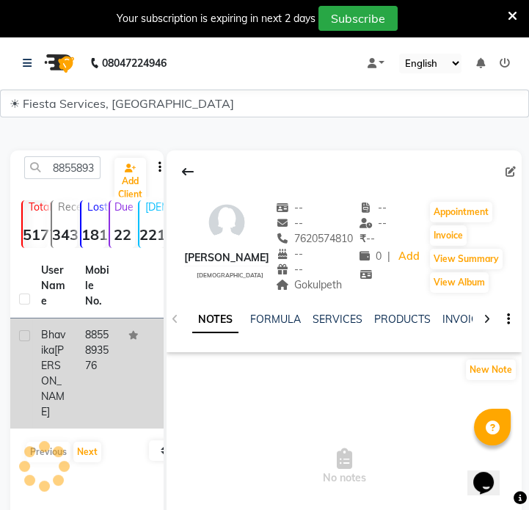
click at [103, 355] on td "8855893576" at bounding box center [98, 374] width 44 height 110
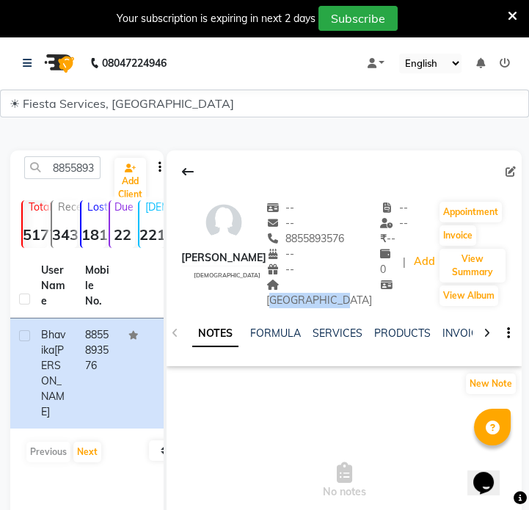
drag, startPoint x: 296, startPoint y: 286, endPoint x: 359, endPoint y: 290, distance: 63.3
click at [359, 290] on div "Shanti nagar Address" at bounding box center [324, 293] width 114 height 31
click at [98, 169] on input "8855893576" at bounding box center [62, 167] width 76 height 23
paste input "7020352339"
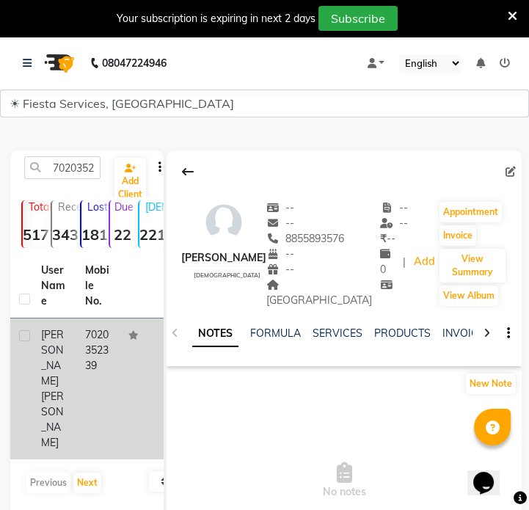
click at [67, 352] on td "Bhavika A. Sharma" at bounding box center [54, 389] width 44 height 141
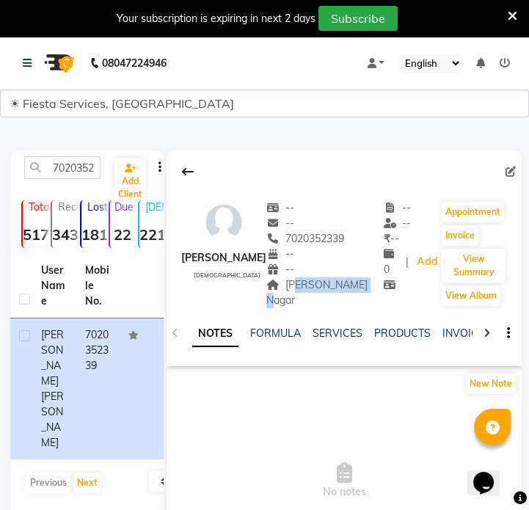
drag, startPoint x: 311, startPoint y: 286, endPoint x: 317, endPoint y: 294, distance: 10.6
click at [317, 294] on div "Trimurti Nagar" at bounding box center [326, 293] width 118 height 31
drag, startPoint x: 302, startPoint y: 286, endPoint x: 319, endPoint y: 299, distance: 21.6
click at [319, 299] on div "Trimurti Nagar" at bounding box center [326, 293] width 118 height 31
click at [51, 167] on input "7020352339" at bounding box center [62, 167] width 76 height 23
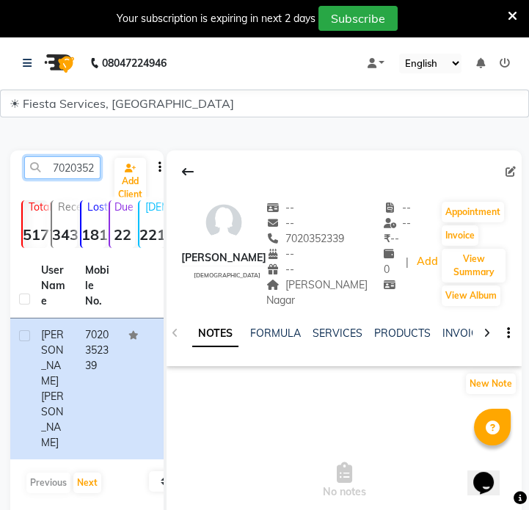
click at [51, 167] on input "7020352339" at bounding box center [62, 167] width 76 height 23
paste input "9824425820"
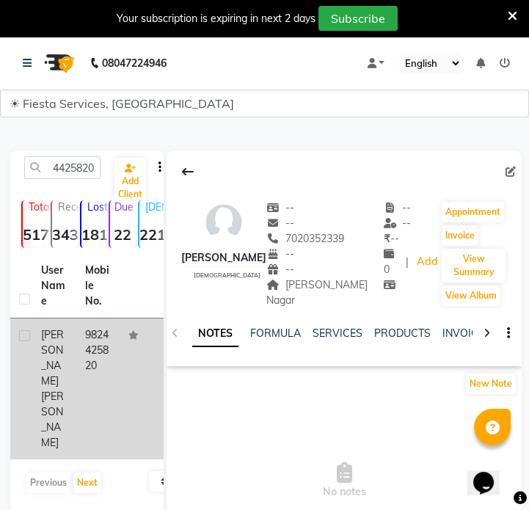
click at [95, 345] on td "9824425820" at bounding box center [98, 389] width 44 height 141
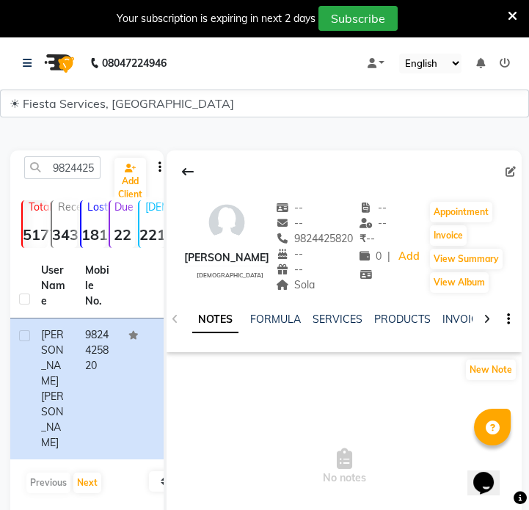
drag, startPoint x: 303, startPoint y: 286, endPoint x: 325, endPoint y: 286, distance: 21.3
click at [325, 286] on div "Sola" at bounding box center [315, 285] width 78 height 15
click at [77, 169] on input "9824425820" at bounding box center [62, 167] width 76 height 23
paste input "79744055"
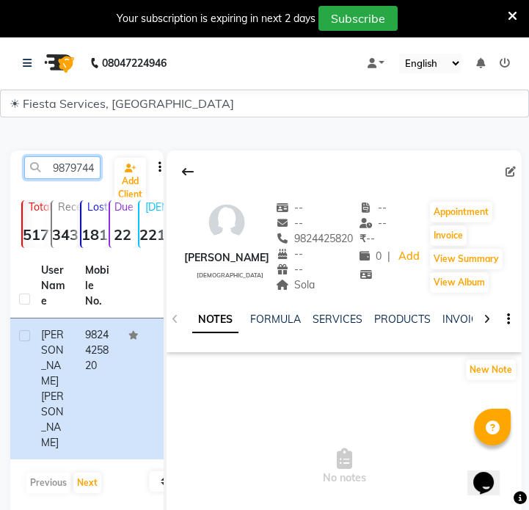
scroll to position [0, 20]
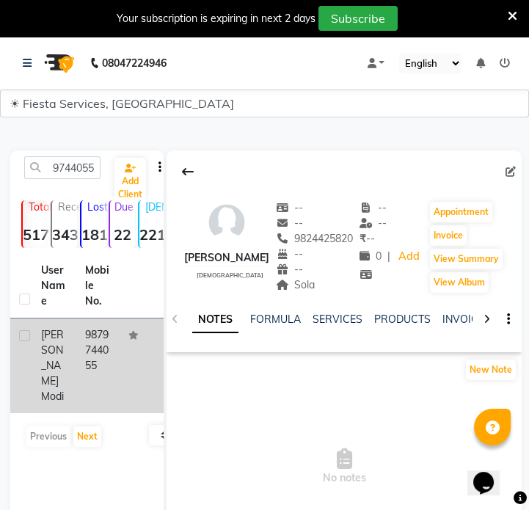
click at [106, 322] on td "9879744055" at bounding box center [98, 366] width 44 height 95
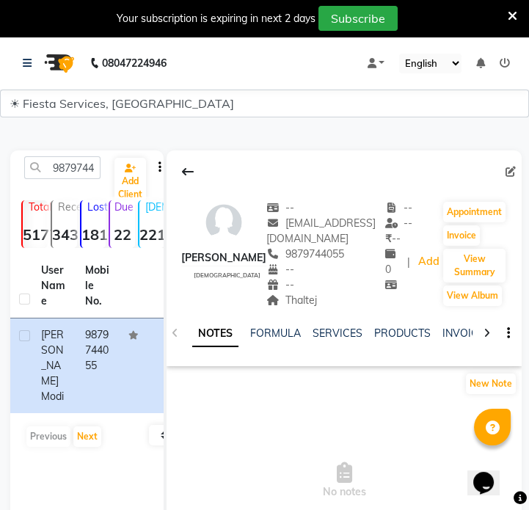
drag, startPoint x: 272, startPoint y: 298, endPoint x: 308, endPoint y: 301, distance: 36.1
click at [308, 301] on div "Thaltej" at bounding box center [326, 300] width 119 height 15
click at [92, 171] on input "9879744055" at bounding box center [62, 167] width 76 height 23
paste input "635548259"
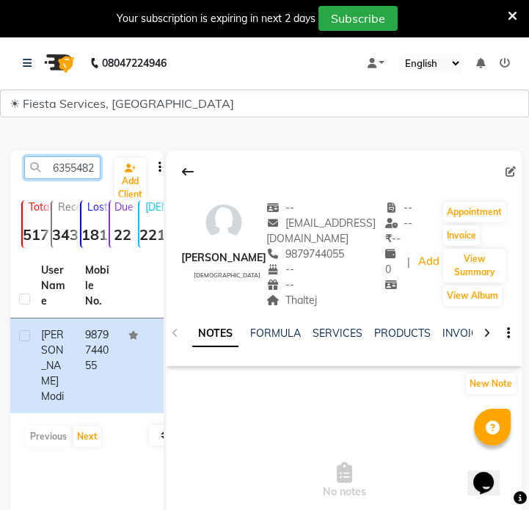
scroll to position [0, 20]
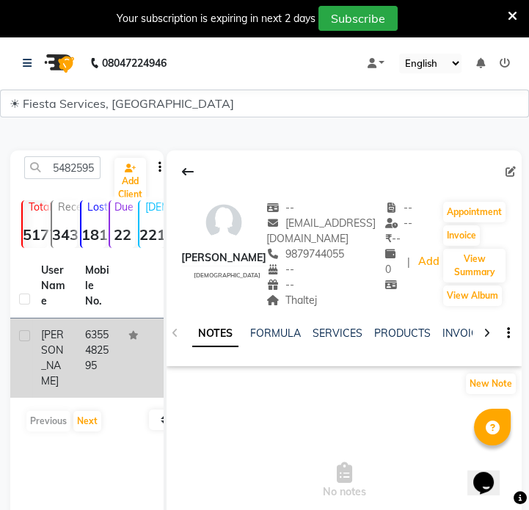
click at [101, 366] on td "6355482595" at bounding box center [98, 358] width 44 height 79
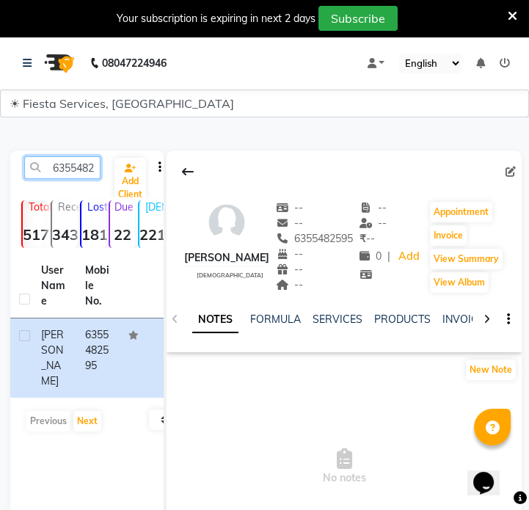
click at [73, 178] on input "6355482595" at bounding box center [62, 167] width 76 height 23
paste input "9228804344"
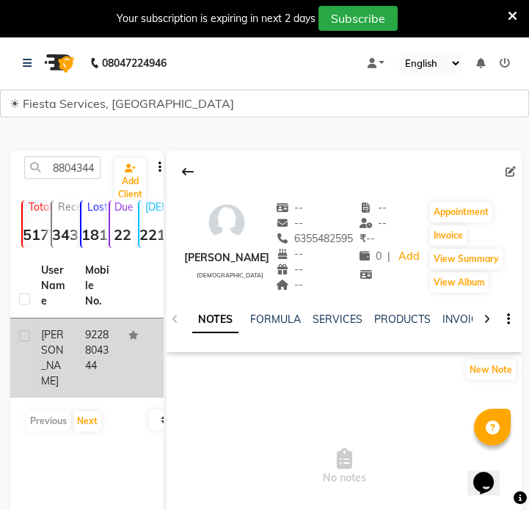
click at [92, 346] on td "9228804344" at bounding box center [98, 358] width 44 height 79
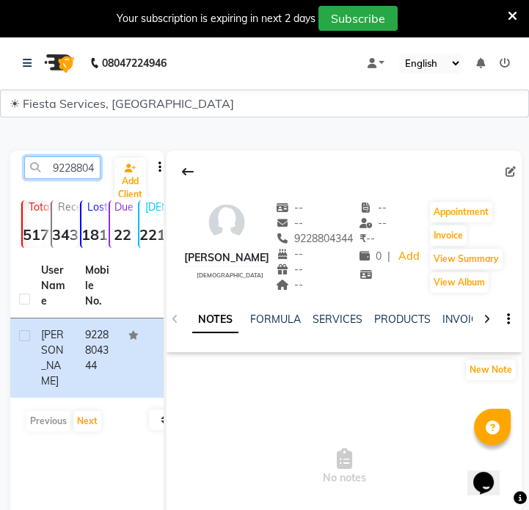
click at [55, 176] on input "9228804344" at bounding box center [62, 167] width 76 height 23
paste input "8460914481"
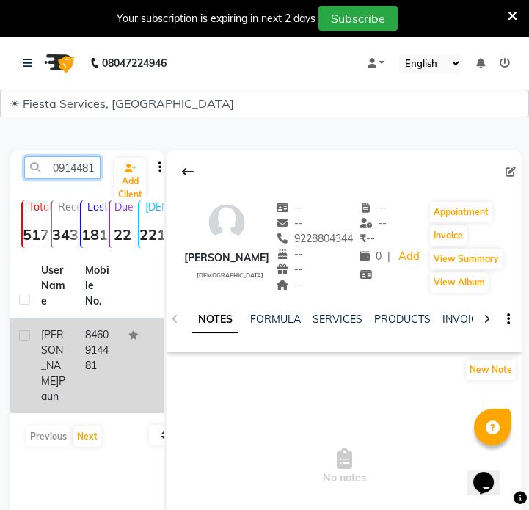
type input "8460914481"
click at [99, 347] on td "8460914481" at bounding box center [98, 366] width 44 height 95
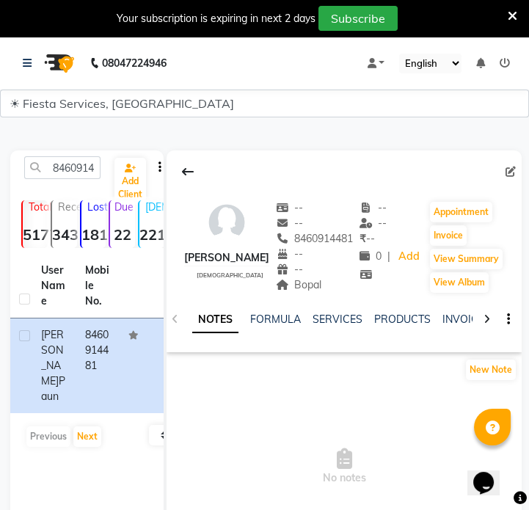
drag, startPoint x: 294, startPoint y: 290, endPoint x: 328, endPoint y: 292, distance: 34.5
click at [328, 292] on div "Bopal Address" at bounding box center [315, 285] width 78 height 15
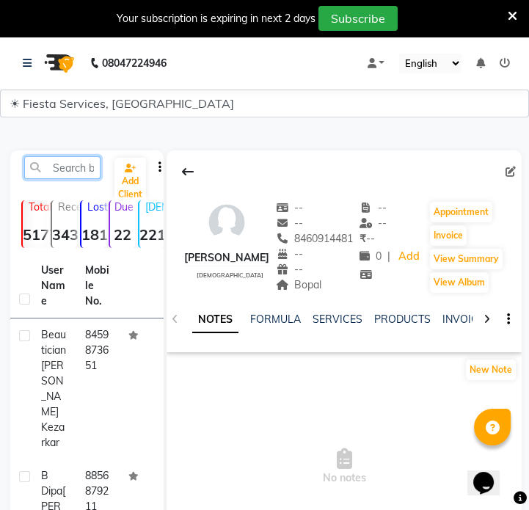
click at [53, 166] on input "text" at bounding box center [62, 167] width 76 height 23
paste input "6355482595"
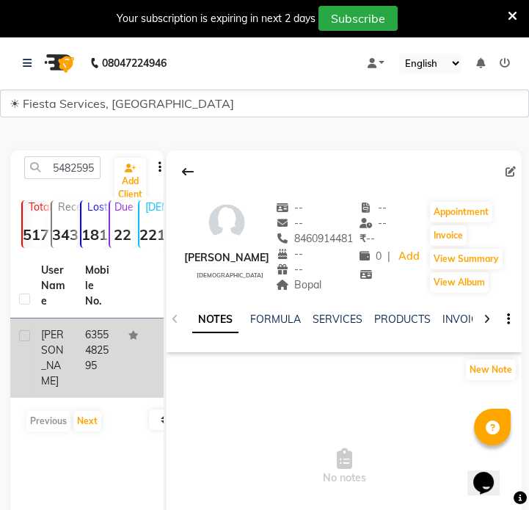
click at [149, 344] on td at bounding box center [142, 358] width 44 height 79
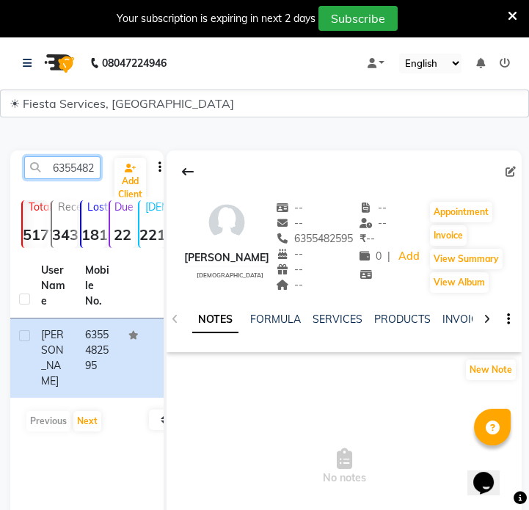
click at [93, 172] on input "6355482595" at bounding box center [62, 167] width 76 height 23
paste input "7261997343"
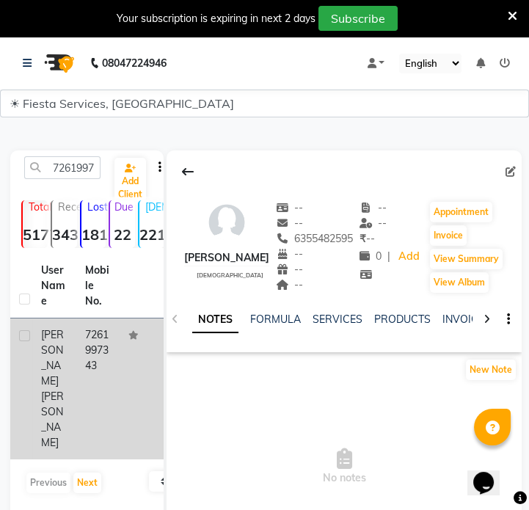
click at [101, 359] on td "7261997343" at bounding box center [98, 389] width 44 height 141
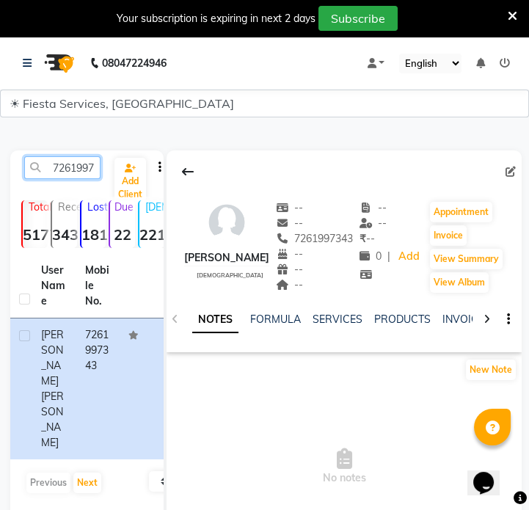
click at [51, 169] on input "7261997343" at bounding box center [62, 167] width 76 height 23
paste input "9998610855"
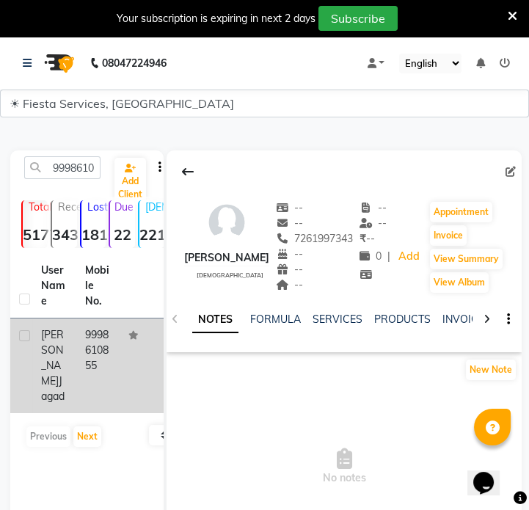
click at [116, 337] on td "9998610855" at bounding box center [98, 366] width 44 height 95
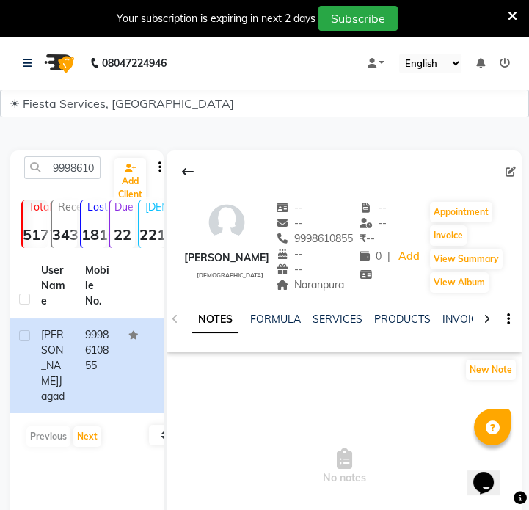
drag, startPoint x: 294, startPoint y: 286, endPoint x: 345, endPoint y: 288, distance: 51.5
click at [345, 288] on div "Naranpura Address" at bounding box center [315, 285] width 78 height 15
copy span "Naranpura"
click at [58, 156] on input "9998610855" at bounding box center [62, 167] width 76 height 23
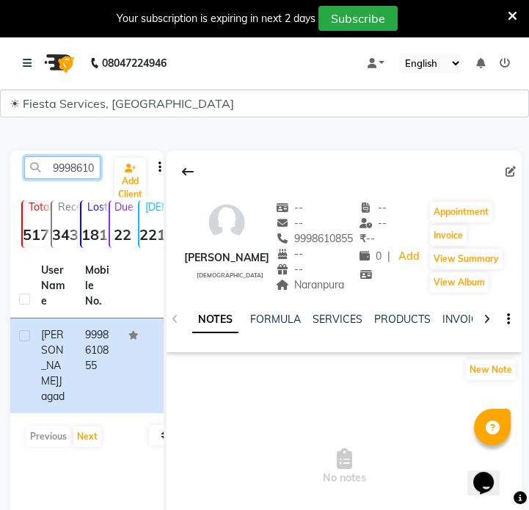
paste input "825284577"
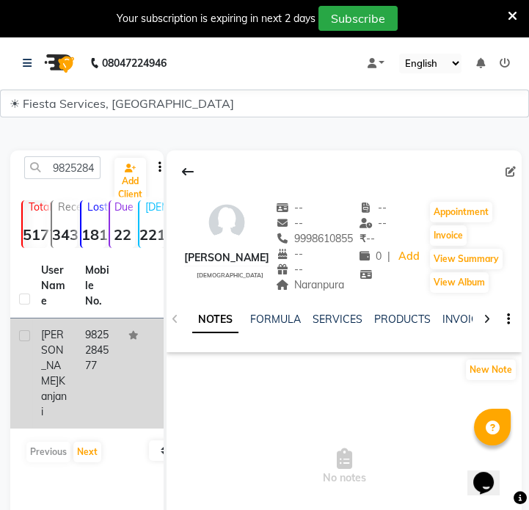
click at [93, 343] on td "9825284577" at bounding box center [98, 374] width 44 height 110
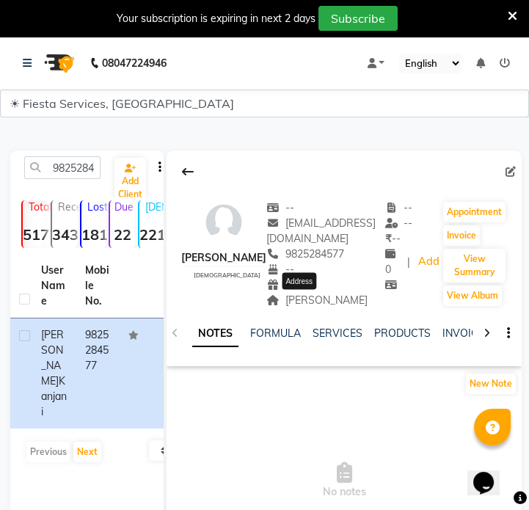
drag, startPoint x: 250, startPoint y: 299, endPoint x: 365, endPoint y: 304, distance: 115.4
click at [365, 304] on span "[PERSON_NAME]" at bounding box center [317, 300] width 101 height 13
copy span "[PERSON_NAME]"
click at [53, 169] on input "9825284577" at bounding box center [62, 167] width 76 height 23
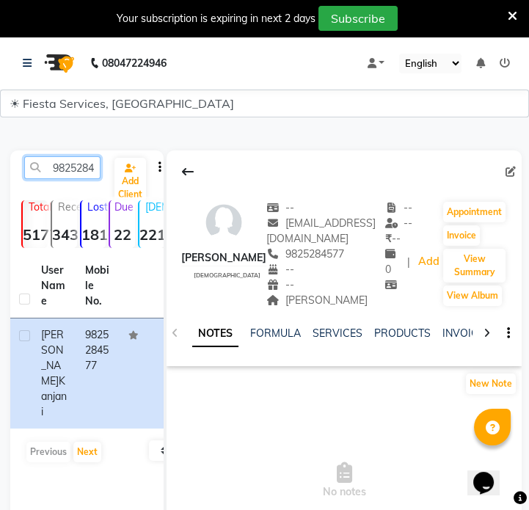
paste input "913313449"
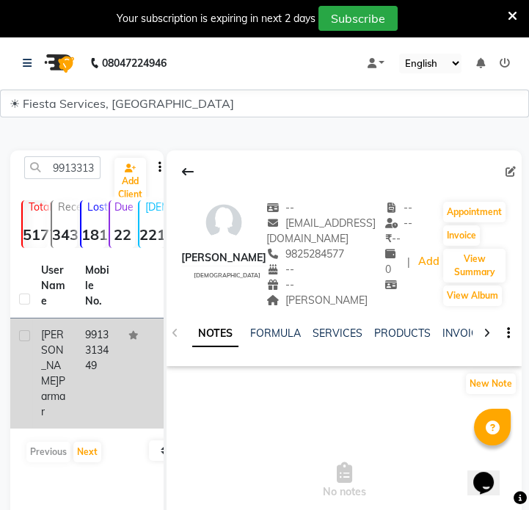
click at [102, 361] on td "9913313449" at bounding box center [98, 374] width 44 height 110
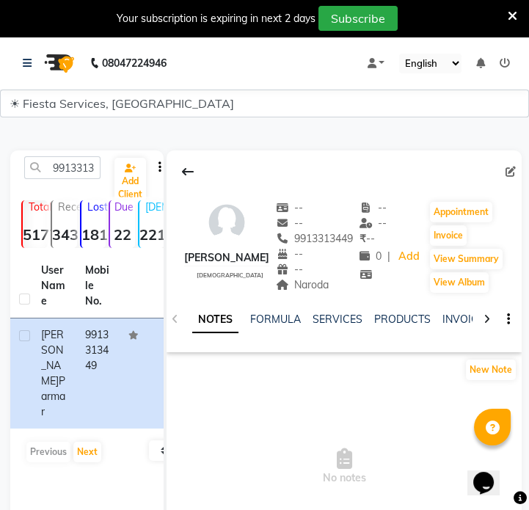
drag, startPoint x: 301, startPoint y: 289, endPoint x: 336, endPoint y: 291, distance: 35.3
click at [336, 291] on div "Naroda" at bounding box center [315, 285] width 78 height 15
copy span "Naroda"
click at [86, 170] on input "9913313449" at bounding box center [62, 167] width 76 height 23
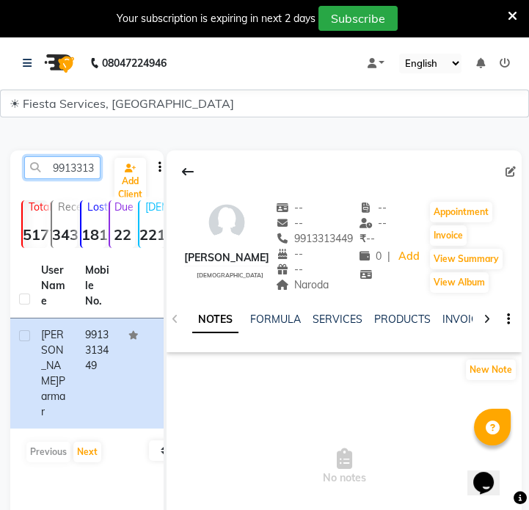
paste input "766569100"
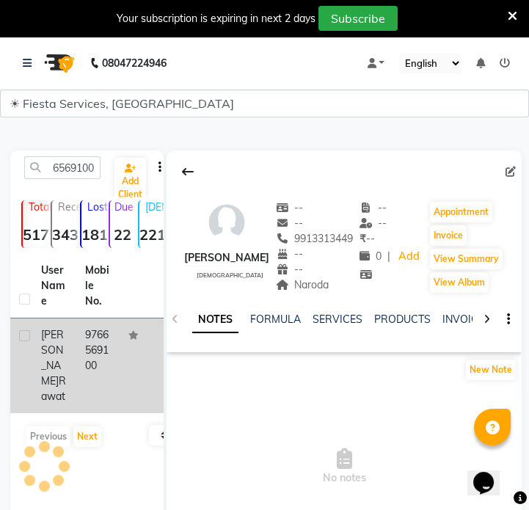
click at [109, 355] on td "9766569100" at bounding box center [98, 366] width 44 height 95
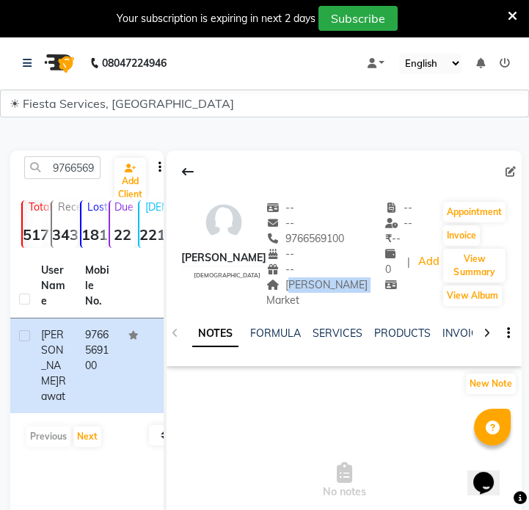
drag, startPoint x: 295, startPoint y: 288, endPoint x: 362, endPoint y: 289, distance: 66.8
click at [362, 289] on div "[PERSON_NAME] [DEMOGRAPHIC_DATA] -- -- 9766569100 -- -- [PERSON_NAME][GEOGRAPHI…" at bounding box center [344, 247] width 355 height 123
copy span "[PERSON_NAME] Market"
click at [68, 168] on input "9766569100" at bounding box center [62, 167] width 76 height 23
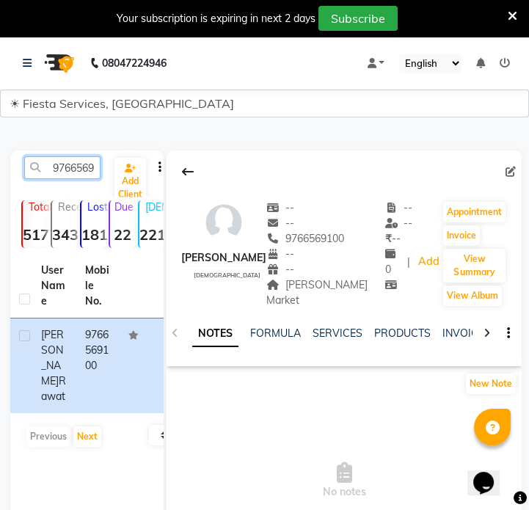
click at [82, 165] on input "9766569100" at bounding box center [62, 167] width 76 height 23
paste input "685419897"
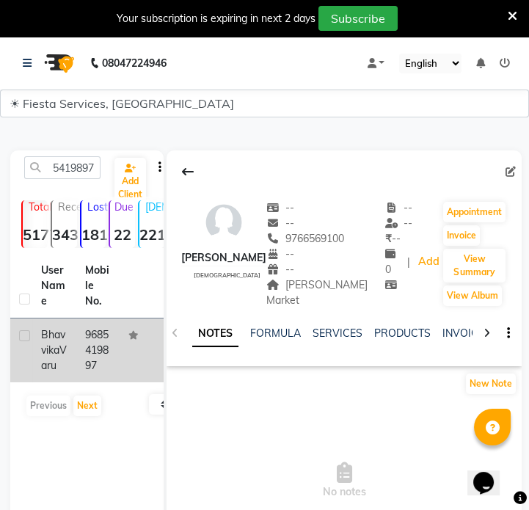
click at [129, 347] on td at bounding box center [142, 351] width 44 height 64
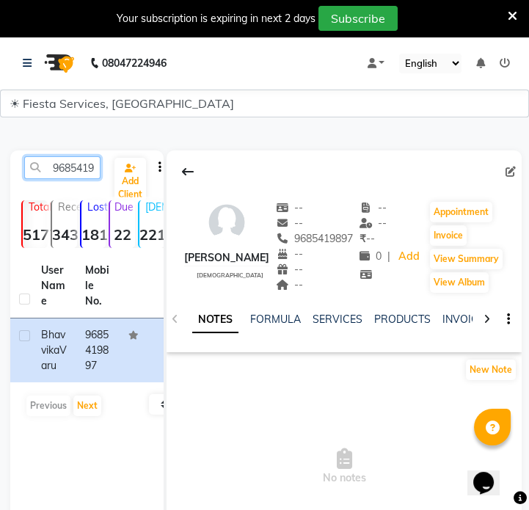
click at [79, 173] on input "9685419897" at bounding box center [62, 167] width 76 height 23
paste input "7249145403"
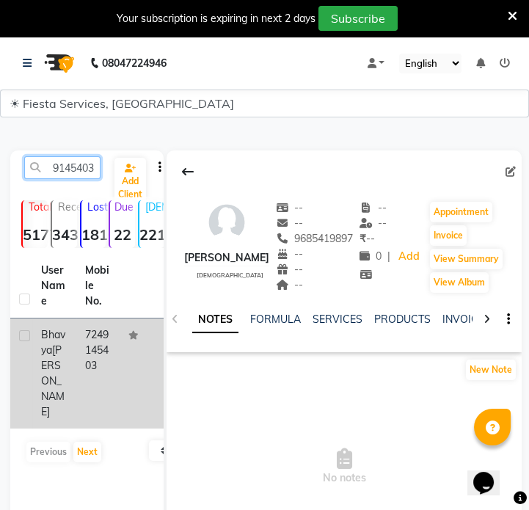
type input "7249145403"
click at [131, 354] on td at bounding box center [142, 374] width 44 height 110
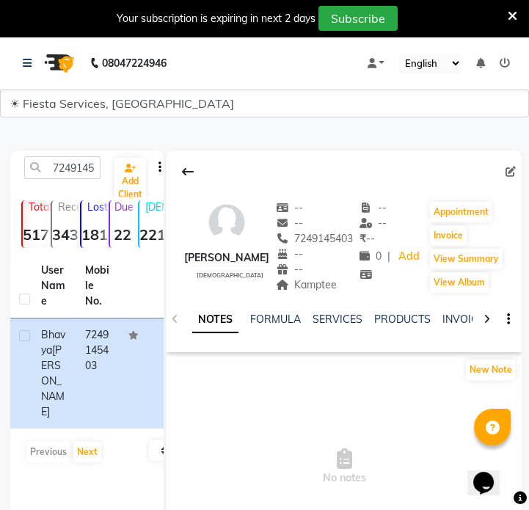
drag, startPoint x: 292, startPoint y: 288, endPoint x: 340, endPoint y: 286, distance: 47.8
click at [340, 286] on div "Kamptee" at bounding box center [315, 285] width 78 height 15
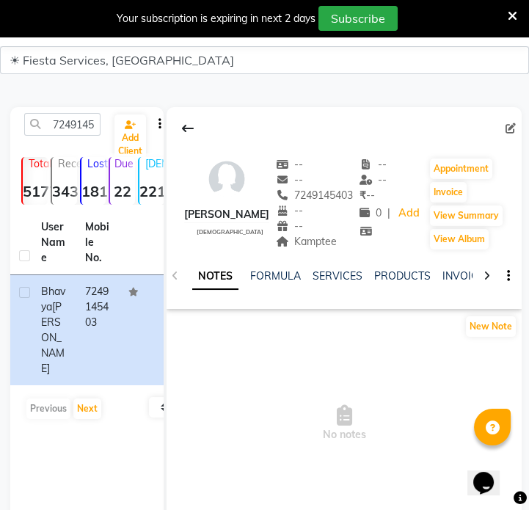
scroll to position [66, 0]
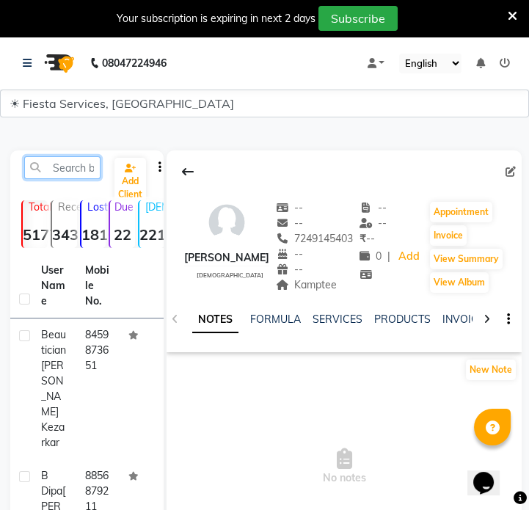
click at [62, 168] on input "text" at bounding box center [62, 167] width 76 height 23
paste input "9098022817"
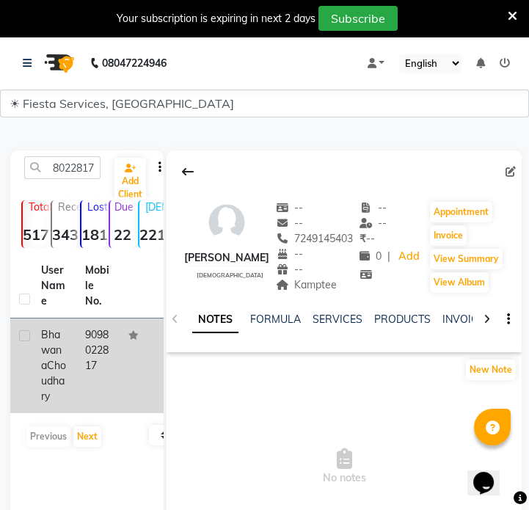
click at [66, 366] on div "[PERSON_NAME]" at bounding box center [54, 366] width 26 height 77
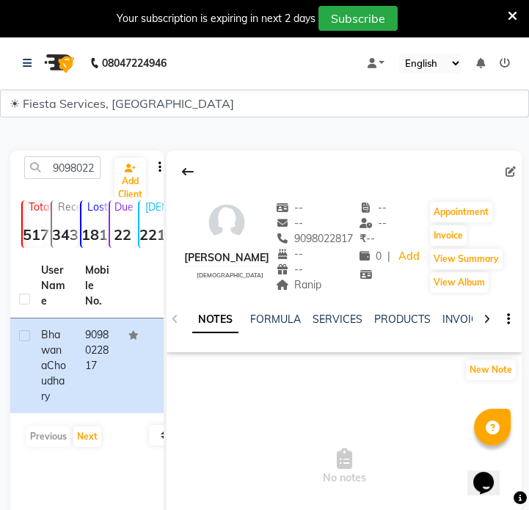
drag, startPoint x: 319, startPoint y: 300, endPoint x: 355, endPoint y: 301, distance: 35.3
click at [354, 293] on div "Ranip Address" at bounding box center [315, 285] width 78 height 15
copy span "Ranip"
click at [71, 160] on input "9098022817" at bounding box center [62, 167] width 76 height 23
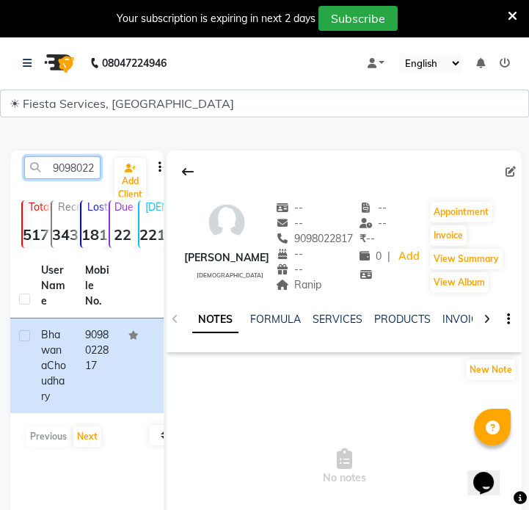
paste input "68541989"
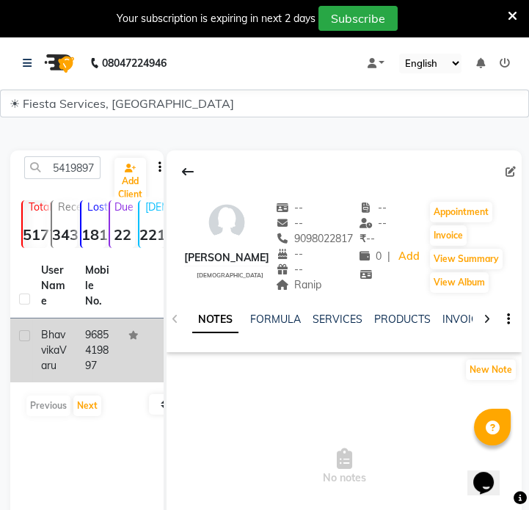
click at [87, 342] on td "9685419897" at bounding box center [98, 351] width 44 height 64
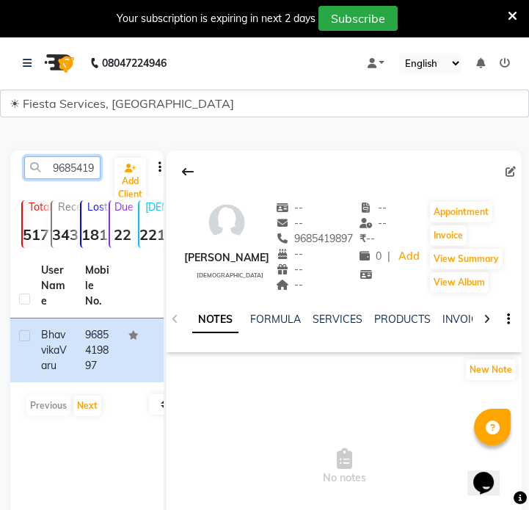
click at [56, 162] on input "9685419897" at bounding box center [62, 167] width 76 height 23
click at [56, 167] on input "9685419897" at bounding box center [62, 167] width 76 height 23
paste input "8295559301"
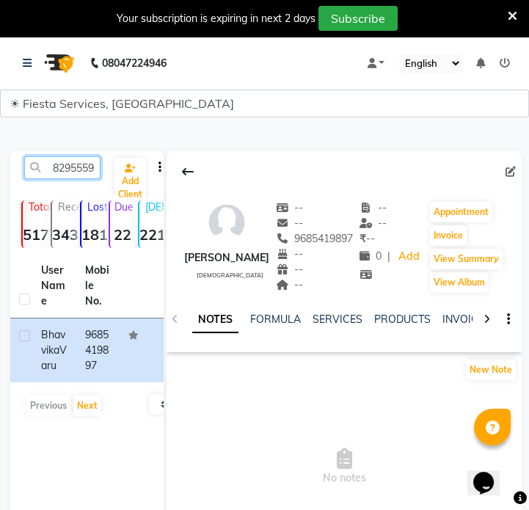
scroll to position [0, 20]
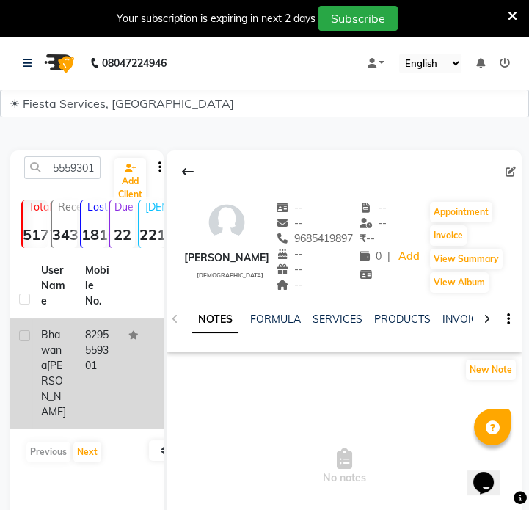
click at [116, 343] on td "8295559301" at bounding box center [98, 374] width 44 height 110
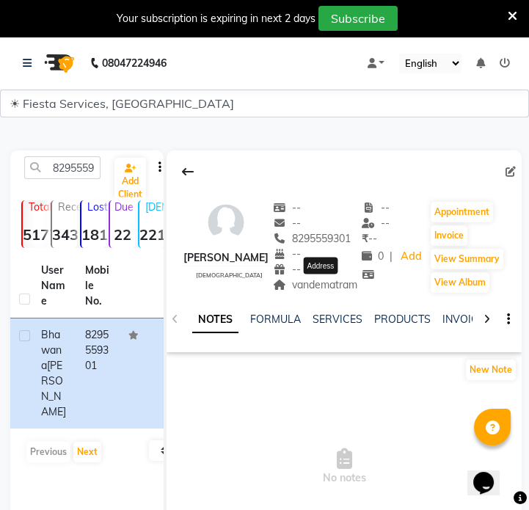
drag, startPoint x: 286, startPoint y: 300, endPoint x: 350, endPoint y: 302, distance: 63.2
click at [350, 292] on span "vandematram" at bounding box center [315, 284] width 84 height 13
copy span "vandematram"
click at [82, 177] on input "8295559301" at bounding box center [62, 167] width 76 height 23
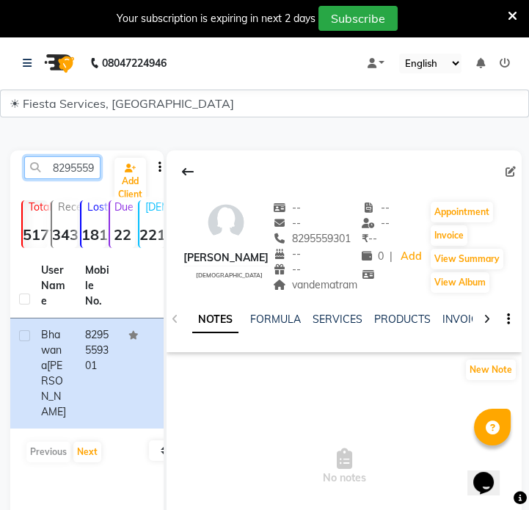
paste input "800502700"
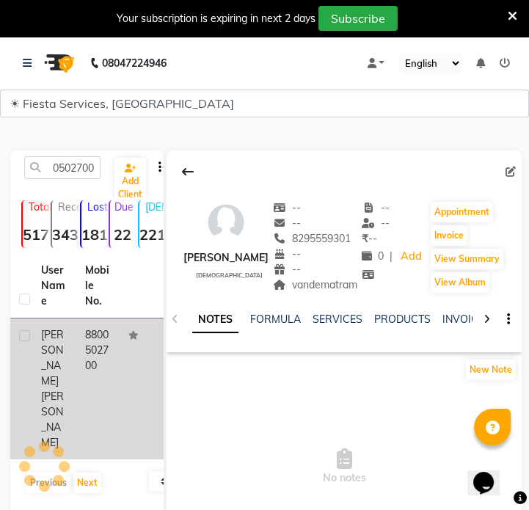
click at [93, 331] on td "8800502700" at bounding box center [98, 389] width 44 height 141
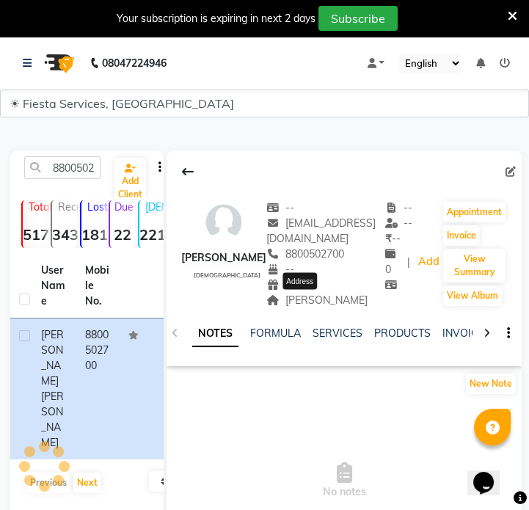
drag, startPoint x: 264, startPoint y: 303, endPoint x: 346, endPoint y: 303, distance: 81.5
click at [352, 303] on span "[PERSON_NAME]" at bounding box center [317, 300] width 101 height 13
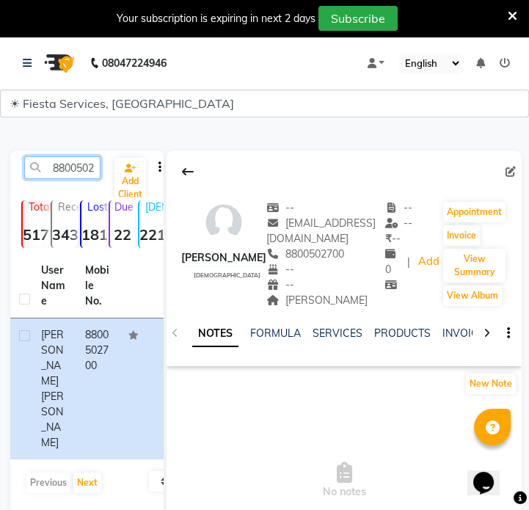
click at [75, 170] on input "8800502700" at bounding box center [62, 167] width 76 height 23
paste input "454014688"
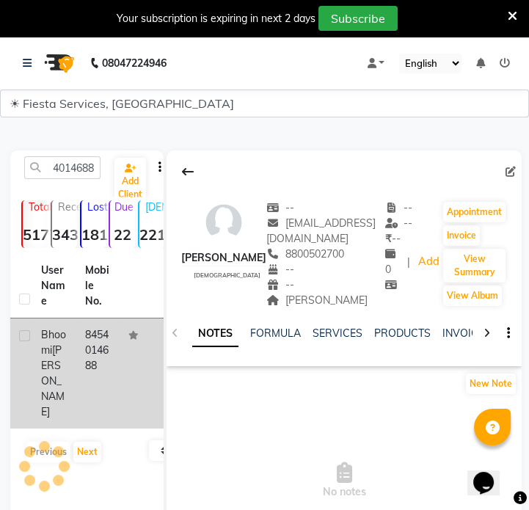
click at [120, 347] on td at bounding box center [142, 374] width 44 height 110
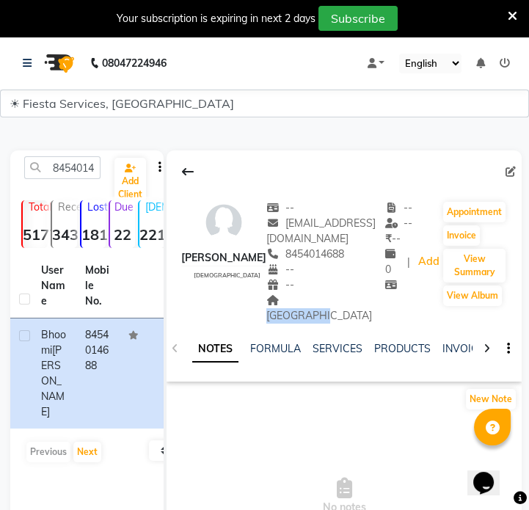
drag, startPoint x: 267, startPoint y: 304, endPoint x: 326, endPoint y: 306, distance: 58.8
click at [326, 306] on div "Maninagar Address" at bounding box center [326, 308] width 119 height 31
copy span "[GEOGRAPHIC_DATA]"
click at [71, 167] on input "8454014688" at bounding box center [62, 167] width 76 height 23
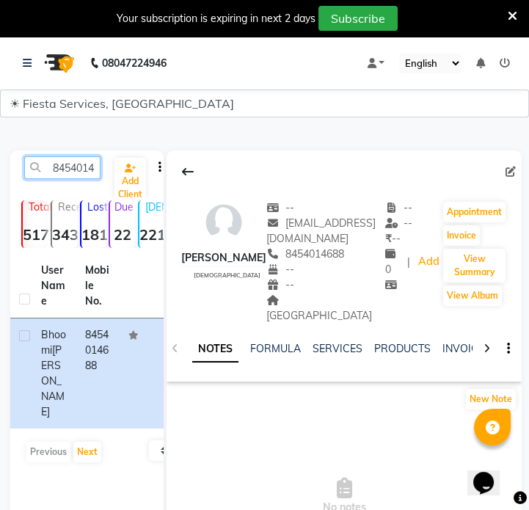
paste input "9998889852"
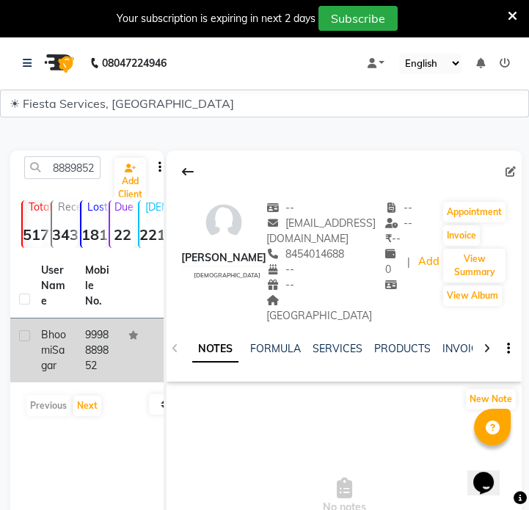
click at [87, 341] on td "9998889852" at bounding box center [98, 351] width 44 height 64
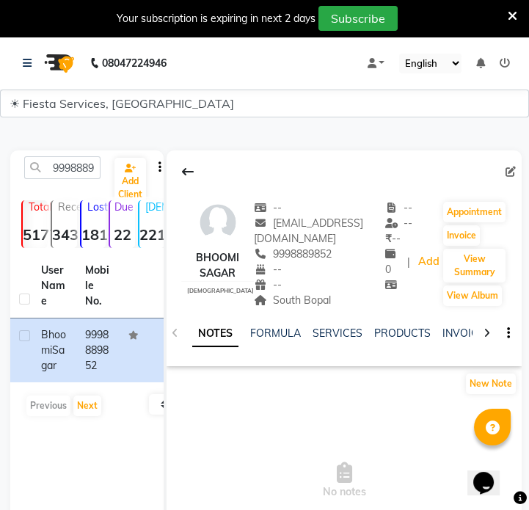
drag, startPoint x: 273, startPoint y: 301, endPoint x: 350, endPoint y: 303, distance: 77.1
click at [350, 303] on div "South Bopal" at bounding box center [319, 300] width 131 height 15
copy span "South Bopal"
click at [65, 167] on input "9998889852" at bounding box center [62, 167] width 76 height 23
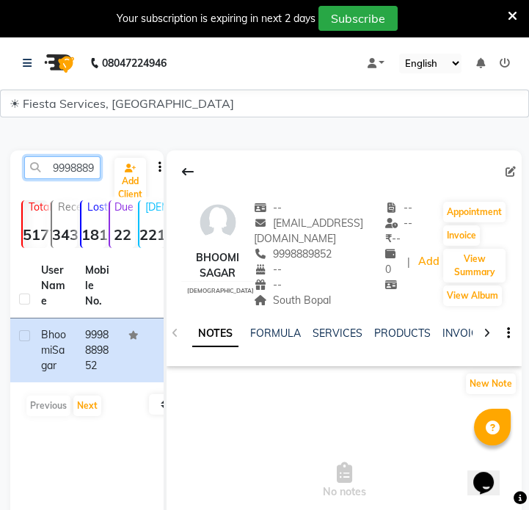
click at [75, 168] on input "9998889852" at bounding box center [62, 167] width 76 height 23
paste input "78400097"
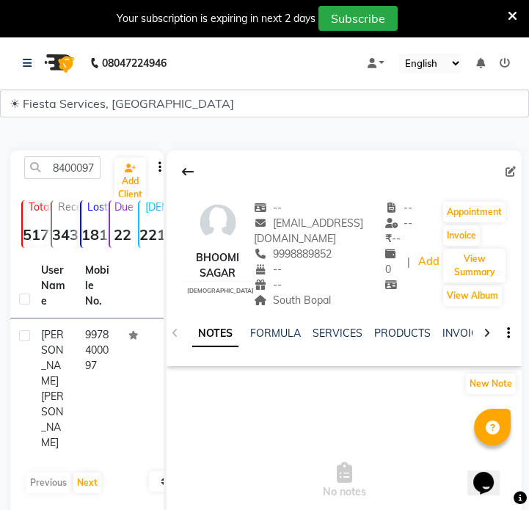
click at [139, 330] on td at bounding box center [142, 389] width 44 height 141
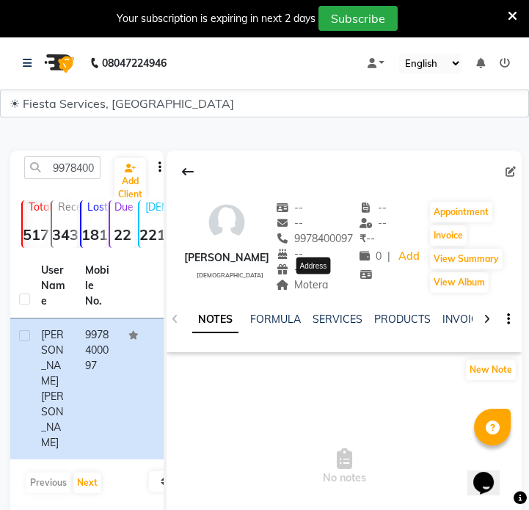
drag, startPoint x: 305, startPoint y: 288, endPoint x: 339, endPoint y: 288, distance: 34.5
click at [329, 288] on span "Motera" at bounding box center [302, 284] width 53 height 13
copy span "Motera"
click at [82, 165] on input "9978400097" at bounding box center [62, 167] width 76 height 23
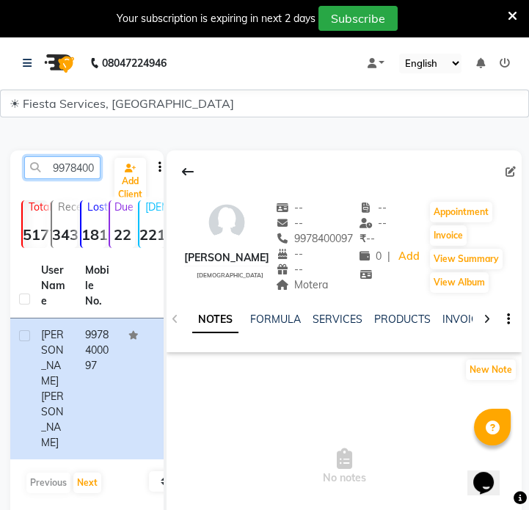
paste input "7698415843"
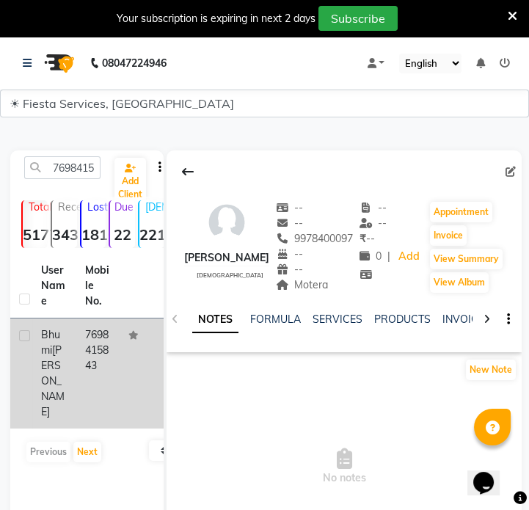
click at [98, 376] on td "7698415843" at bounding box center [98, 374] width 44 height 110
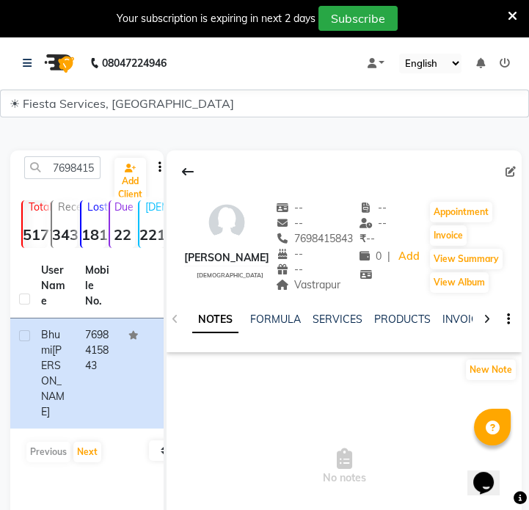
drag, startPoint x: 281, startPoint y: 283, endPoint x: 336, endPoint y: 288, distance: 56.0
click at [336, 288] on div "Vastrapur" at bounding box center [315, 285] width 78 height 15
copy span "Vastrapur"
click at [76, 173] on input "7698415843" at bounding box center [62, 167] width 76 height 23
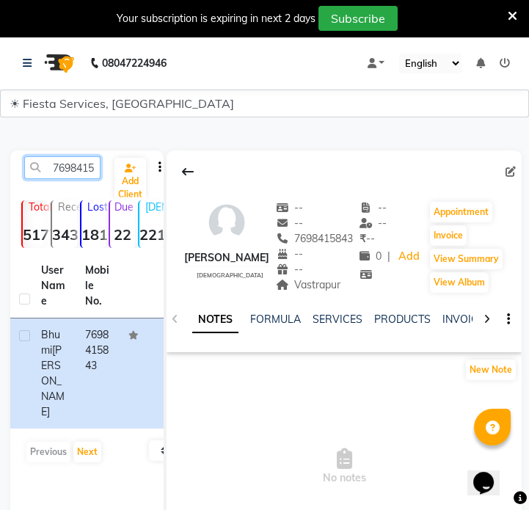
paste input "8153804247"
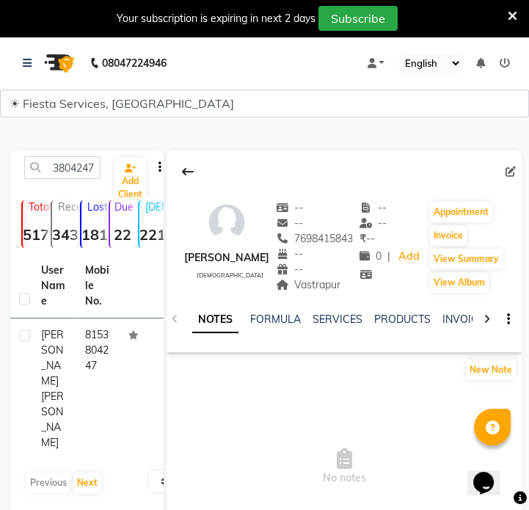
click at [124, 306] on th at bounding box center [142, 286] width 44 height 65
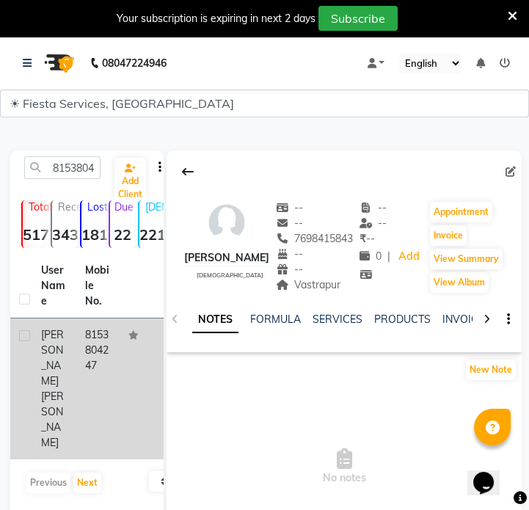
click at [110, 345] on td "8153804247" at bounding box center [98, 389] width 44 height 141
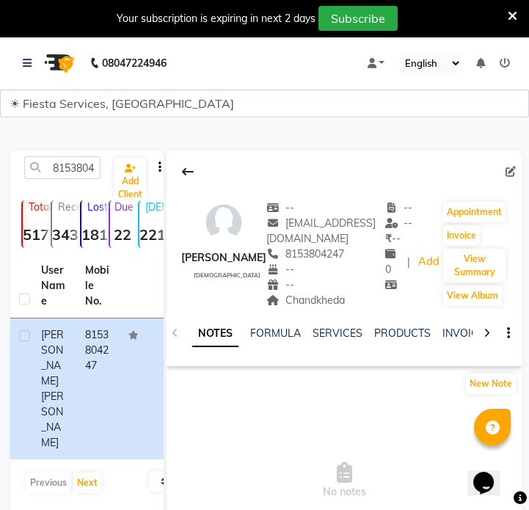
drag, startPoint x: 261, startPoint y: 304, endPoint x: 322, endPoint y: 303, distance: 61.7
click at [322, 303] on div "Chandkheda Address" at bounding box center [326, 300] width 119 height 15
copy span "Chandkheda"
click at [70, 172] on input "8153804247" at bounding box center [62, 167] width 76 height 23
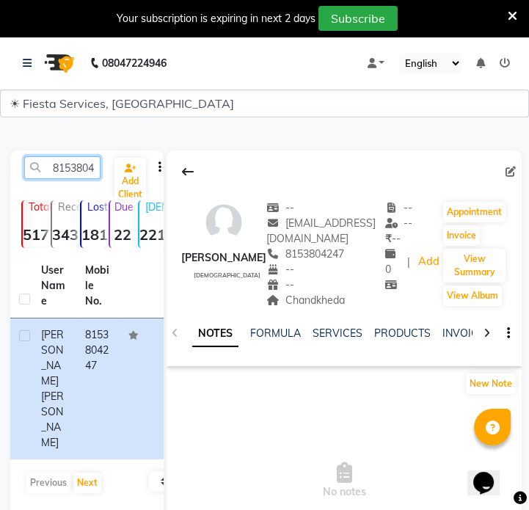
paste input "617828739"
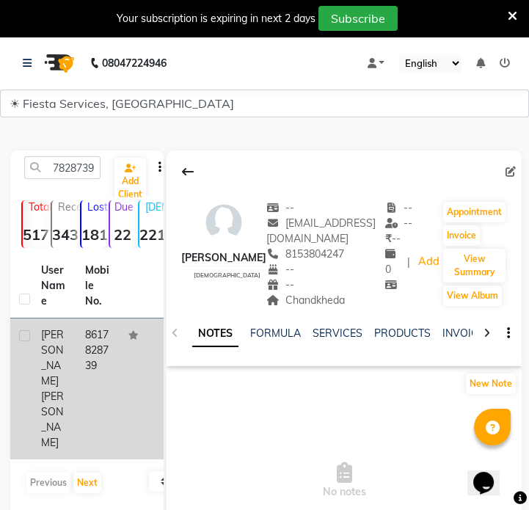
click at [90, 366] on td "8617828739" at bounding box center [98, 389] width 44 height 141
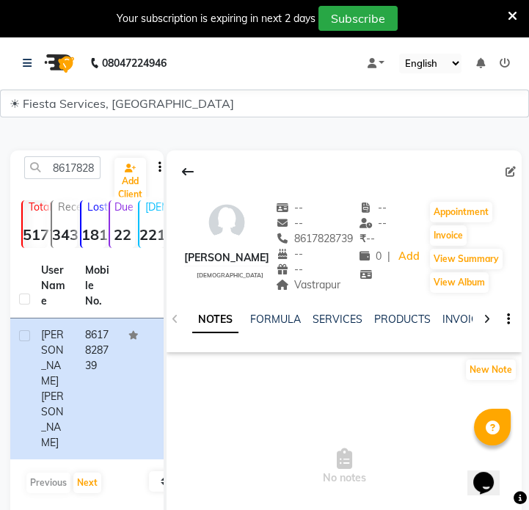
drag, startPoint x: 302, startPoint y: 289, endPoint x: 350, endPoint y: 290, distance: 47.8
click at [350, 290] on div "Vastrapur" at bounding box center [315, 285] width 78 height 15
copy span "Vastrapur"
click at [69, 155] on div "8617828739 Add Client Total 5177 Recent 343 Lost 1810 Due 22 [DEMOGRAPHIC_DATA]…" at bounding box center [86, 371] width 153 height 441
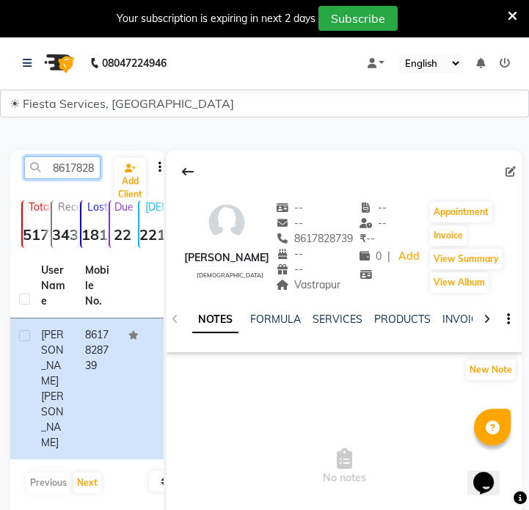
click at [69, 167] on input "8617828739" at bounding box center [62, 167] width 76 height 23
paste input "9623509972"
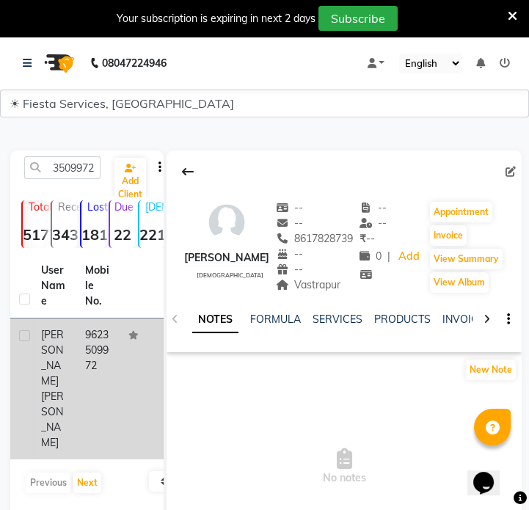
click at [121, 356] on td at bounding box center [142, 389] width 44 height 141
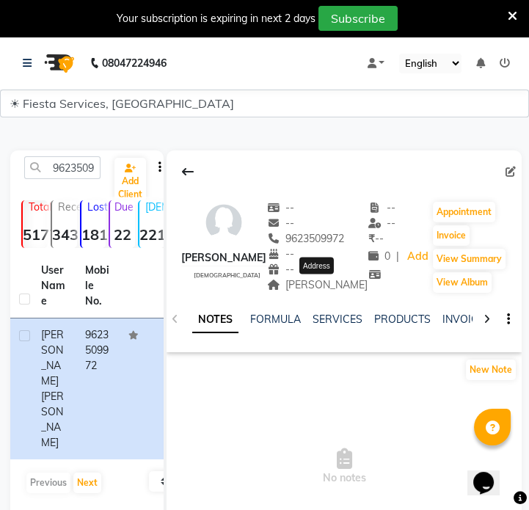
drag, startPoint x: 291, startPoint y: 289, endPoint x: 362, endPoint y: 286, distance: 71.3
click at [362, 286] on span "[PERSON_NAME]" at bounding box center [317, 284] width 101 height 13
copy span "[PERSON_NAME]"
click at [82, 167] on input "9623509972" at bounding box center [62, 167] width 76 height 23
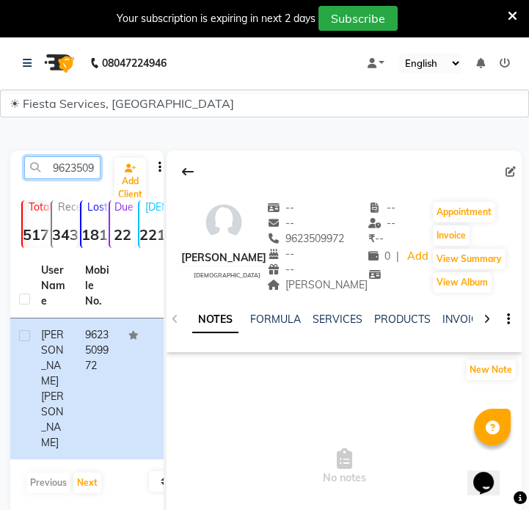
paste input "727944455"
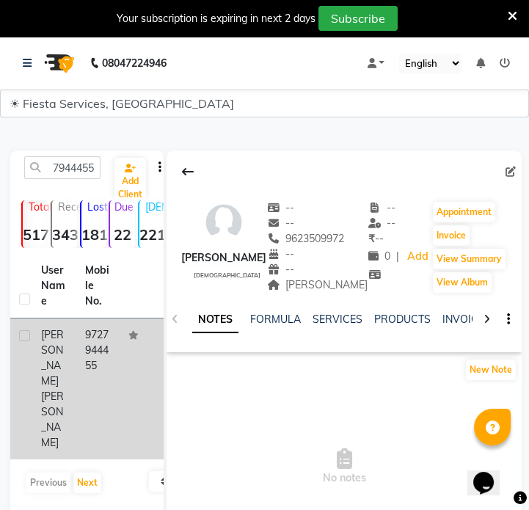
click at [99, 351] on td "9727944455" at bounding box center [98, 389] width 44 height 141
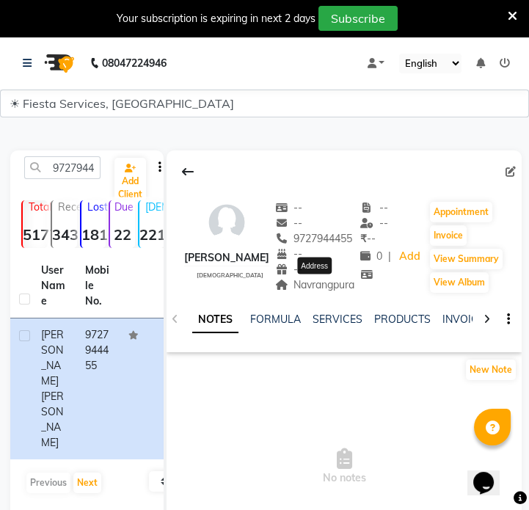
drag, startPoint x: 294, startPoint y: 289, endPoint x: 355, endPoint y: 286, distance: 61.8
click at [355, 286] on span "Navrangpura" at bounding box center [315, 284] width 80 height 13
copy span "Navrangpura"
click at [79, 170] on input "9727944455" at bounding box center [62, 167] width 76 height 23
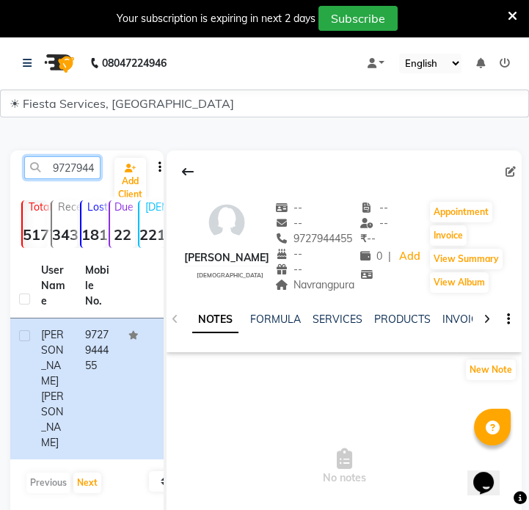
paste input "928206146"
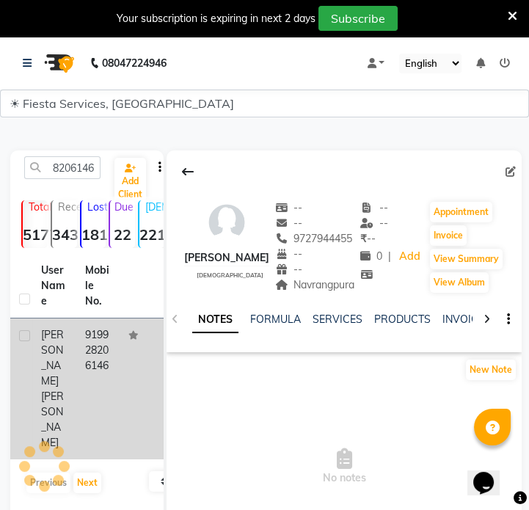
click at [95, 361] on td "919928206146" at bounding box center [98, 389] width 44 height 141
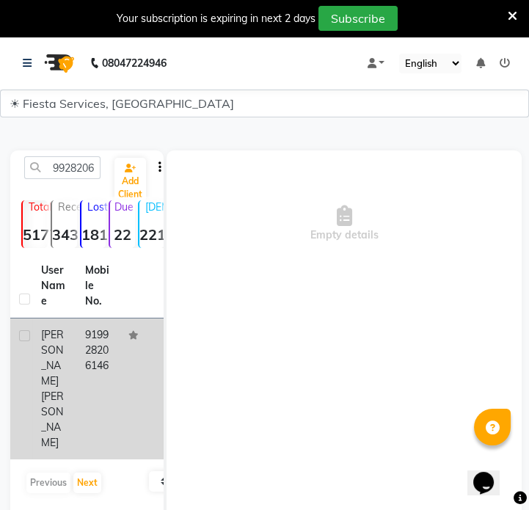
click at [95, 361] on td "919928206146" at bounding box center [98, 389] width 44 height 141
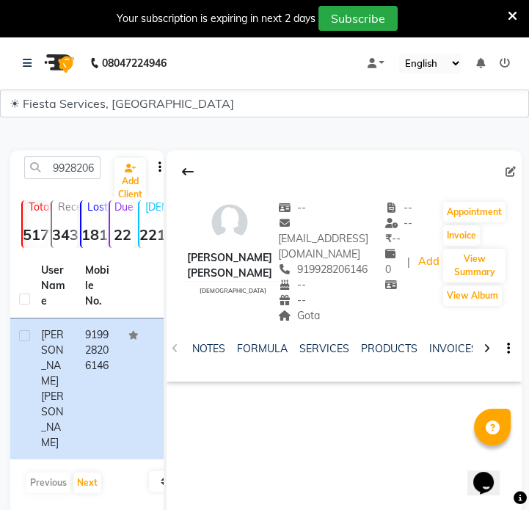
drag, startPoint x: 272, startPoint y: 301, endPoint x: 299, endPoint y: 301, distance: 26.4
click at [299, 308] on div "Gota" at bounding box center [331, 315] width 107 height 15
click at [78, 162] on input "9928206146" at bounding box center [62, 167] width 76 height 23
paste input "8155093028"
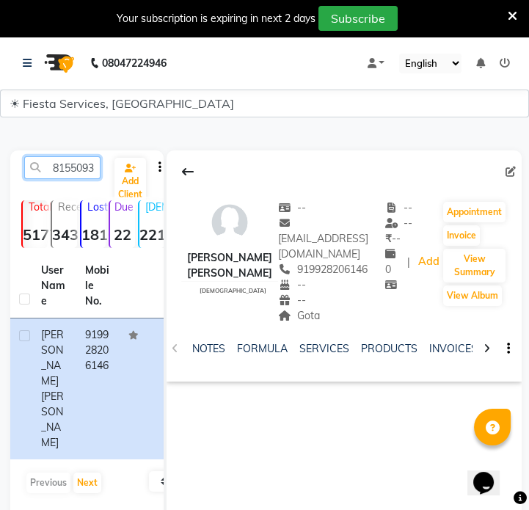
scroll to position [0, 20]
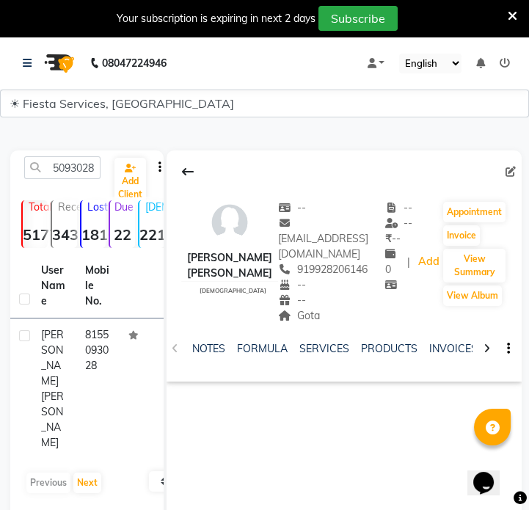
drag, startPoint x: 104, startPoint y: 343, endPoint x: 168, endPoint y: 325, distance: 66.5
click at [105, 343] on td "8155093028" at bounding box center [98, 389] width 44 height 141
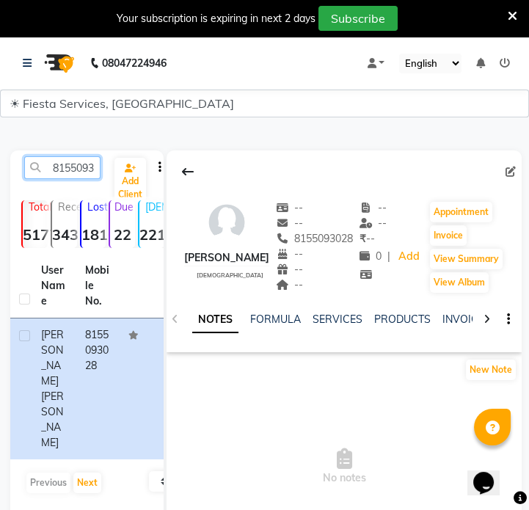
click at [71, 170] on input "8155093028" at bounding box center [62, 167] width 76 height 23
paste input "9586802444"
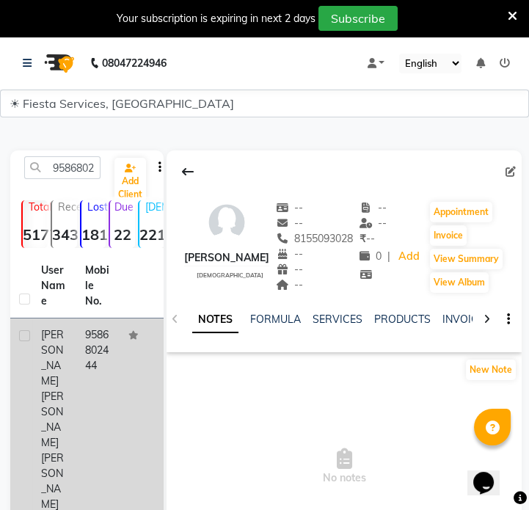
click at [120, 350] on td at bounding box center [142, 420] width 44 height 203
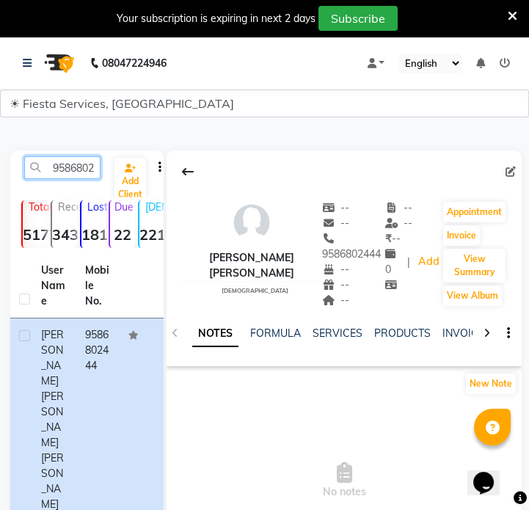
click at [82, 168] on input "9586802444" at bounding box center [62, 167] width 76 height 23
paste input "824001277"
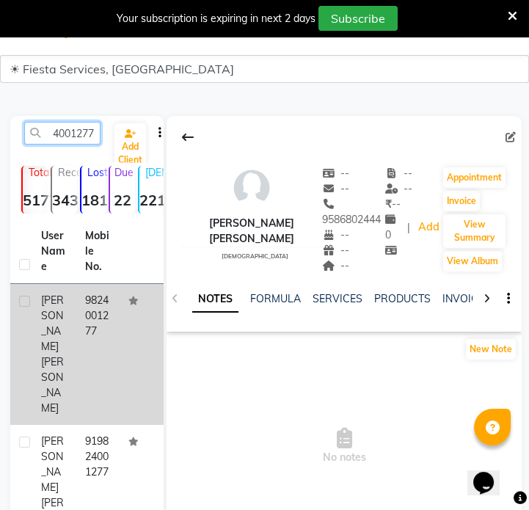
scroll to position [66, 0]
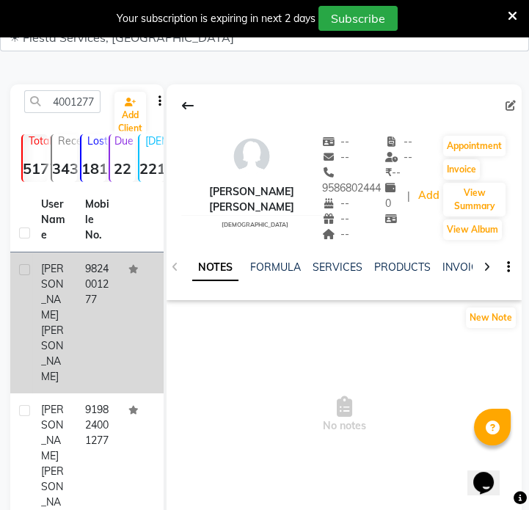
click at [109, 311] on td "9824001277" at bounding box center [98, 323] width 44 height 141
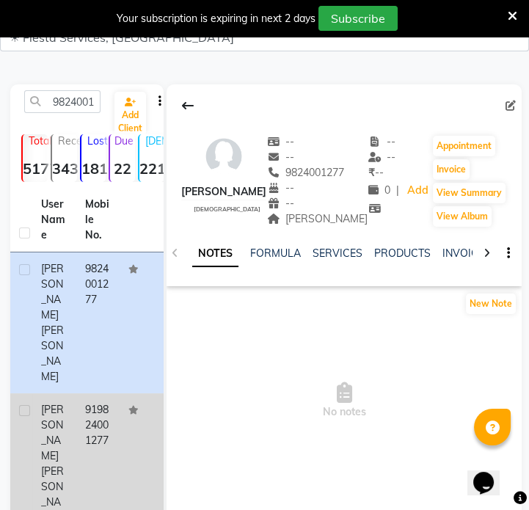
click at [110, 402] on td "919824001277" at bounding box center [98, 464] width 44 height 141
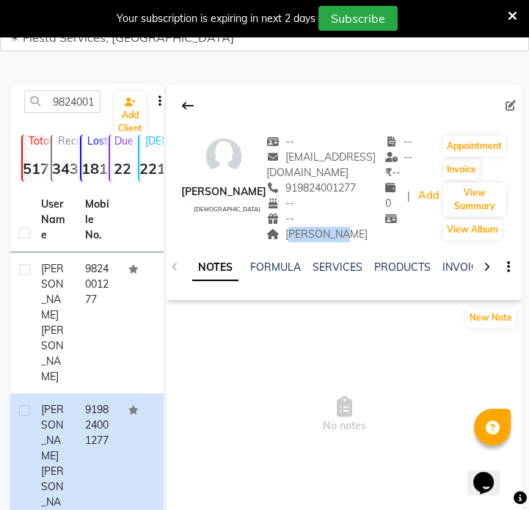
drag, startPoint x: 302, startPoint y: 234, endPoint x: 350, endPoint y: 240, distance: 48.9
click at [350, 240] on div "[PERSON_NAME]" at bounding box center [326, 234] width 119 height 15
click at [316, 234] on span "[PERSON_NAME]" at bounding box center [317, 234] width 101 height 13
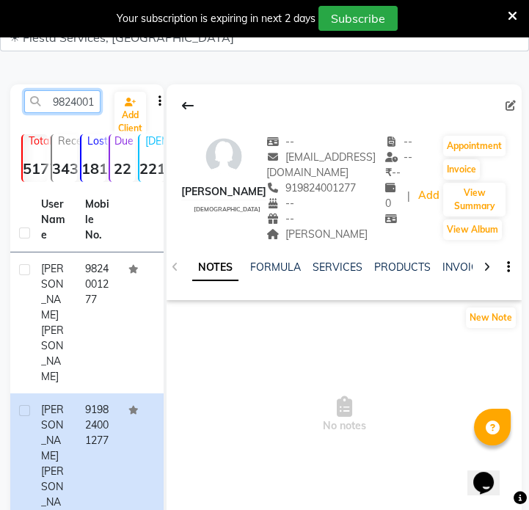
click at [74, 111] on input "9824001277" at bounding box center [62, 101] width 76 height 23
click at [74, 110] on input "9824001277" at bounding box center [62, 101] width 76 height 23
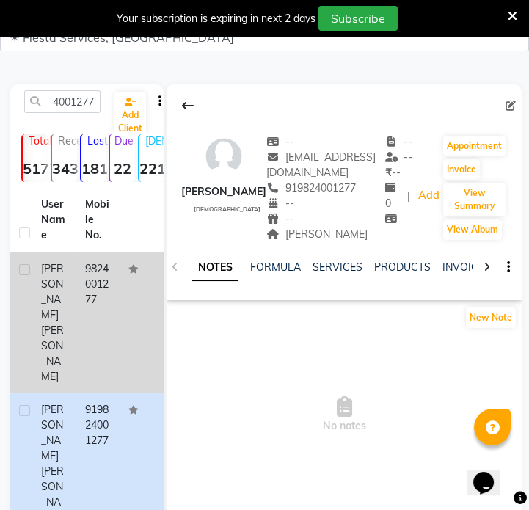
click at [120, 287] on td at bounding box center [142, 323] width 44 height 141
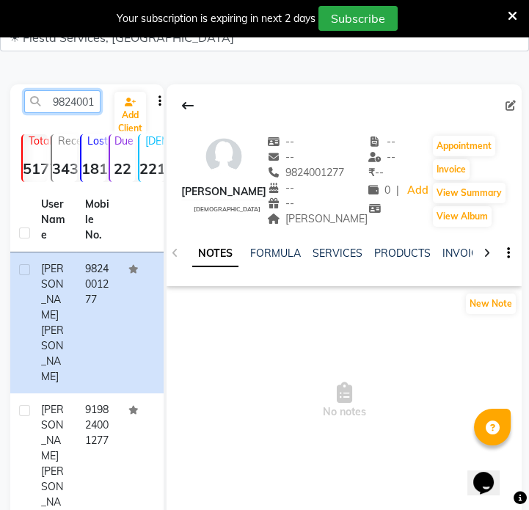
click at [95, 109] on input "9824001277" at bounding box center [62, 101] width 76 height 23
click at [93, 108] on input "9824001277" at bounding box center [62, 101] width 76 height 23
click at [57, 99] on input "9824001277" at bounding box center [62, 101] width 76 height 23
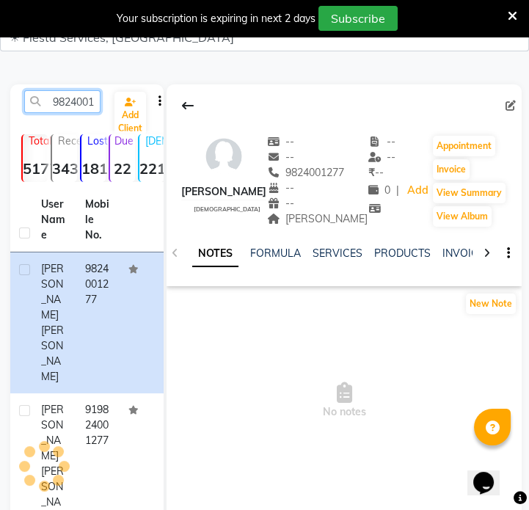
click at [57, 99] on input "9824001277" at bounding box center [62, 101] width 76 height 23
paste input "413860661"
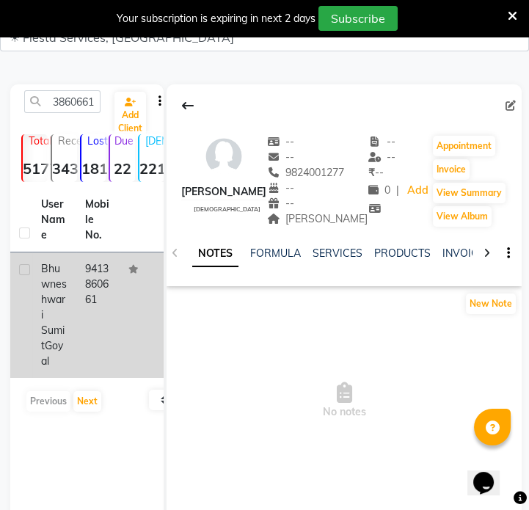
click at [133, 330] on td at bounding box center [142, 316] width 44 height 126
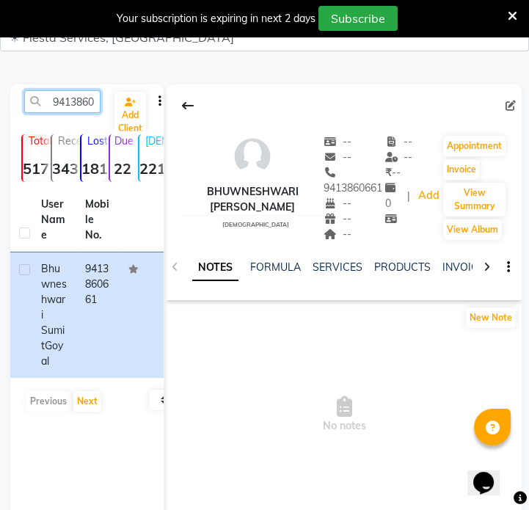
click at [66, 96] on input "9413860661" at bounding box center [62, 101] width 76 height 23
paste input "29728680"
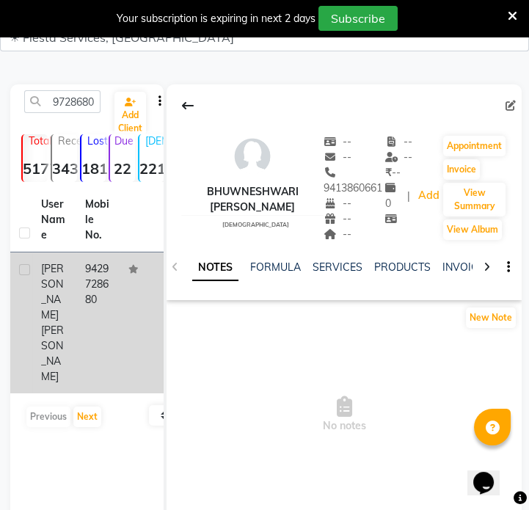
click at [100, 301] on td "9429728680" at bounding box center [98, 323] width 44 height 141
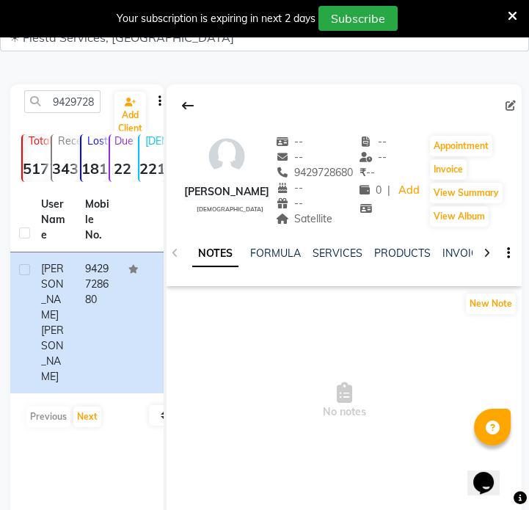
drag, startPoint x: 289, startPoint y: 218, endPoint x: 329, endPoint y: 220, distance: 39.7
click at [329, 220] on div "Satellite Address" at bounding box center [315, 219] width 78 height 15
click at [64, 98] on input "9429728680" at bounding box center [62, 101] width 76 height 23
paste input "687678777"
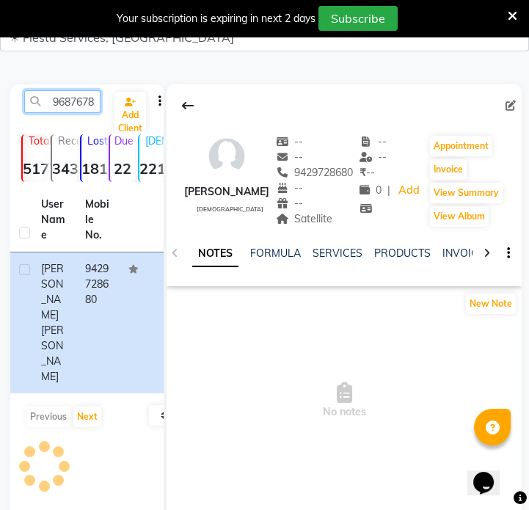
scroll to position [0, 20]
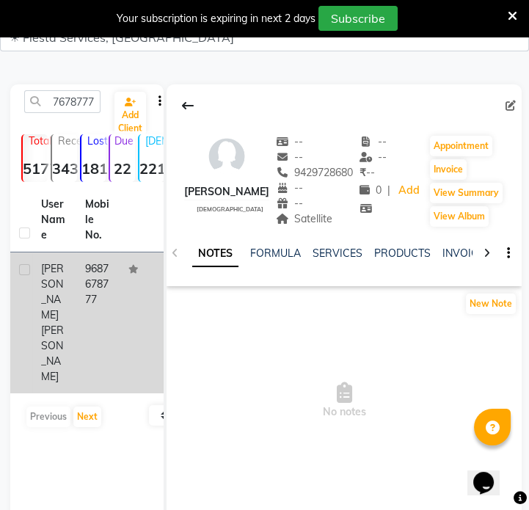
click at [118, 286] on td "9687678777" at bounding box center [98, 323] width 44 height 141
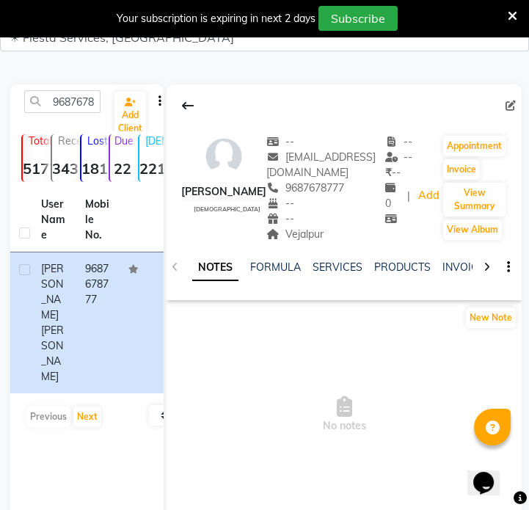
drag, startPoint x: 275, startPoint y: 236, endPoint x: 328, endPoint y: 237, distance: 52.9
click at [328, 237] on div "Vejalpur" at bounding box center [326, 234] width 119 height 15
click at [73, 103] on input "9687678777" at bounding box center [62, 101] width 76 height 23
paste input "712984884"
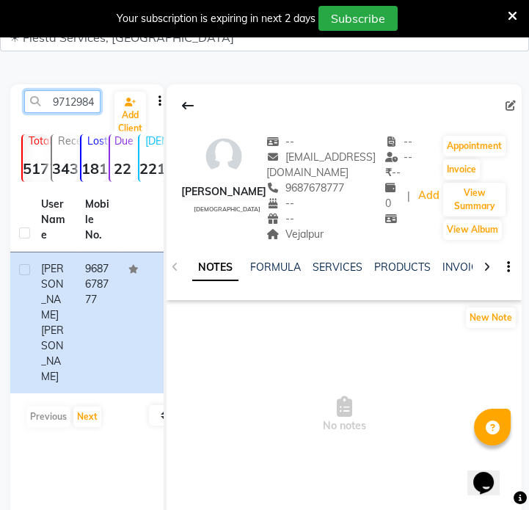
scroll to position [0, 20]
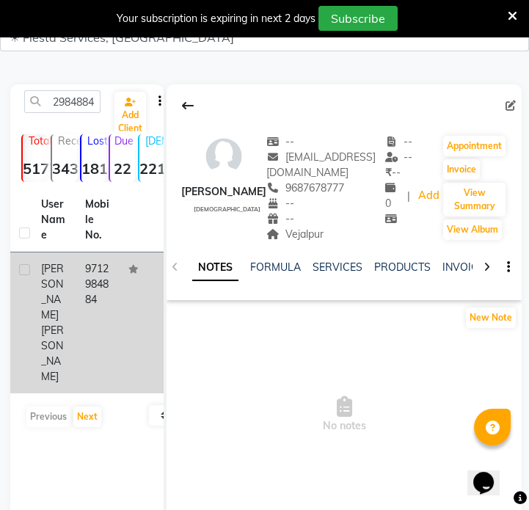
drag, startPoint x: 106, startPoint y: 292, endPoint x: 120, endPoint y: 283, distance: 17.5
click at [106, 292] on td "9712984884" at bounding box center [98, 323] width 44 height 141
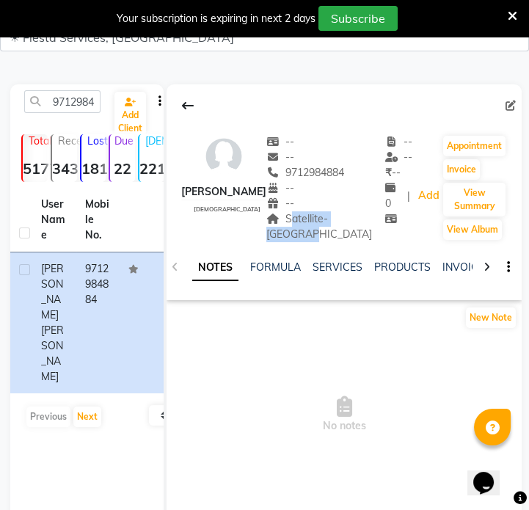
drag, startPoint x: 273, startPoint y: 220, endPoint x: 357, endPoint y: 224, distance: 83.8
click at [357, 224] on div "[PERSON_NAME] [DEMOGRAPHIC_DATA] -- -- 9712984884 -- -- Satellite- jodhpur -- -…" at bounding box center [344, 181] width 355 height 123
click at [84, 113] on div "9712984884 Add Client" at bounding box center [87, 107] width 148 height 35
click at [82, 110] on input "9712984884" at bounding box center [62, 101] width 76 height 23
click at [82, 109] on input "9712984884" at bounding box center [62, 101] width 76 height 23
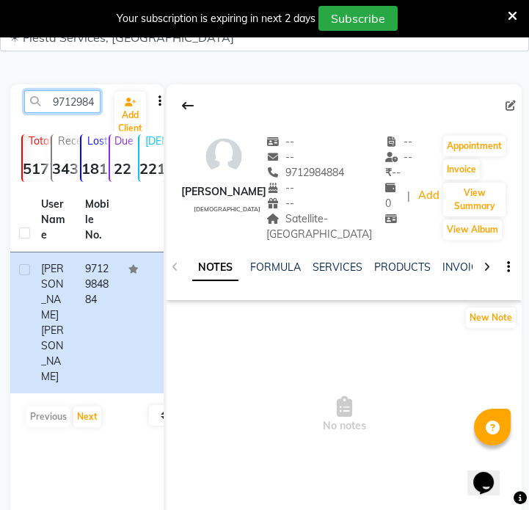
paste input "011809089"
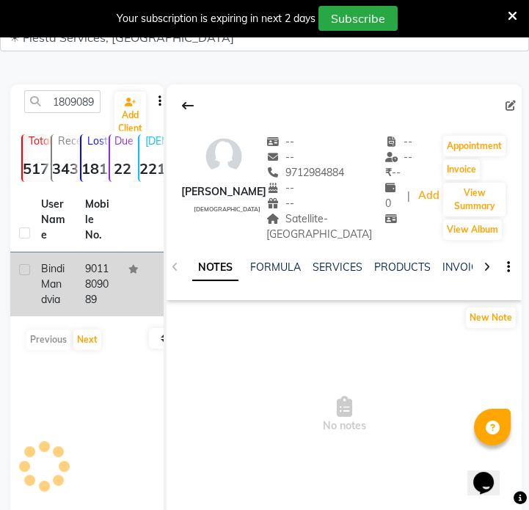
click at [107, 292] on td "9011809089" at bounding box center [98, 285] width 44 height 64
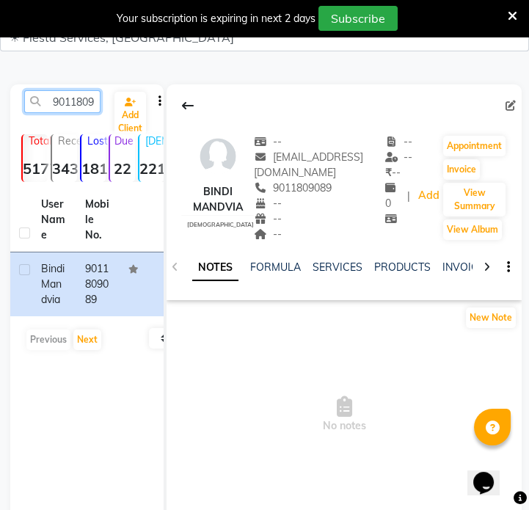
click at [65, 109] on input "9011809089" at bounding box center [62, 101] width 76 height 23
paste input "925097551"
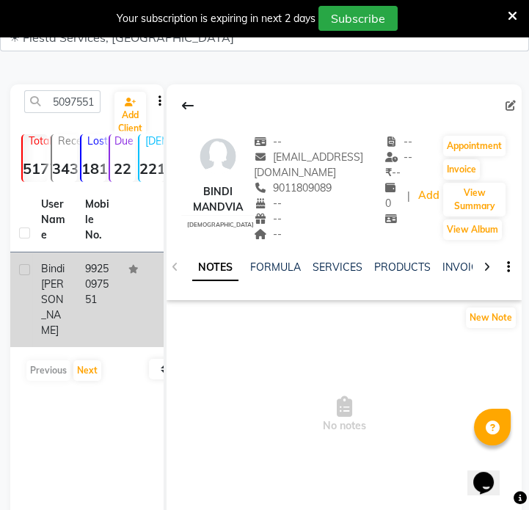
click at [97, 291] on td "9925097551" at bounding box center [98, 300] width 44 height 95
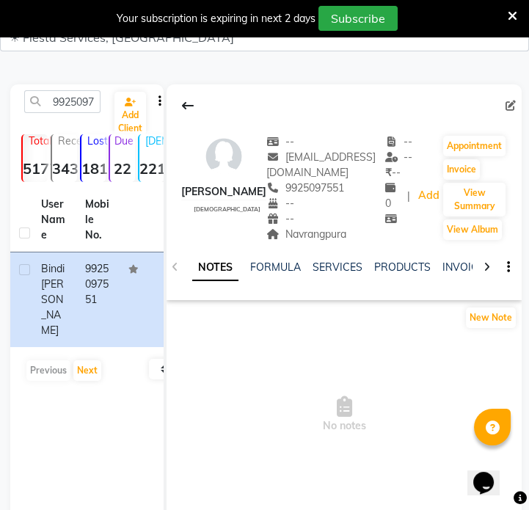
drag, startPoint x: 264, startPoint y: 236, endPoint x: 341, endPoint y: 239, distance: 76.5
click at [341, 239] on div "Navrangpura" at bounding box center [326, 234] width 119 height 15
click at [73, 102] on input "9925097551" at bounding box center [62, 101] width 76 height 23
paste input "8155942012"
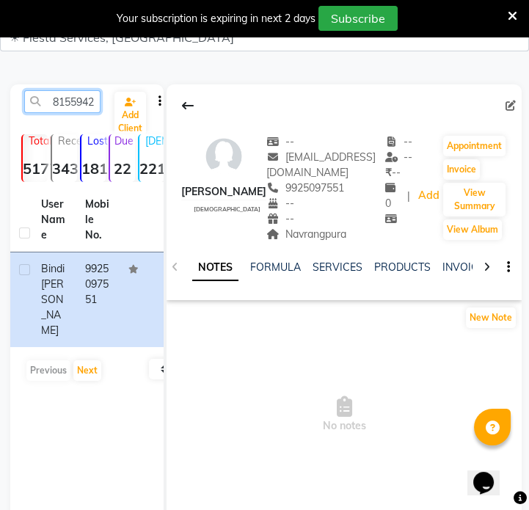
scroll to position [0, 20]
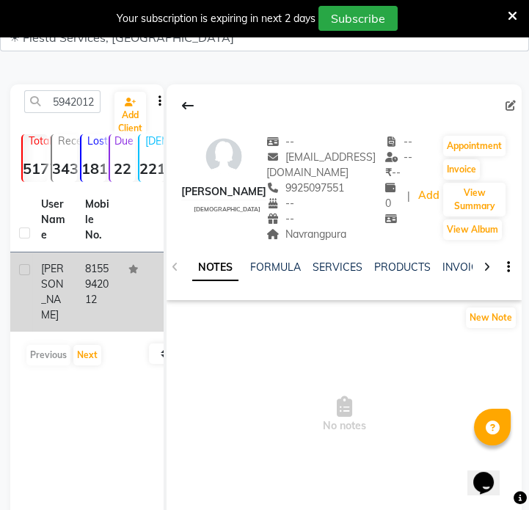
click at [101, 294] on td "8155942012" at bounding box center [98, 292] width 44 height 79
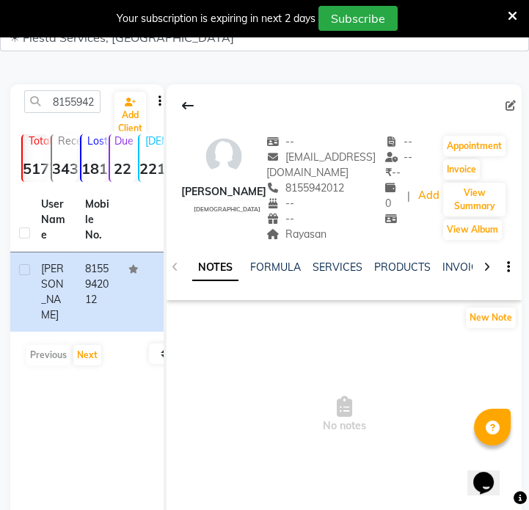
drag, startPoint x: 244, startPoint y: 231, endPoint x: 292, endPoint y: 234, distance: 48.6
click at [292, 234] on div "Rayasan Address" at bounding box center [326, 234] width 119 height 15
click at [74, 101] on input "8155942012" at bounding box center [62, 101] width 76 height 23
paste input "9427038989"
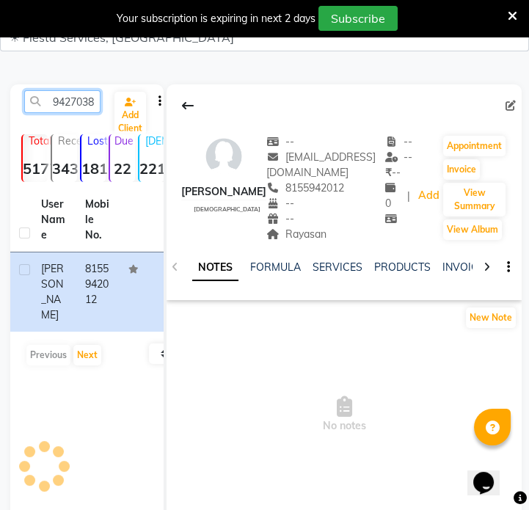
scroll to position [0, 20]
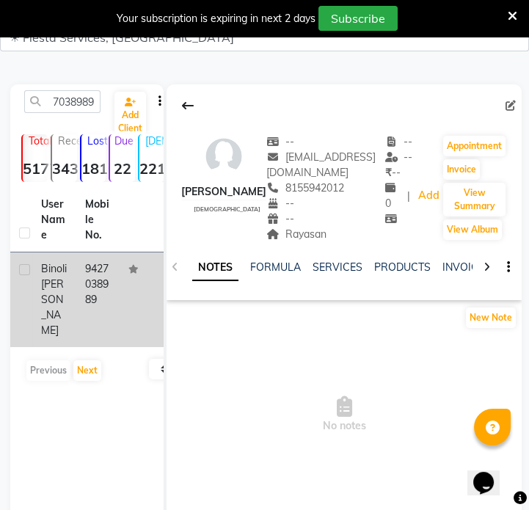
click at [98, 277] on td "9427038989" at bounding box center [98, 300] width 44 height 95
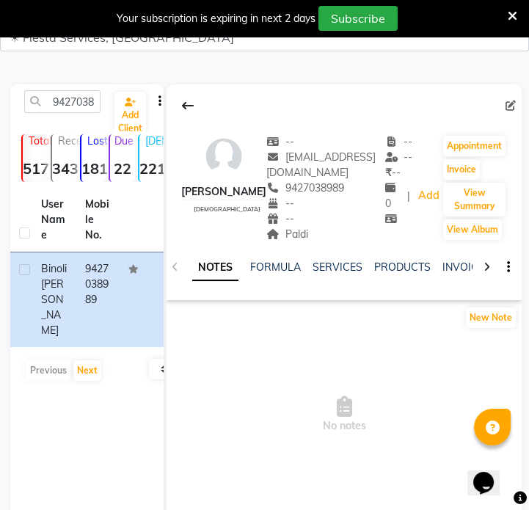
drag, startPoint x: 268, startPoint y: 236, endPoint x: 298, endPoint y: 238, distance: 30.1
click at [298, 238] on div "Paldi Address" at bounding box center [326, 234] width 119 height 15
click at [58, 101] on input "9427038989" at bounding box center [62, 101] width 76 height 23
paste input "7046700015"
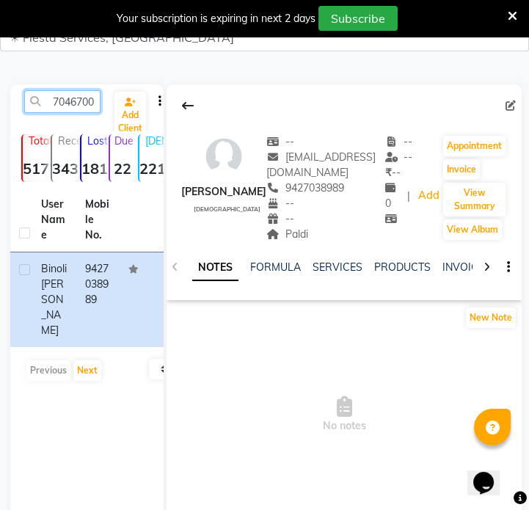
scroll to position [0, 20]
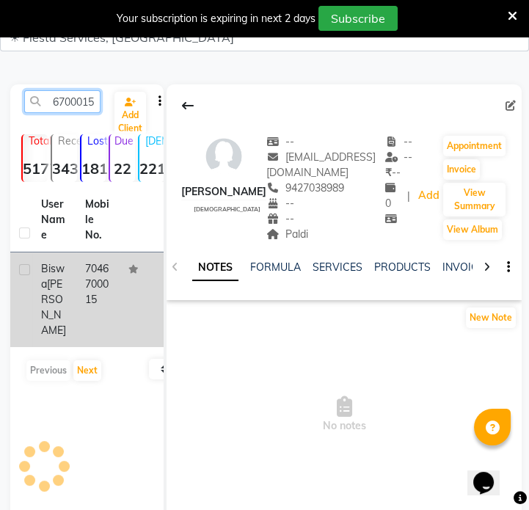
type input "7046700015"
click at [124, 277] on td at bounding box center [142, 300] width 44 height 95
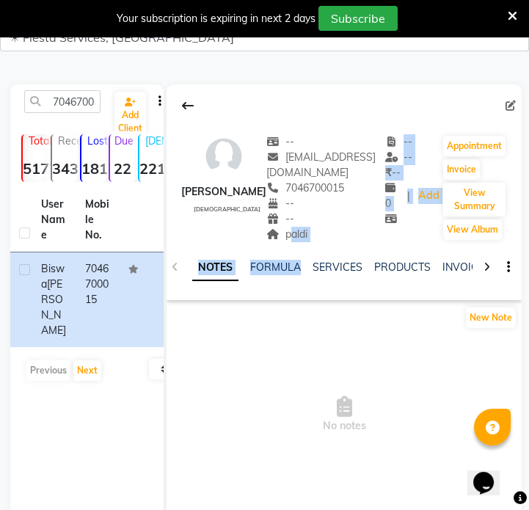
drag, startPoint x: 269, startPoint y: 238, endPoint x: 312, endPoint y: 242, distance: 43.6
click at [312, 242] on div "[PERSON_NAME] [DEMOGRAPHIC_DATA] -- [EMAIL_ADDRESS][DOMAIN_NAME] 7046700015 -- …" at bounding box center [344, 192] width 355 height 216
click at [291, 235] on div "paldi" at bounding box center [326, 234] width 119 height 15
